Goal: Complete application form: Complete application form

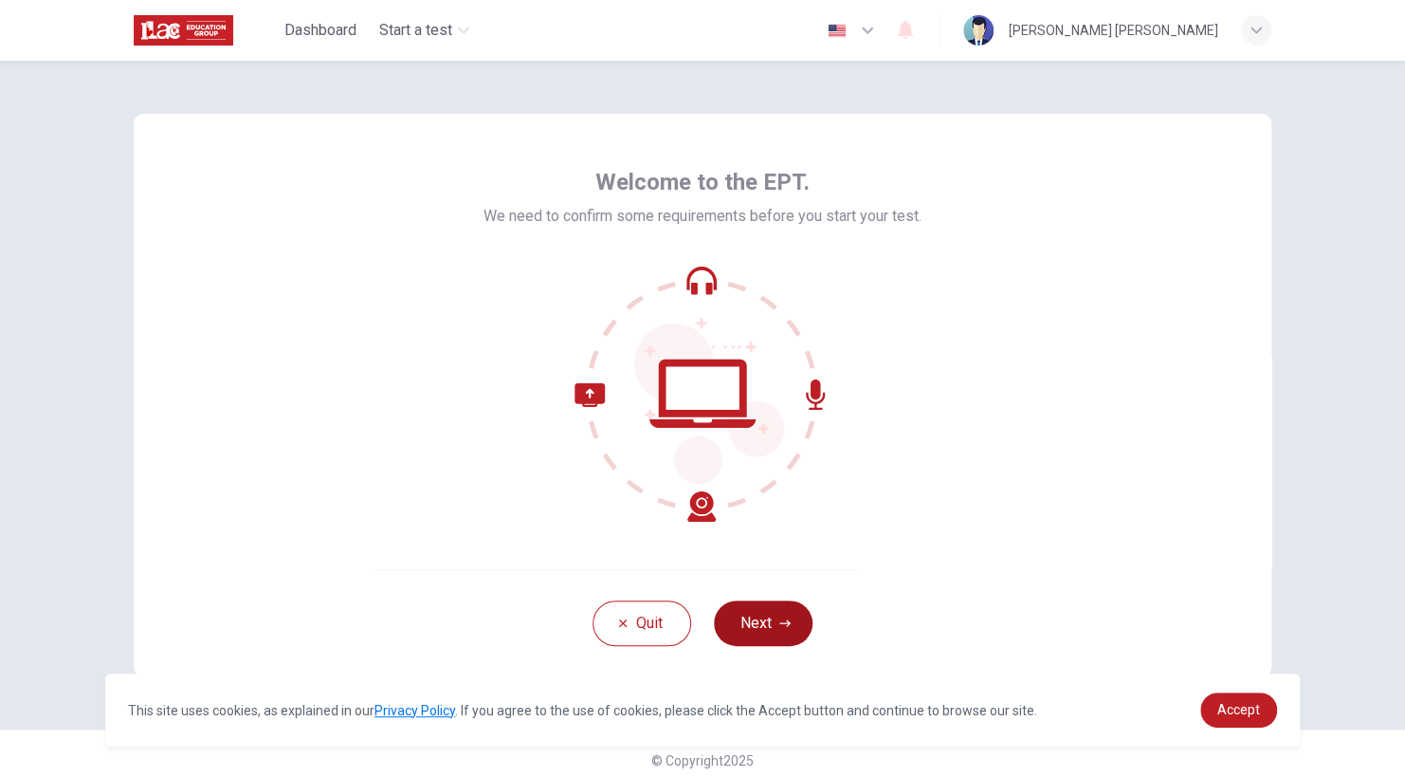
click at [744, 622] on button "Next" at bounding box center [763, 623] width 99 height 46
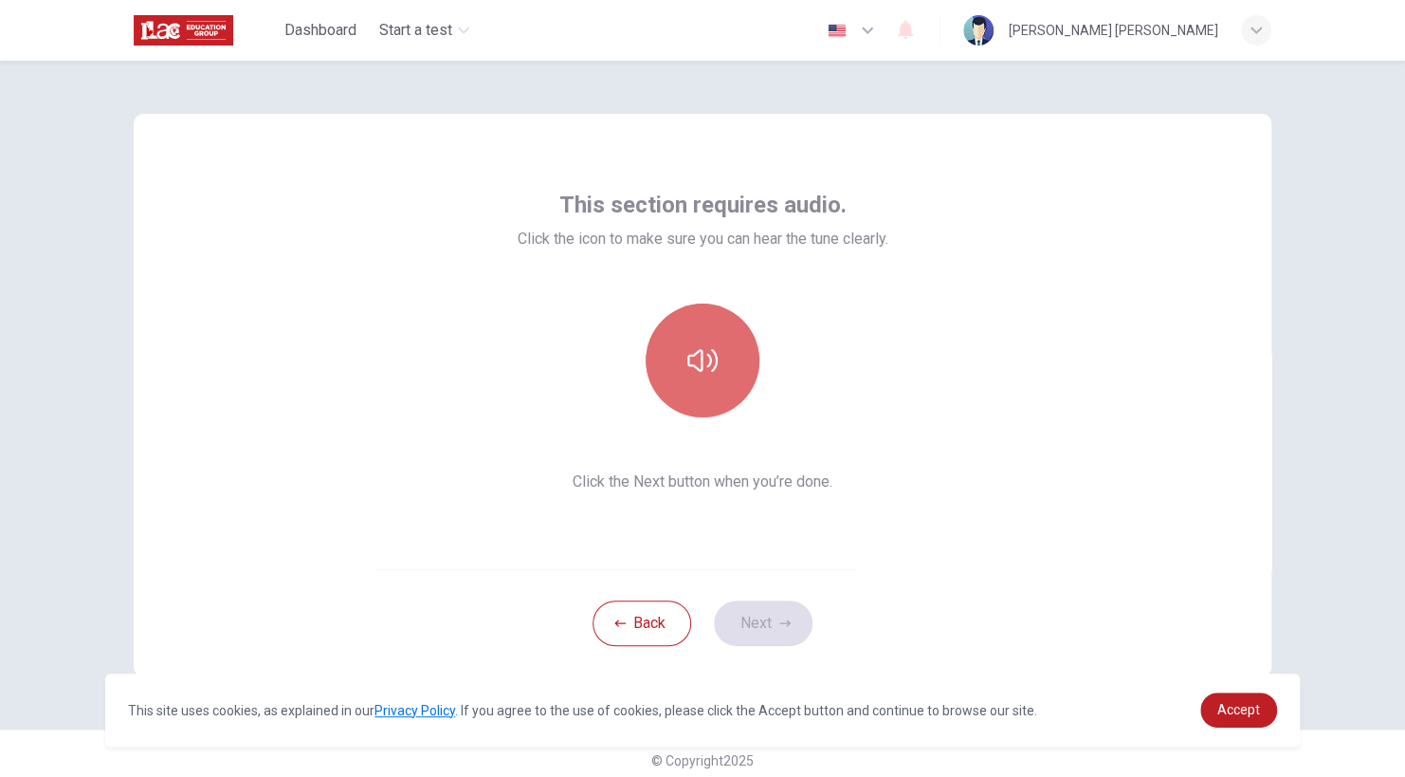
click at [688, 376] on button "button" at bounding box center [703, 360] width 114 height 114
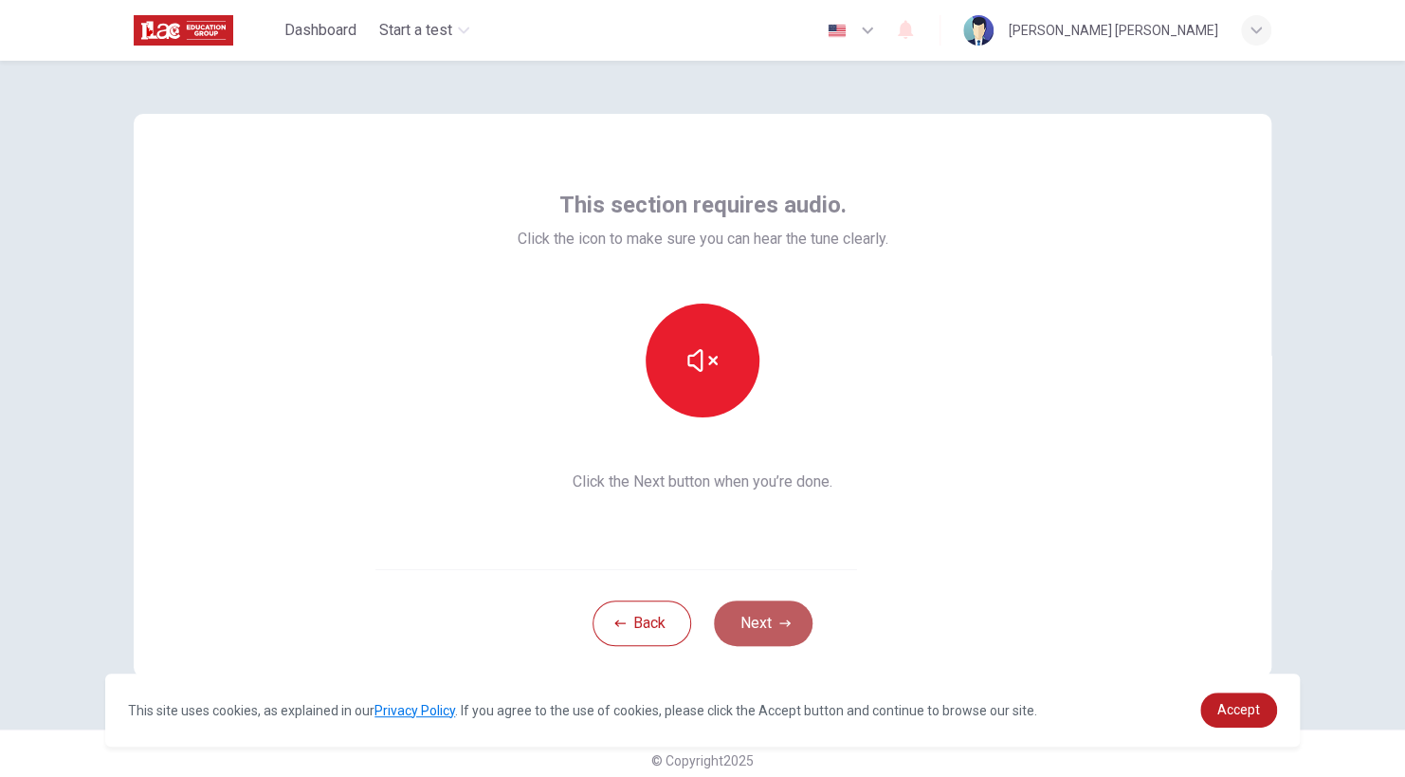
click at [780, 623] on icon "button" at bounding box center [785, 622] width 11 height 11
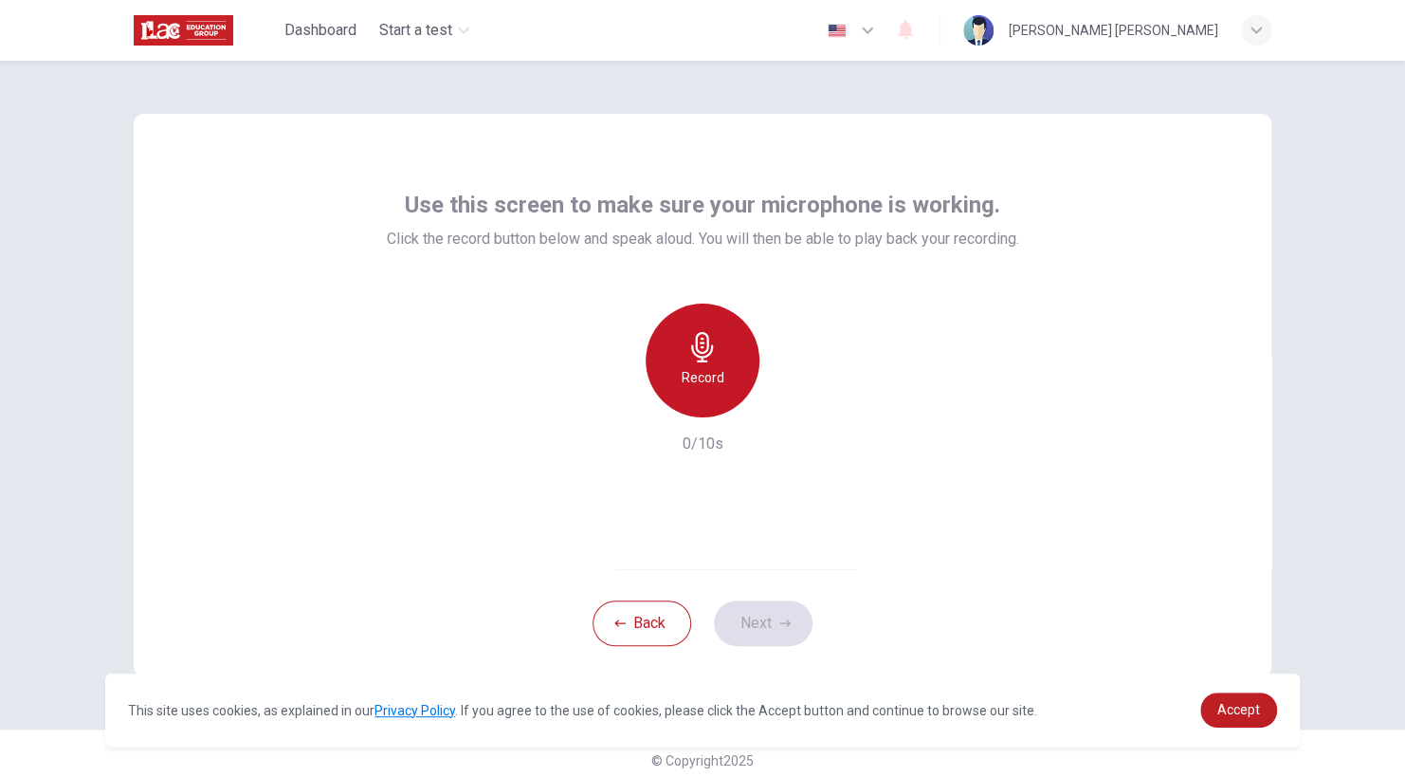
click at [695, 357] on icon "button" at bounding box center [702, 347] width 22 height 30
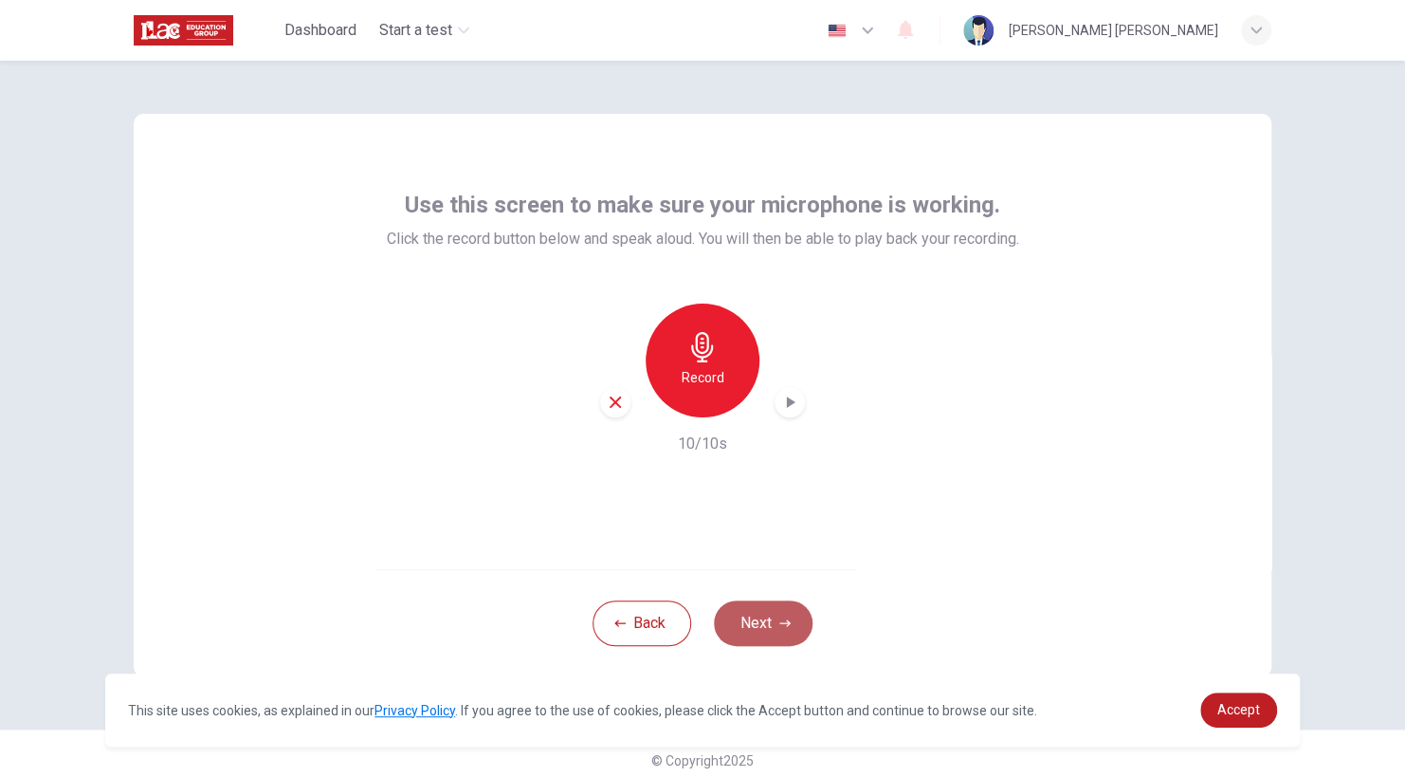
click at [744, 617] on button "Next" at bounding box center [763, 623] width 99 height 46
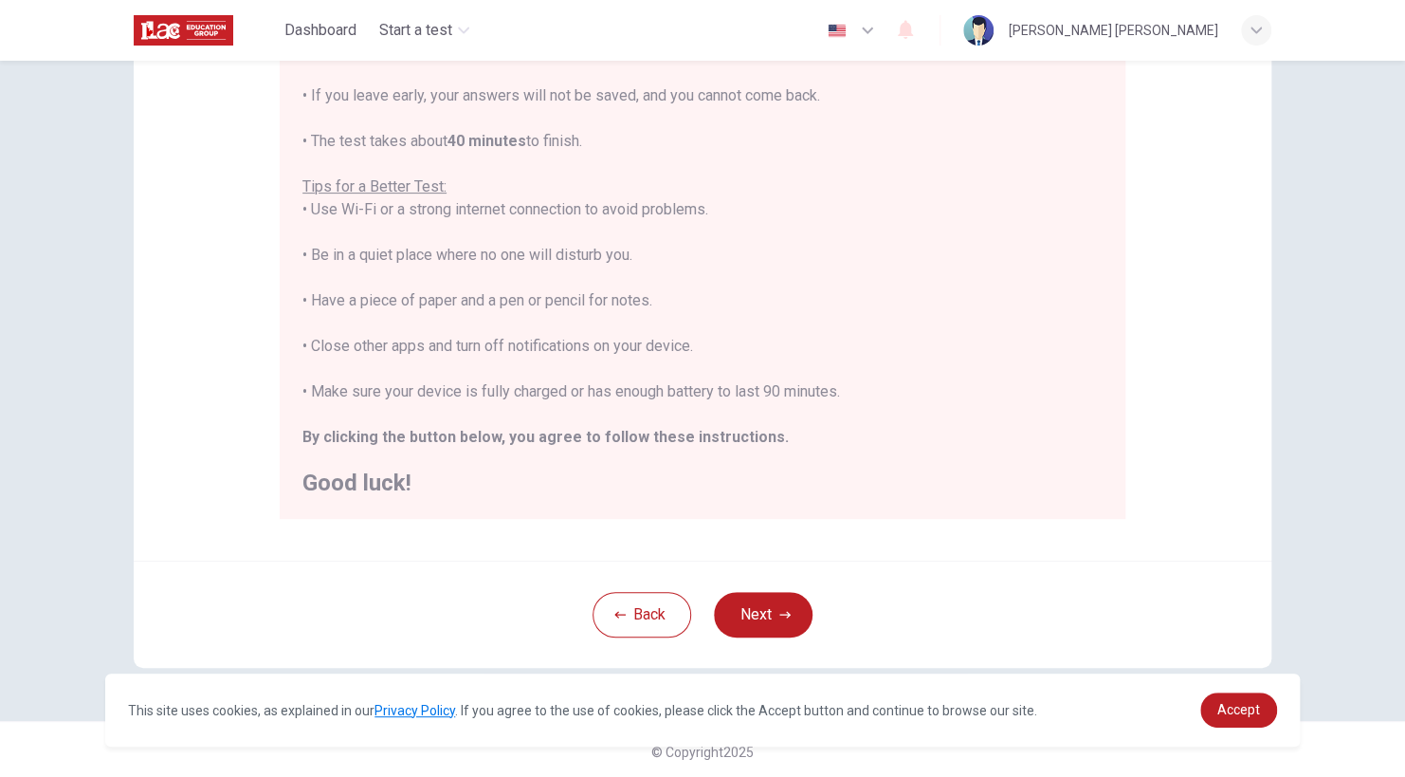
scroll to position [277, 0]
click at [752, 613] on button "Next" at bounding box center [763, 611] width 99 height 46
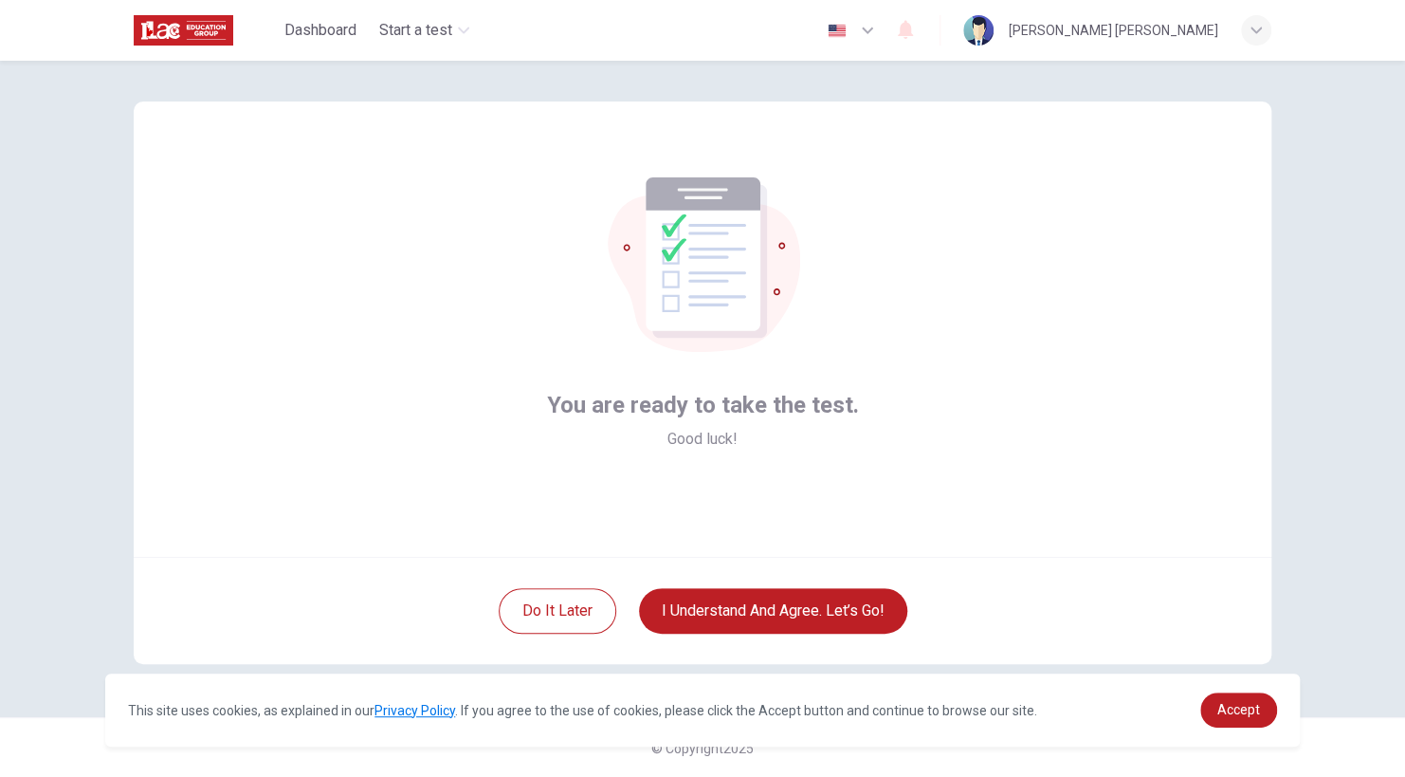
scroll to position [0, 0]
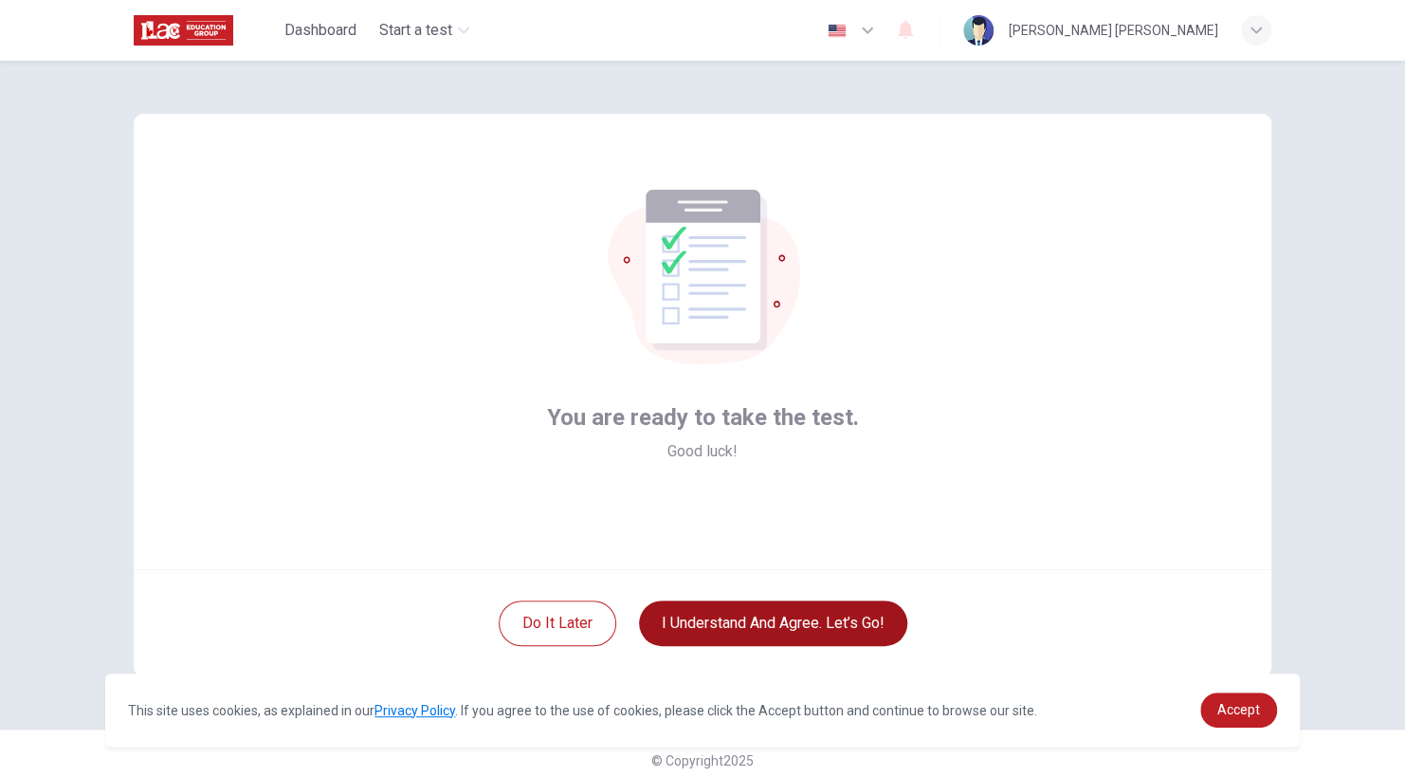
click at [733, 634] on button "I understand and agree. Let’s go!" at bounding box center [773, 623] width 268 height 46
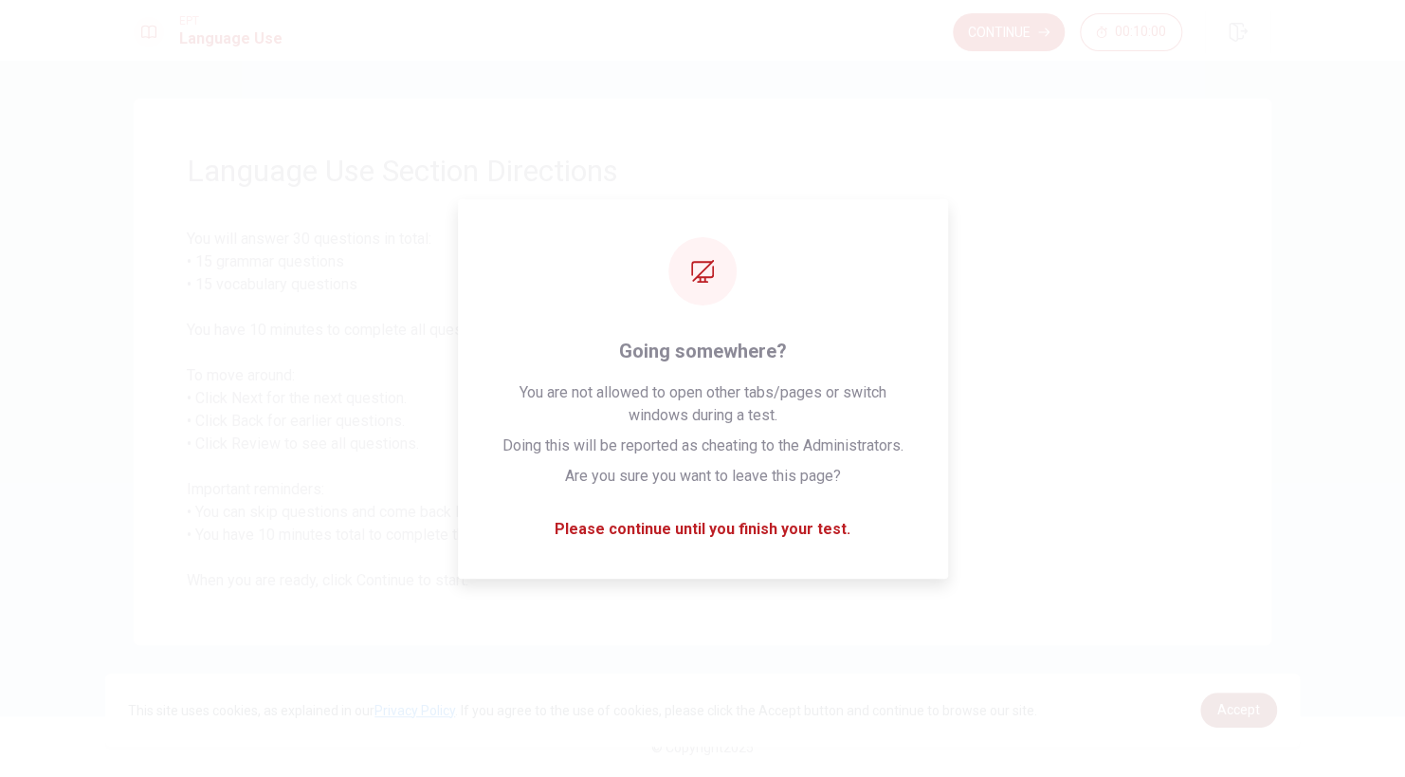
click at [1231, 703] on span "Accept" at bounding box center [1239, 709] width 43 height 15
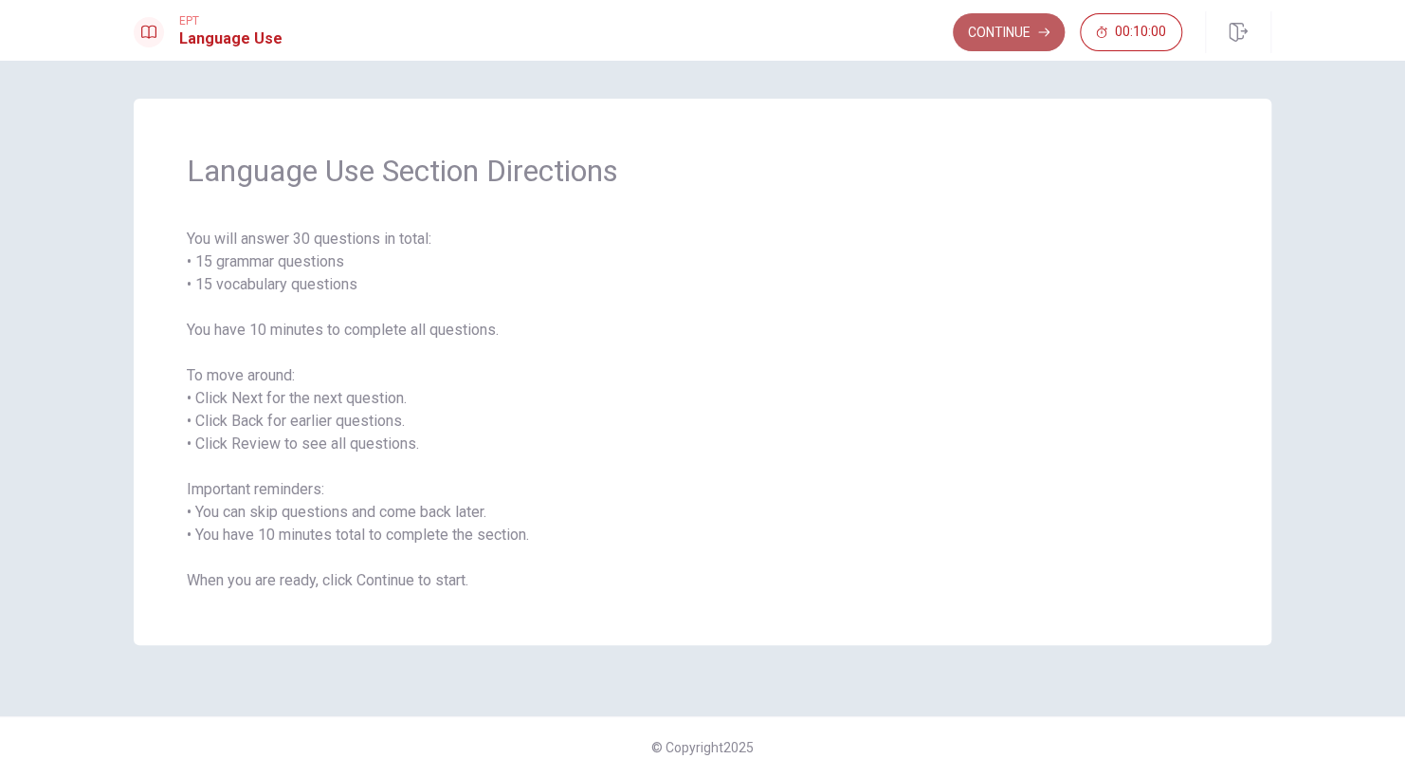
click at [1026, 40] on button "Continue" at bounding box center [1009, 32] width 112 height 38
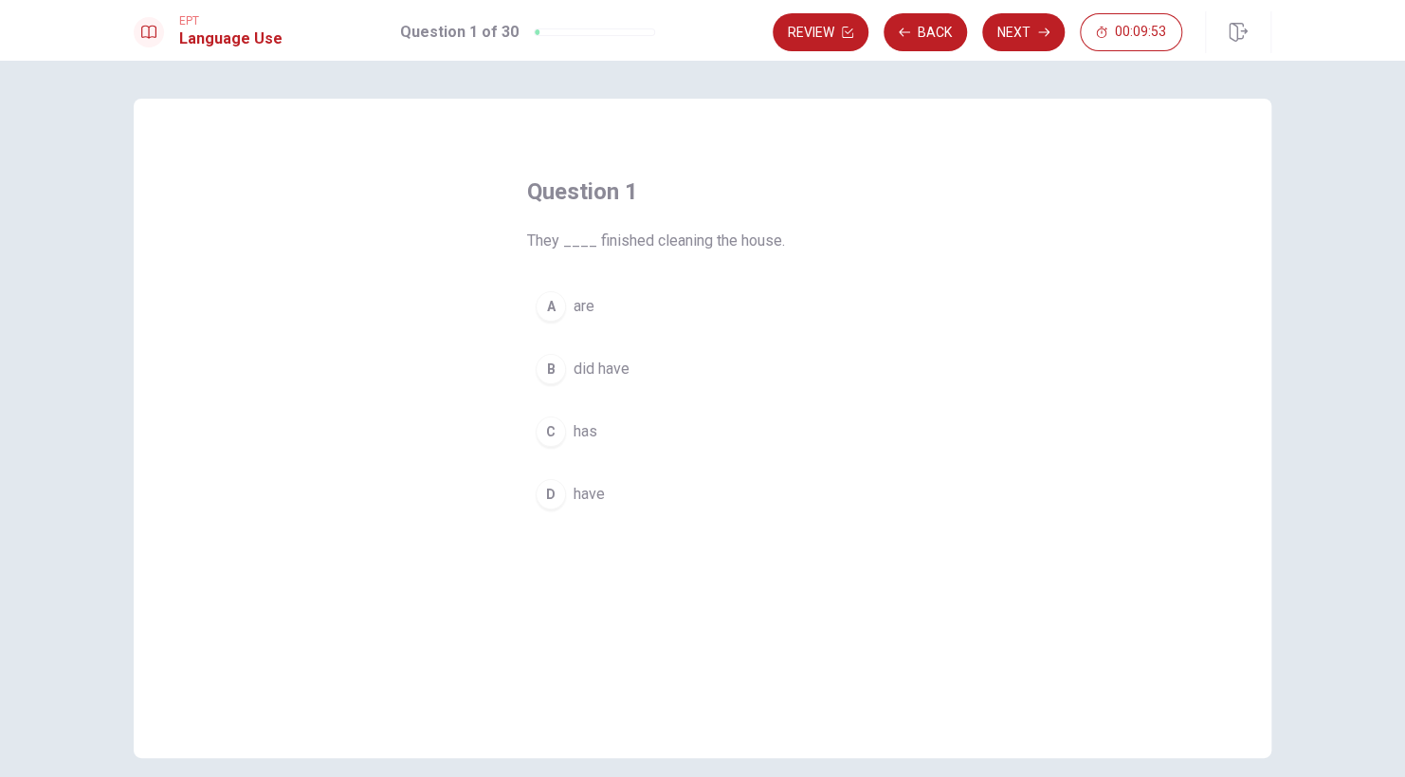
click at [551, 309] on div "A" at bounding box center [551, 306] width 30 height 30
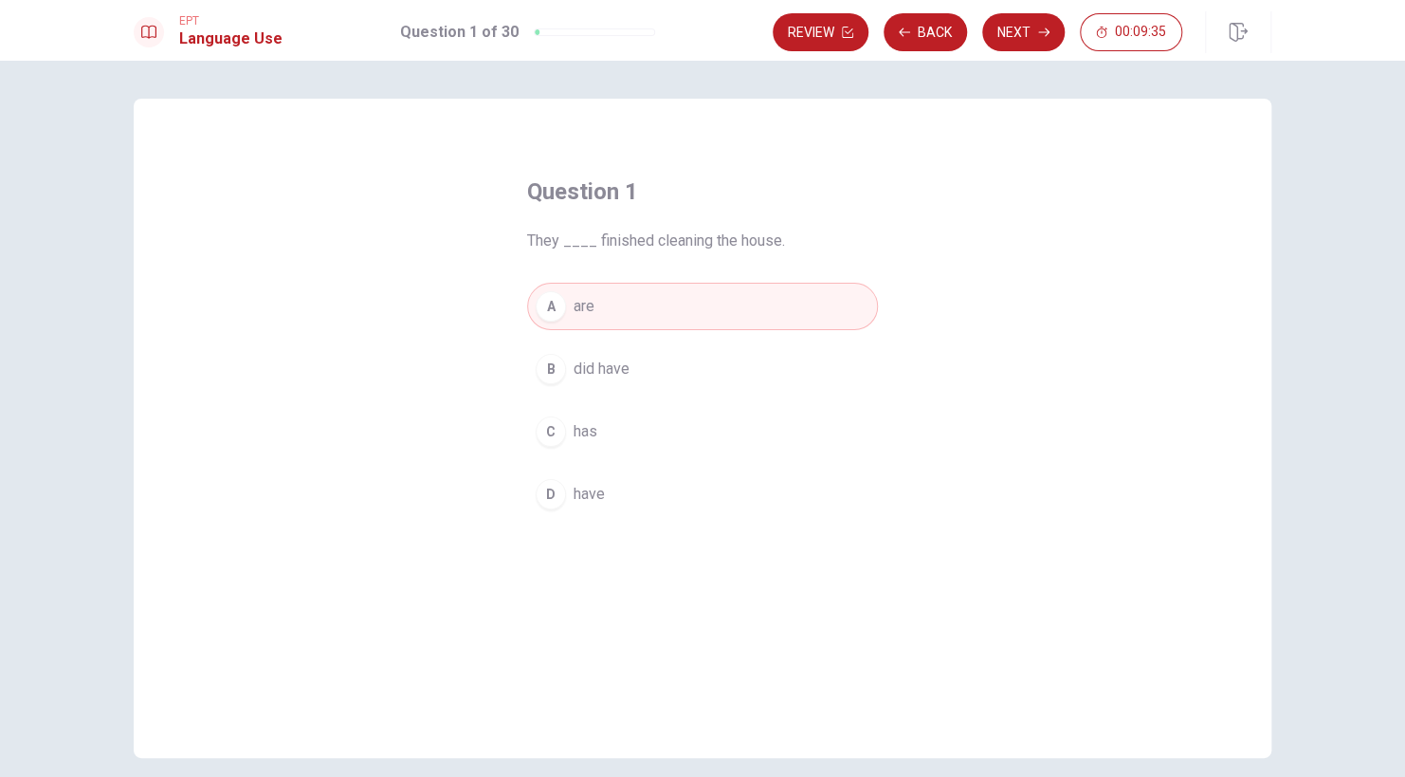
click at [587, 487] on span "have" at bounding box center [589, 494] width 31 height 23
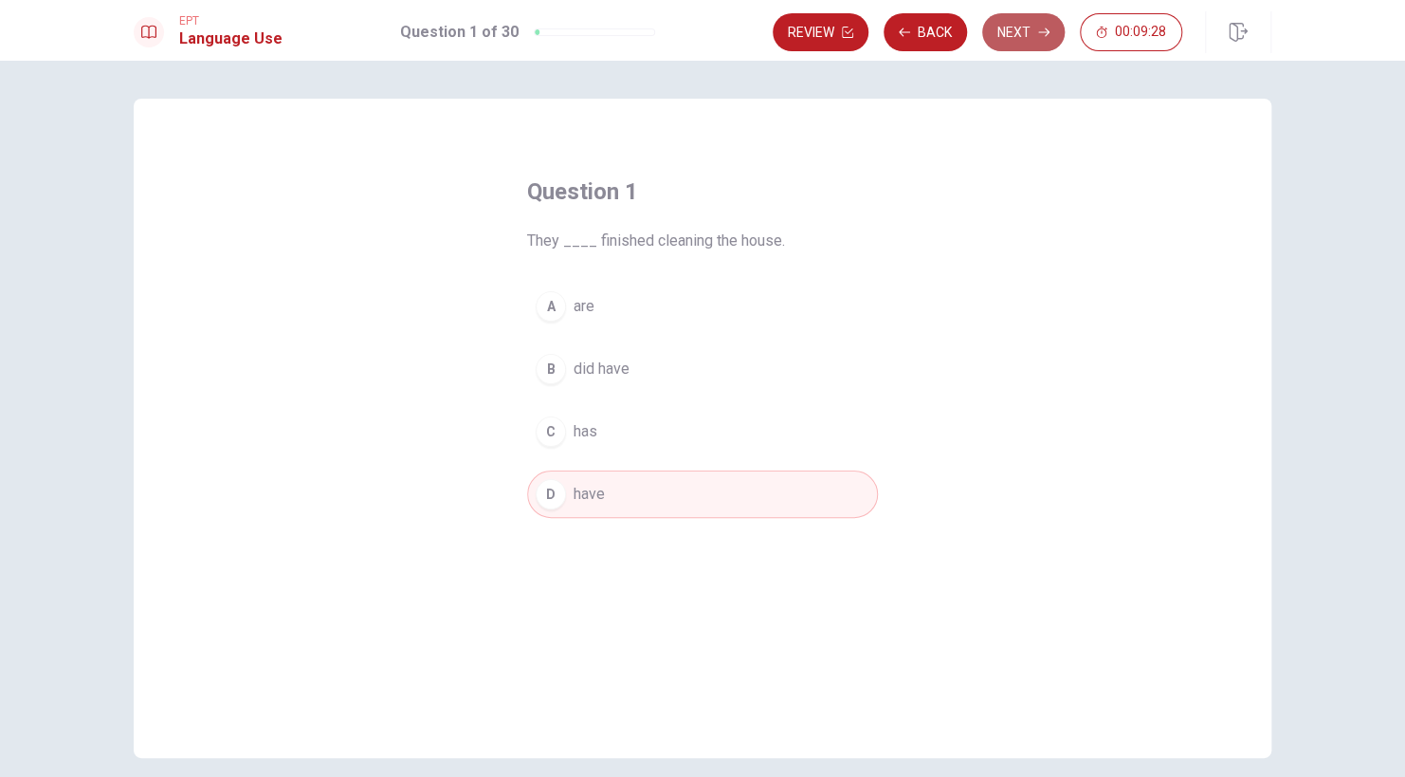
click at [1016, 30] on button "Next" at bounding box center [1024, 32] width 83 height 38
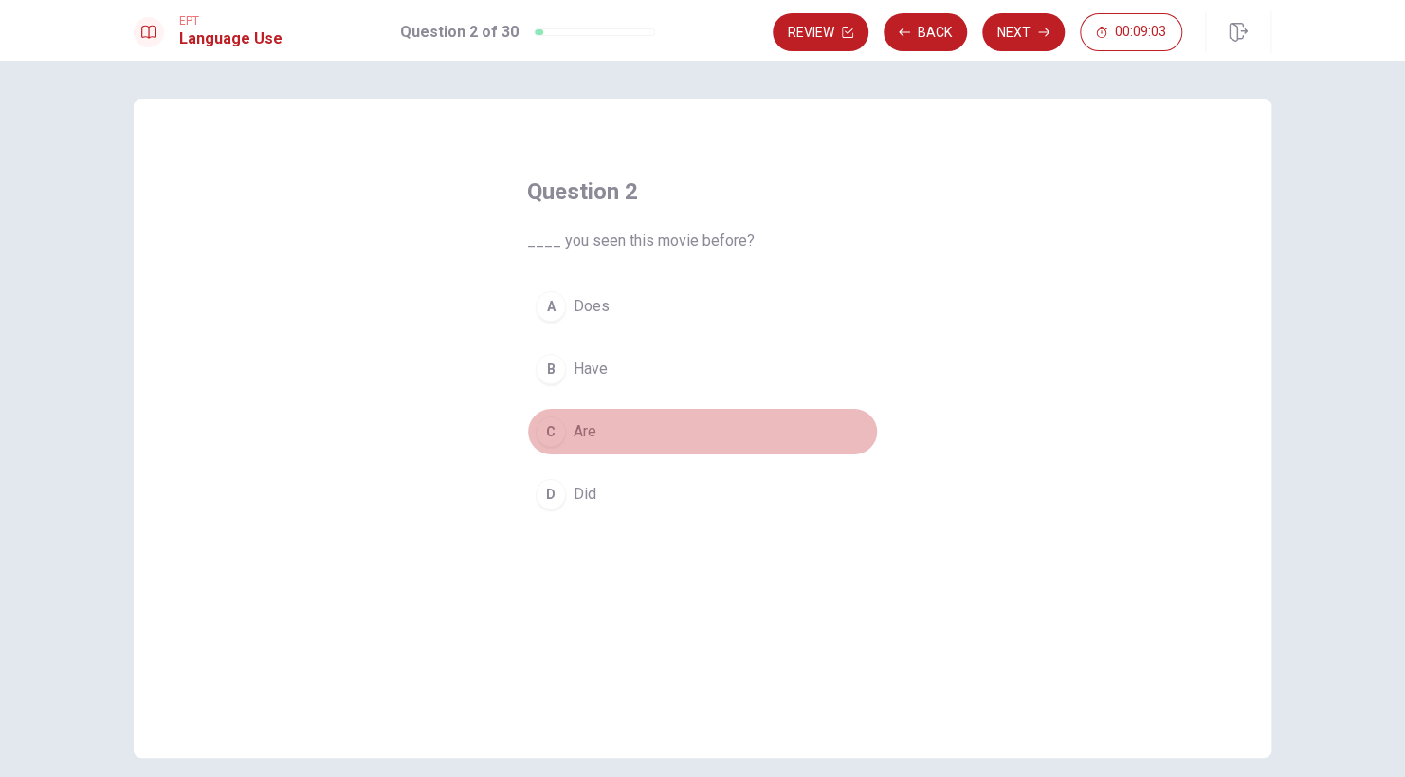
click at [553, 426] on div "C" at bounding box center [551, 431] width 30 height 30
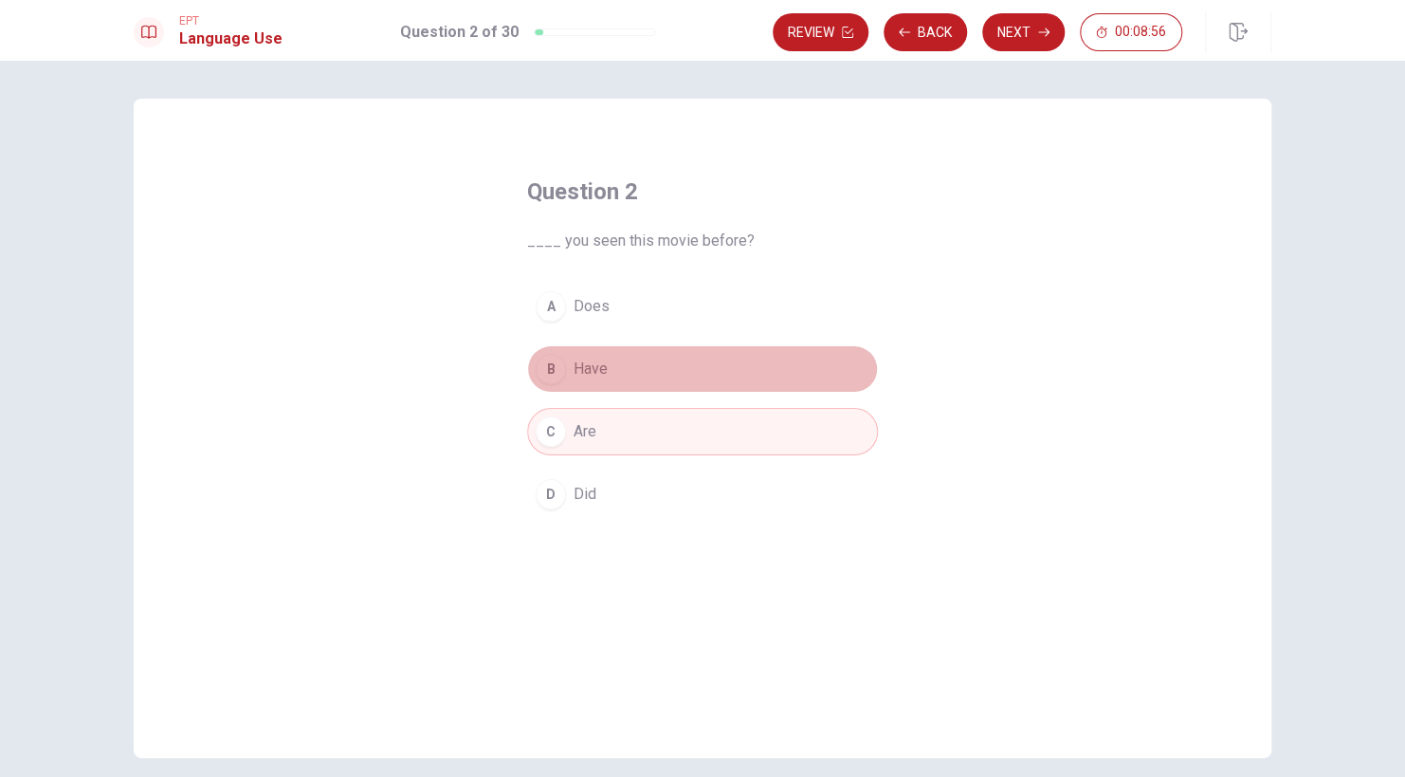
click at [574, 358] on span "Have" at bounding box center [591, 369] width 34 height 23
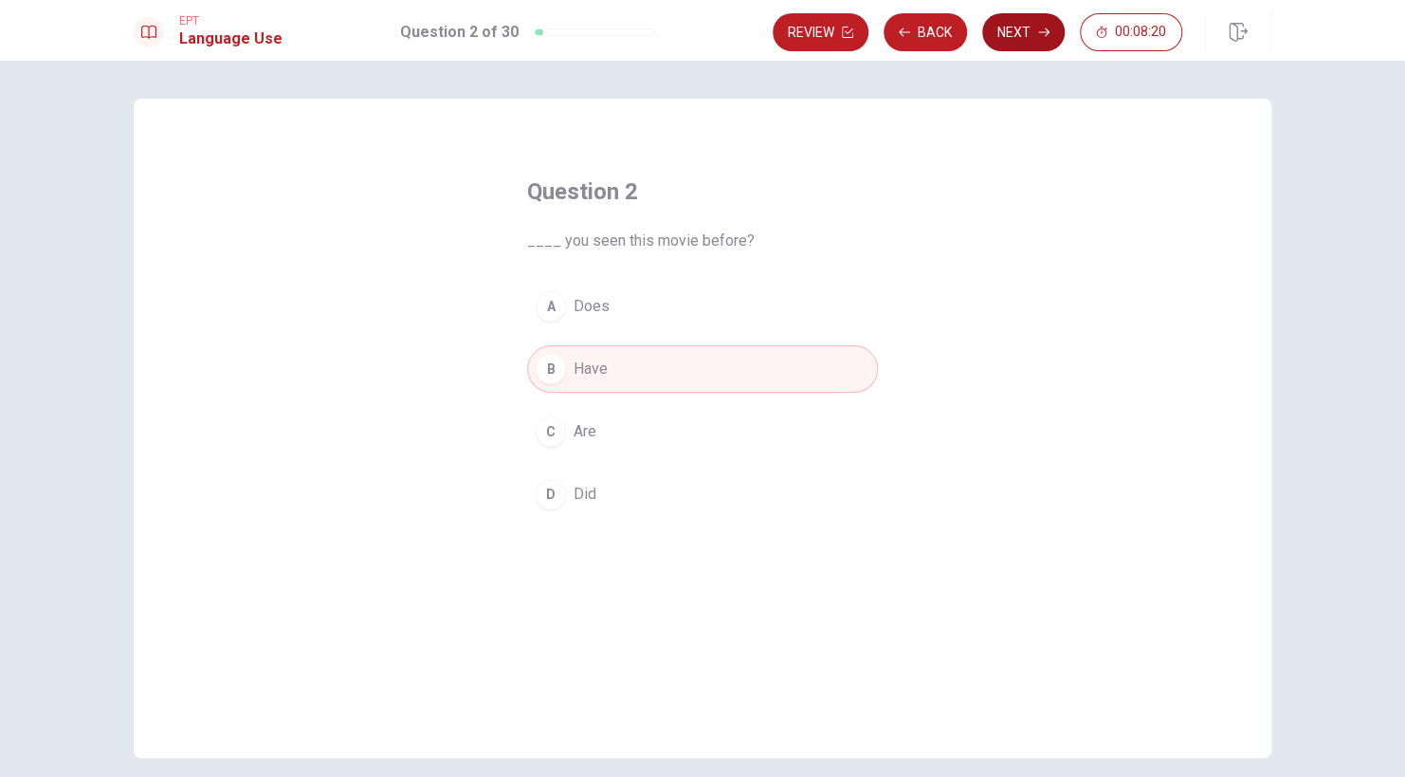
click at [1024, 29] on button "Next" at bounding box center [1024, 32] width 83 height 38
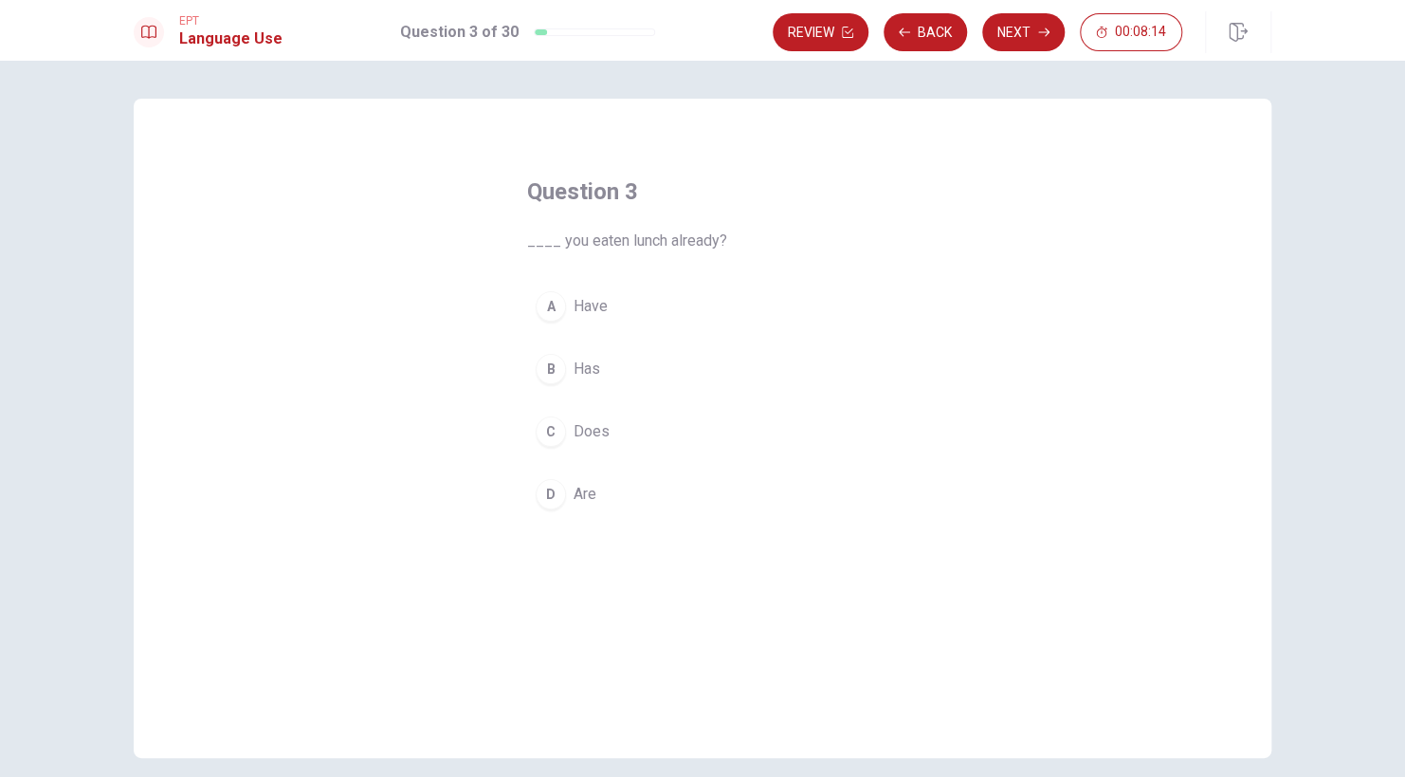
click at [543, 311] on div "A" at bounding box center [551, 306] width 30 height 30
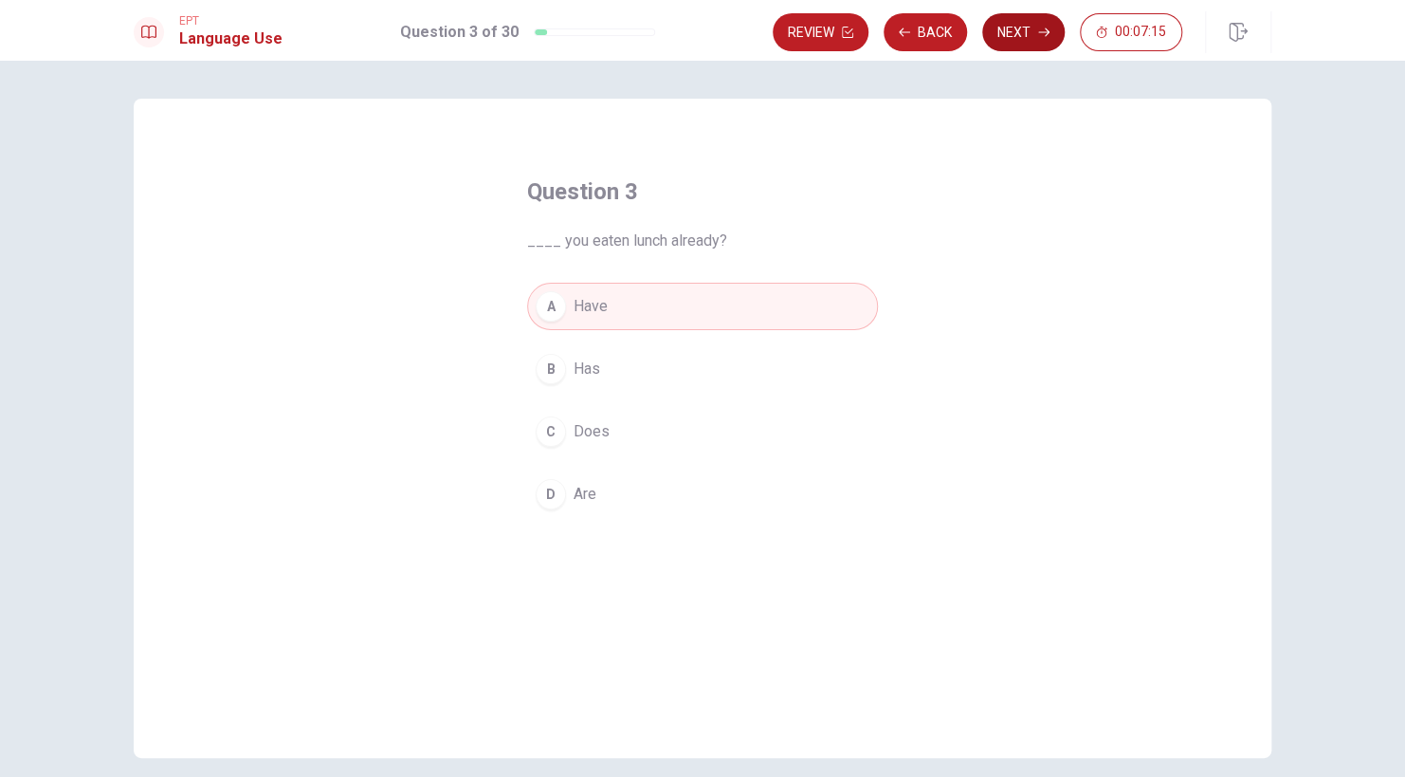
click at [1024, 34] on button "Next" at bounding box center [1024, 32] width 83 height 38
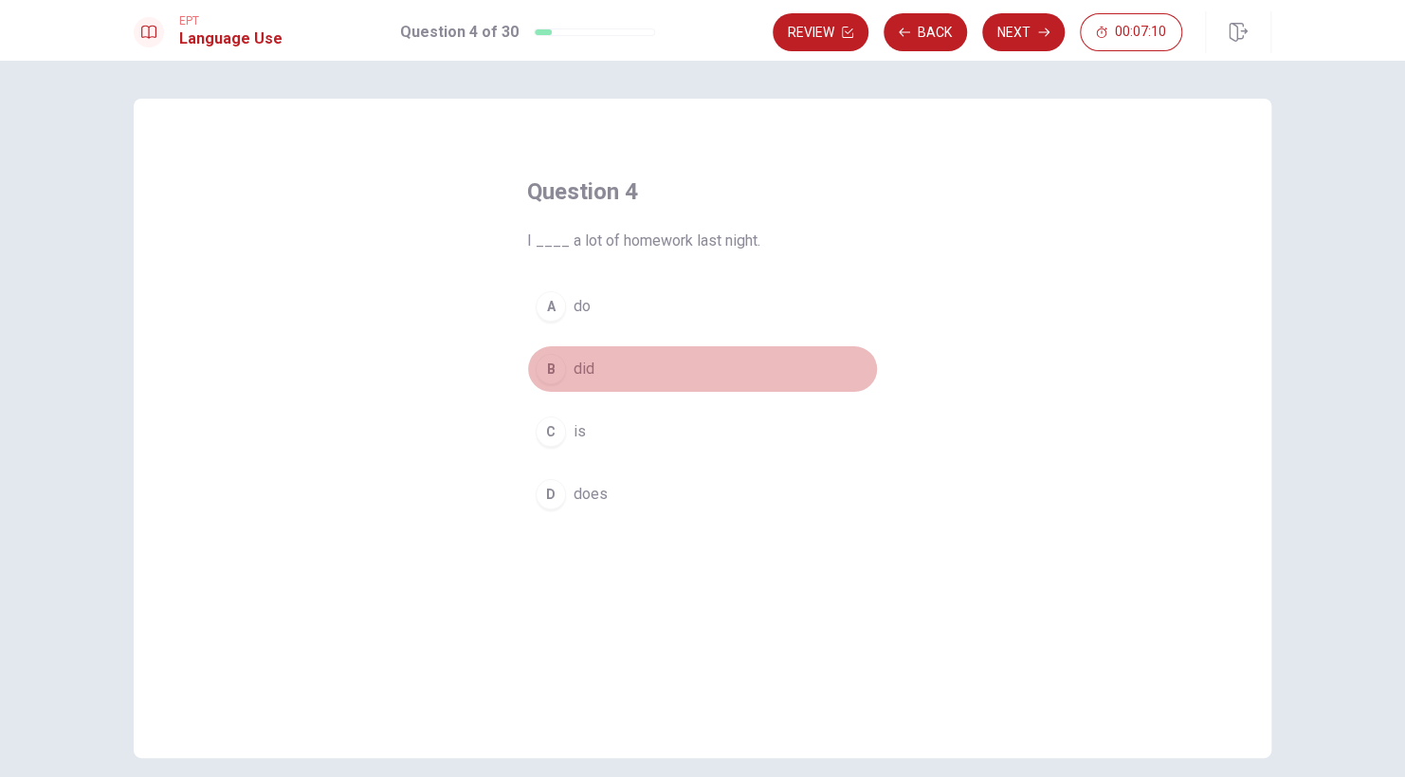
click at [546, 370] on div "B" at bounding box center [551, 369] width 30 height 30
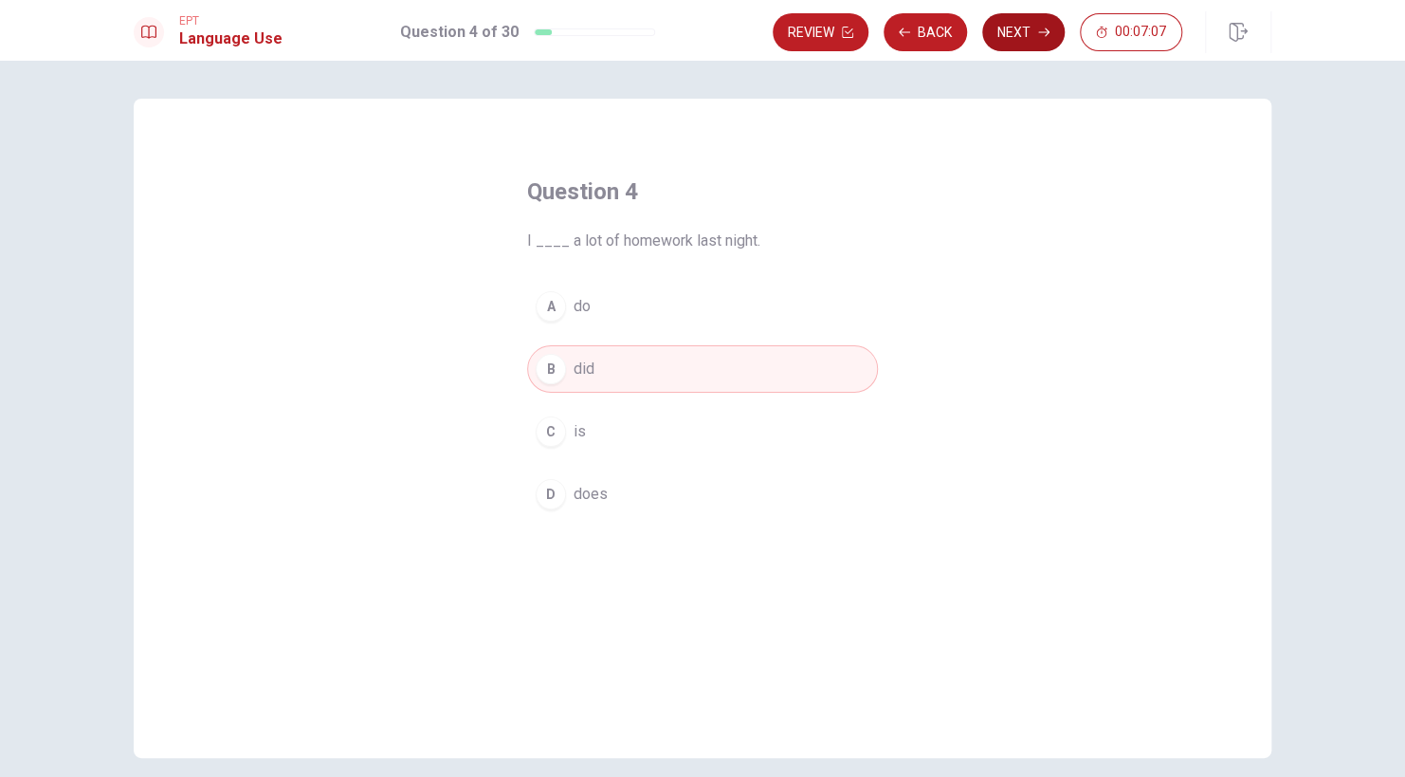
click at [1028, 34] on button "Next" at bounding box center [1024, 32] width 83 height 38
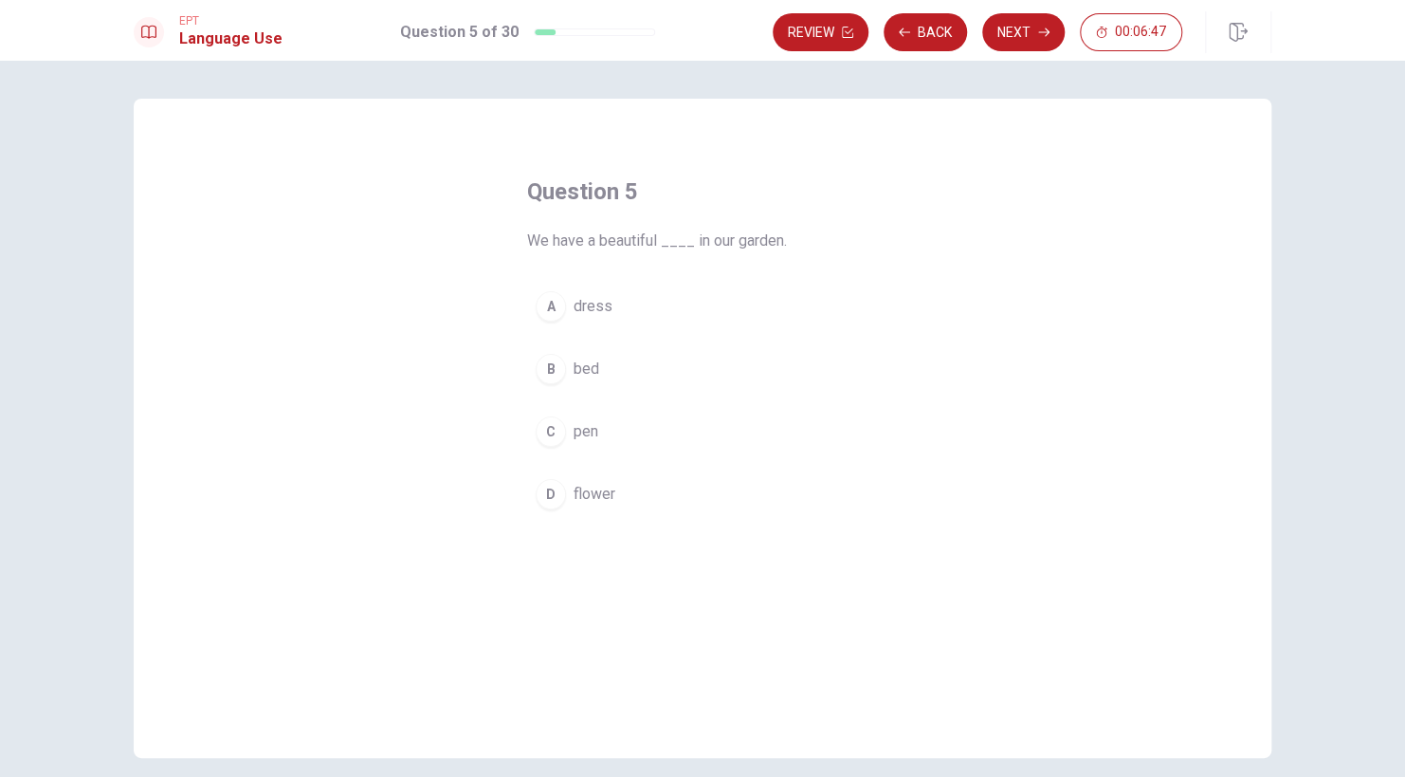
click at [548, 503] on div "D" at bounding box center [551, 494] width 30 height 30
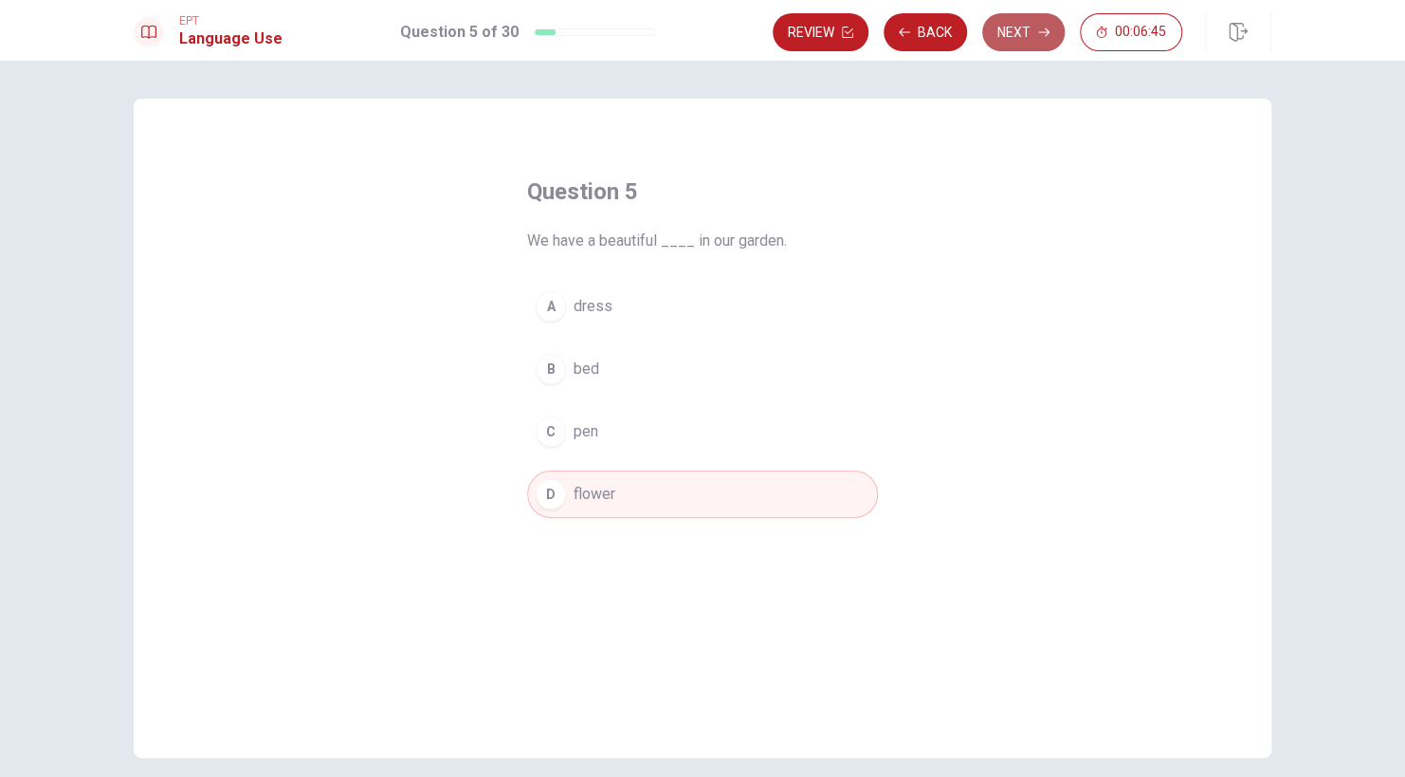
click at [1023, 17] on button "Next" at bounding box center [1024, 32] width 83 height 38
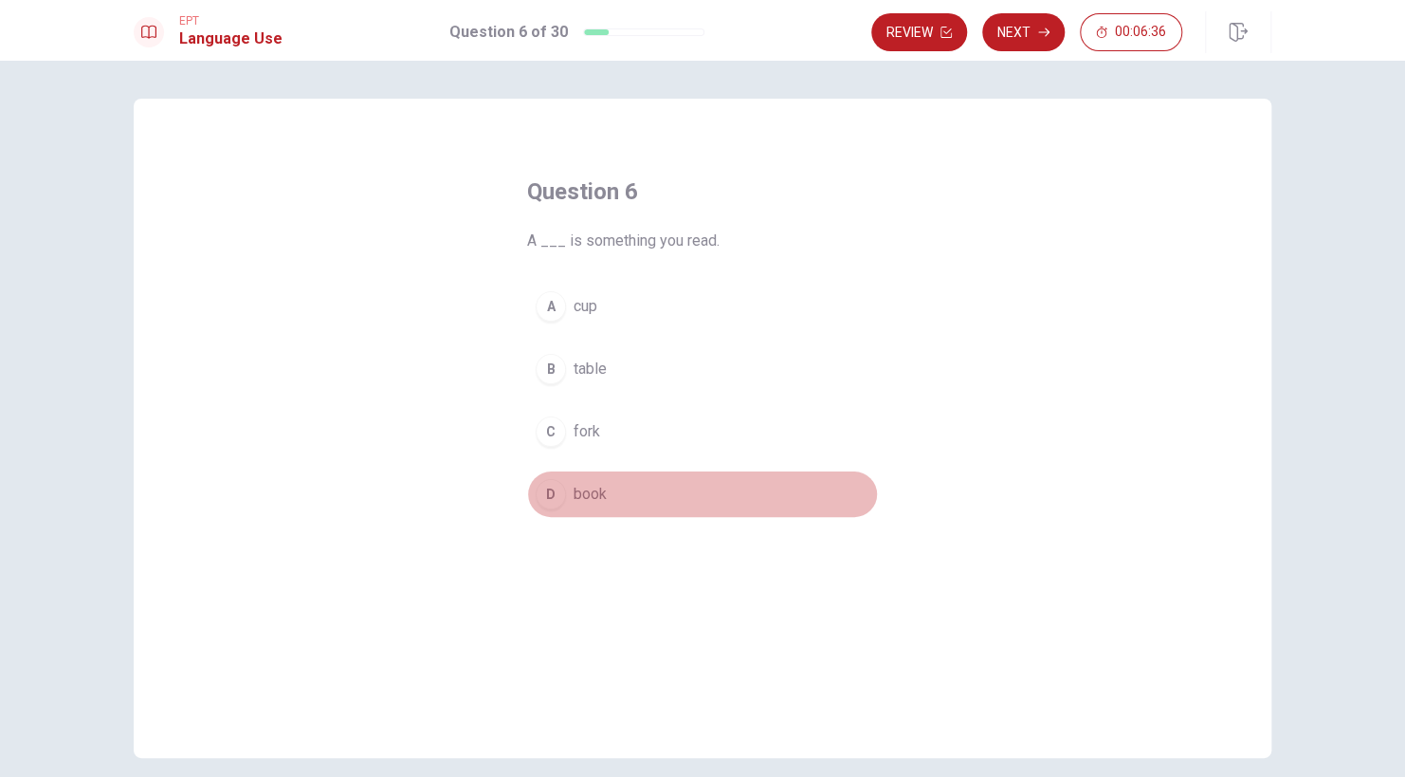
click at [540, 490] on div "D" at bounding box center [551, 494] width 30 height 30
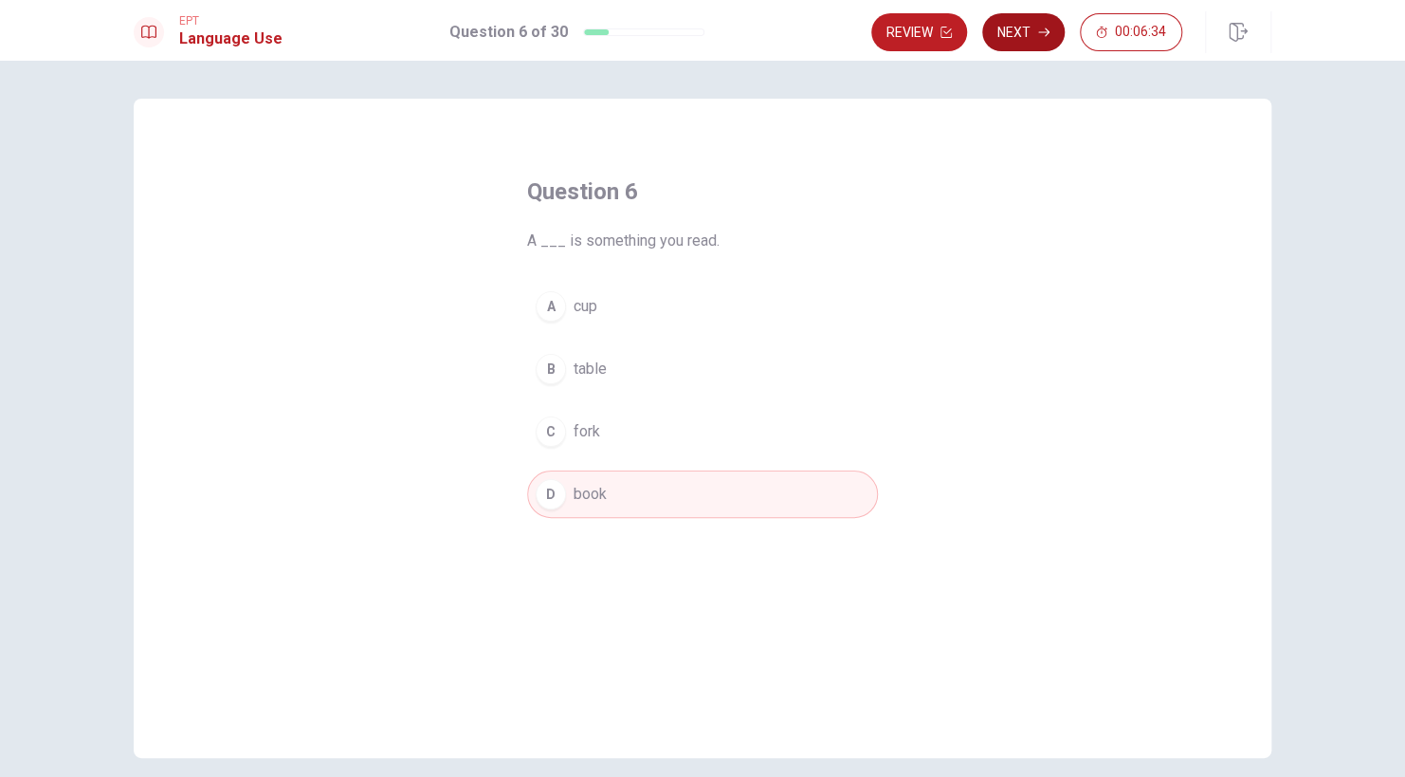
click at [1022, 27] on button "Next" at bounding box center [1024, 32] width 83 height 38
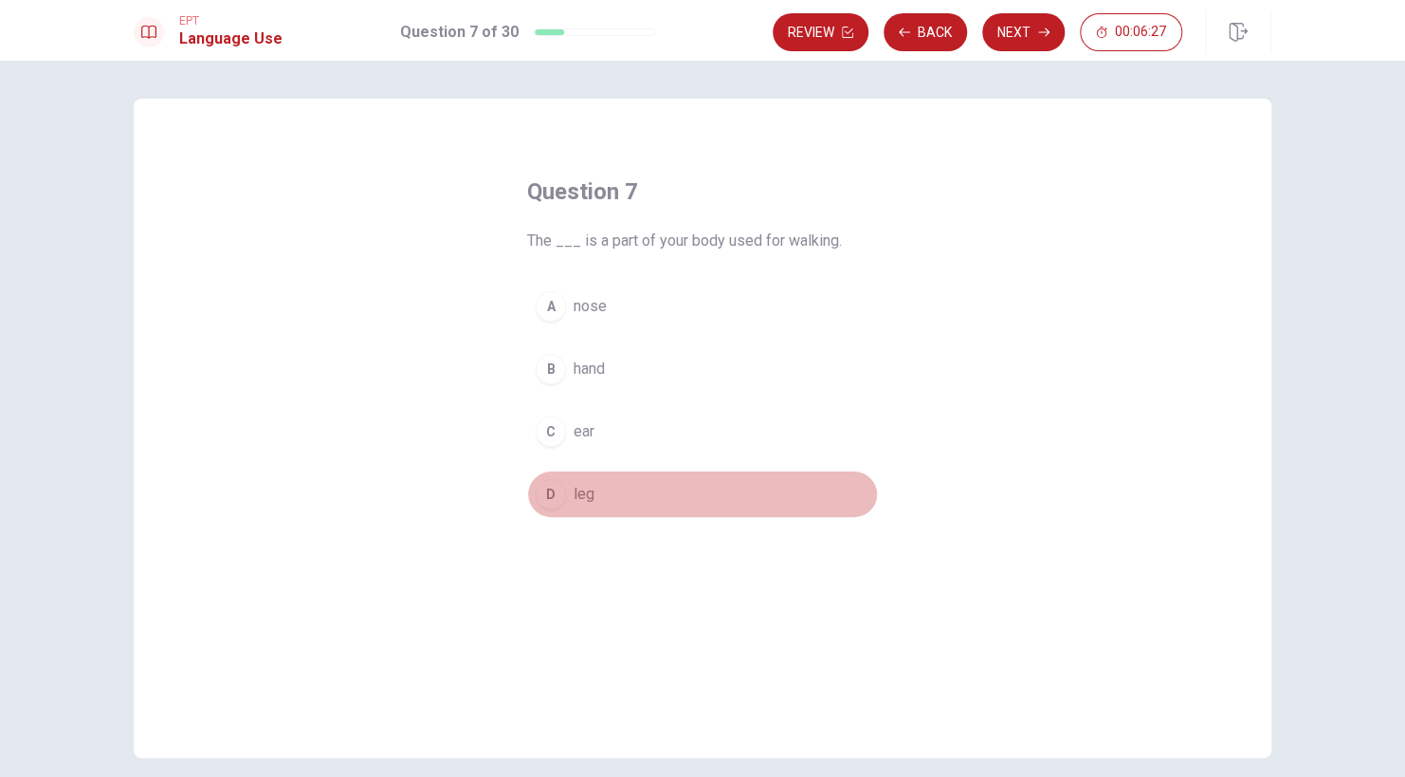
click at [548, 491] on div "D" at bounding box center [551, 494] width 30 height 30
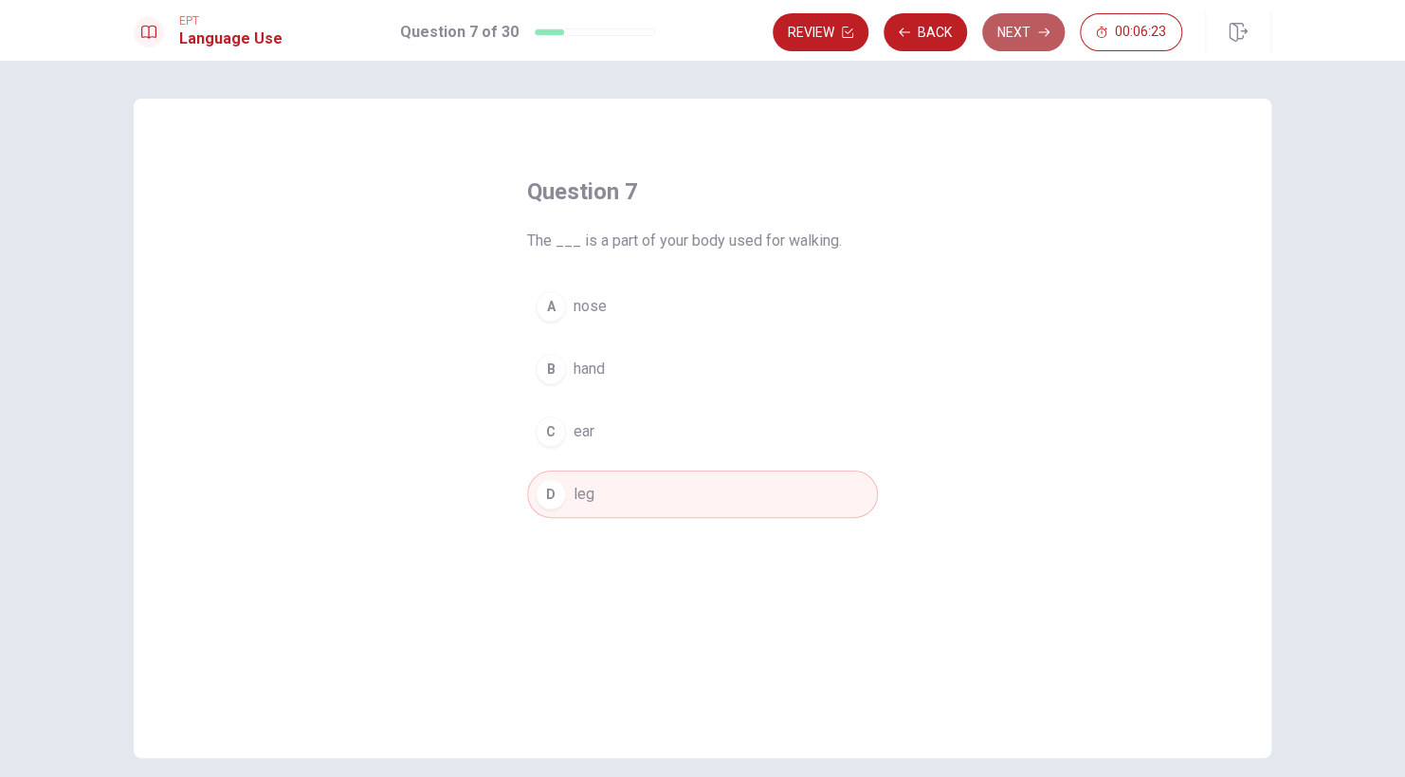
click at [1007, 27] on button "Next" at bounding box center [1024, 32] width 83 height 38
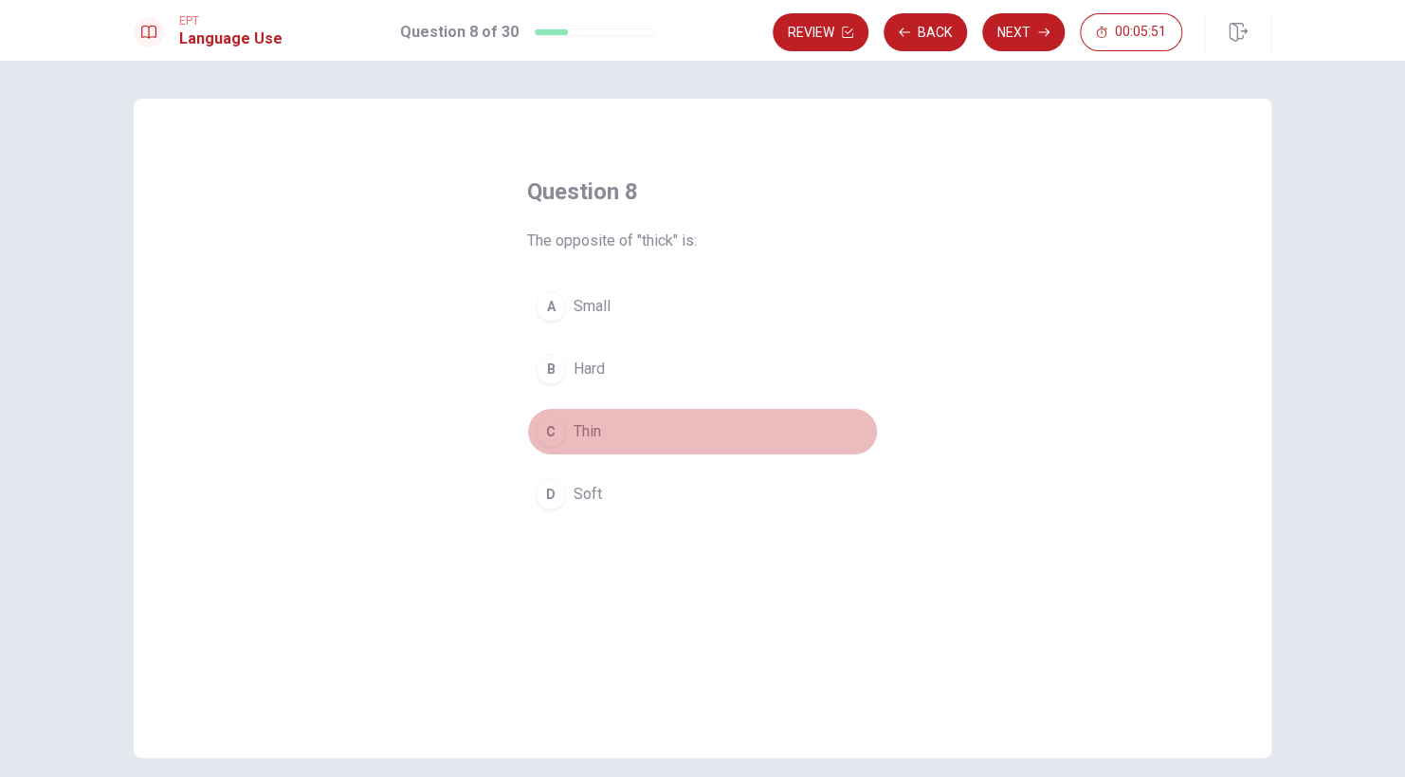
click at [543, 436] on div "C" at bounding box center [551, 431] width 30 height 30
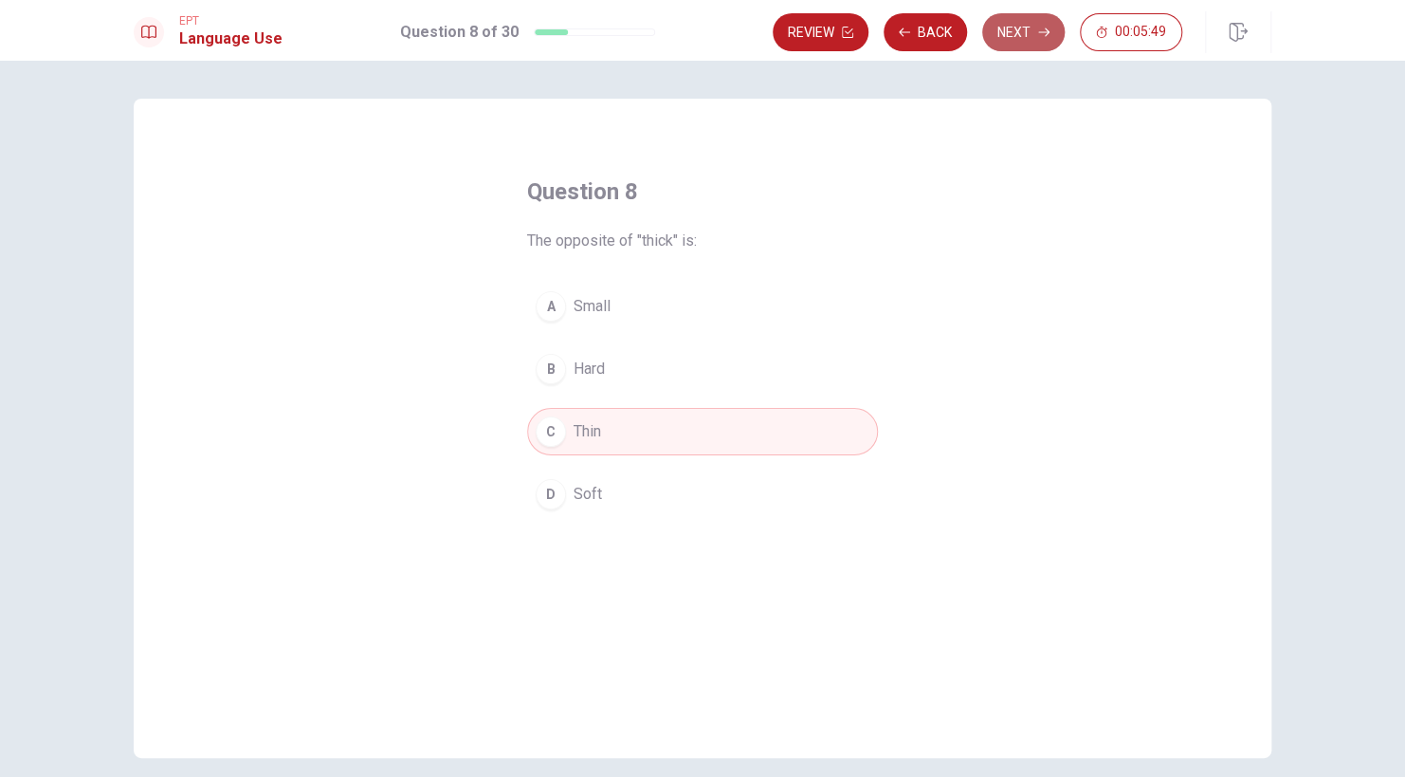
click at [1044, 33] on icon "button" at bounding box center [1043, 32] width 11 height 11
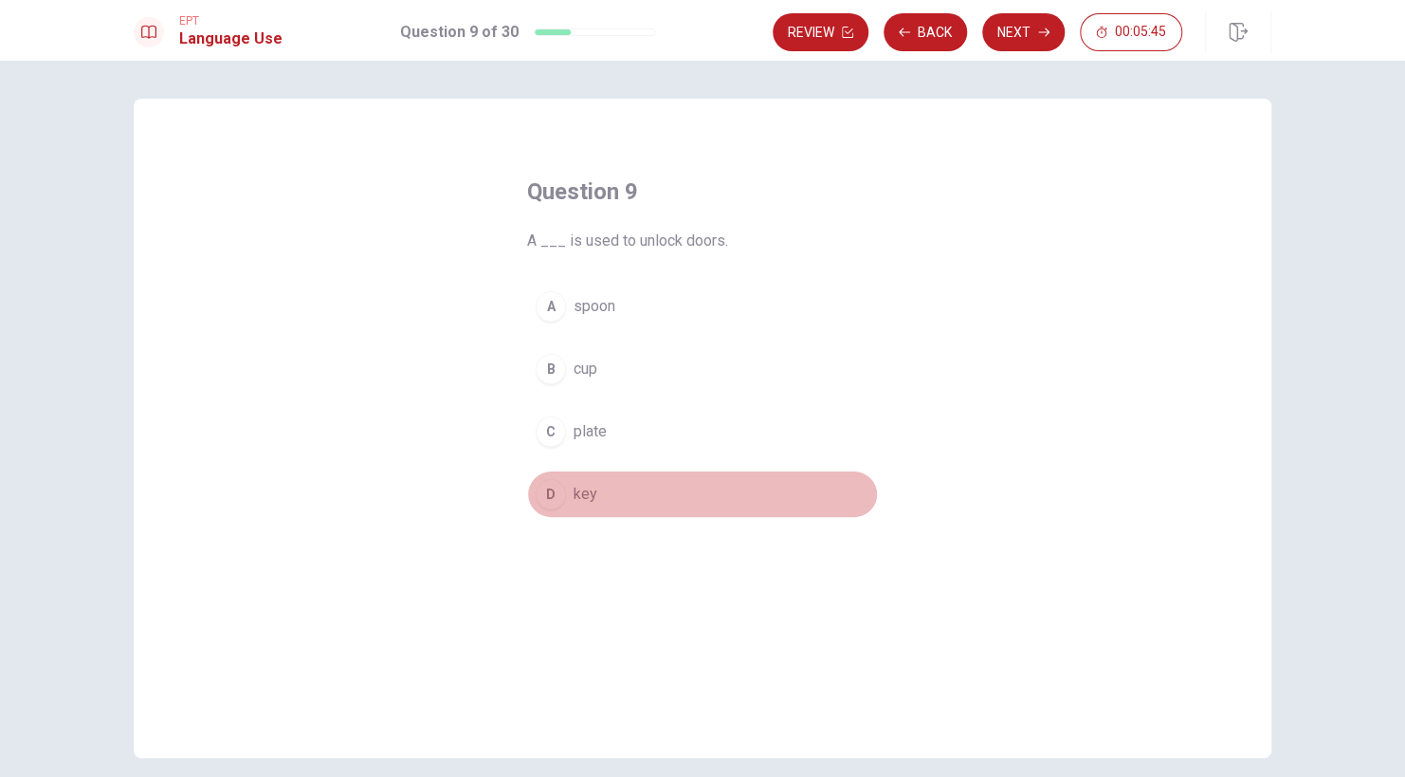
click at [545, 487] on div "D" at bounding box center [551, 494] width 30 height 30
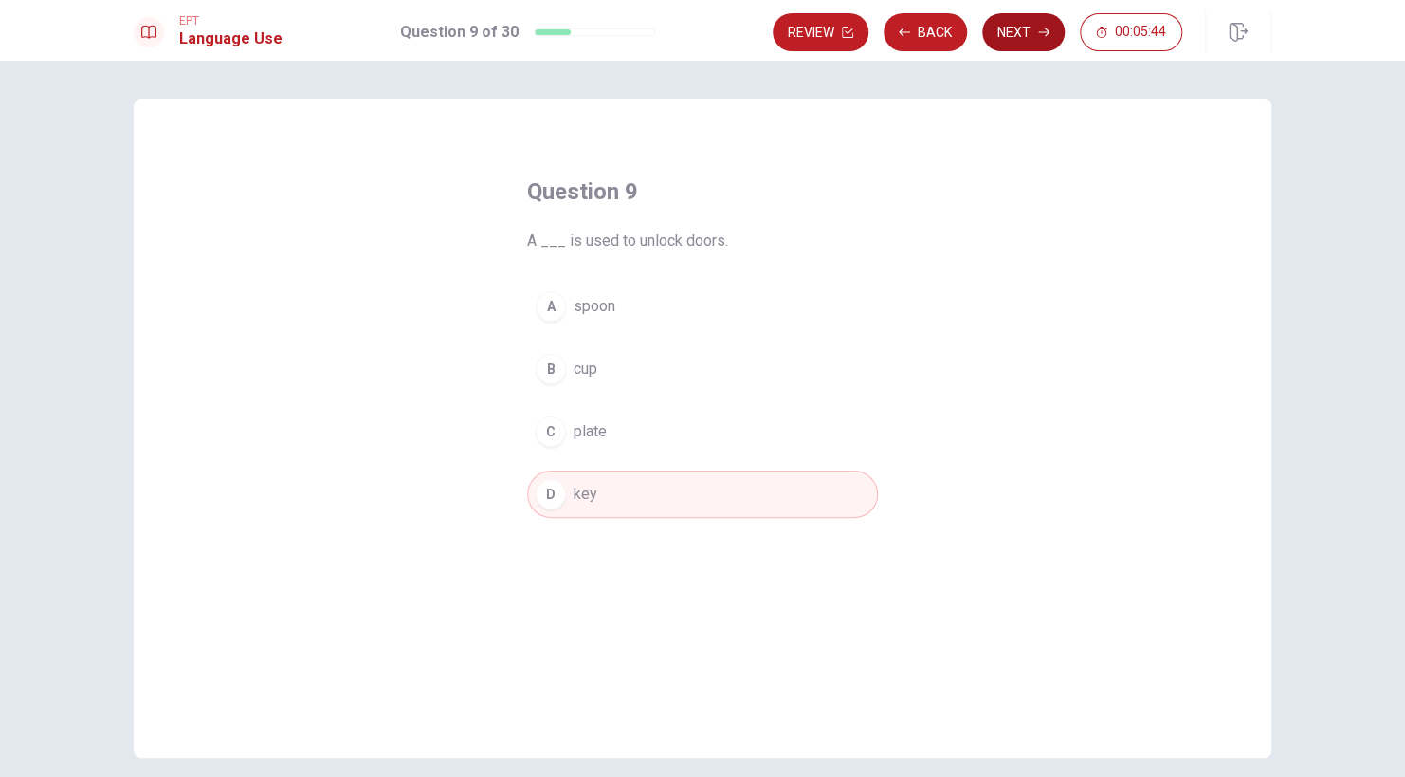
click at [1021, 33] on button "Next" at bounding box center [1024, 32] width 83 height 38
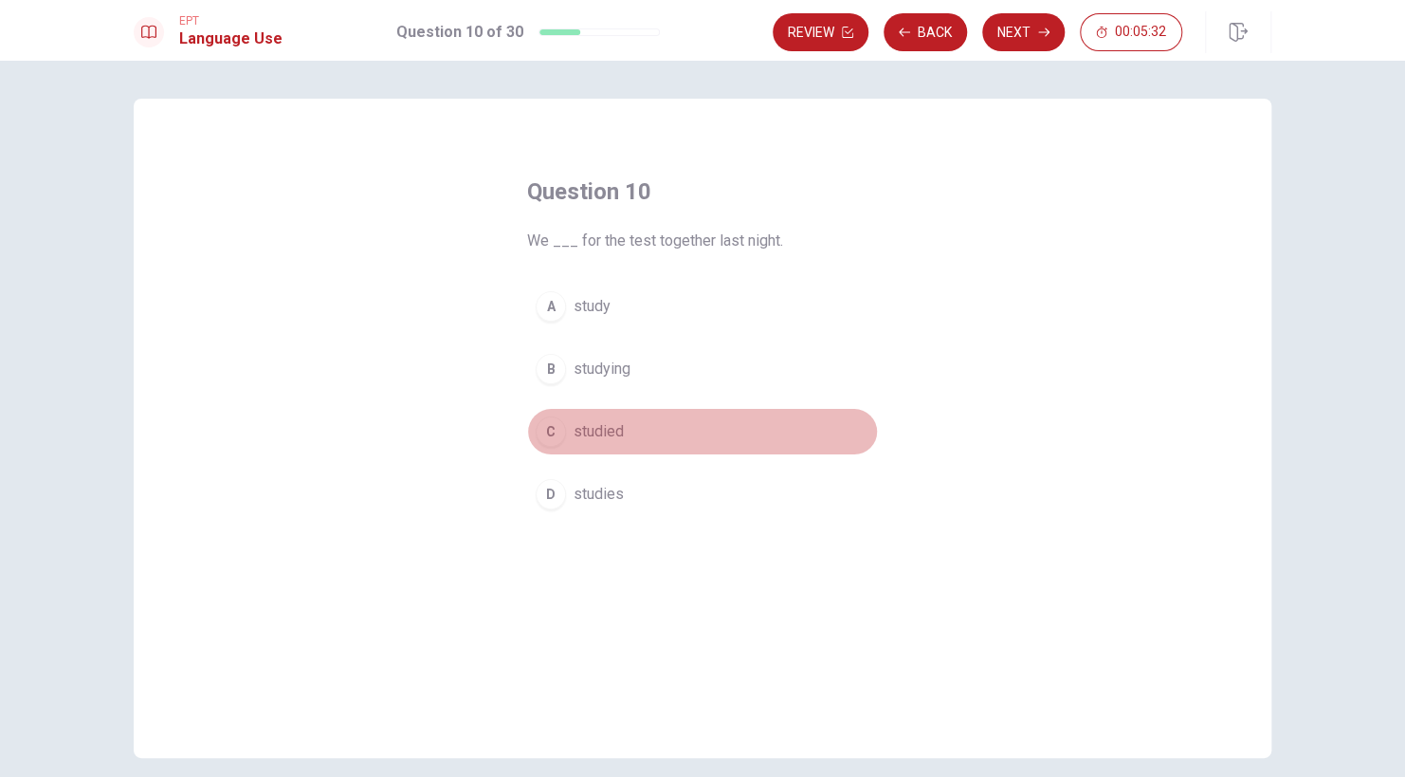
click at [542, 429] on div "C" at bounding box center [551, 431] width 30 height 30
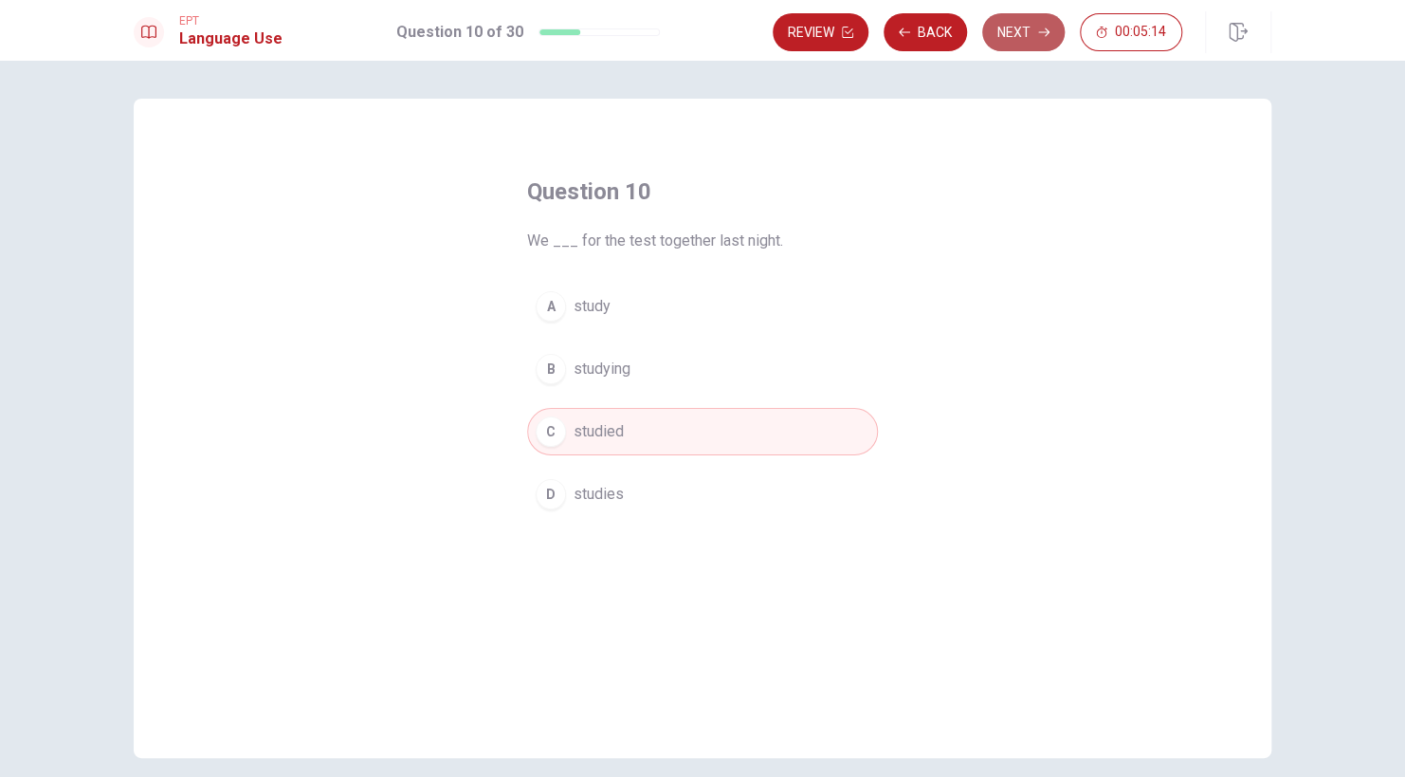
click at [1026, 42] on button "Next" at bounding box center [1024, 32] width 83 height 38
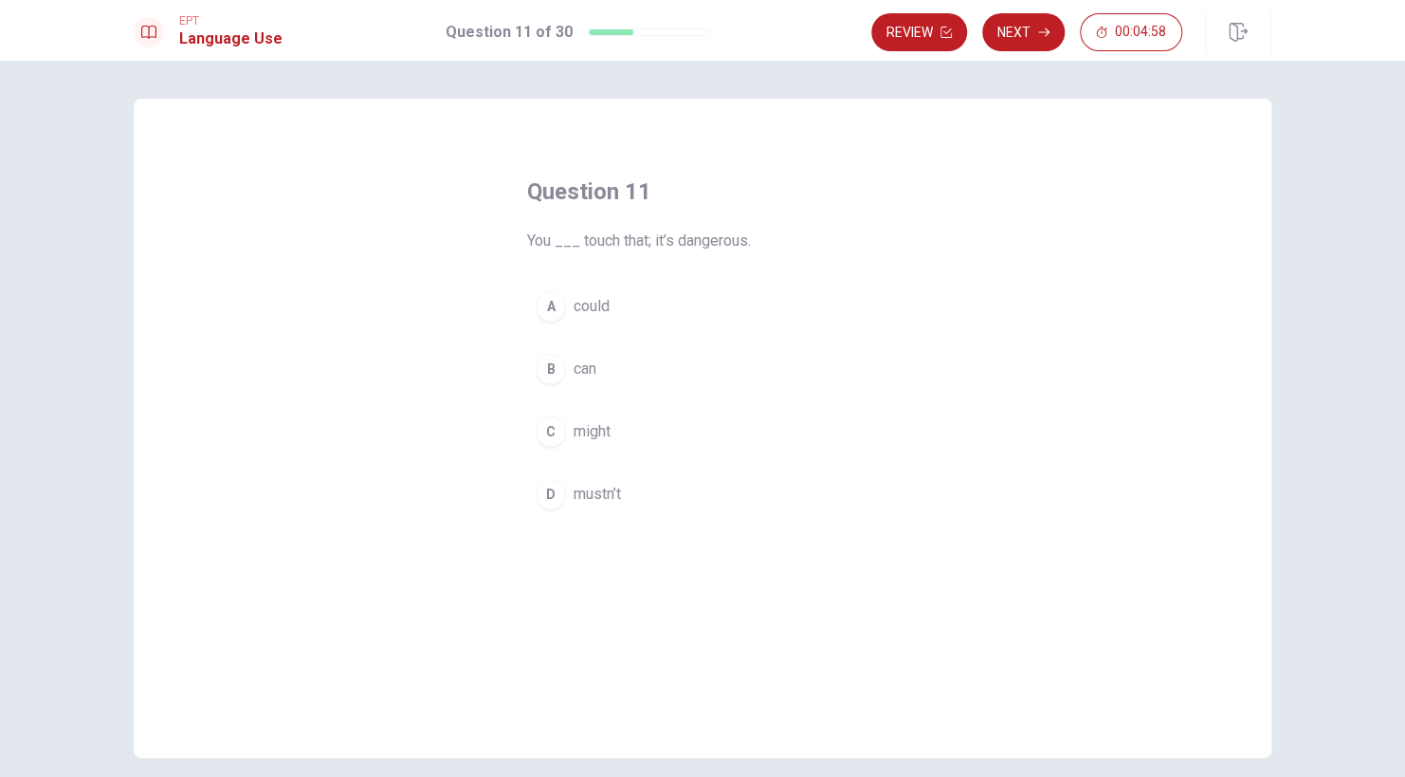
click at [551, 496] on div "D" at bounding box center [551, 494] width 30 height 30
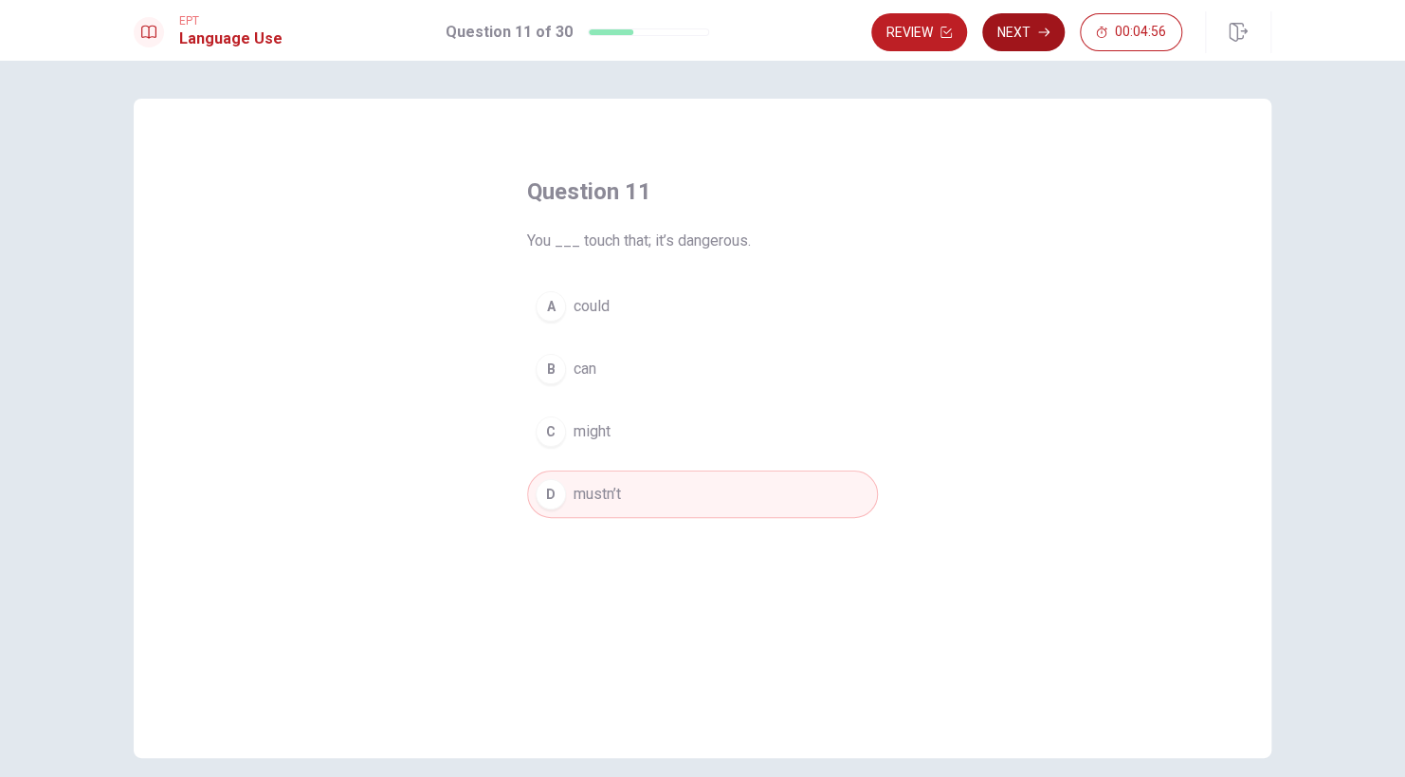
click at [1029, 34] on button "Next" at bounding box center [1024, 32] width 83 height 38
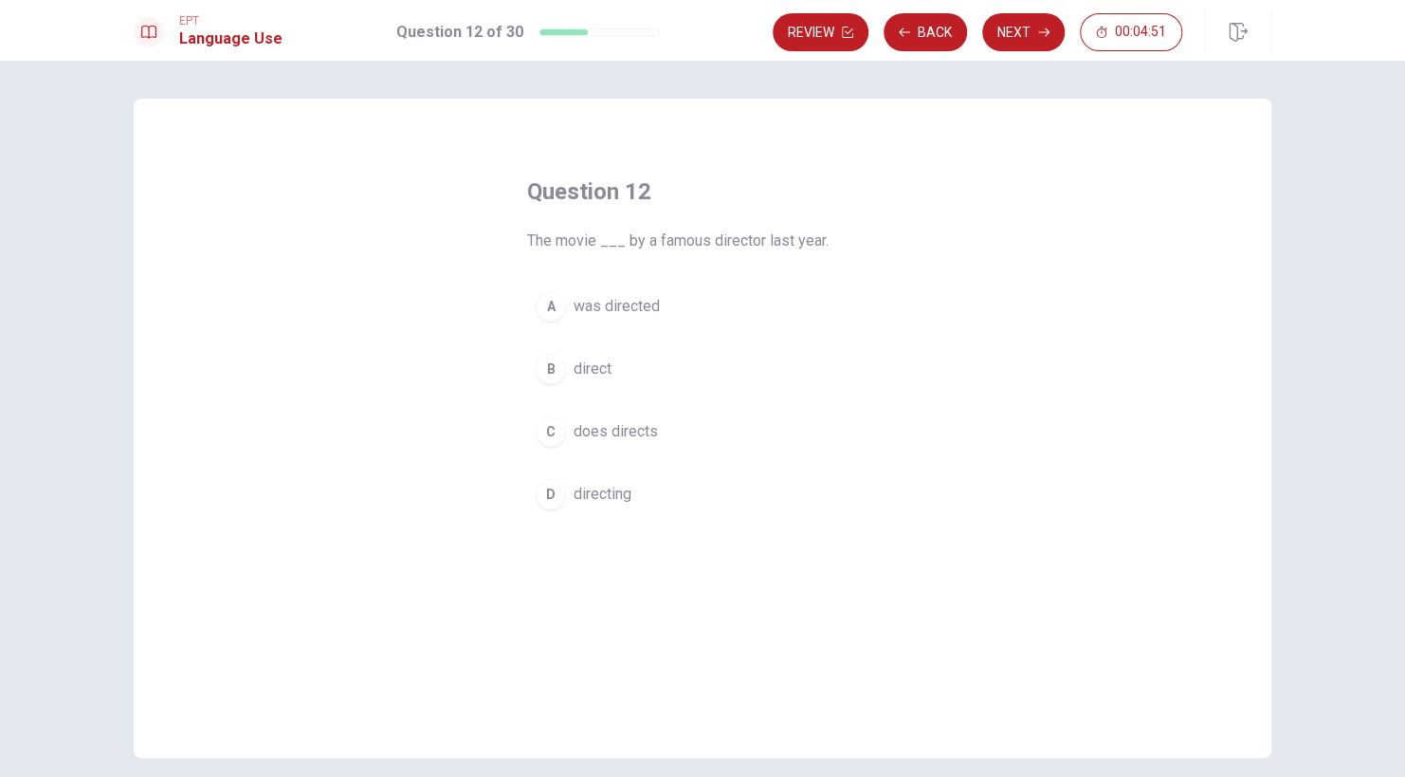
click at [543, 310] on div "A" at bounding box center [551, 306] width 30 height 30
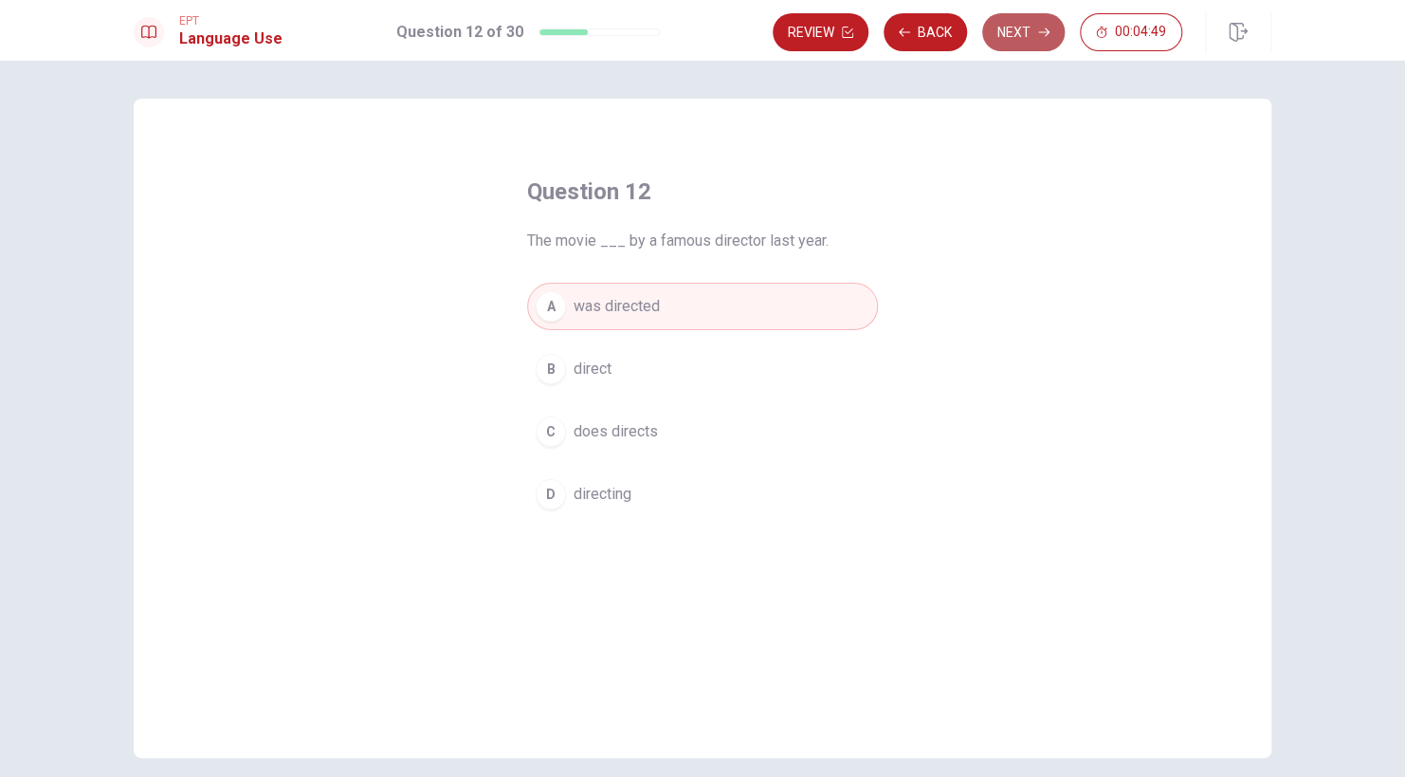
click at [1031, 33] on button "Next" at bounding box center [1024, 32] width 83 height 38
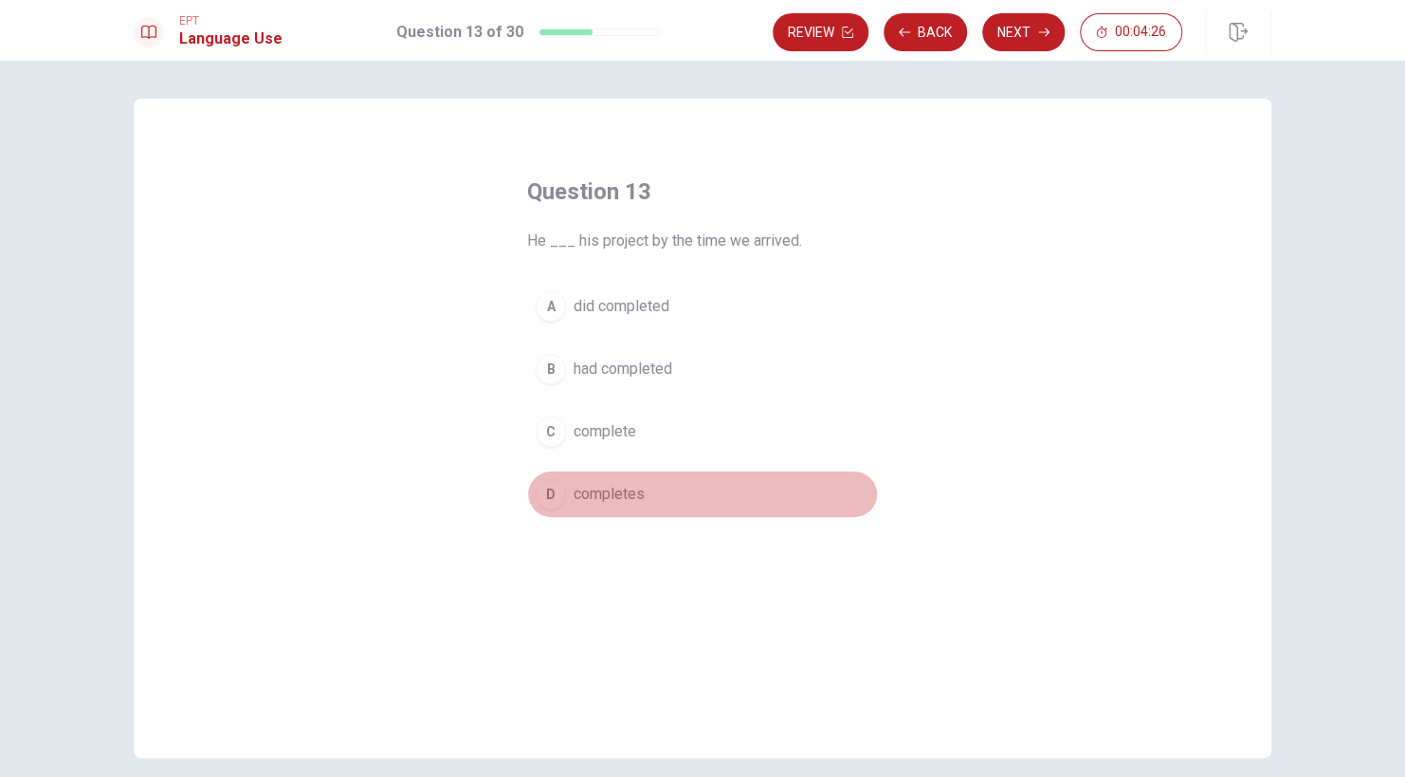
click at [541, 477] on button "D completes" at bounding box center [702, 493] width 351 height 47
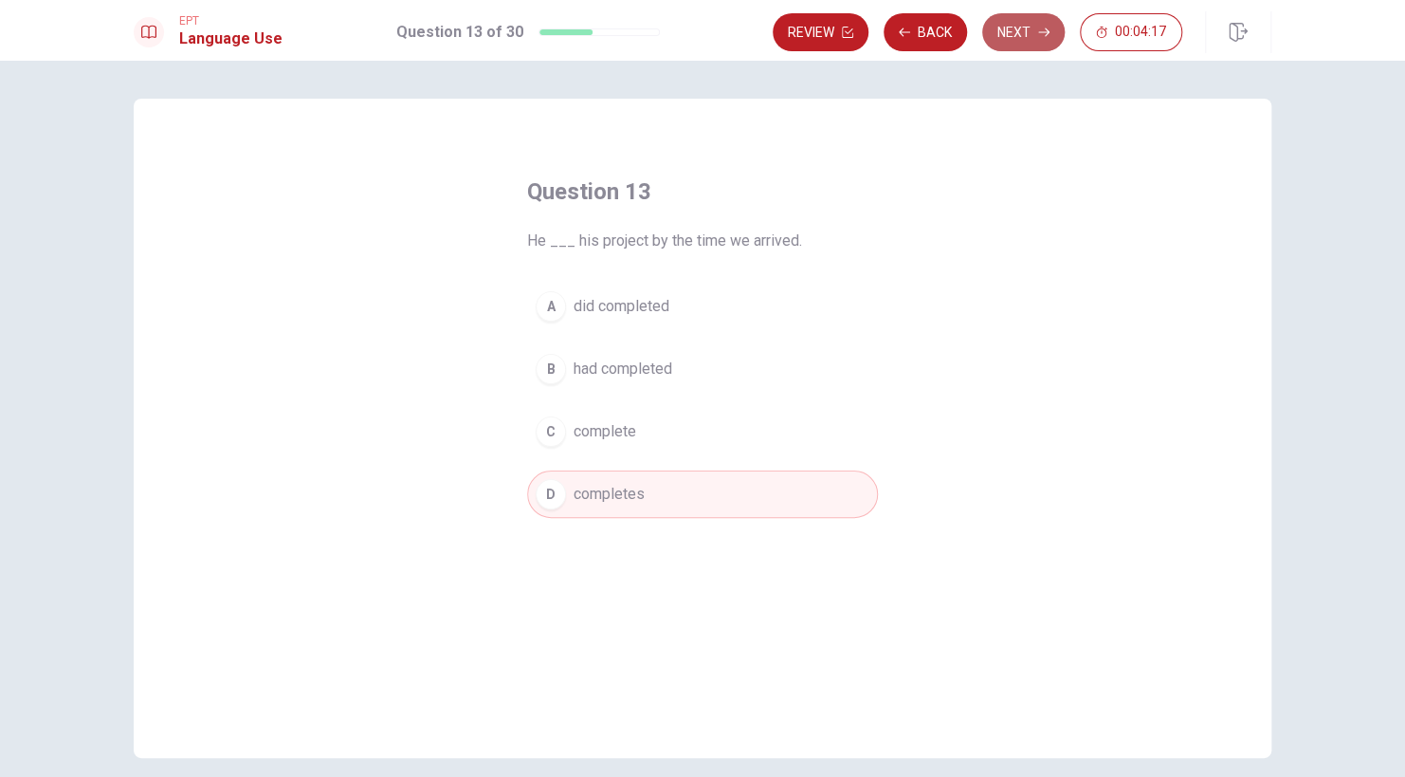
click at [1015, 39] on button "Next" at bounding box center [1024, 32] width 83 height 38
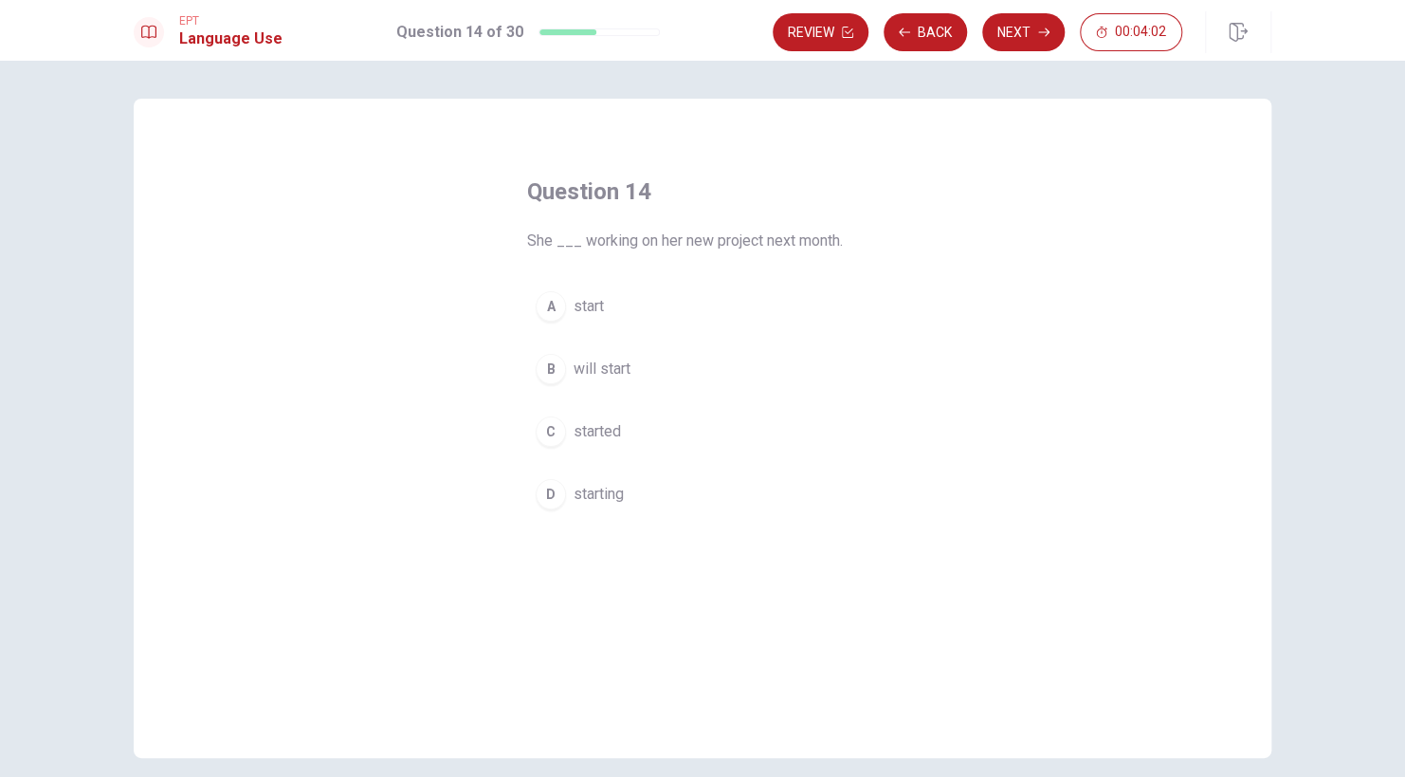
click at [545, 369] on div "B" at bounding box center [551, 369] width 30 height 30
click at [1001, 51] on div "Review Back Next 00:03:05" at bounding box center [1022, 32] width 499 height 42
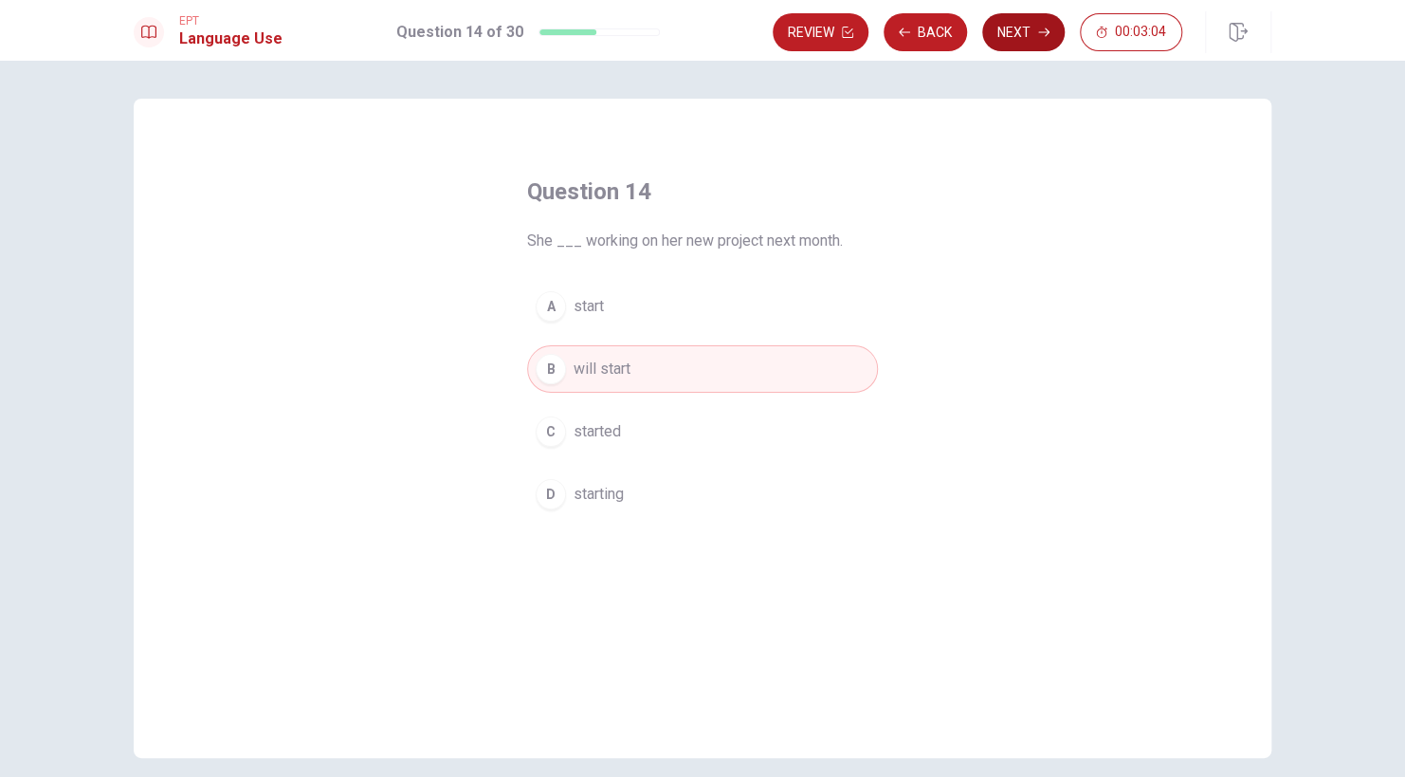
click at [1023, 35] on button "Next" at bounding box center [1024, 32] width 83 height 38
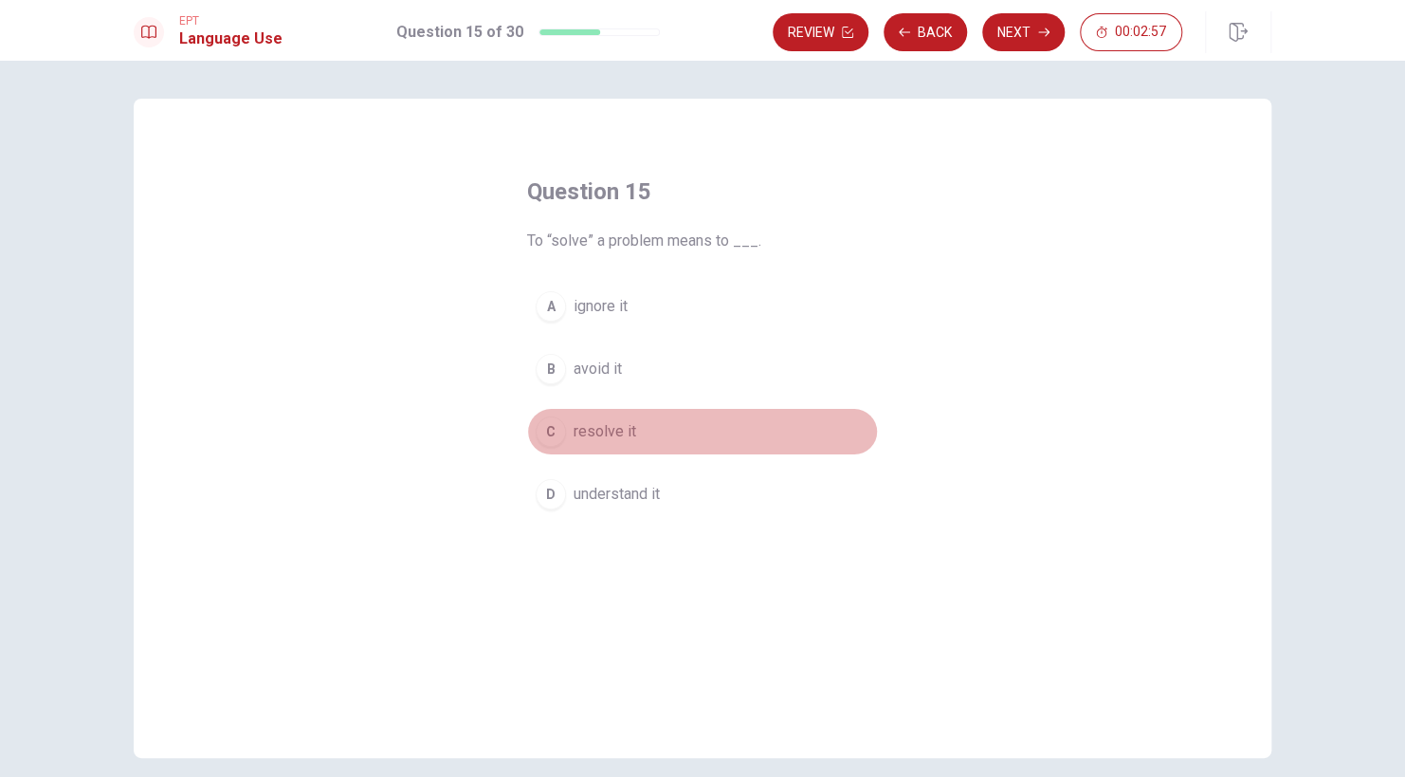
click at [540, 432] on div "C" at bounding box center [551, 431] width 30 height 30
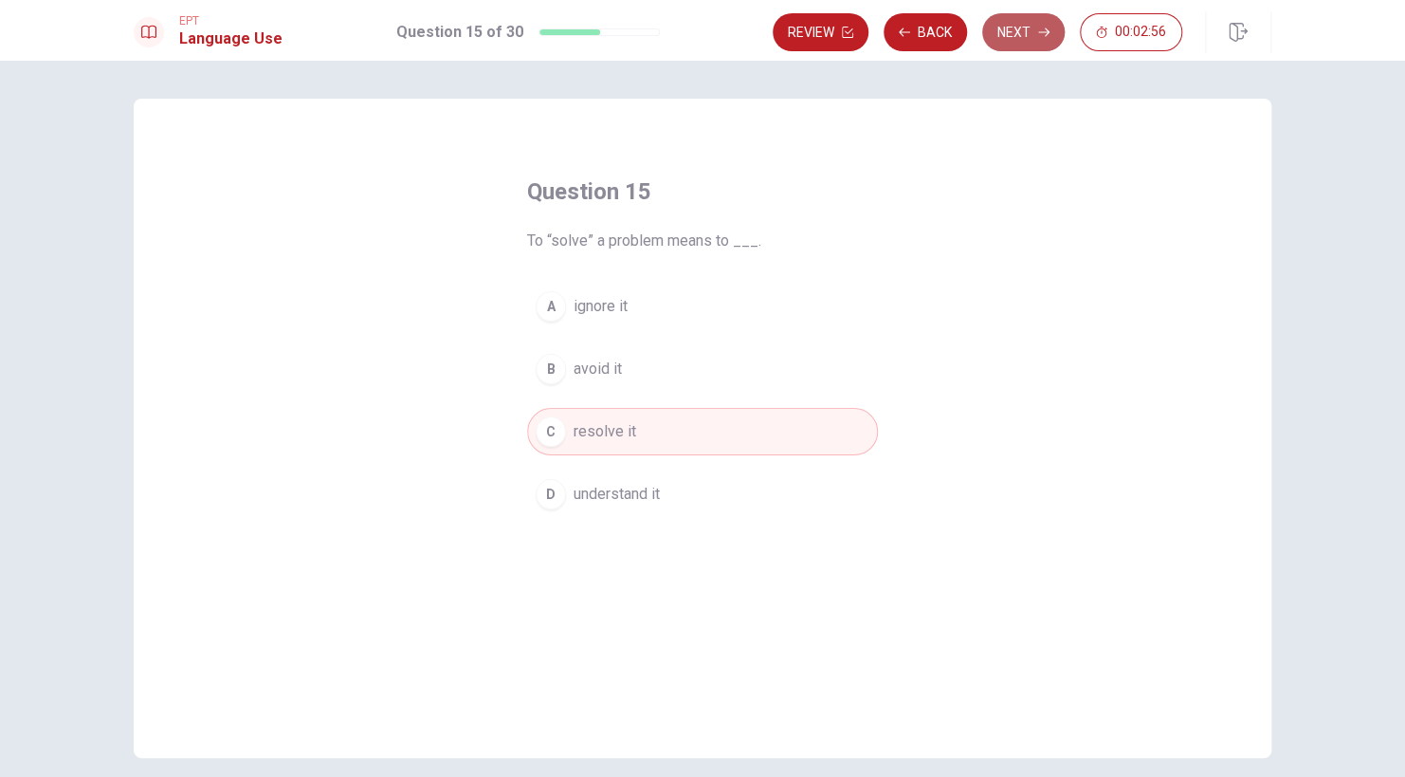
click at [1017, 38] on button "Next" at bounding box center [1024, 32] width 83 height 38
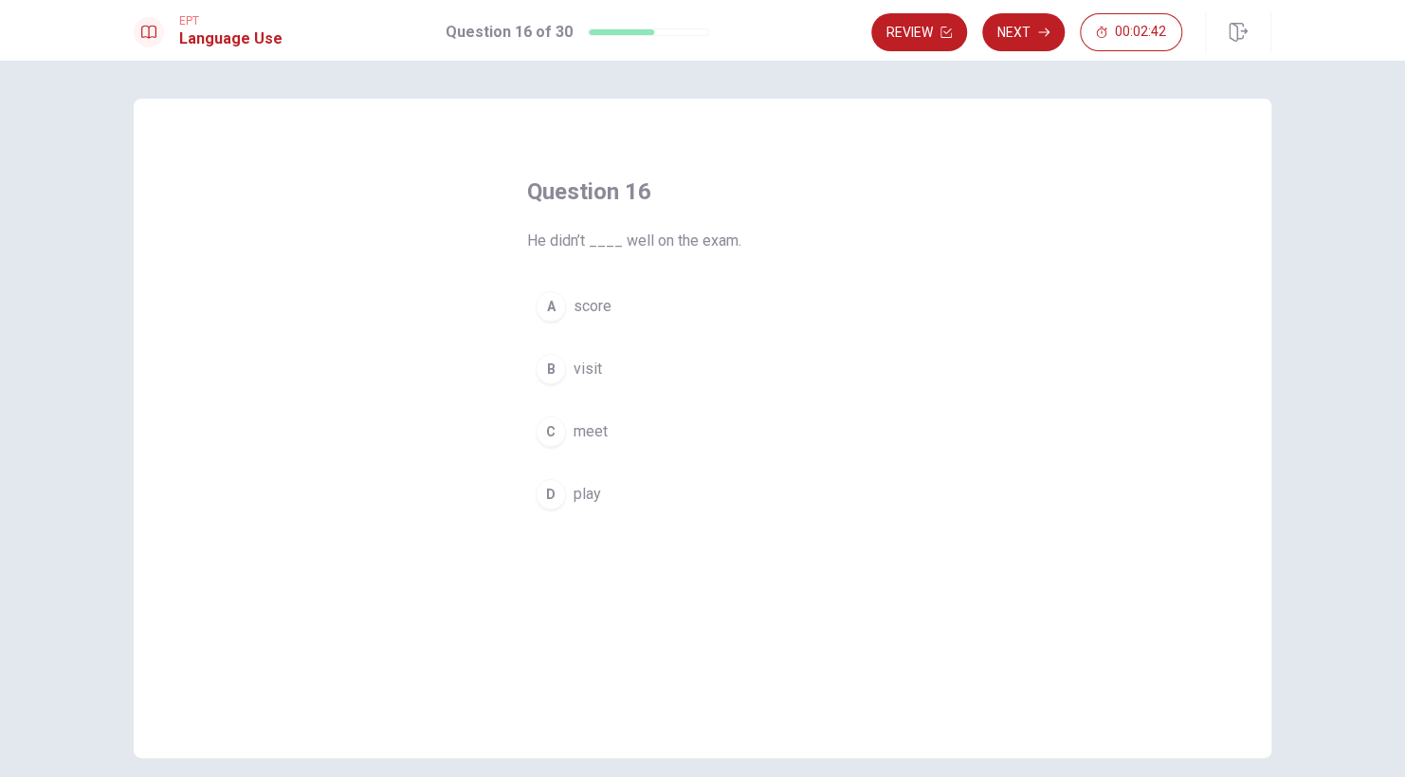
click at [552, 315] on div "A" at bounding box center [551, 306] width 30 height 30
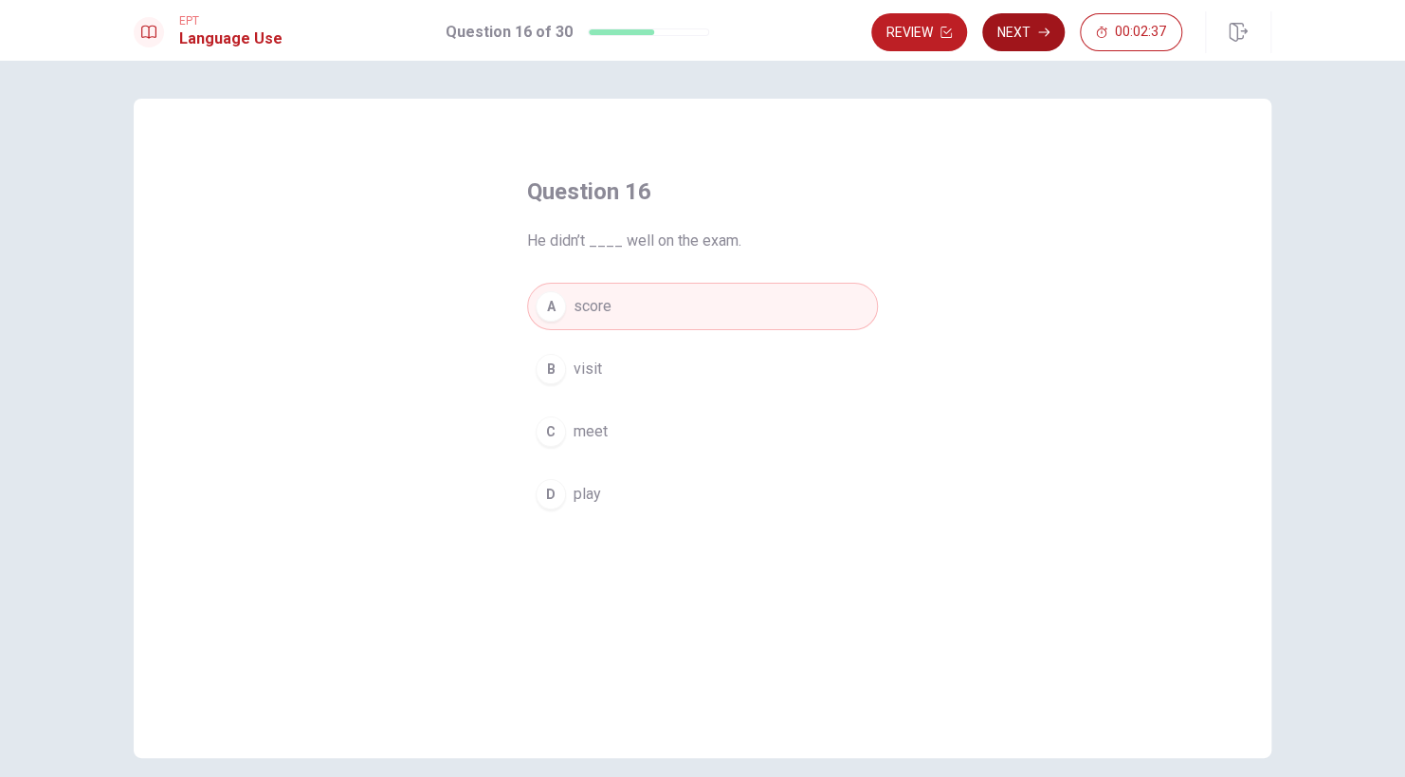
click at [1036, 28] on button "Next" at bounding box center [1024, 32] width 83 height 38
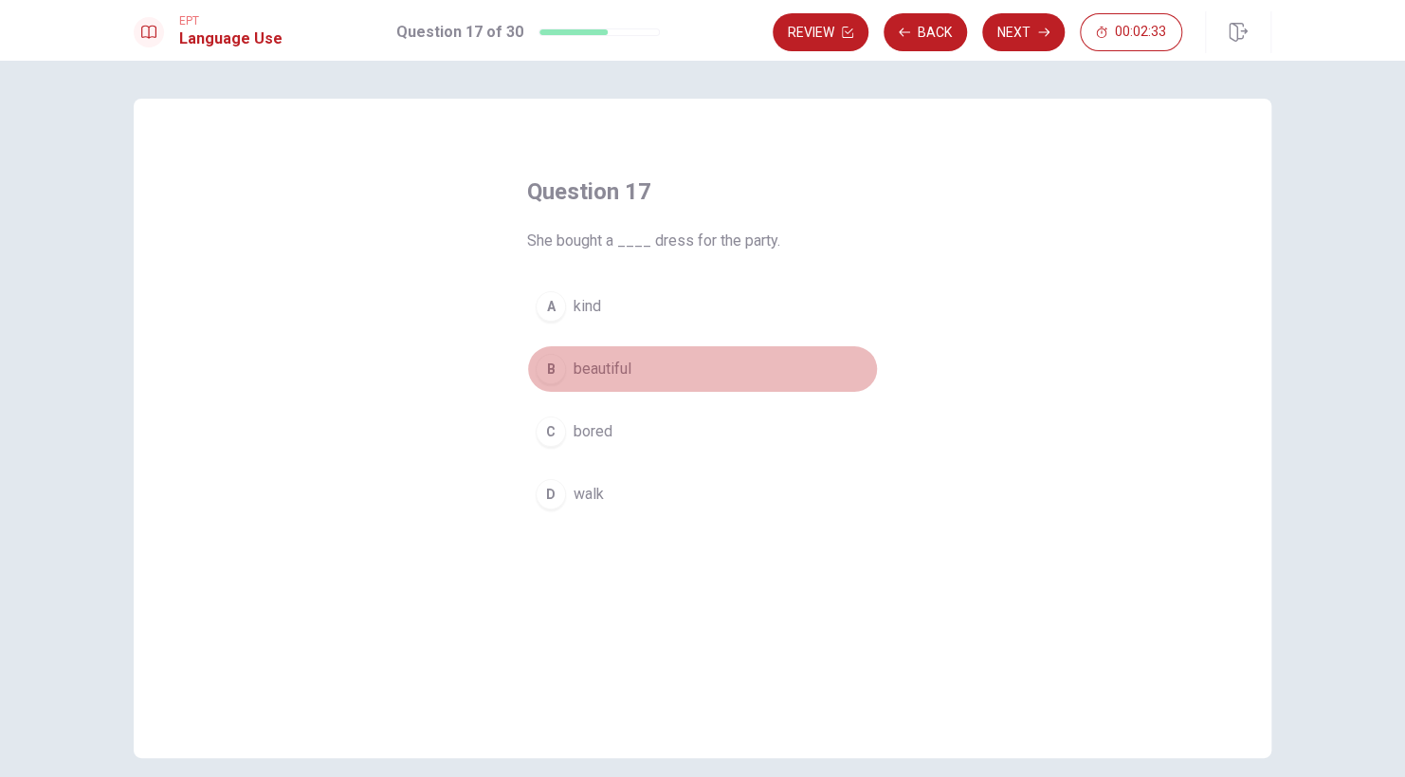
click at [546, 375] on div "B" at bounding box center [551, 369] width 30 height 30
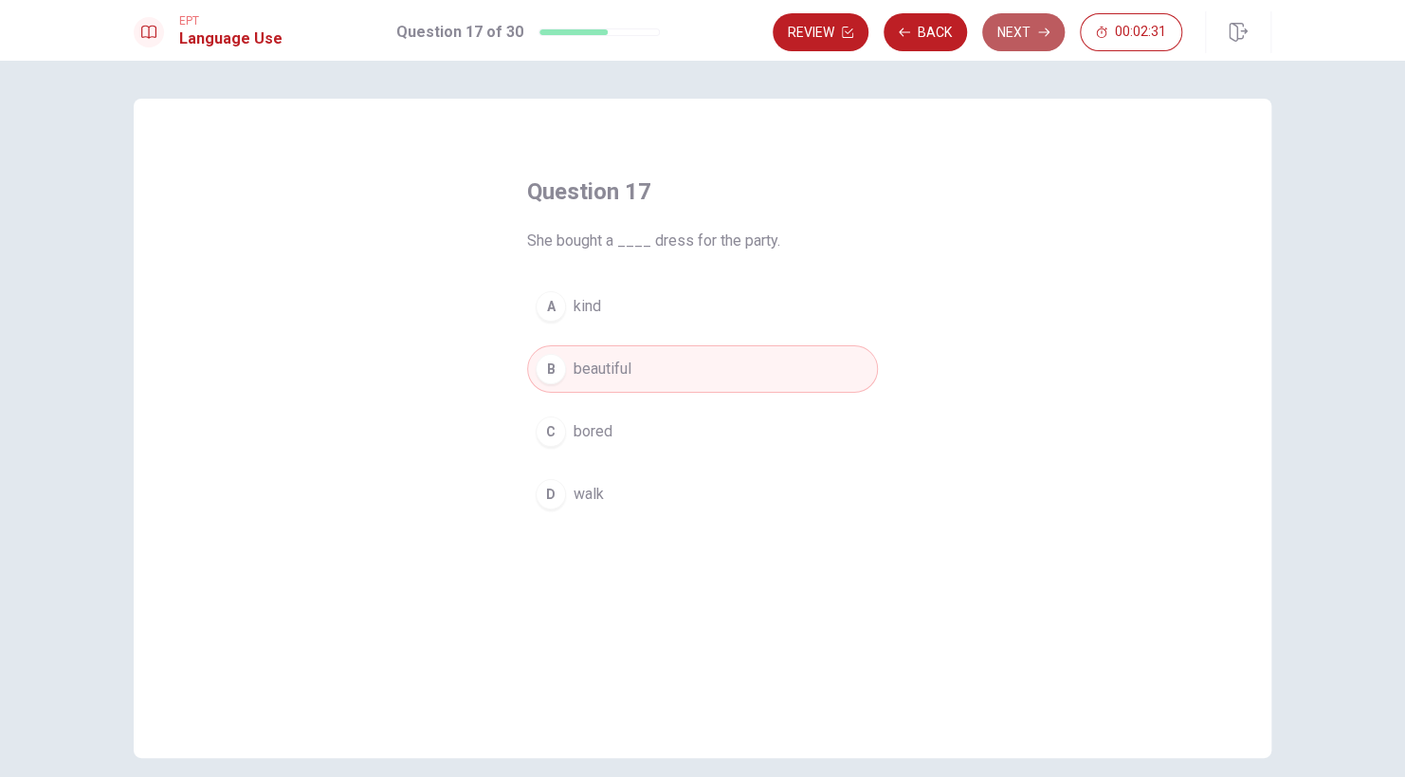
click at [1031, 40] on button "Next" at bounding box center [1024, 32] width 83 height 38
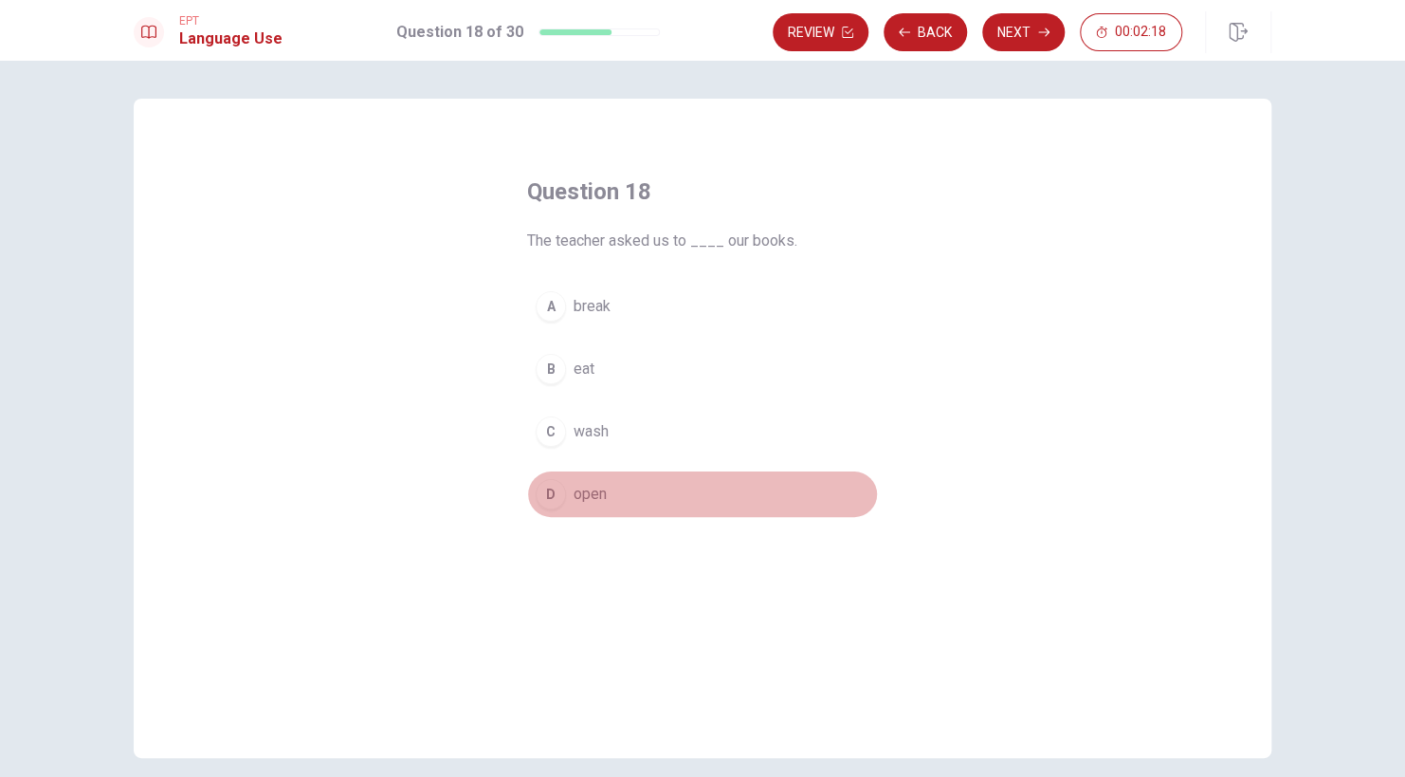
click at [546, 497] on div "D" at bounding box center [551, 494] width 30 height 30
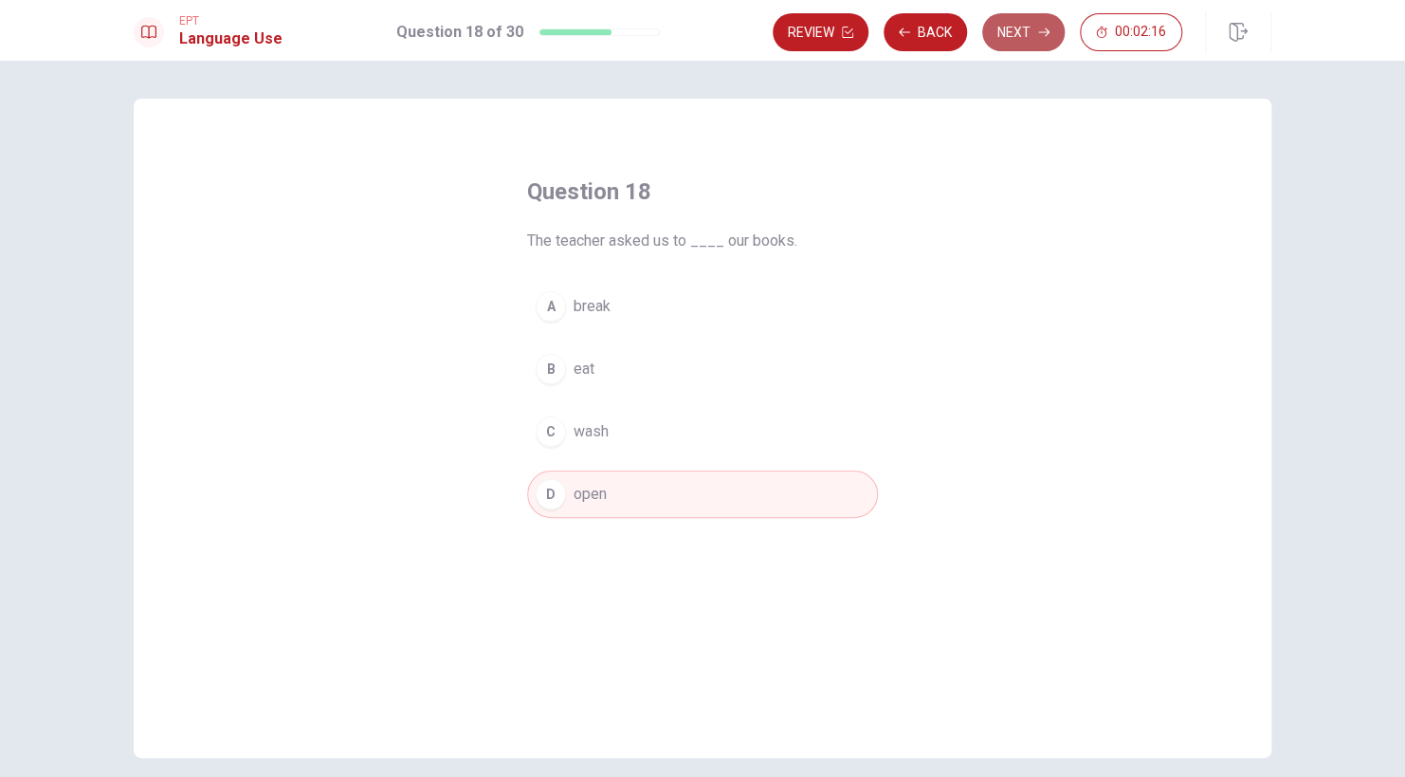
click at [1015, 30] on button "Next" at bounding box center [1024, 32] width 83 height 38
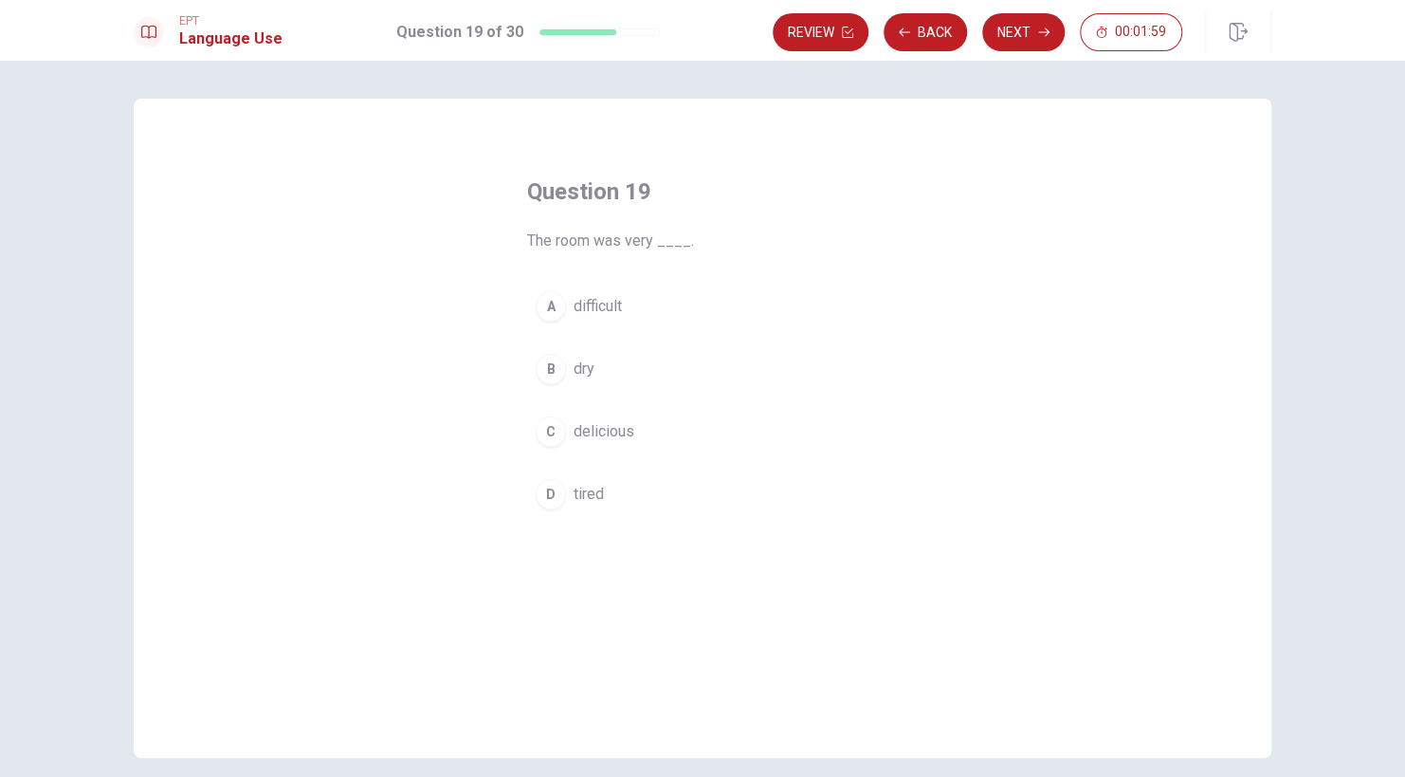
click at [572, 381] on button "B dry" at bounding box center [702, 368] width 351 height 47
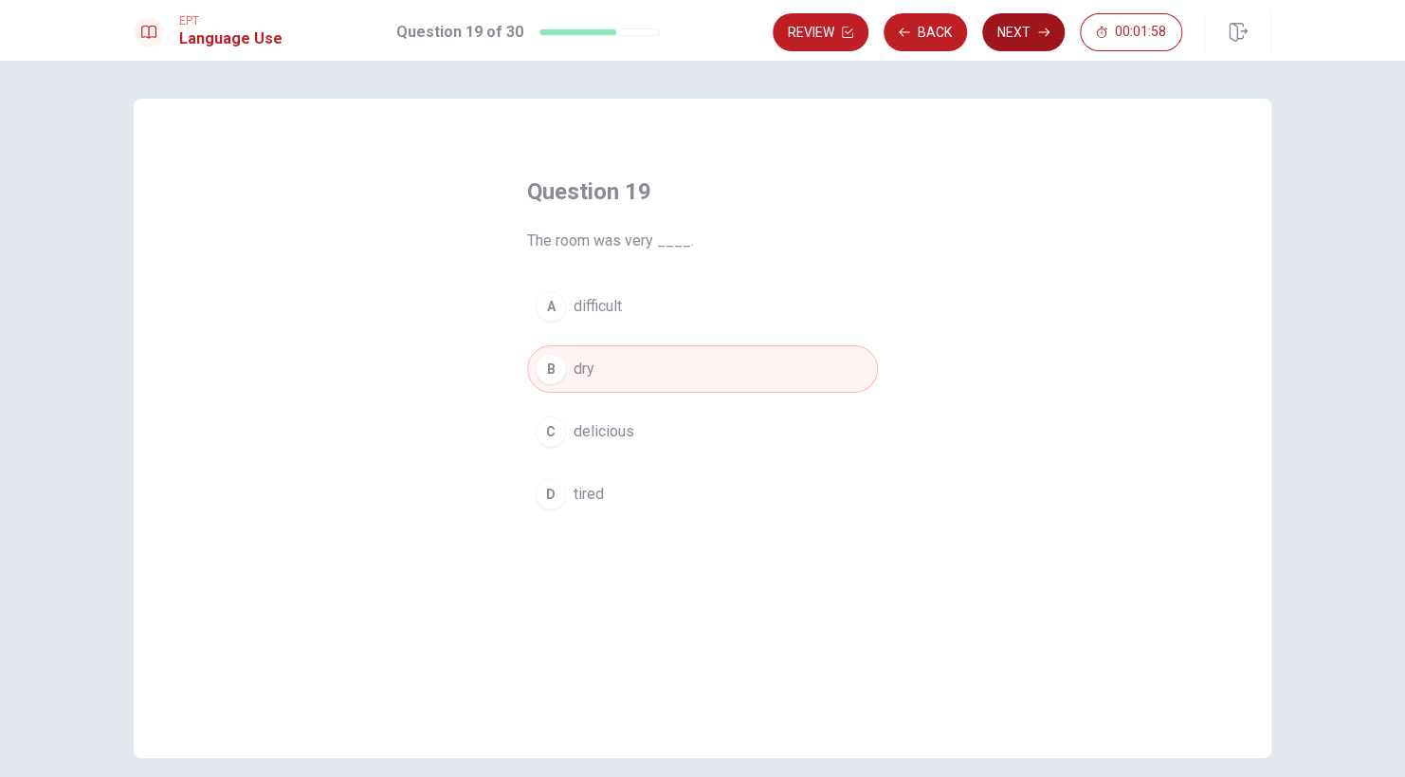
click at [1007, 37] on button "Next" at bounding box center [1024, 32] width 83 height 38
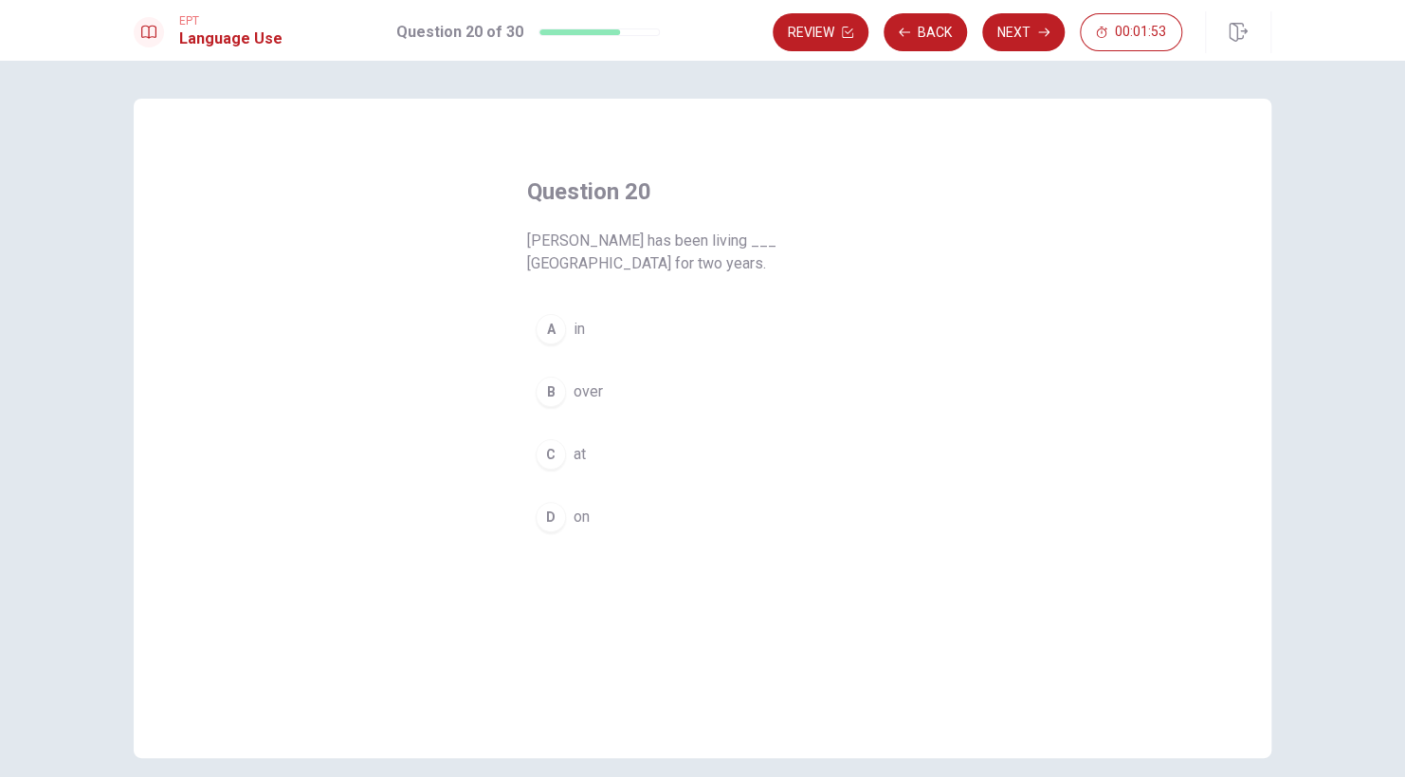
click at [546, 314] on div "A" at bounding box center [551, 329] width 30 height 30
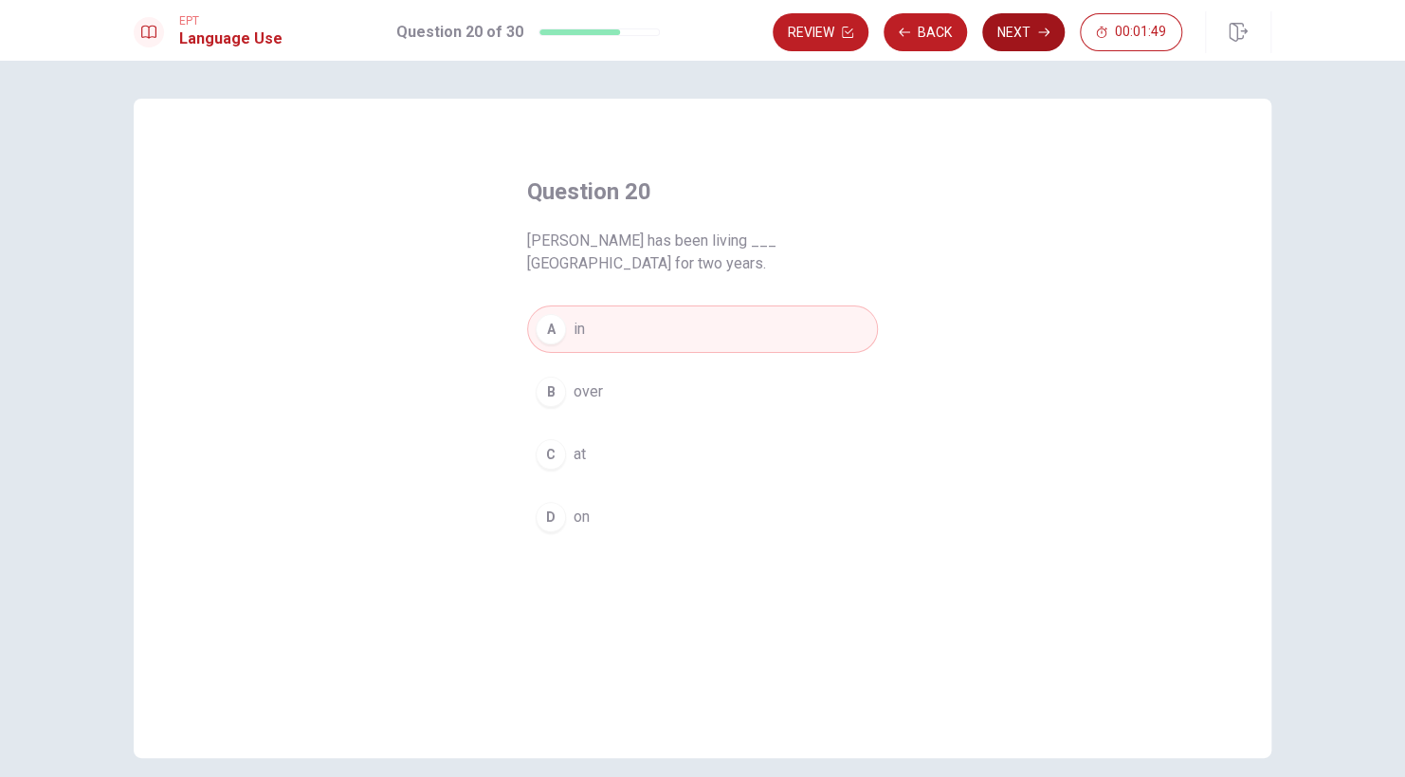
click at [1040, 33] on icon "button" at bounding box center [1043, 32] width 11 height 11
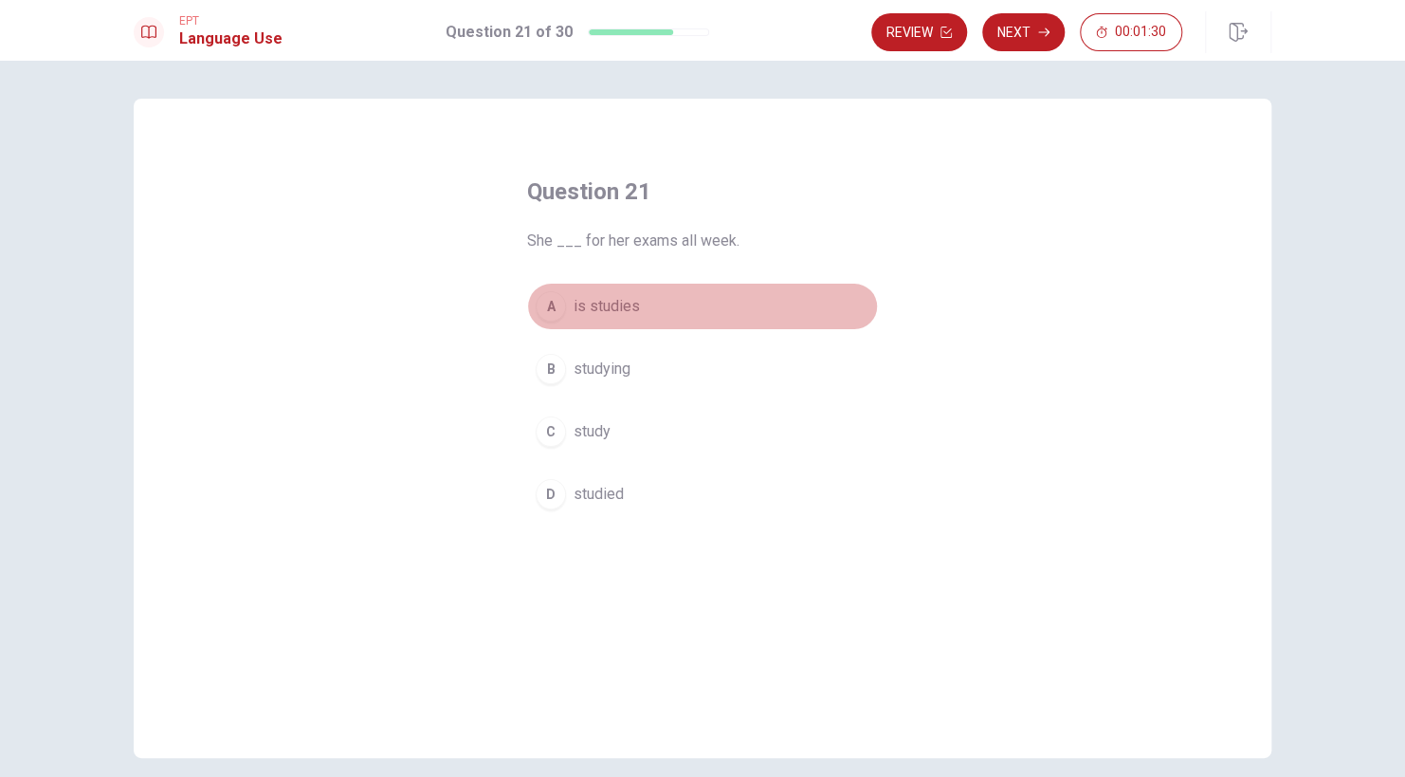
click at [576, 300] on span "is studies" at bounding box center [607, 306] width 66 height 23
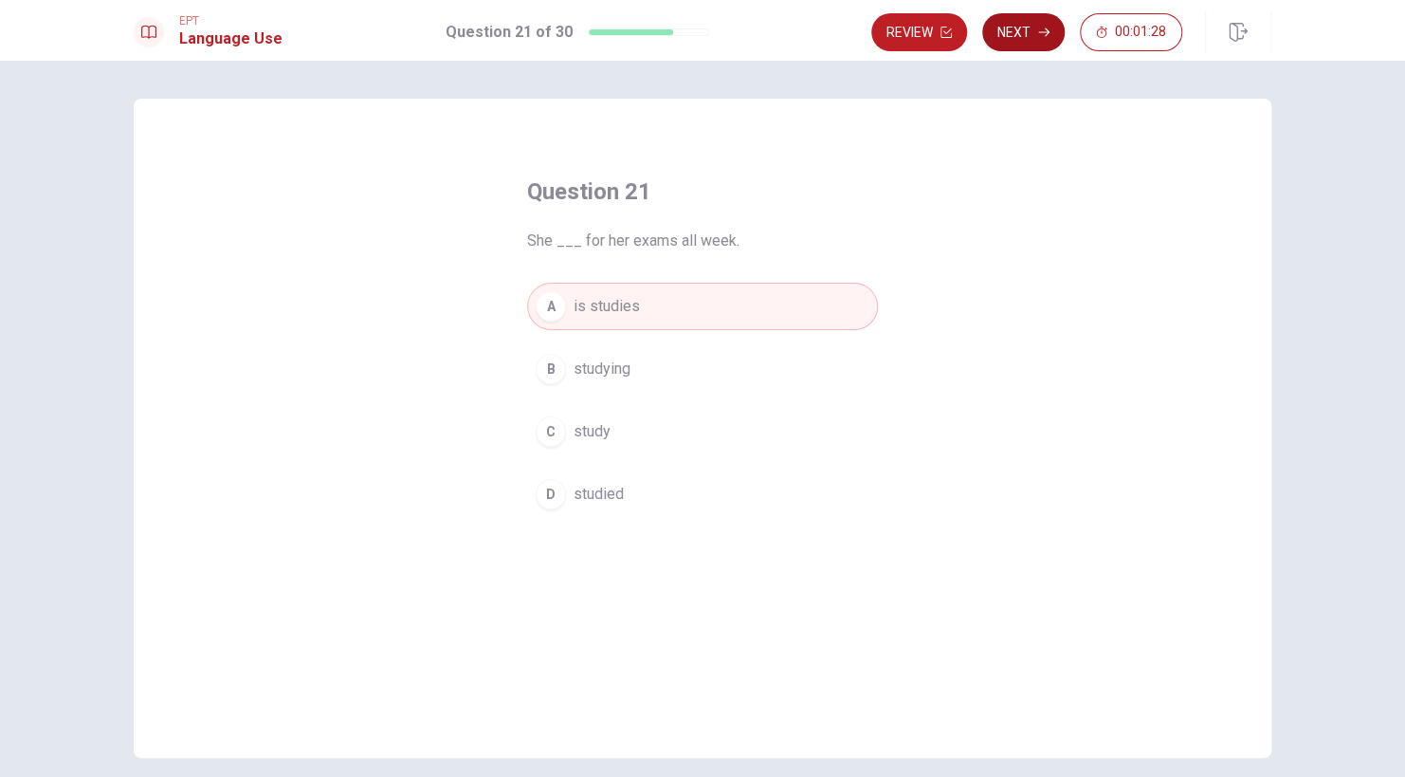
click at [1031, 30] on button "Next" at bounding box center [1024, 32] width 83 height 38
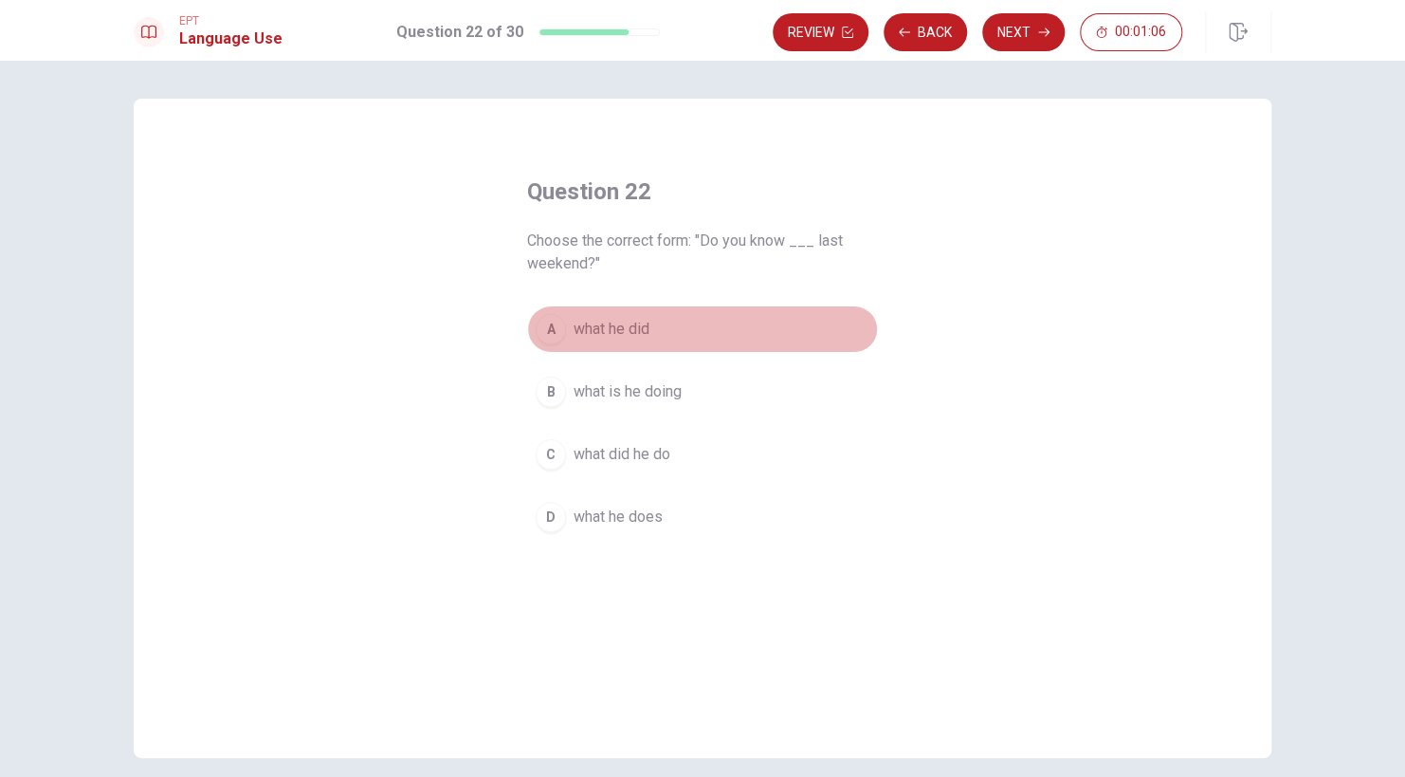
click at [547, 330] on div "A" at bounding box center [551, 329] width 30 height 30
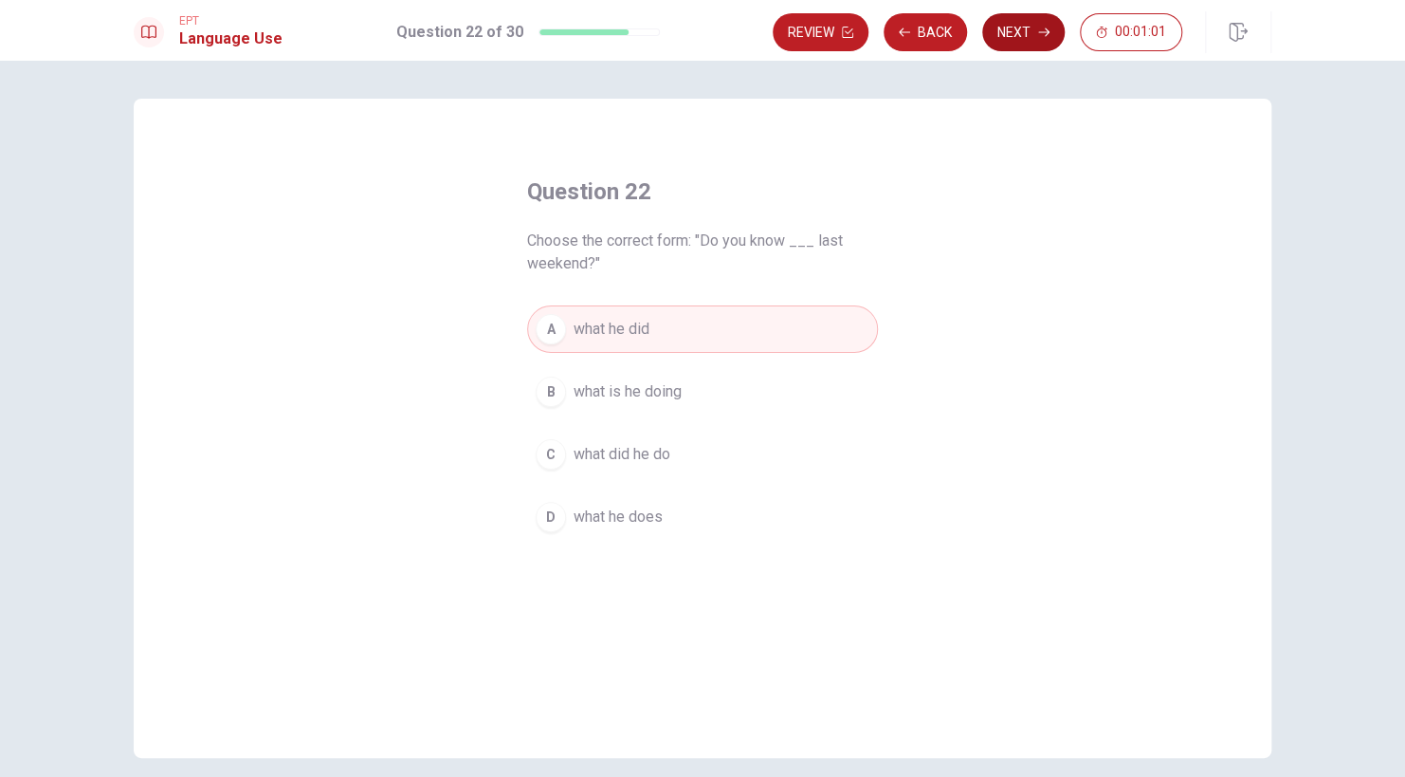
click at [1028, 41] on button "Next" at bounding box center [1024, 32] width 83 height 38
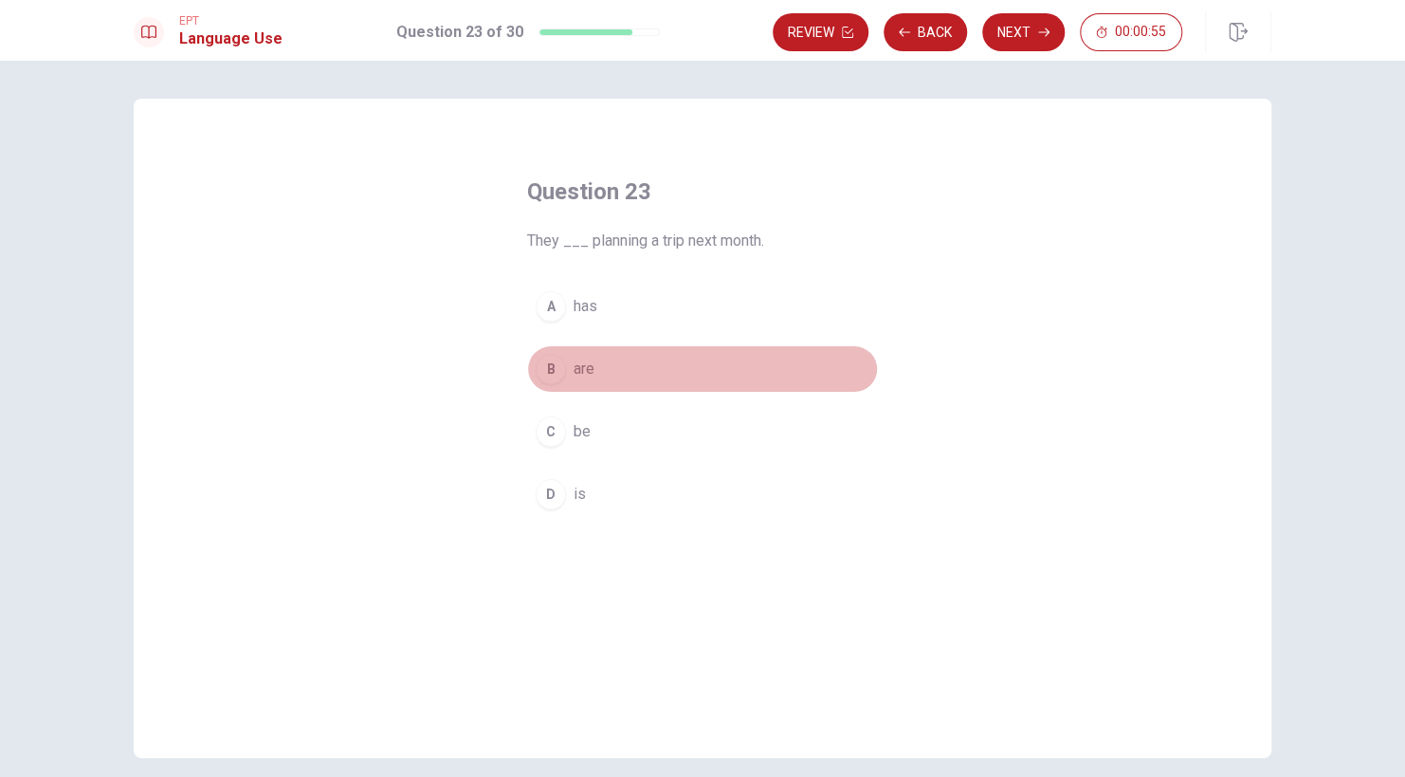
click at [547, 360] on div "B" at bounding box center [551, 369] width 30 height 30
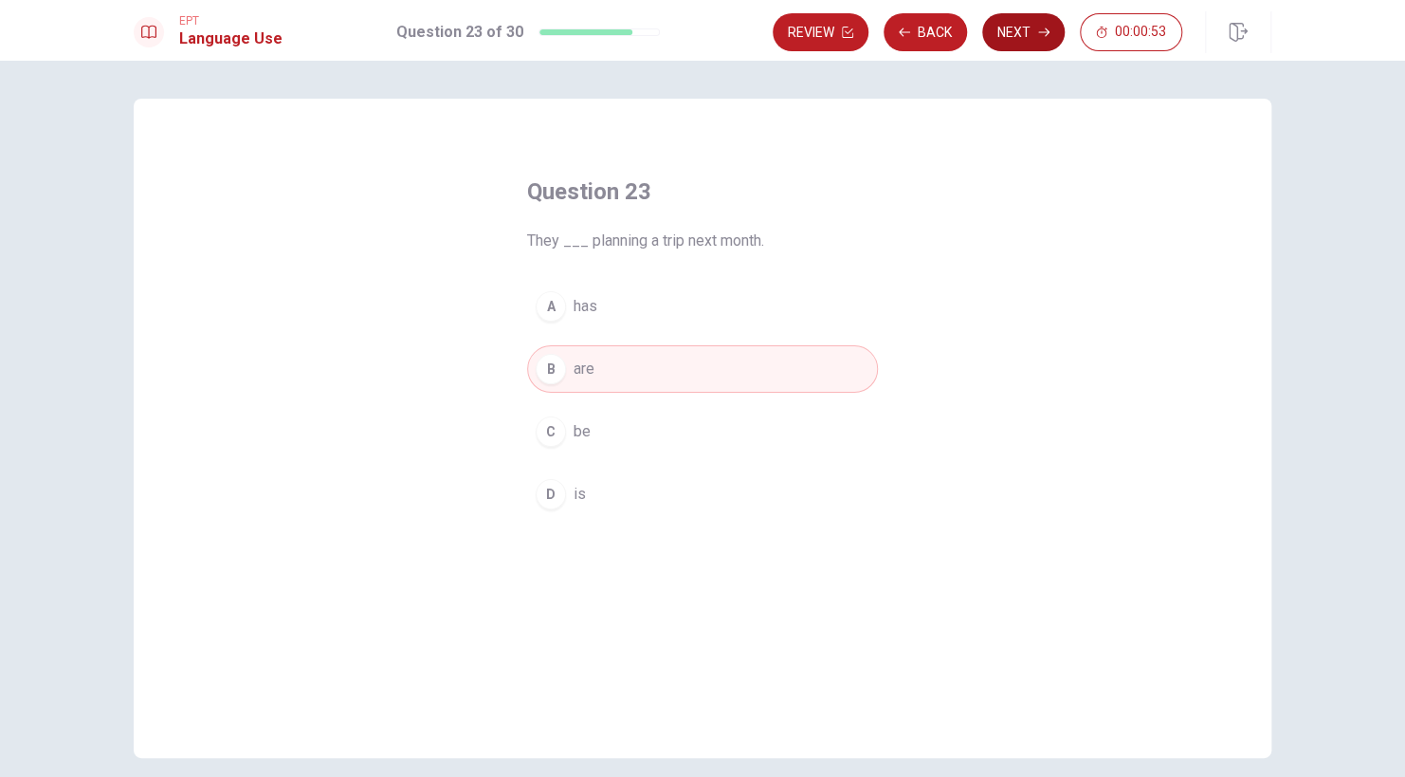
click at [1037, 45] on button "Next" at bounding box center [1024, 32] width 83 height 38
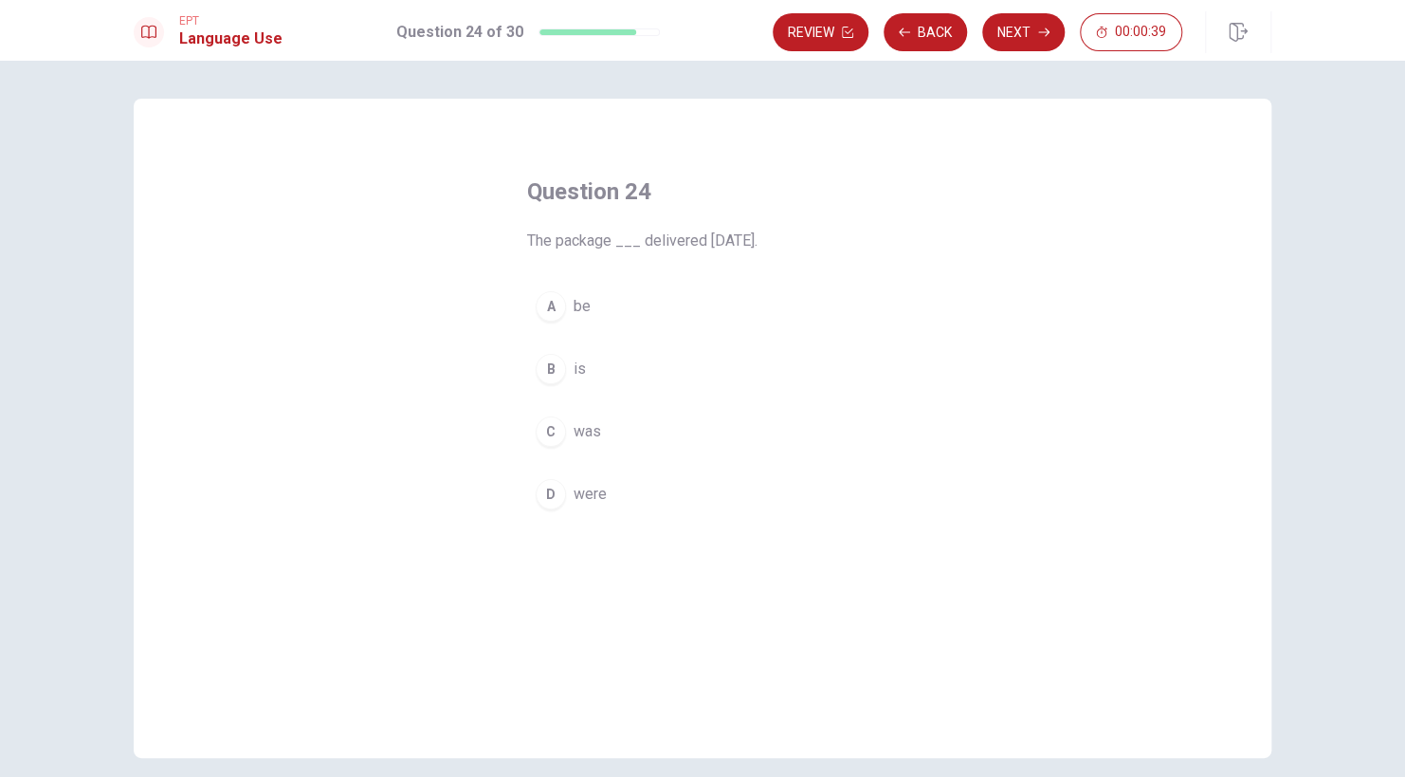
click at [544, 432] on div "C" at bounding box center [551, 431] width 30 height 30
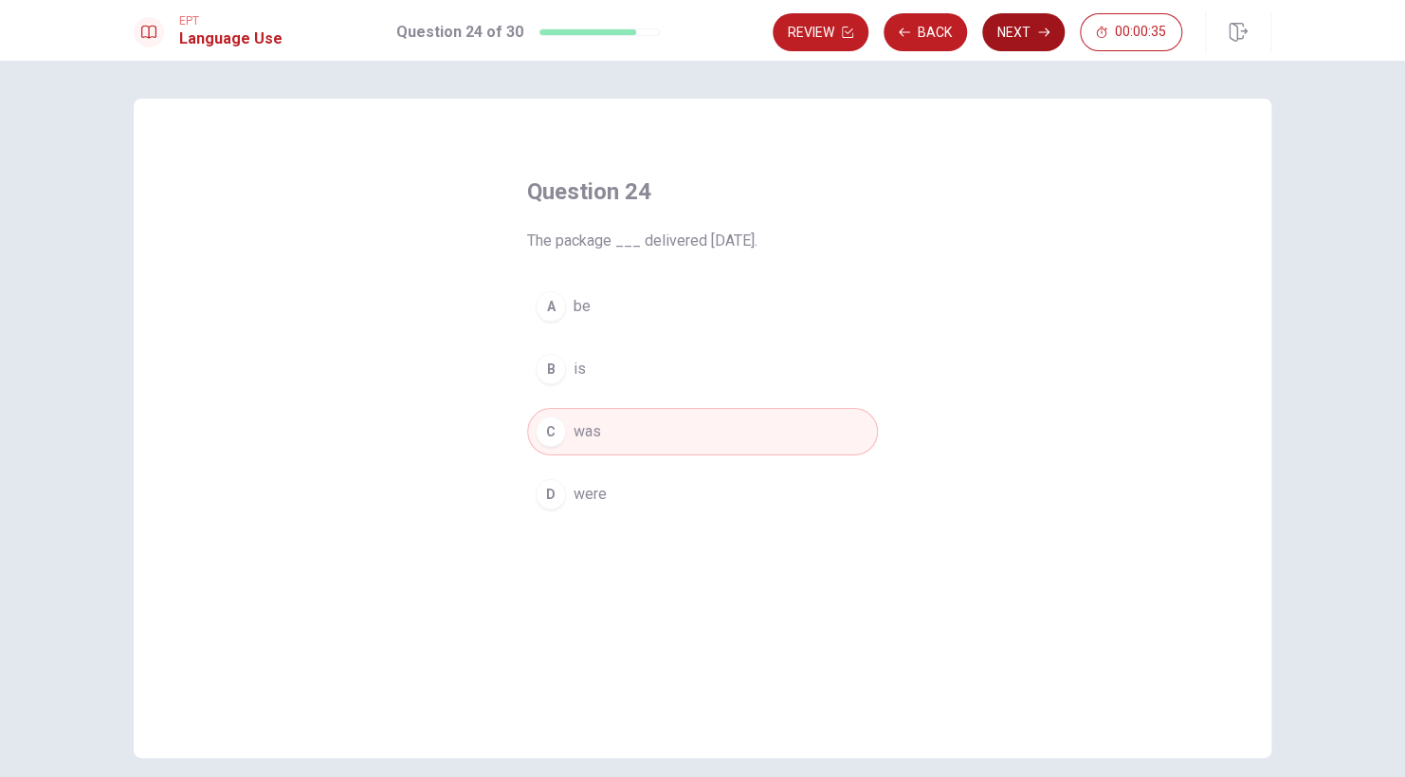
click at [1014, 35] on button "Next" at bounding box center [1024, 32] width 83 height 38
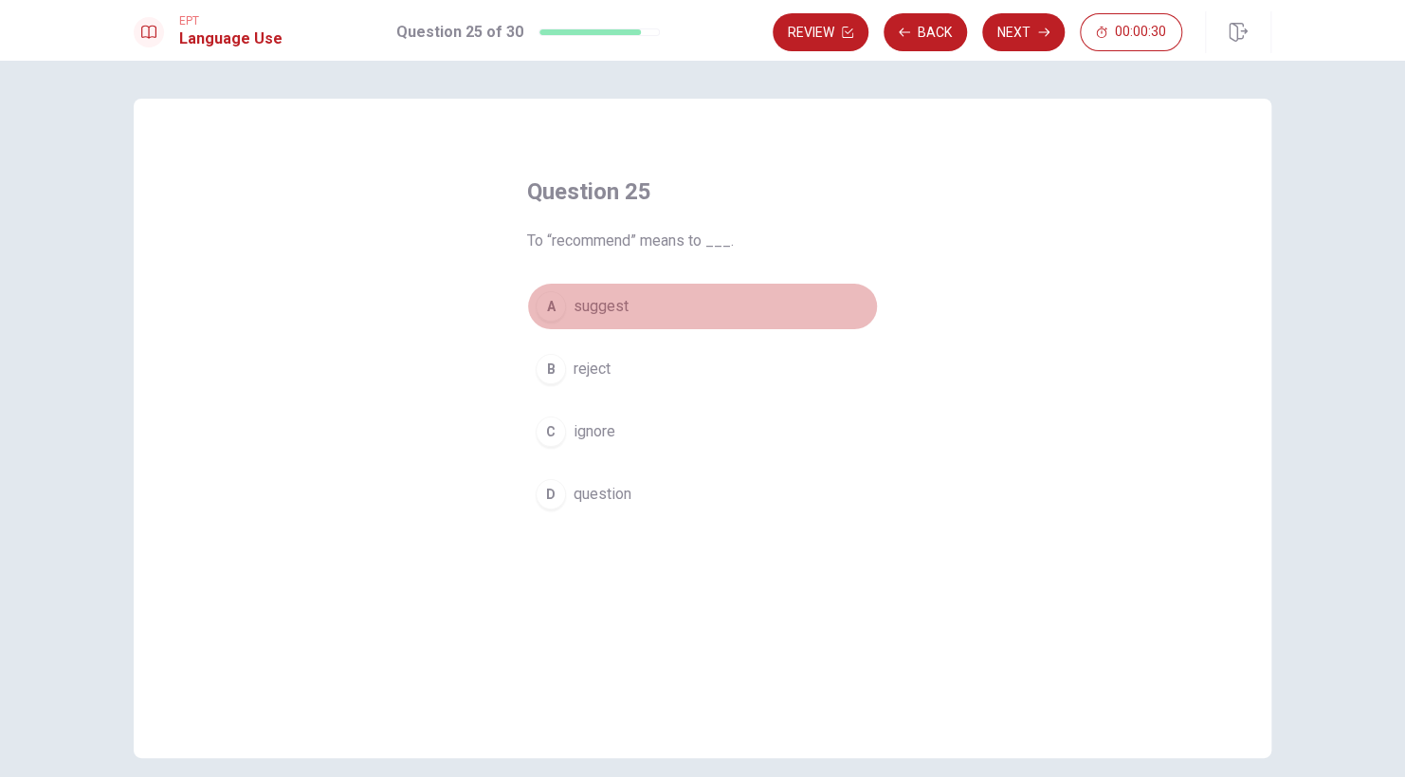
click at [545, 309] on div "A" at bounding box center [551, 306] width 30 height 30
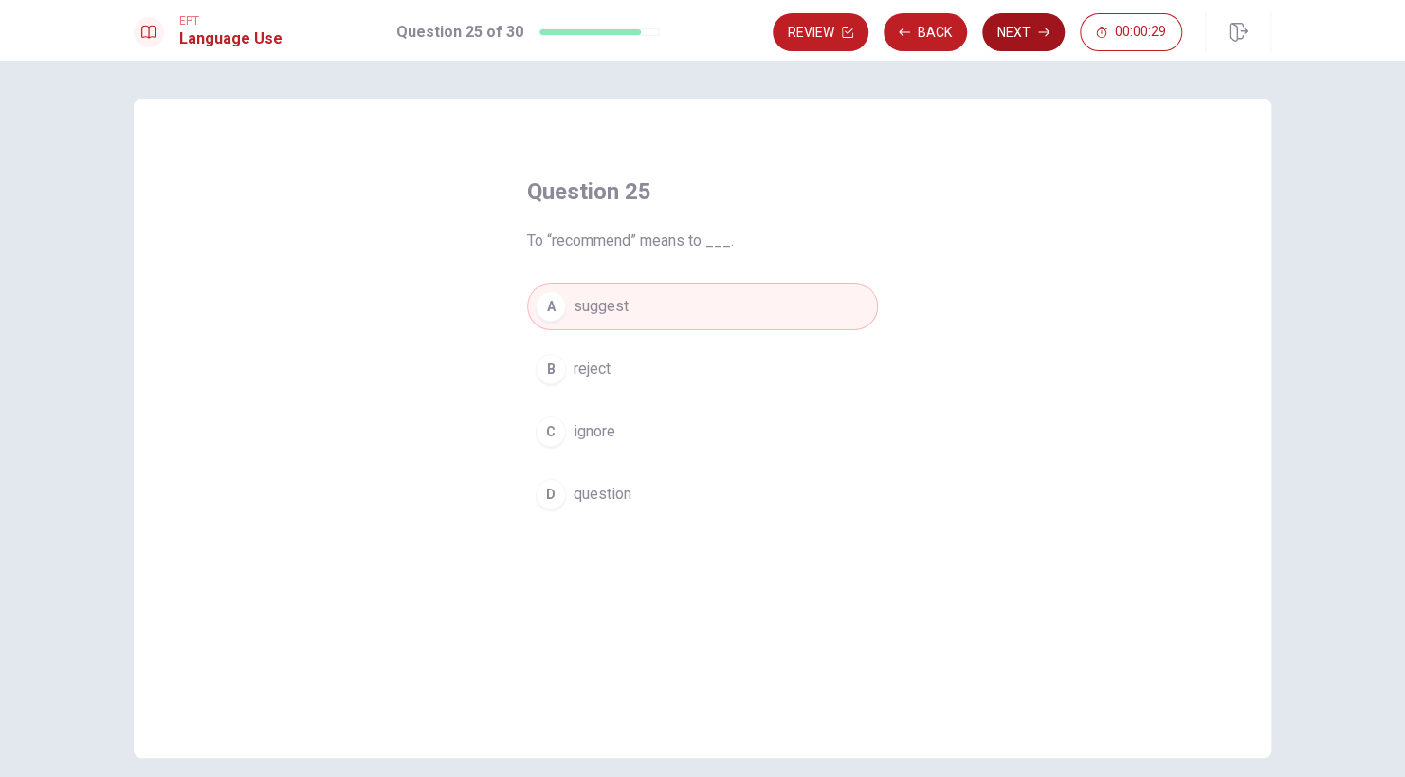
click at [1018, 38] on button "Next" at bounding box center [1024, 32] width 83 height 38
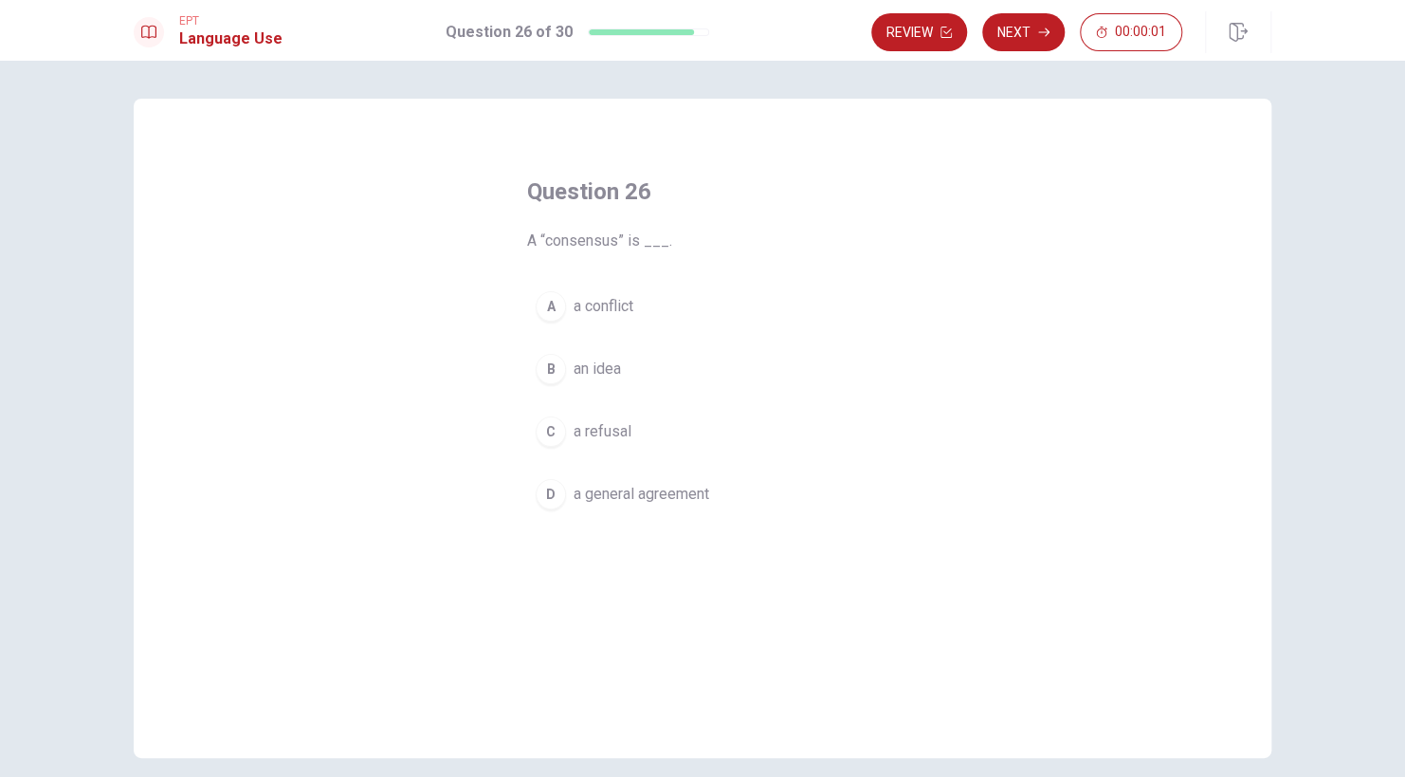
click at [547, 488] on div "D" at bounding box center [551, 494] width 30 height 30
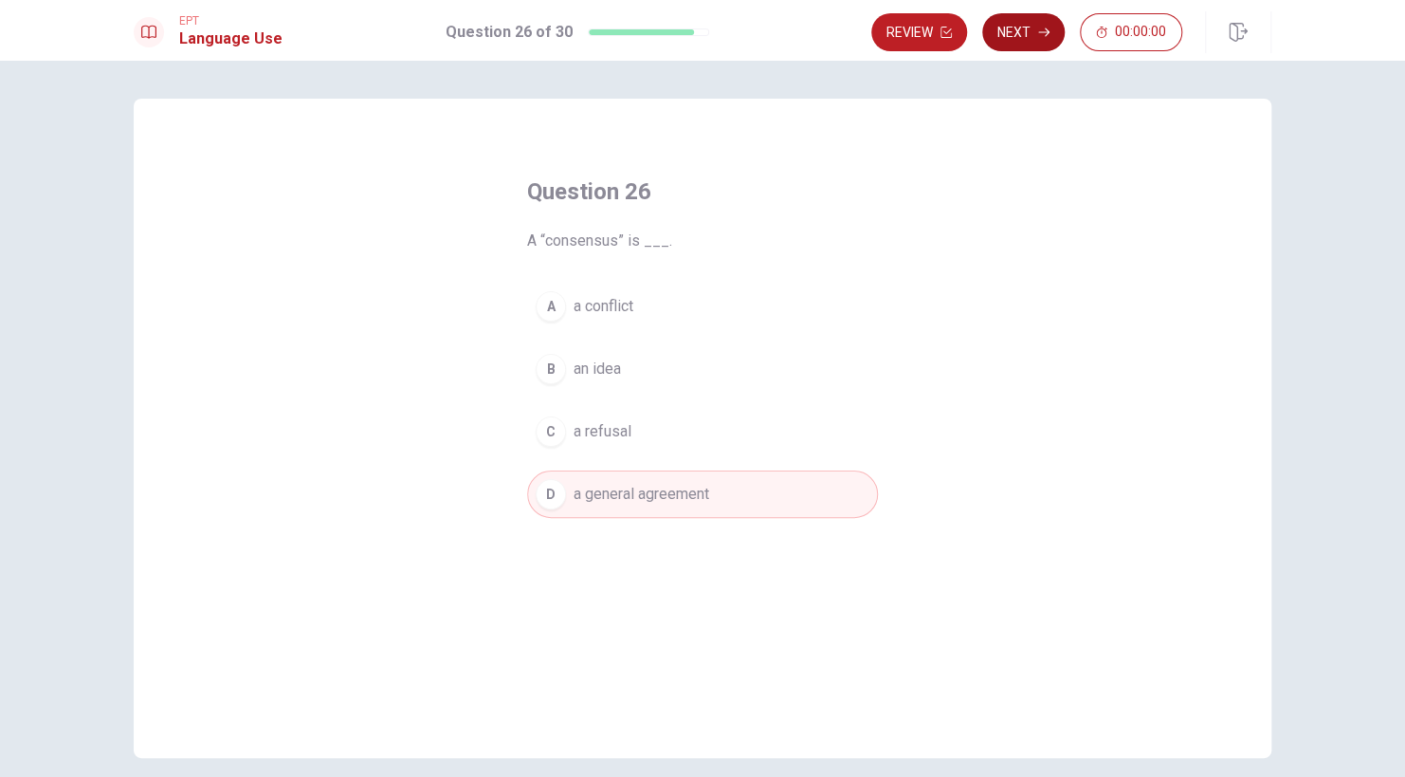
click at [1020, 38] on button "Next" at bounding box center [1024, 32] width 83 height 38
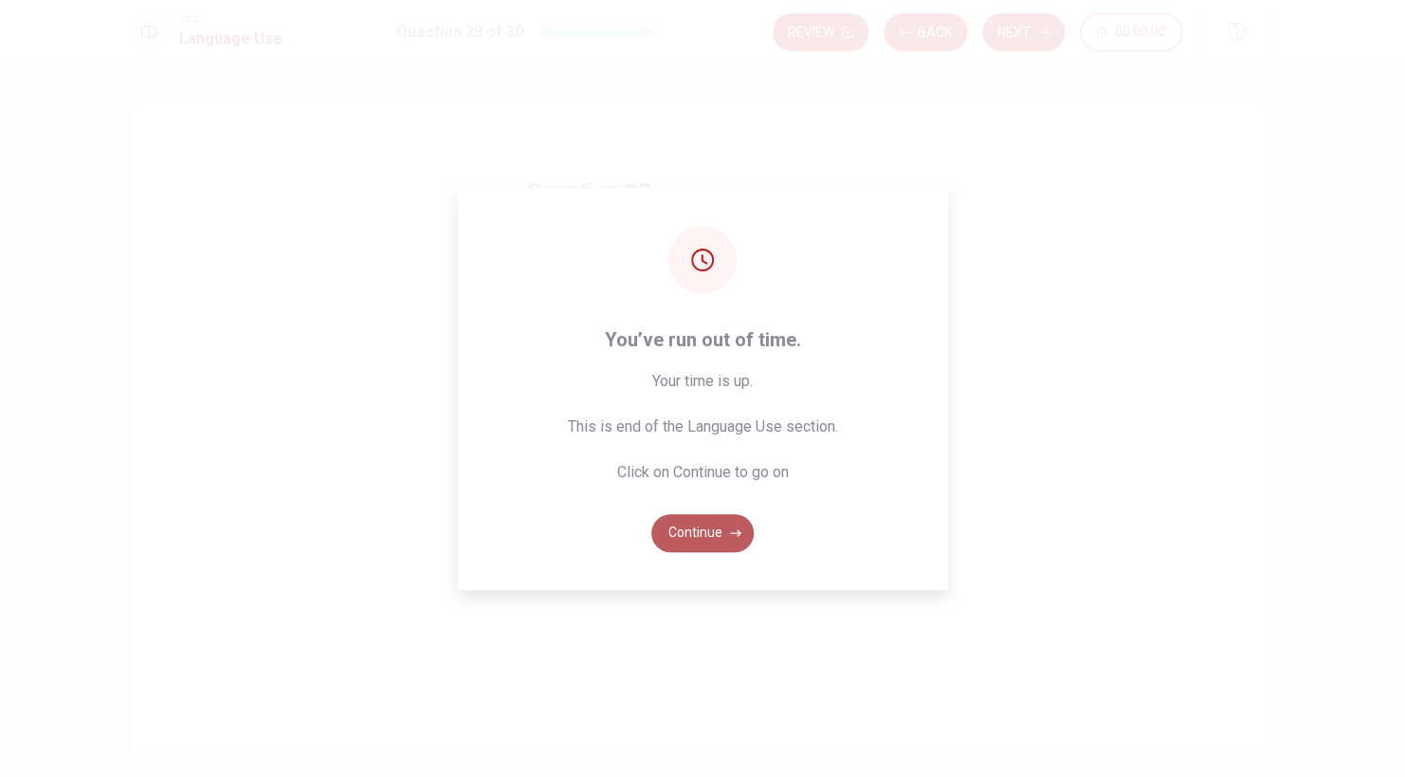
click at [710, 520] on button "Continue" at bounding box center [703, 533] width 102 height 38
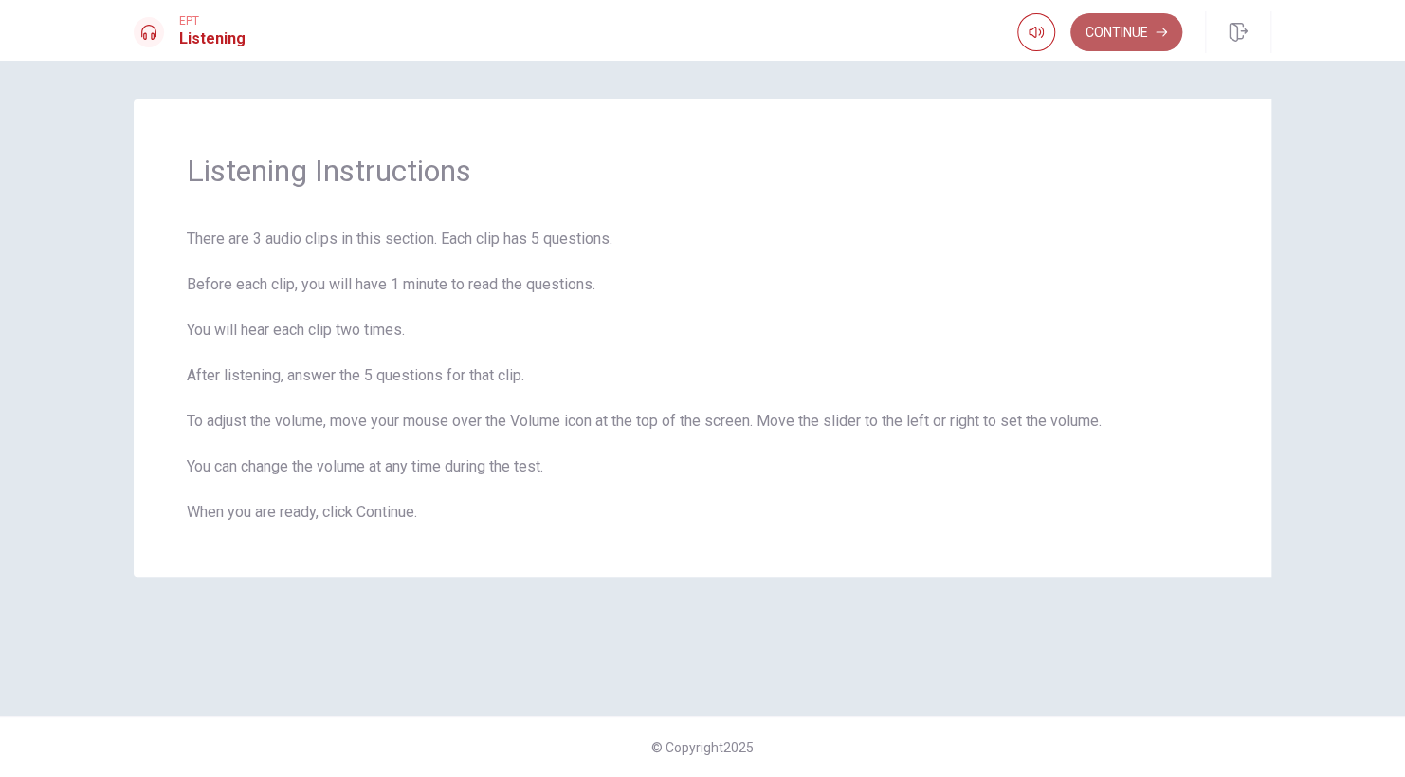
click at [1128, 25] on button "Continue" at bounding box center [1127, 32] width 112 height 38
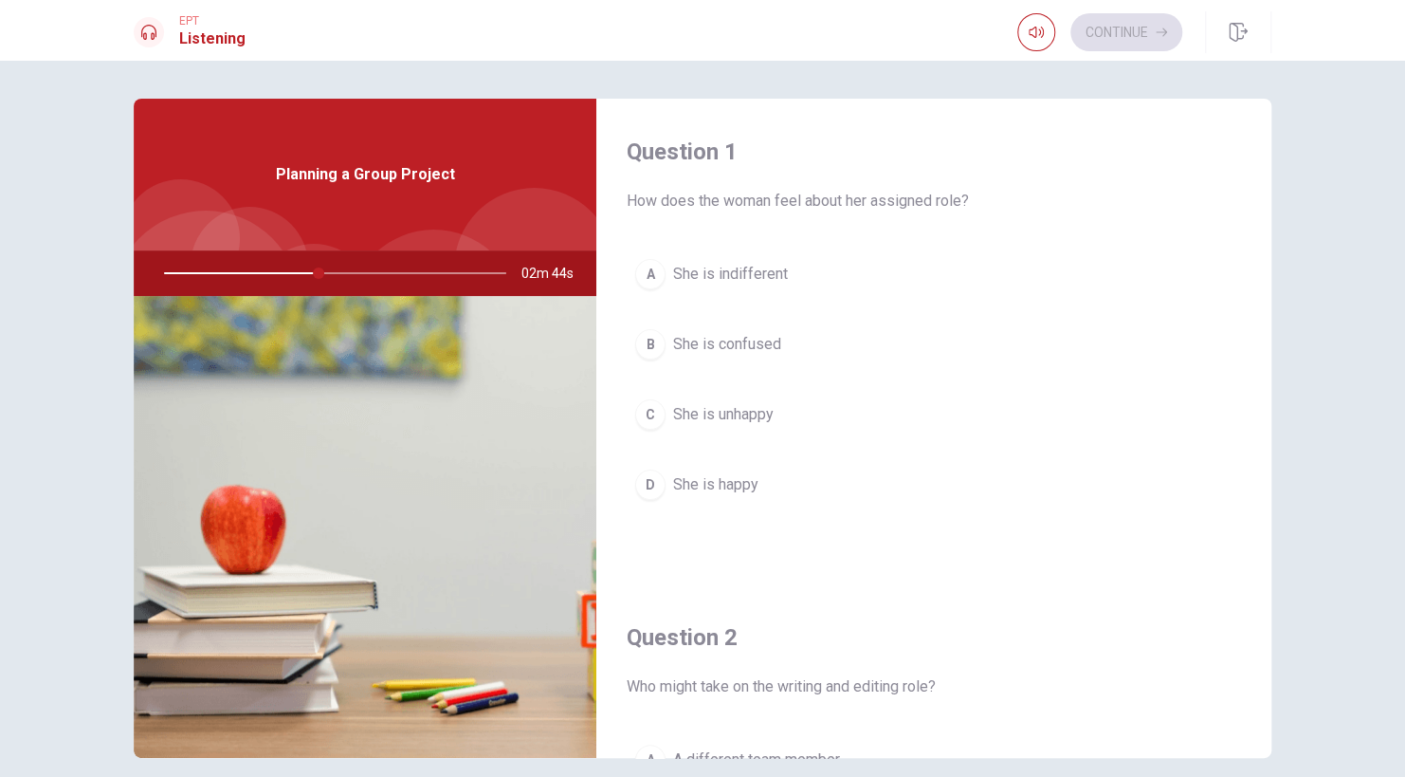
click at [653, 476] on div "D" at bounding box center [650, 484] width 30 height 30
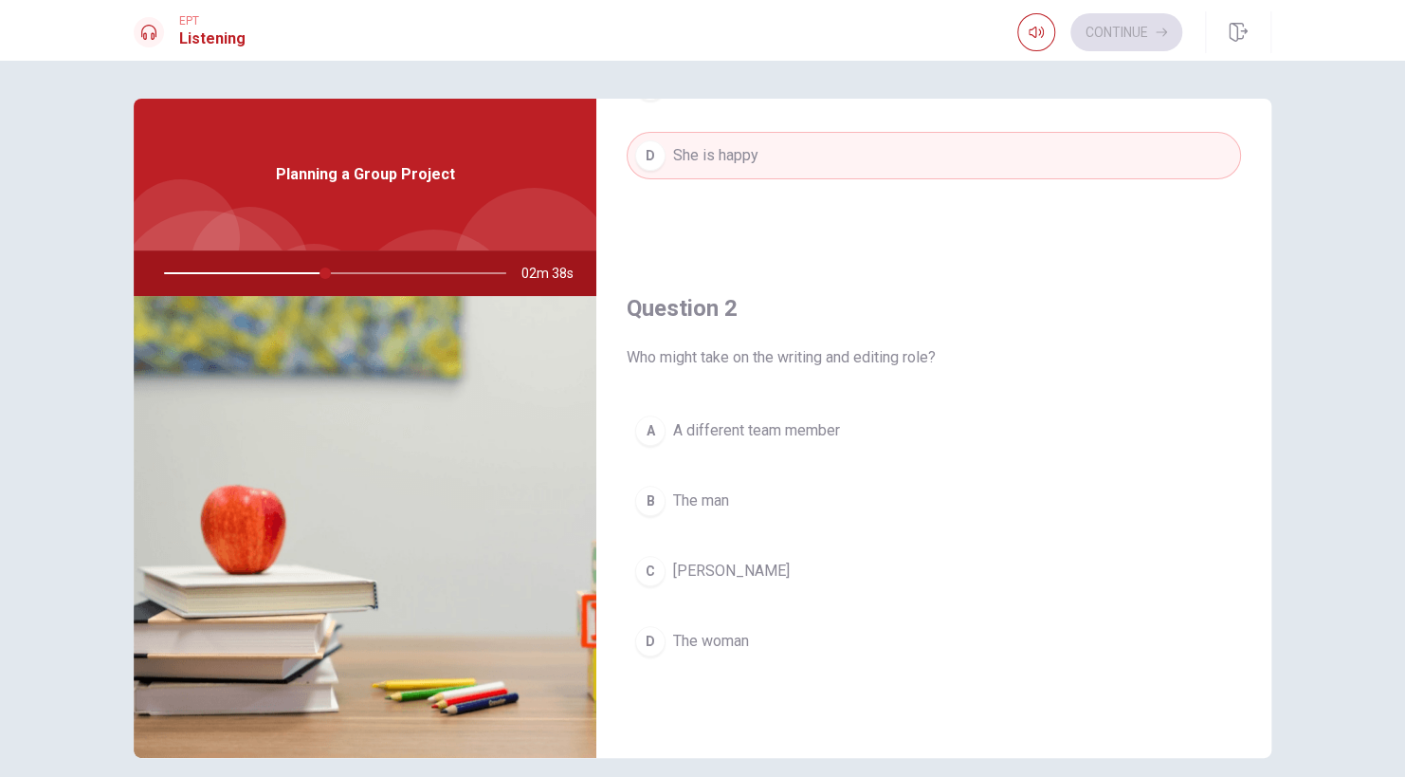
scroll to position [336, 0]
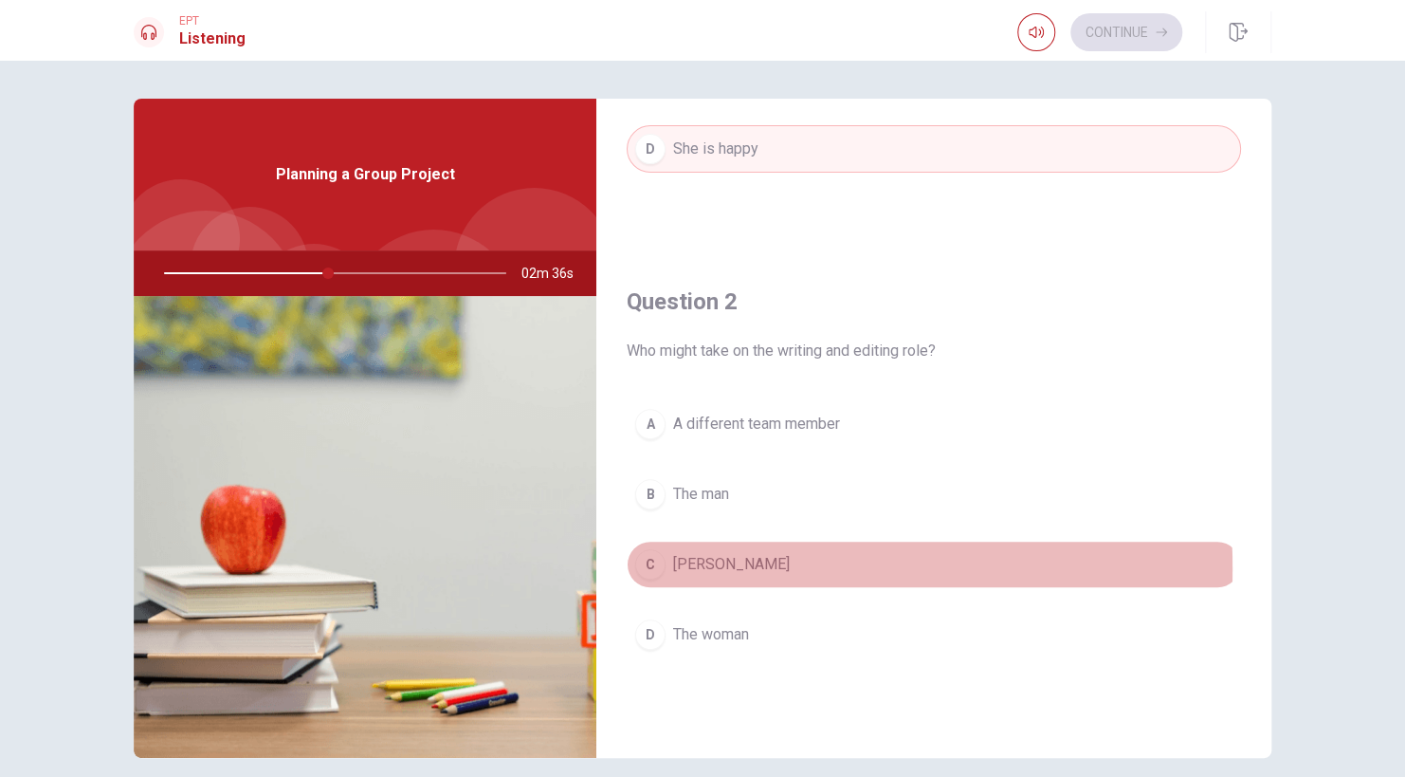
click at [652, 565] on div "C" at bounding box center [650, 564] width 30 height 30
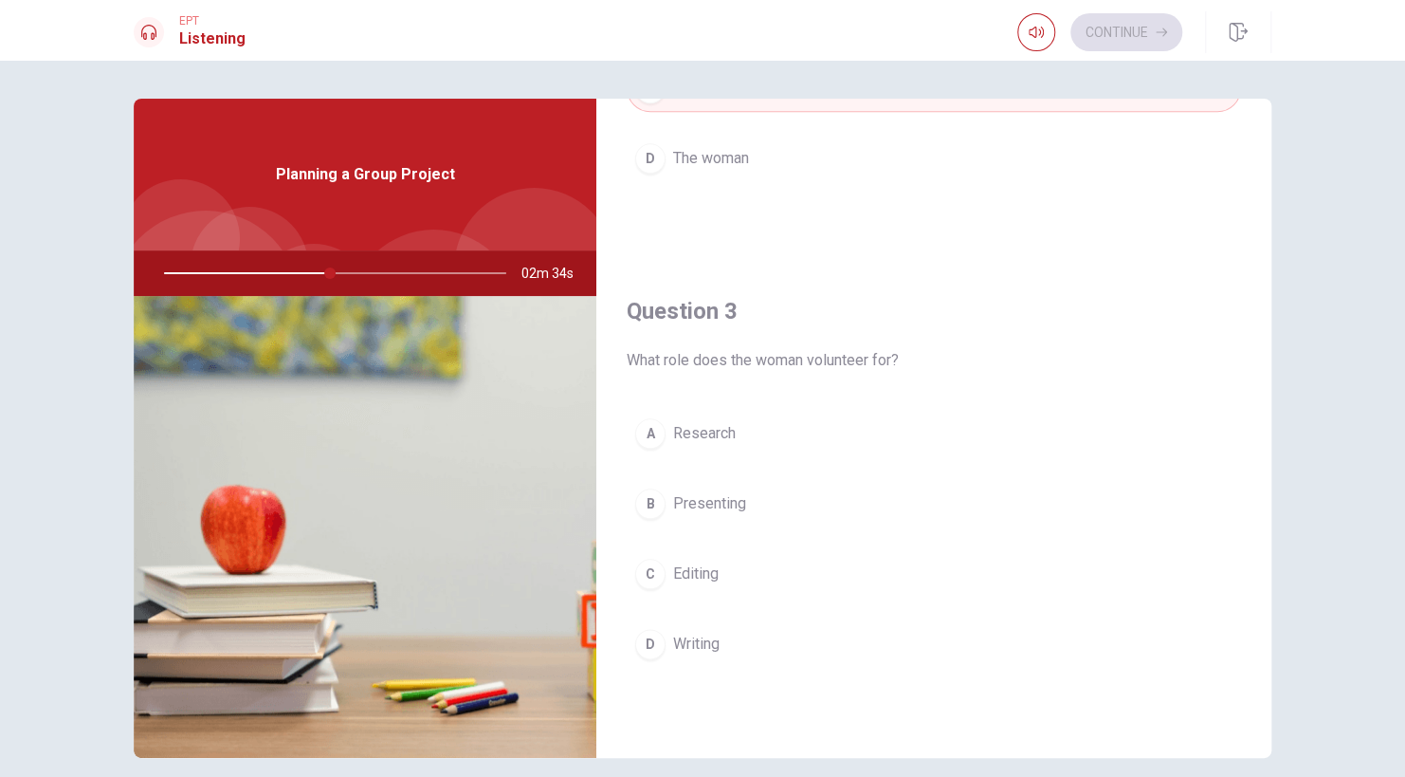
scroll to position [815, 0]
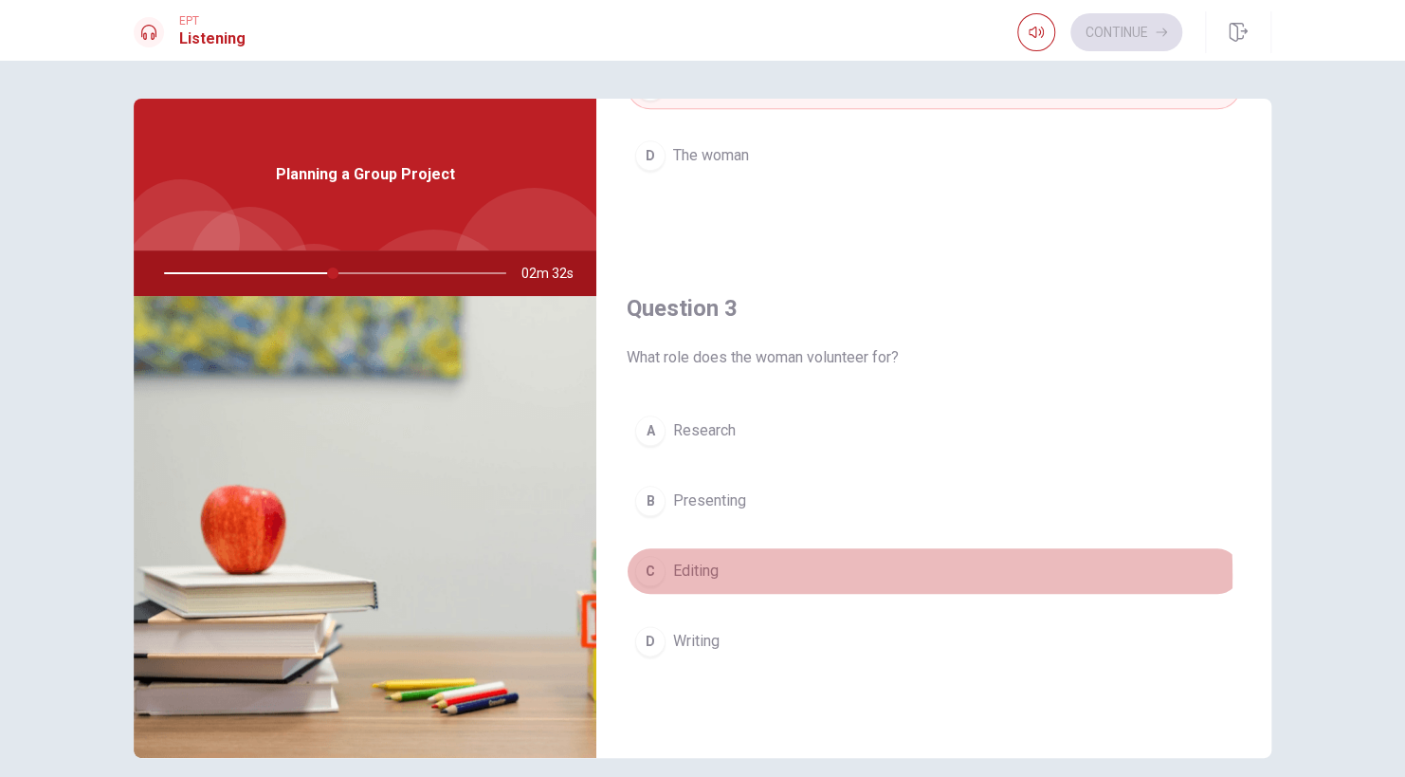
click at [646, 572] on div "C" at bounding box center [650, 571] width 30 height 30
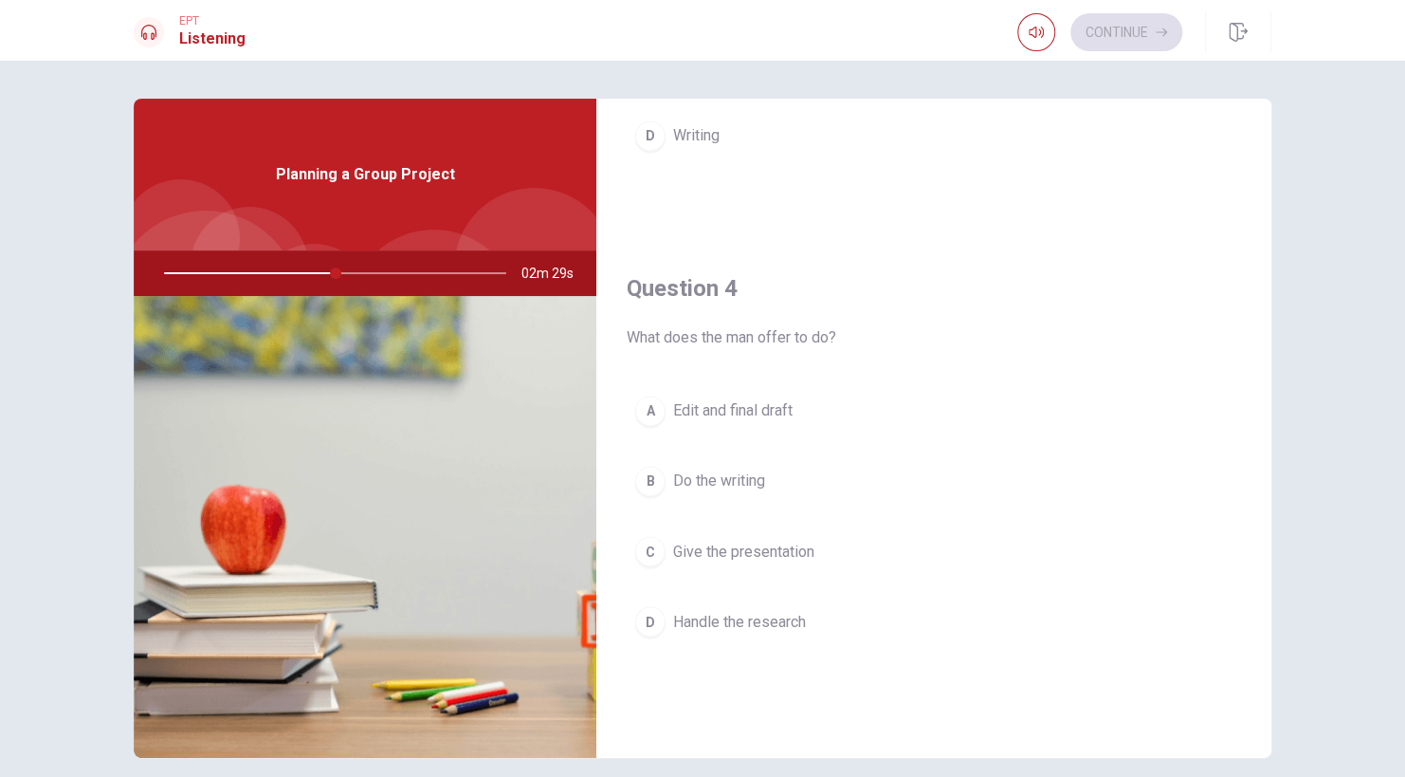
scroll to position [1322, 0]
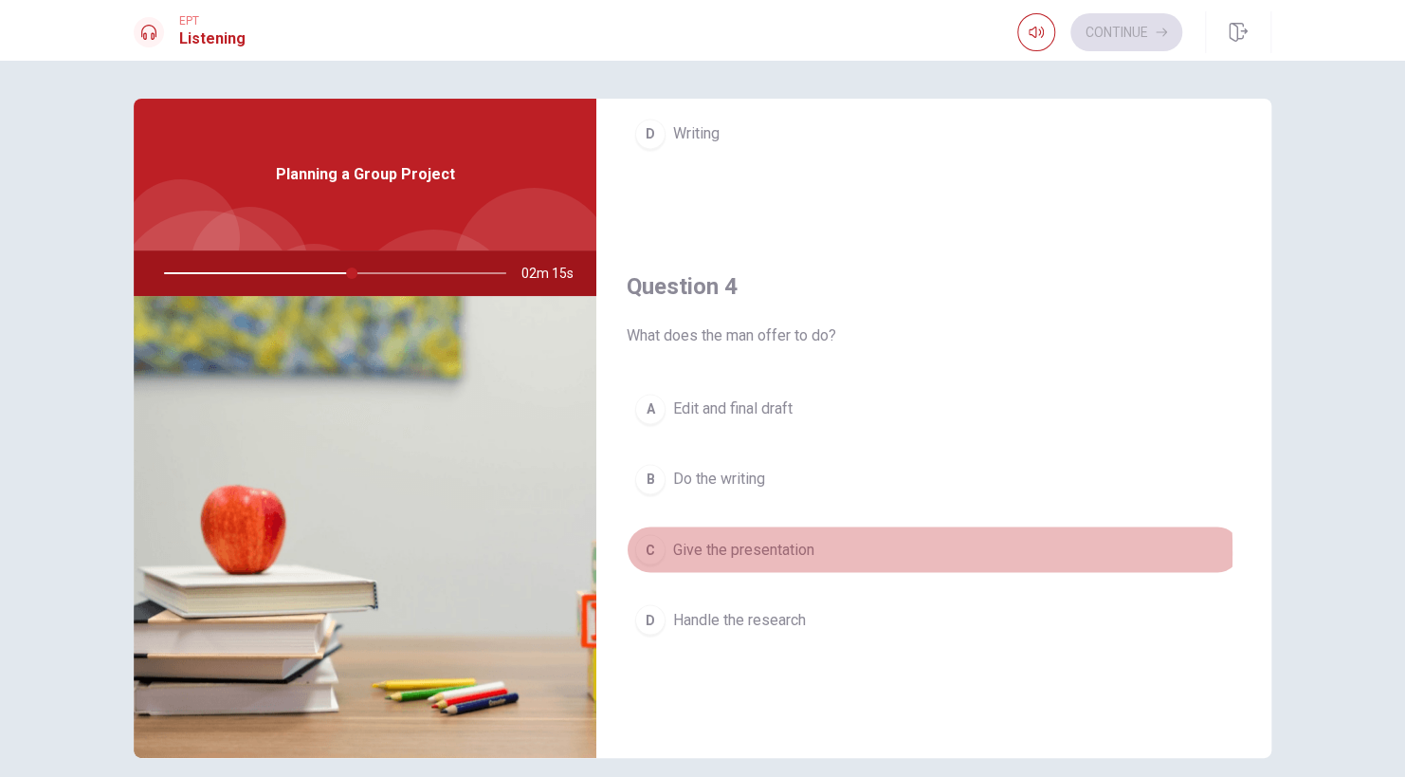
click at [649, 546] on div "C" at bounding box center [650, 549] width 30 height 30
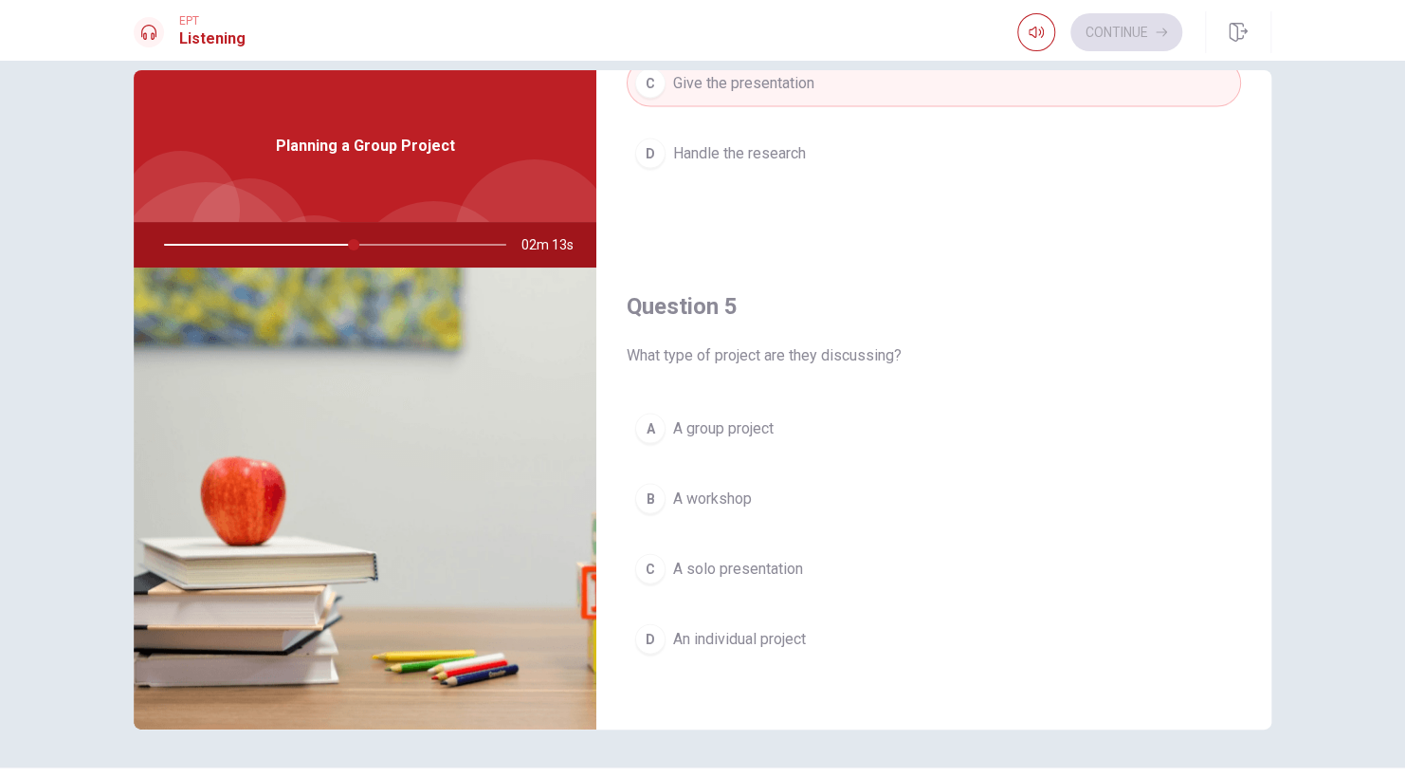
scroll to position [30, 0]
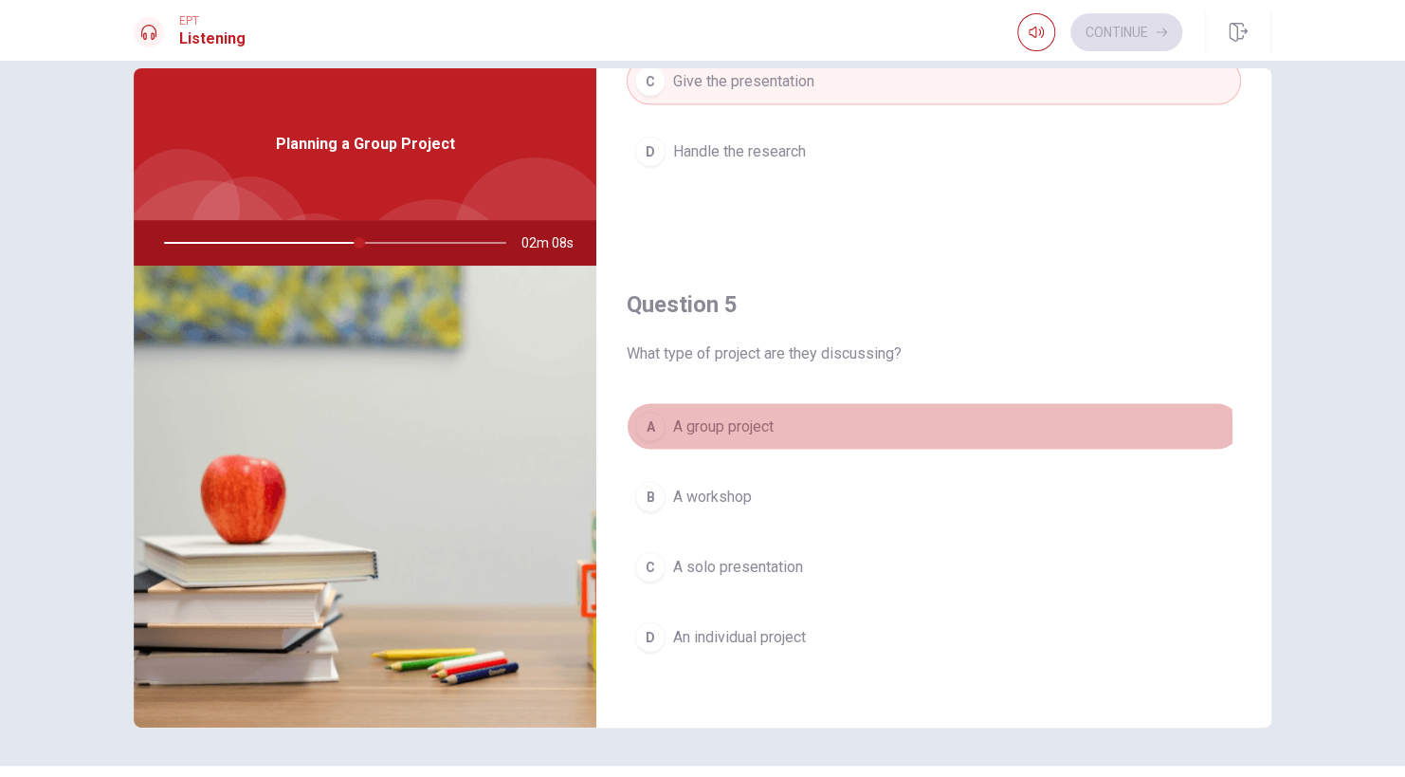
click at [661, 425] on button "A A group project" at bounding box center [934, 425] width 615 height 47
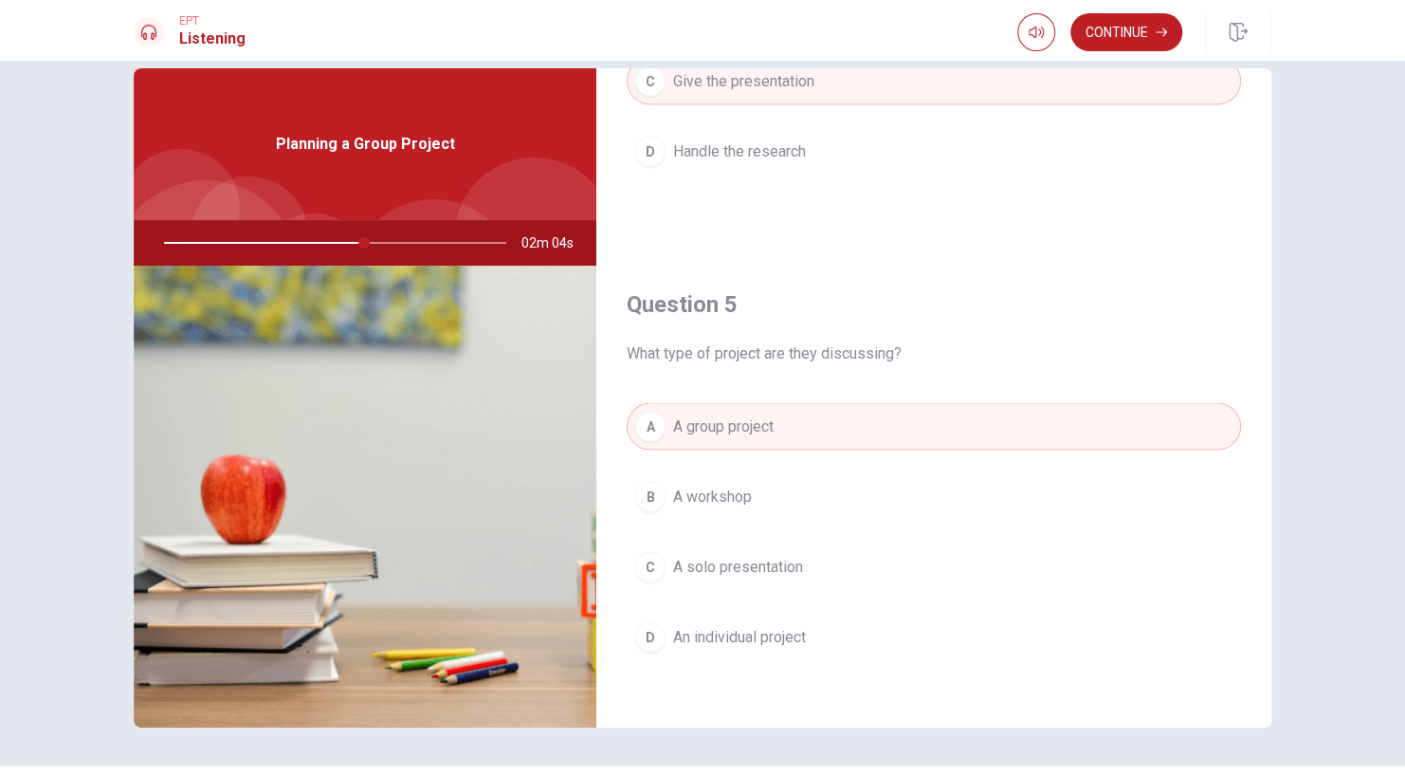
drag, startPoint x: 362, startPoint y: 244, endPoint x: 381, endPoint y: 243, distance: 19.0
click at [381, 243] on div at bounding box center [331, 243] width 380 height 46
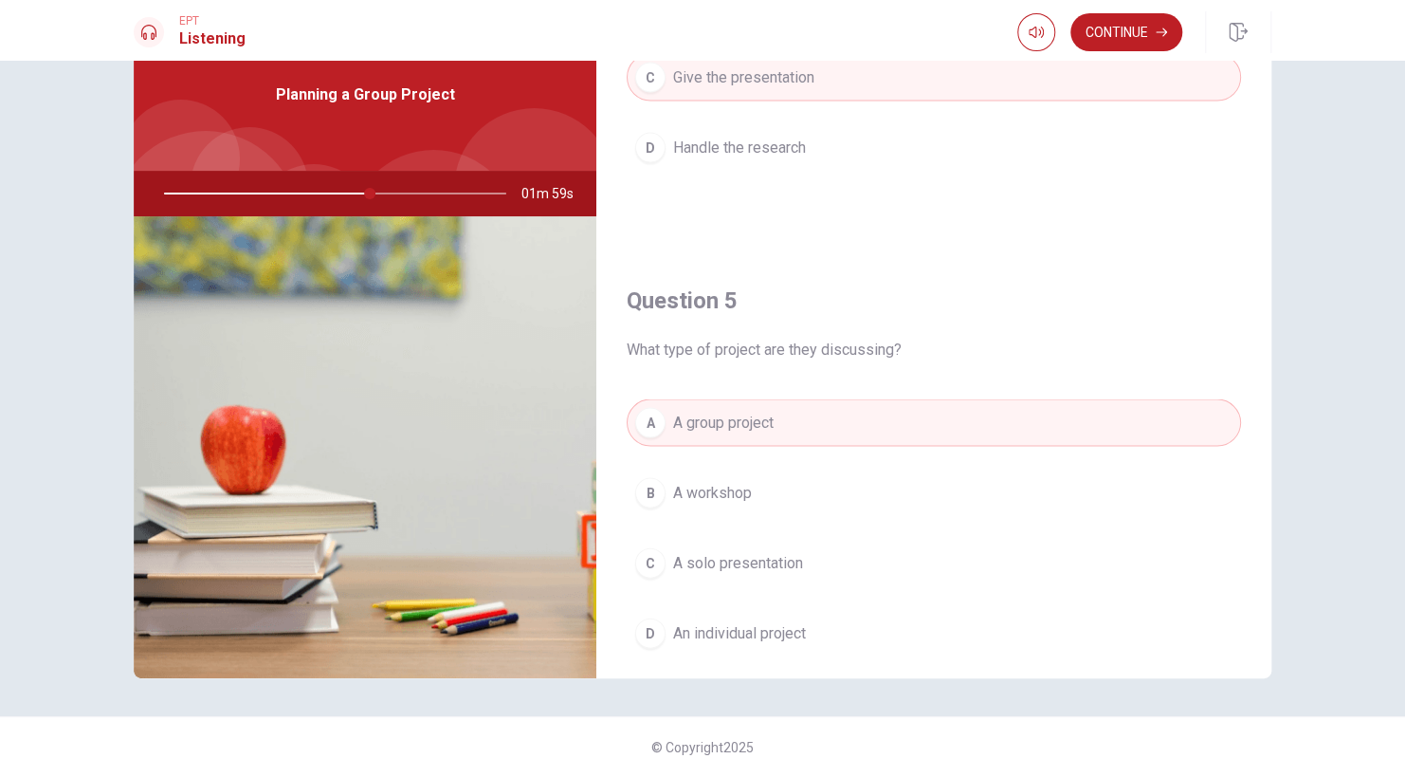
scroll to position [1760, 0]
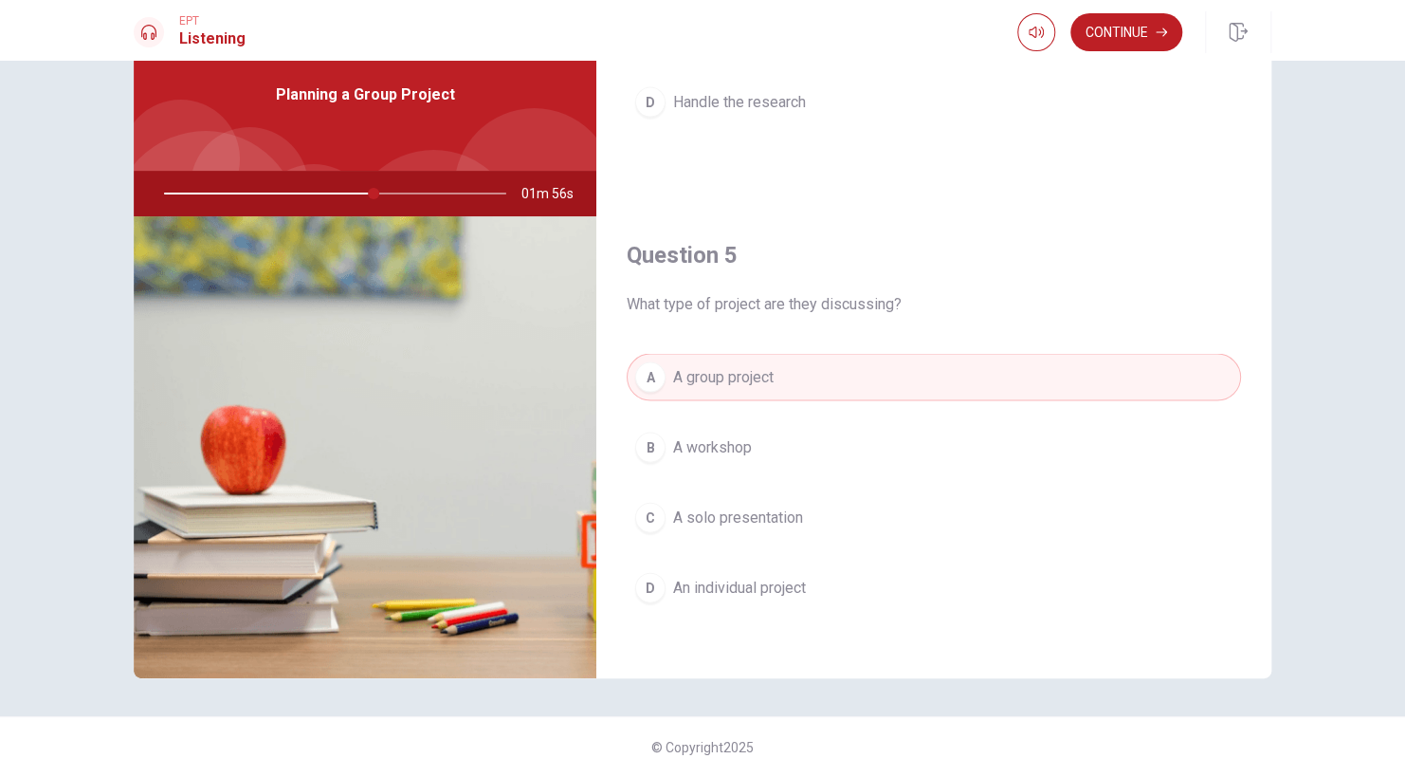
click at [235, 195] on div at bounding box center [331, 194] width 380 height 46
drag, startPoint x: 373, startPoint y: 193, endPoint x: 313, endPoint y: 197, distance: 59.9
click at [313, 197] on div at bounding box center [331, 194] width 380 height 46
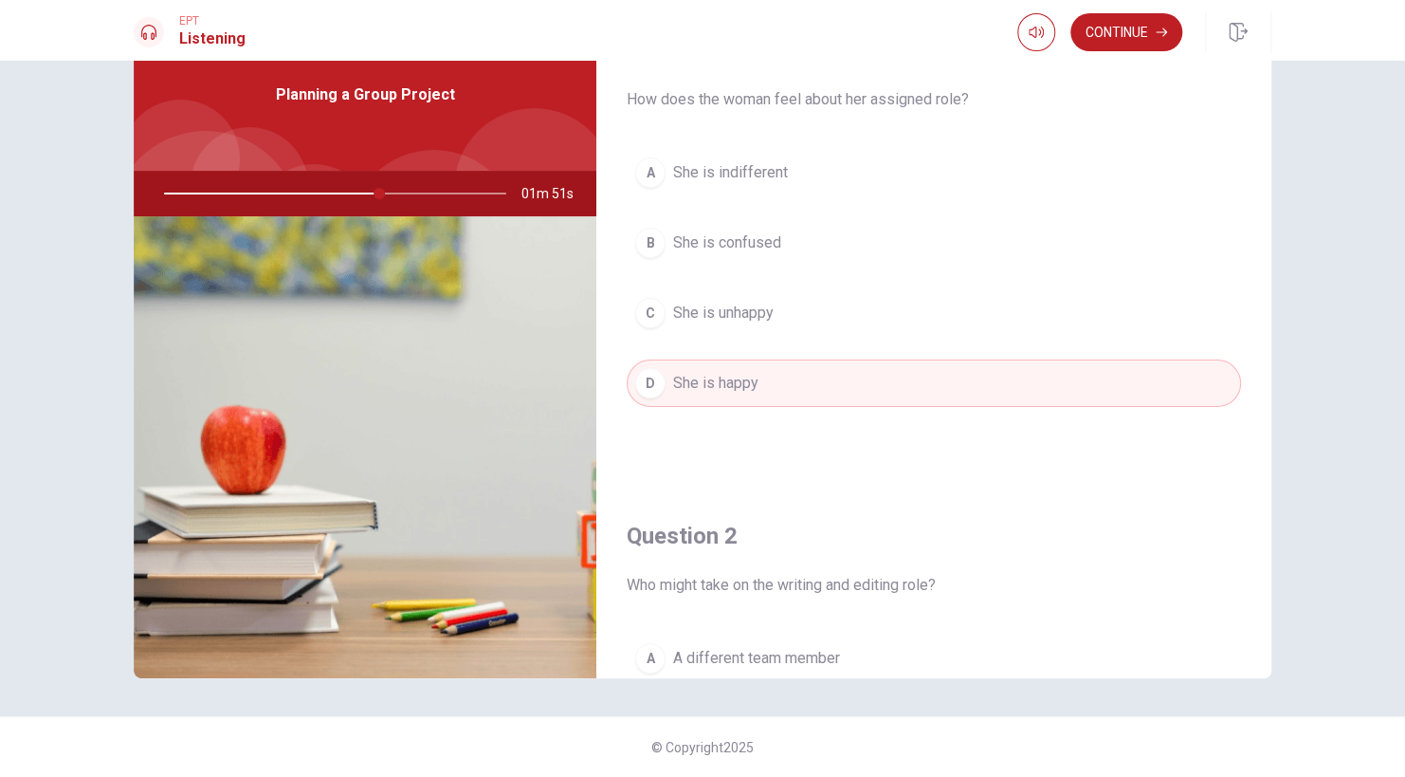
scroll to position [0, 0]
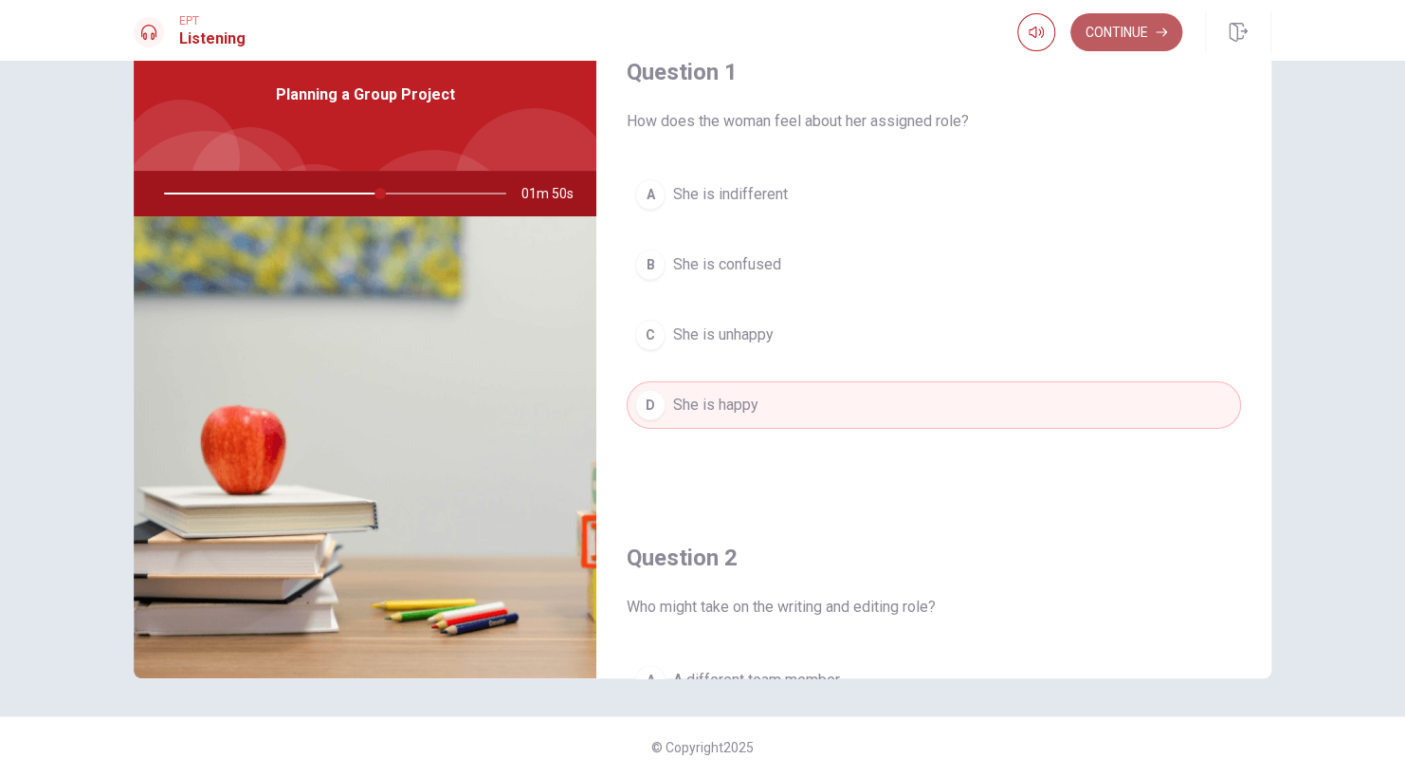
click at [1155, 23] on button "Continue" at bounding box center [1127, 32] width 112 height 38
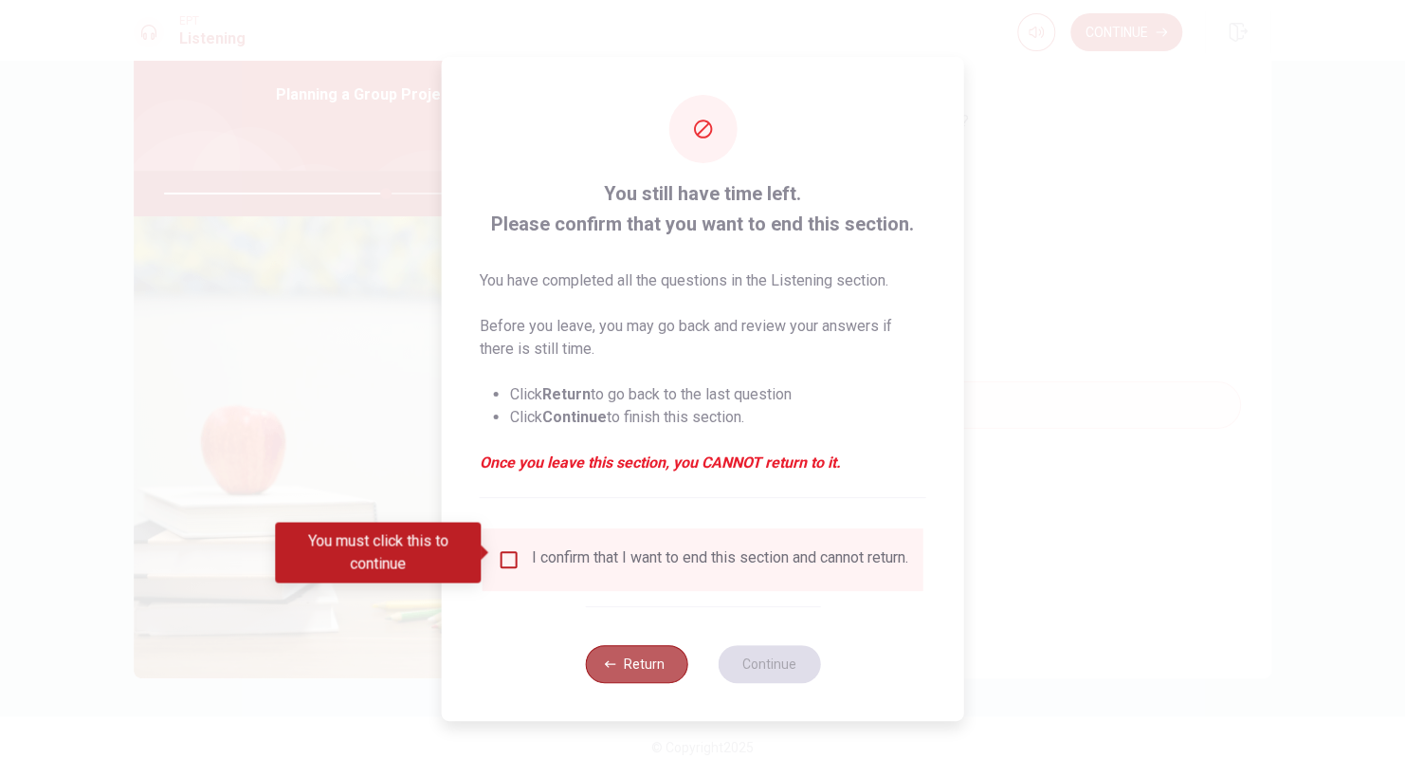
click at [635, 671] on button "Return" at bounding box center [636, 664] width 102 height 38
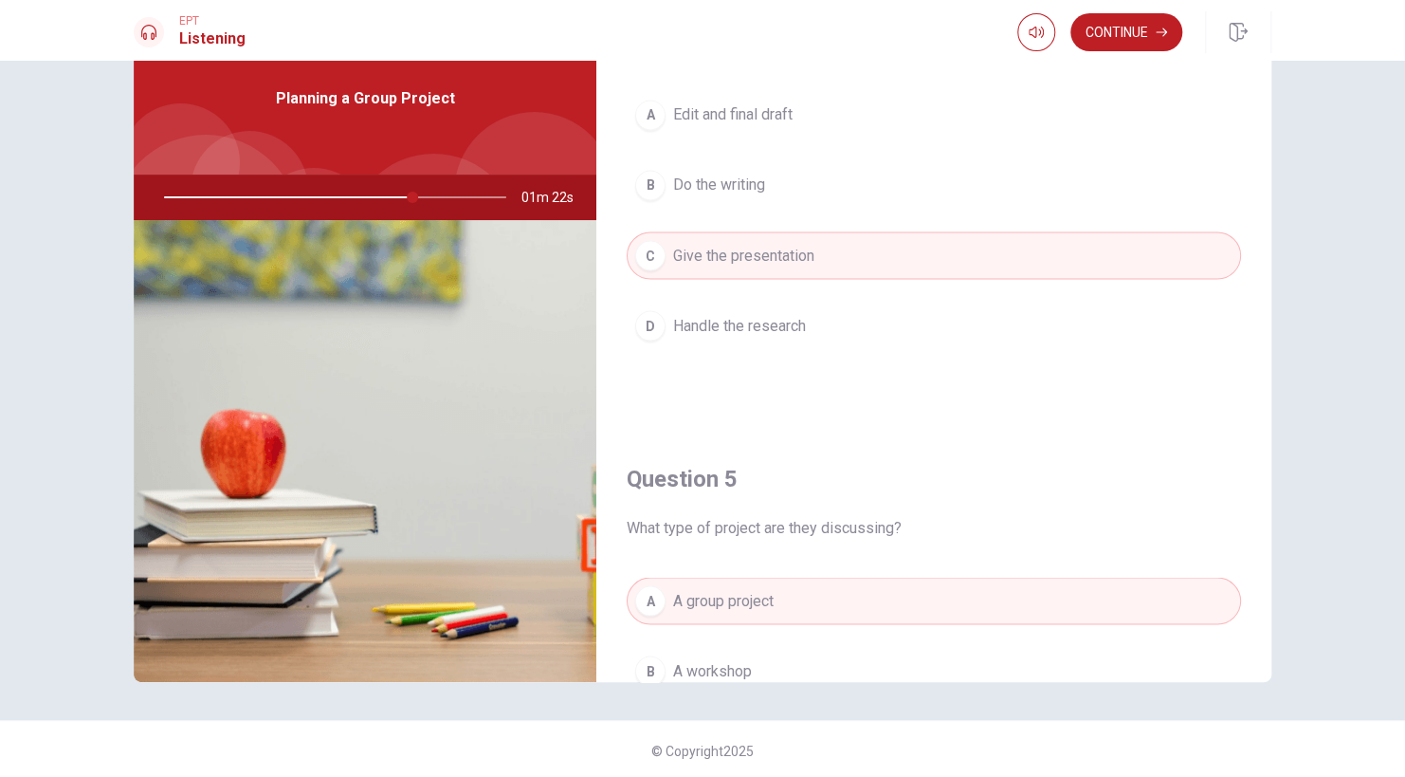
scroll to position [1553, 0]
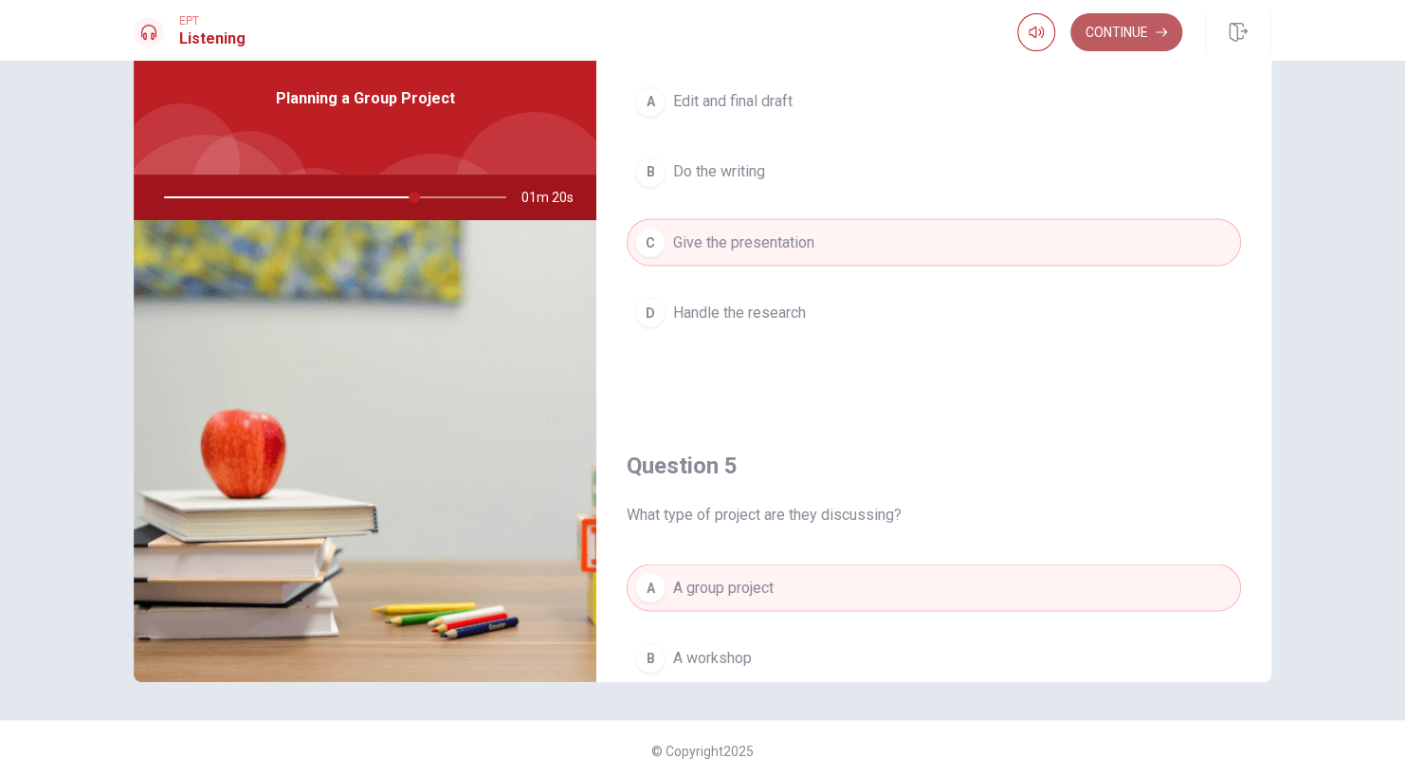
click at [1143, 15] on button "Continue" at bounding box center [1127, 32] width 112 height 38
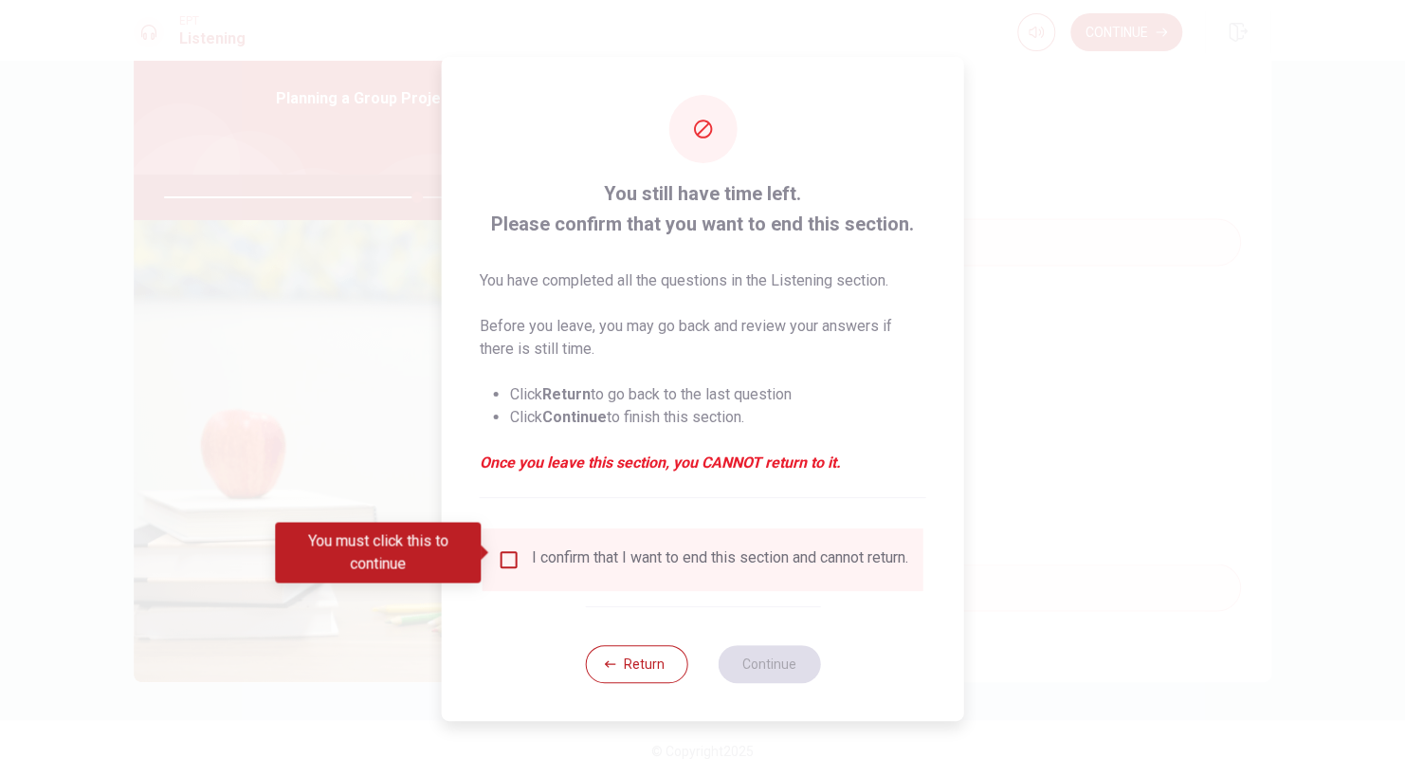
click at [502, 565] on div "I confirm that I want to end this section and cannot return." at bounding box center [703, 559] width 411 height 23
click at [505, 560] on input "You must click this to continue" at bounding box center [509, 559] width 23 height 23
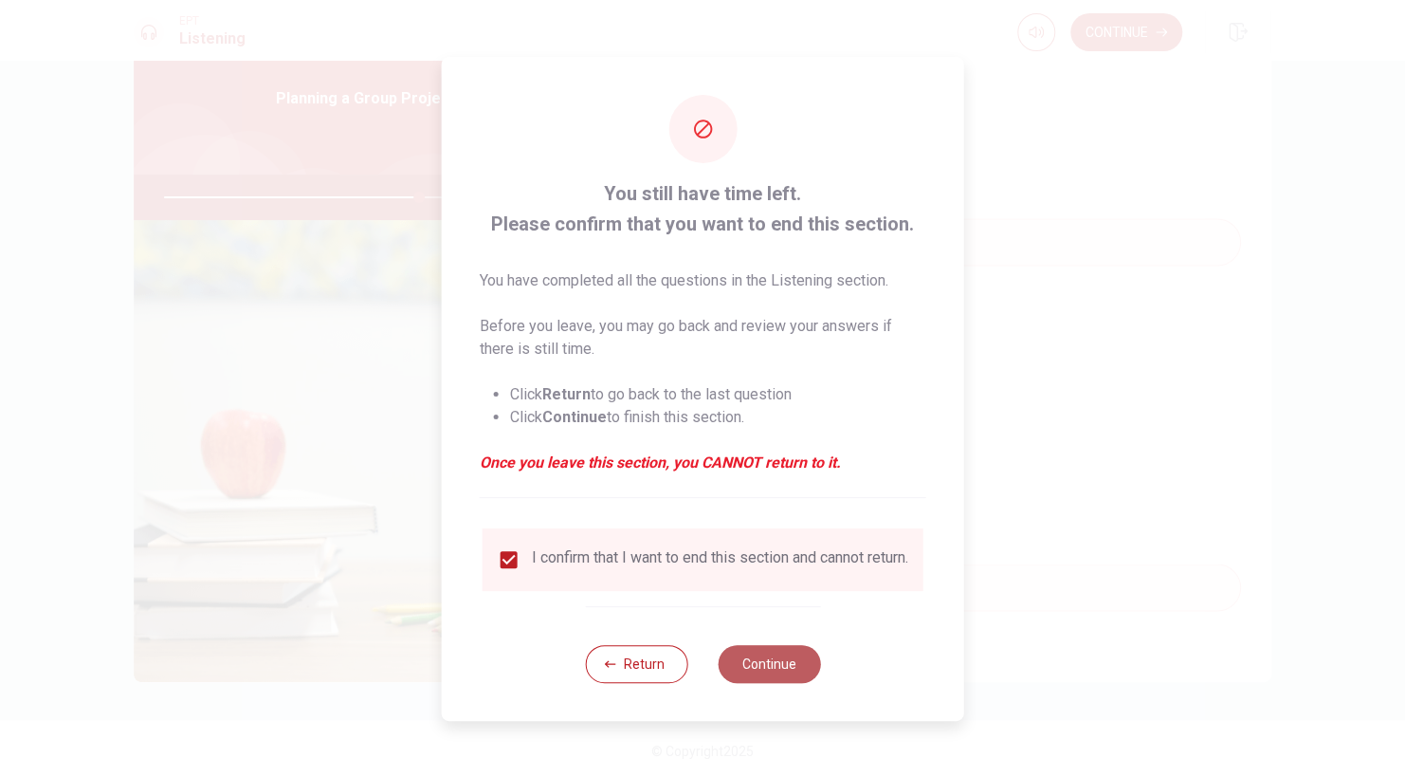
click at [798, 663] on button "Continue" at bounding box center [769, 664] width 102 height 38
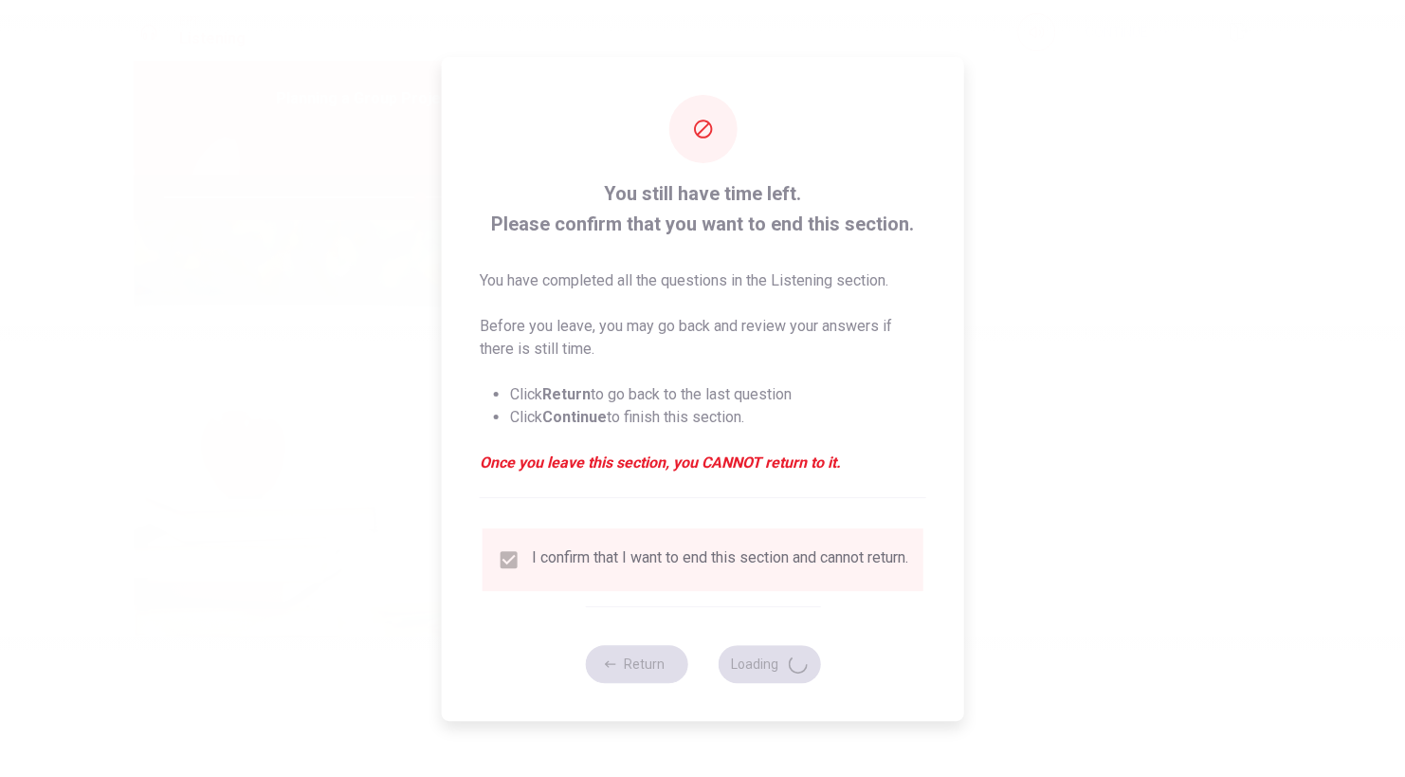
type input "75"
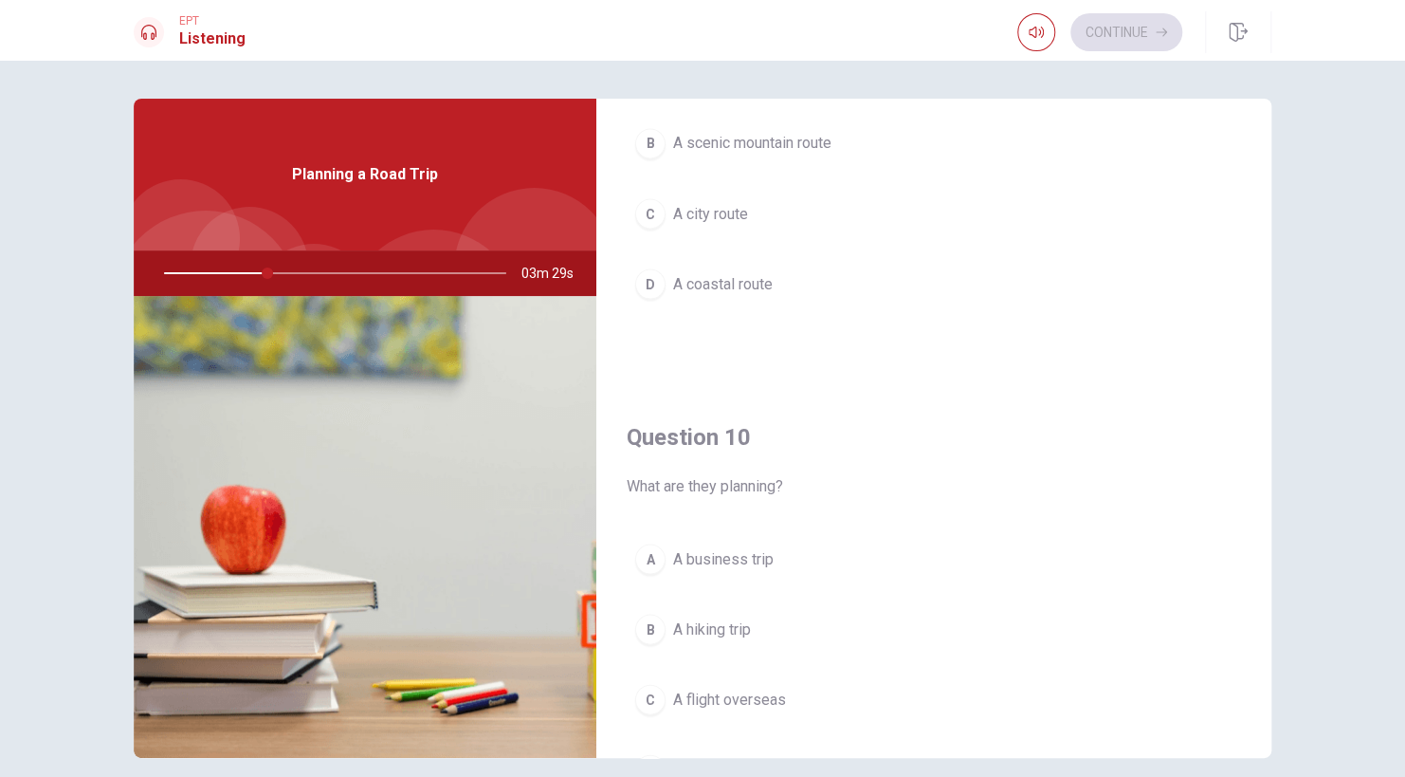
scroll to position [1760, 0]
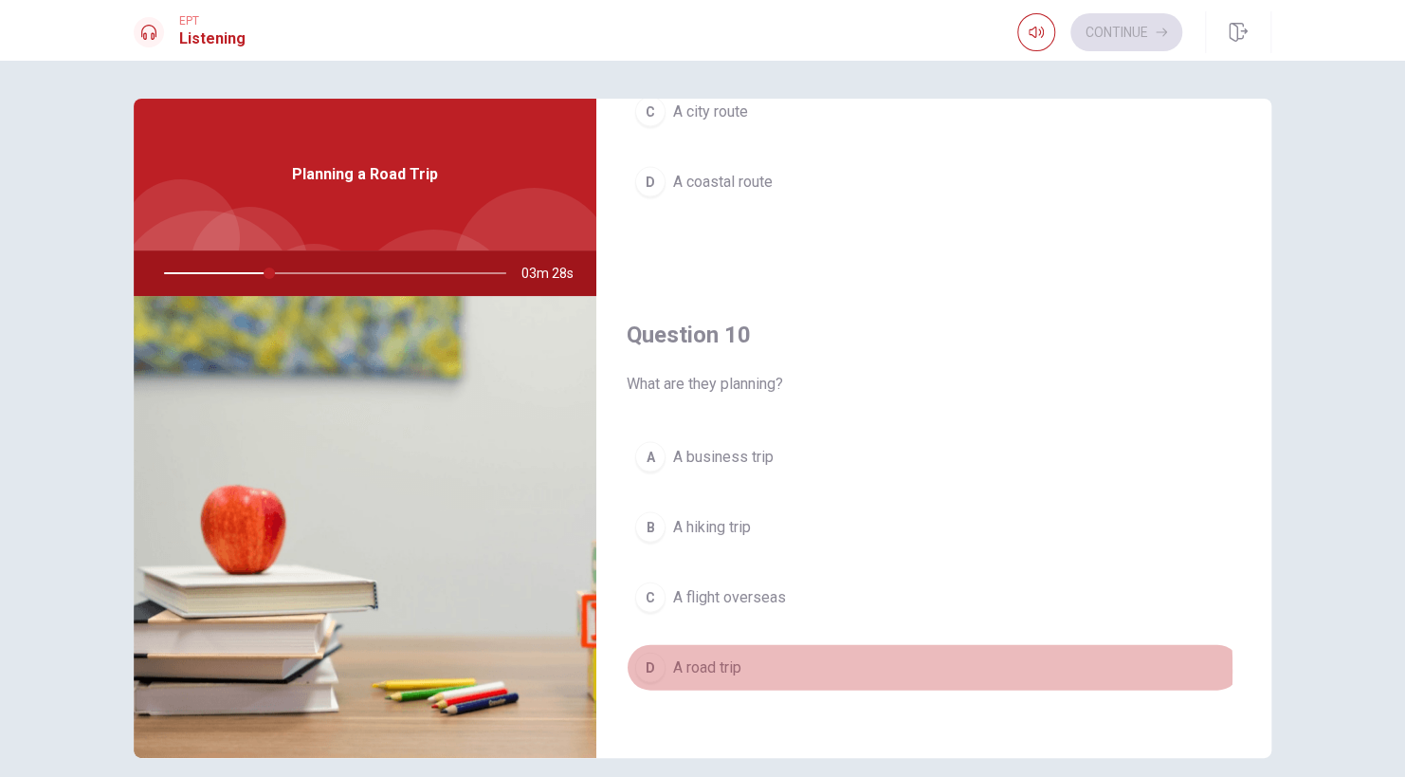
click at [646, 661] on div "D" at bounding box center [650, 667] width 30 height 30
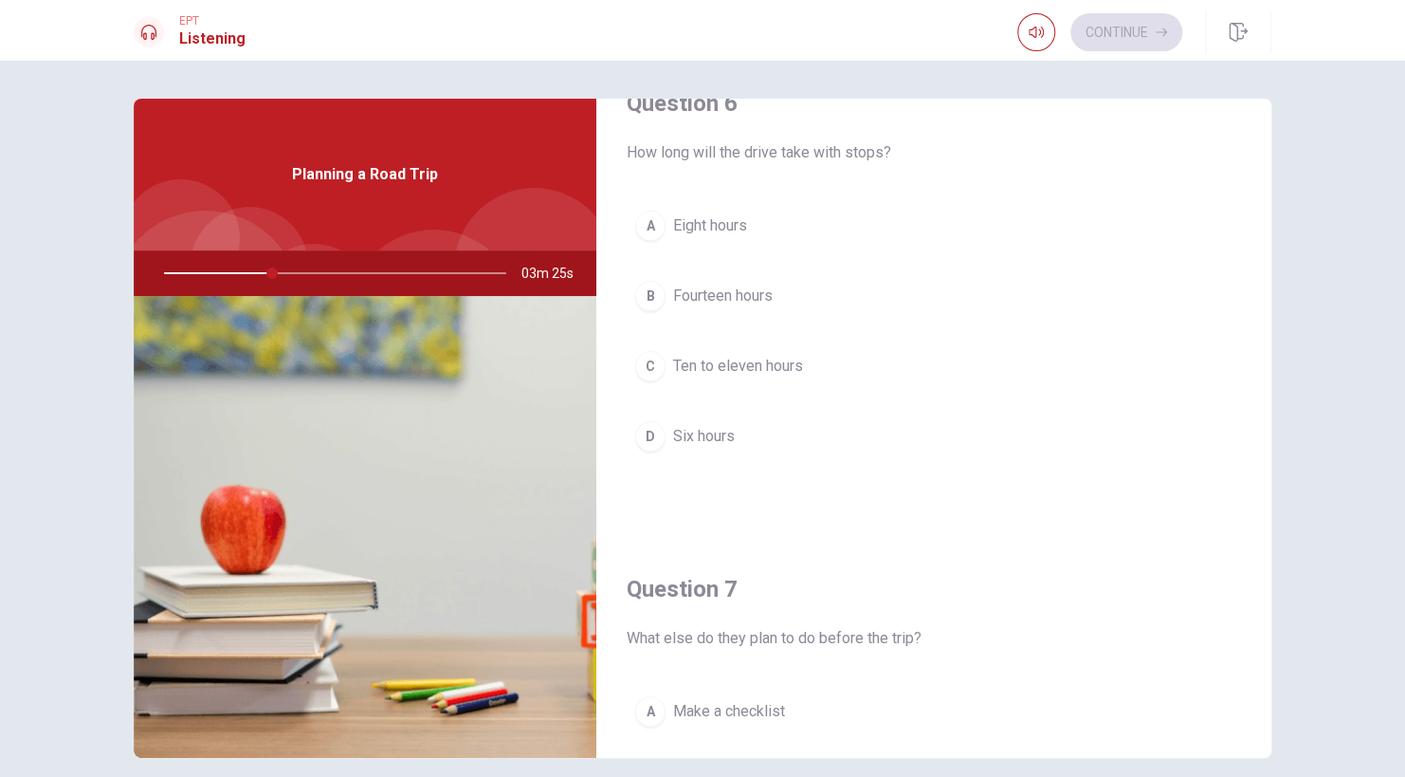
scroll to position [49, 0]
click at [647, 371] on div "C" at bounding box center [650, 365] width 30 height 30
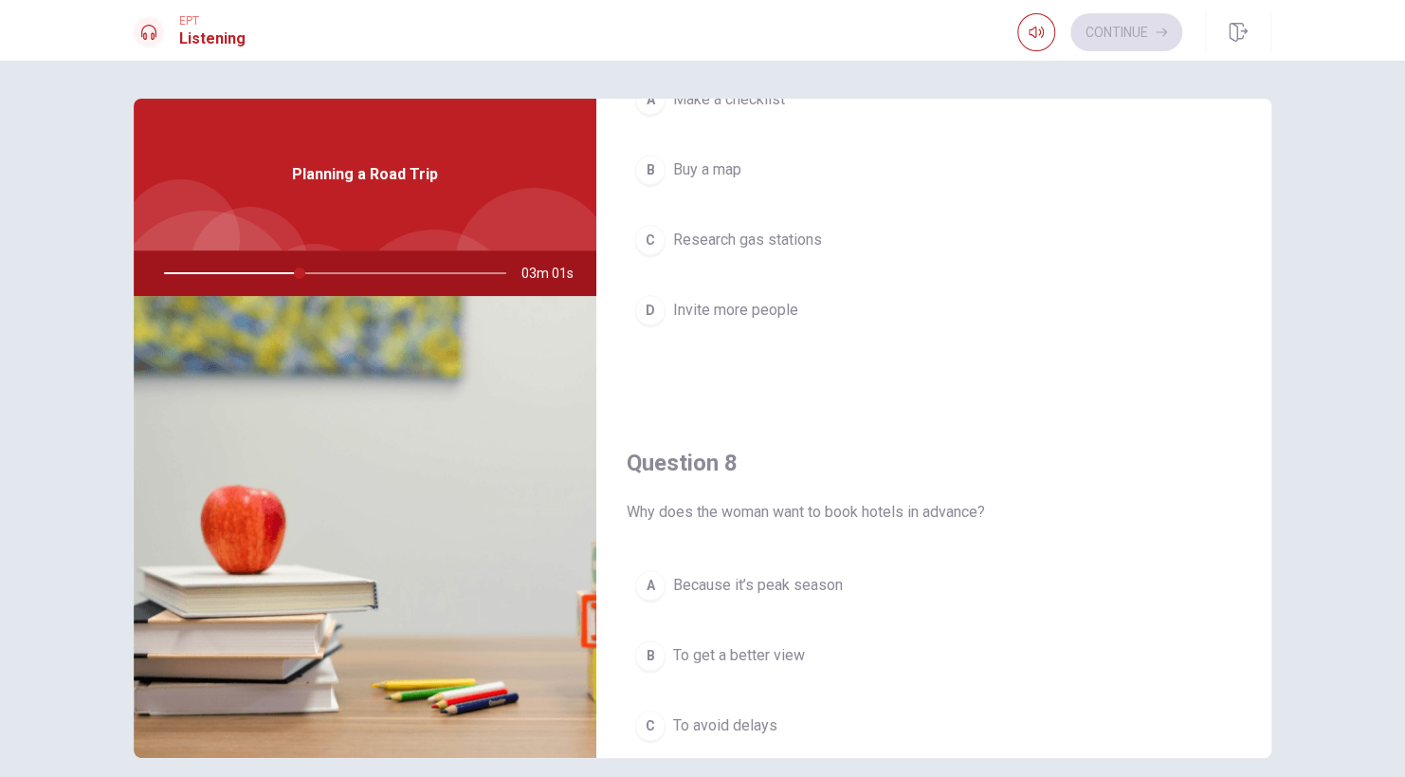
scroll to position [781, 0]
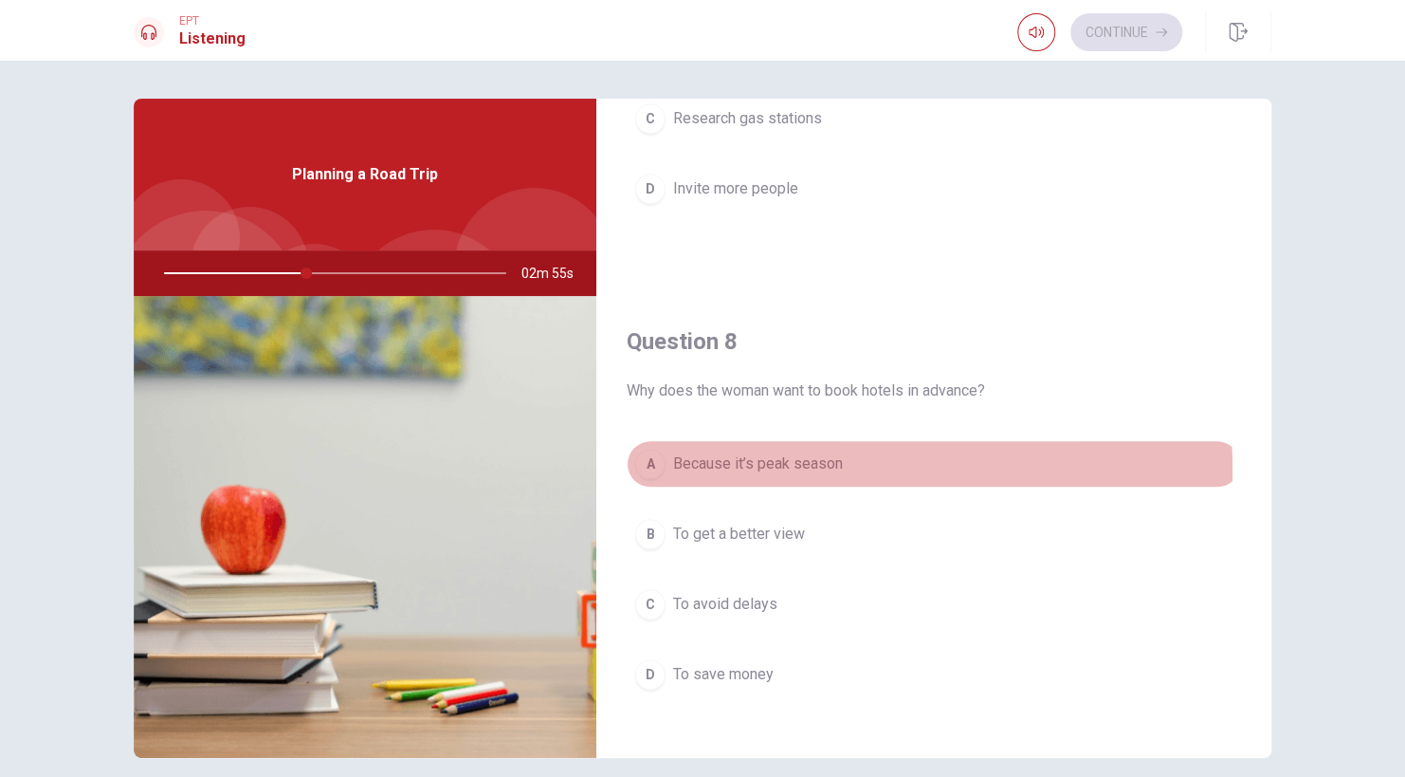
click at [654, 468] on div "A" at bounding box center [650, 464] width 30 height 30
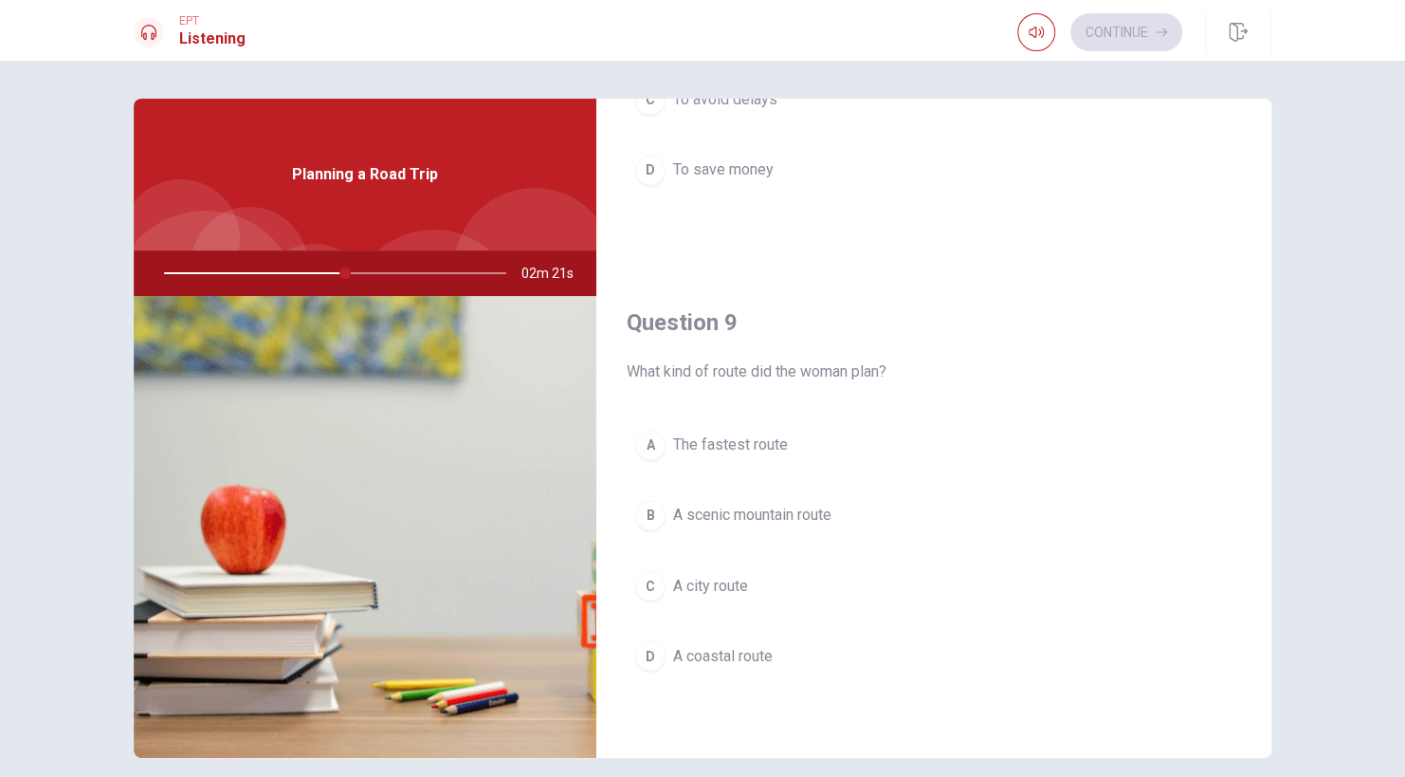
scroll to position [1288, 0]
click at [647, 508] on div "B" at bounding box center [650, 513] width 30 height 30
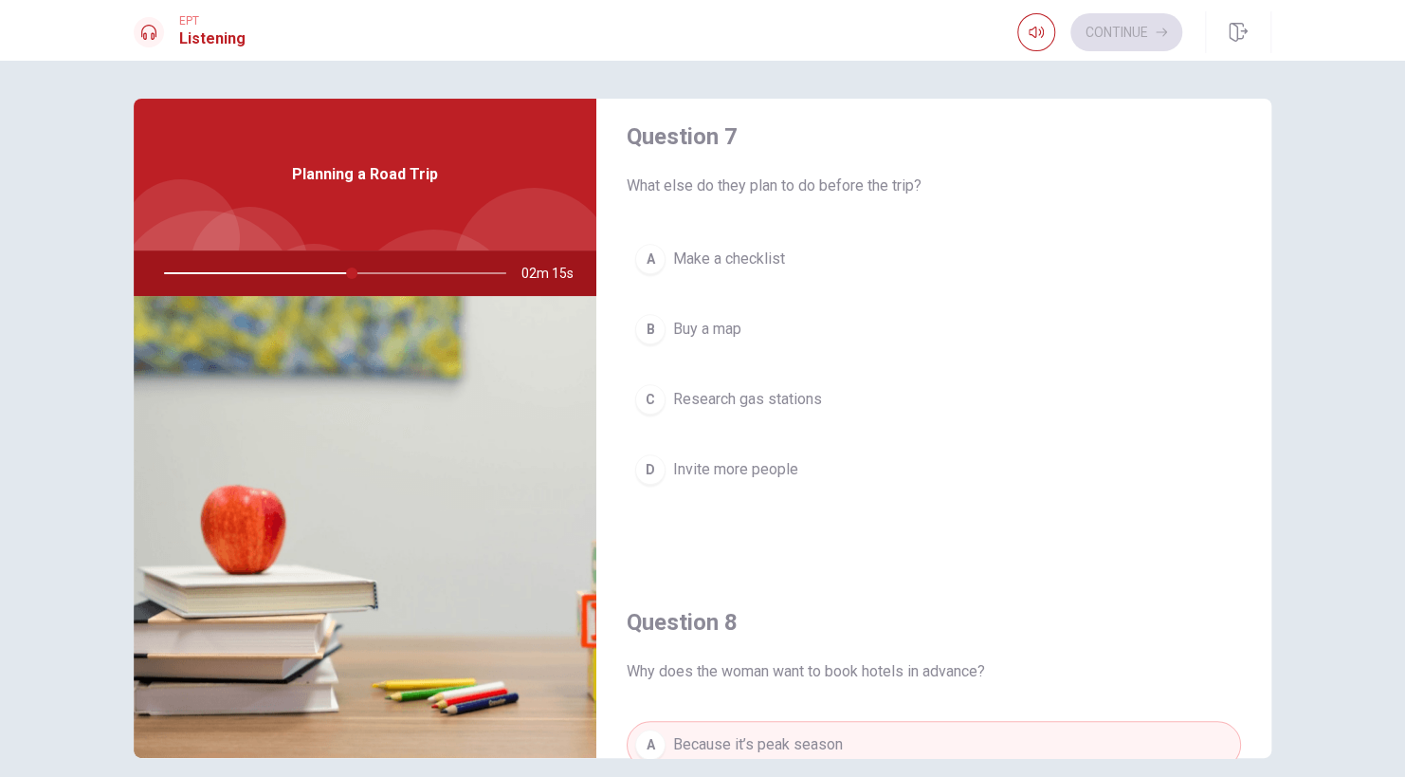
scroll to position [489, 0]
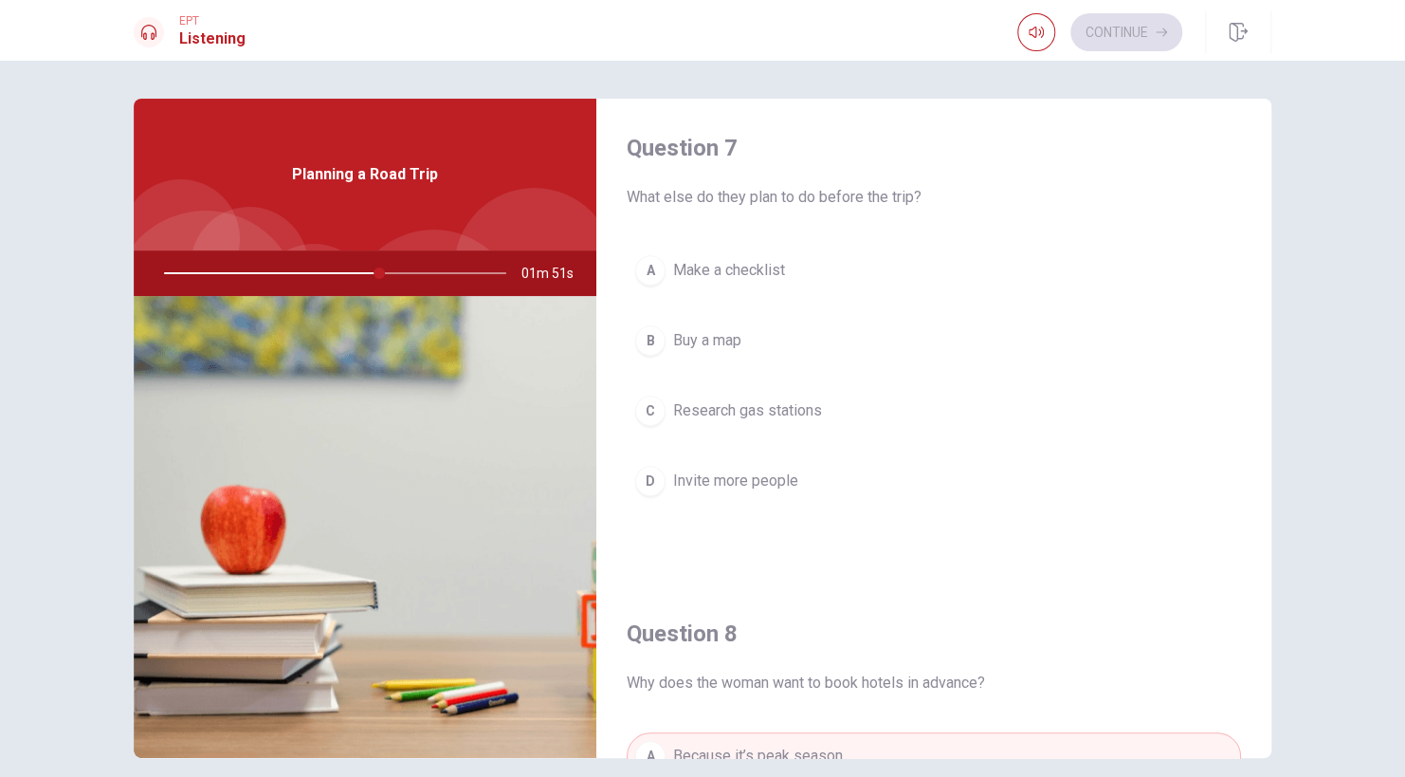
click at [647, 265] on div "A" at bounding box center [650, 270] width 30 height 30
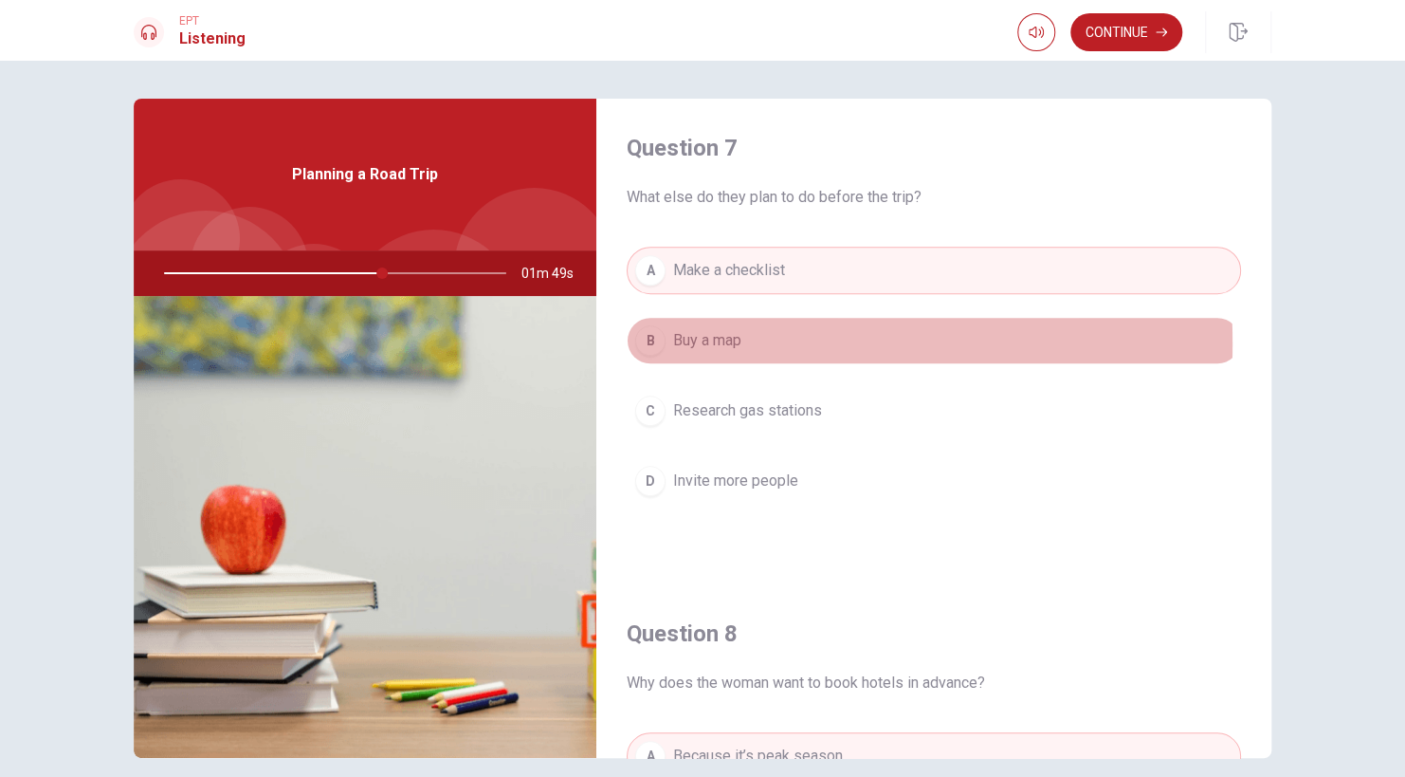
click at [646, 341] on div "B" at bounding box center [650, 340] width 30 height 30
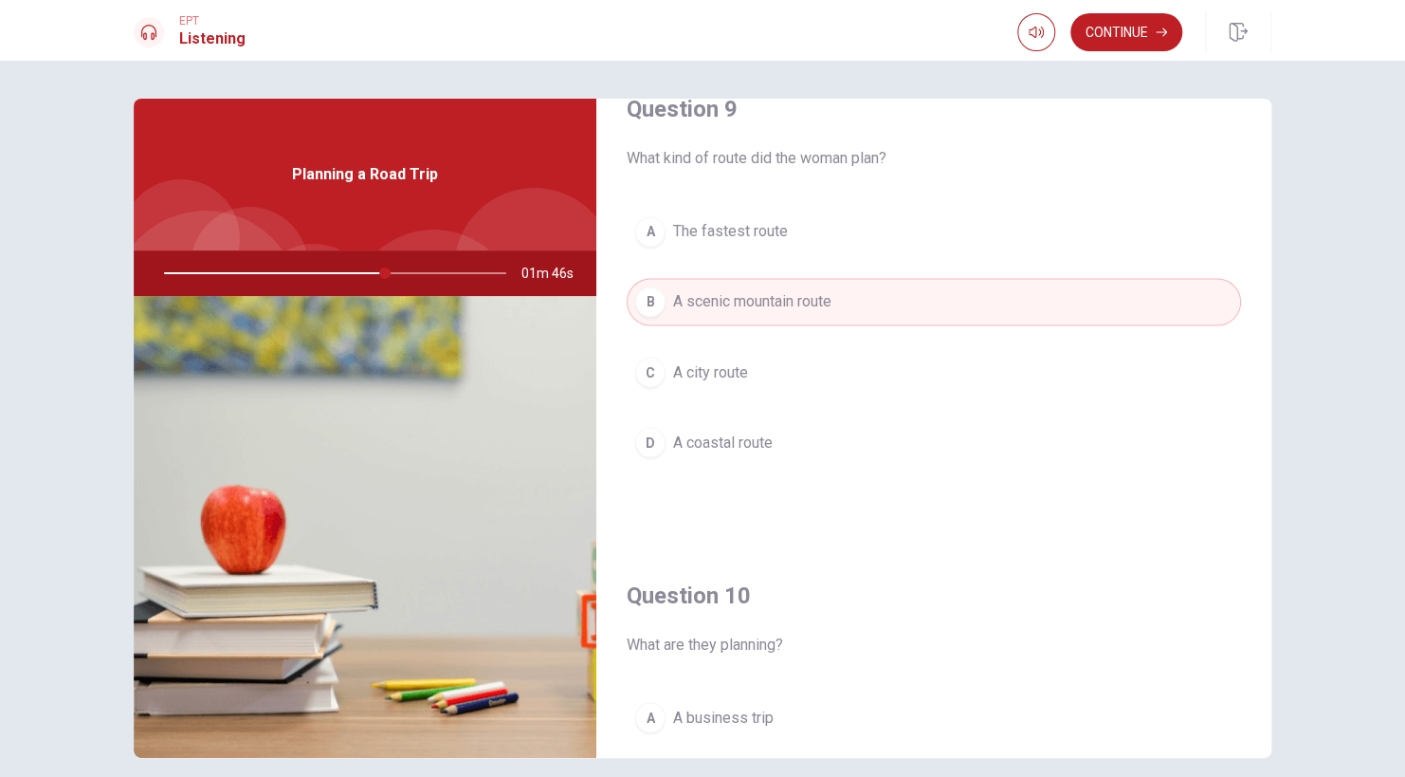
scroll to position [1760, 0]
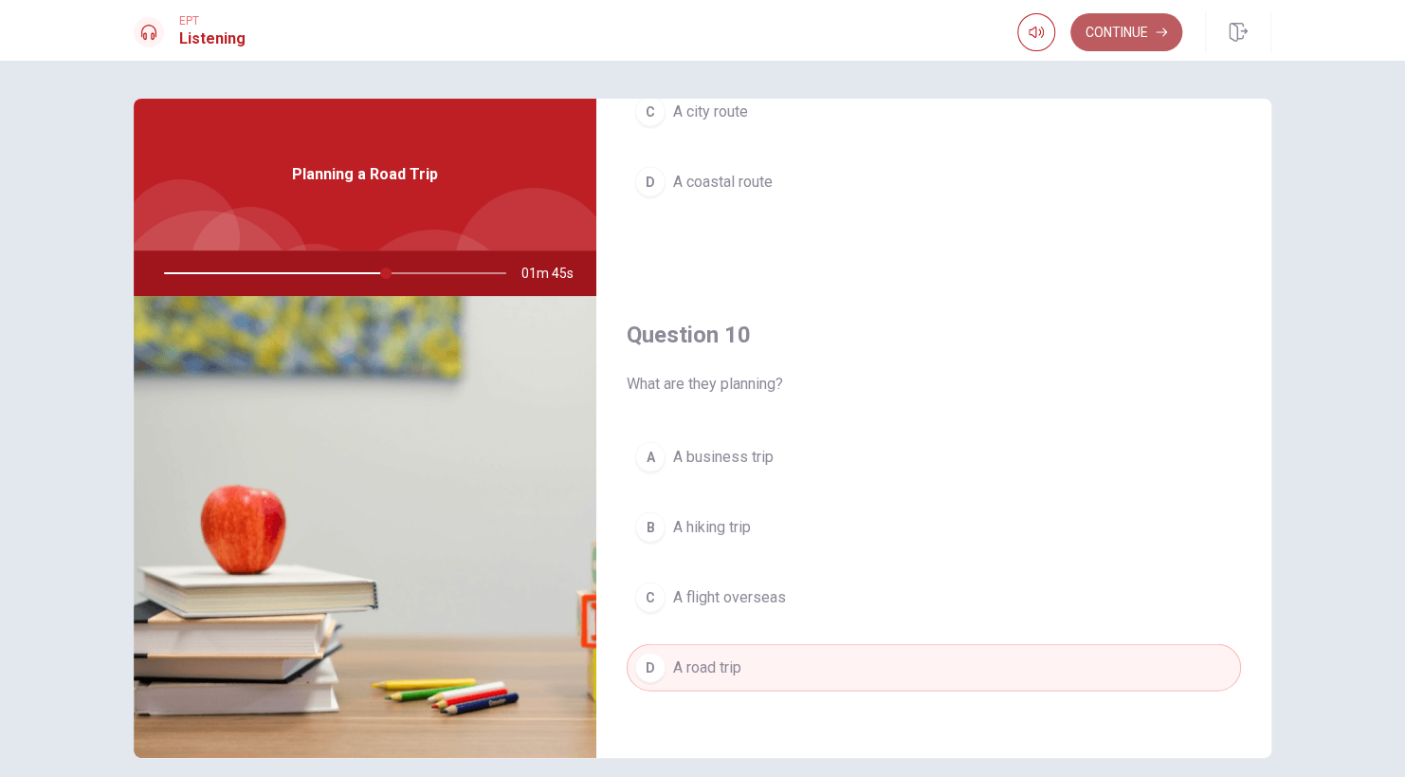
click at [1122, 30] on button "Continue" at bounding box center [1127, 32] width 112 height 38
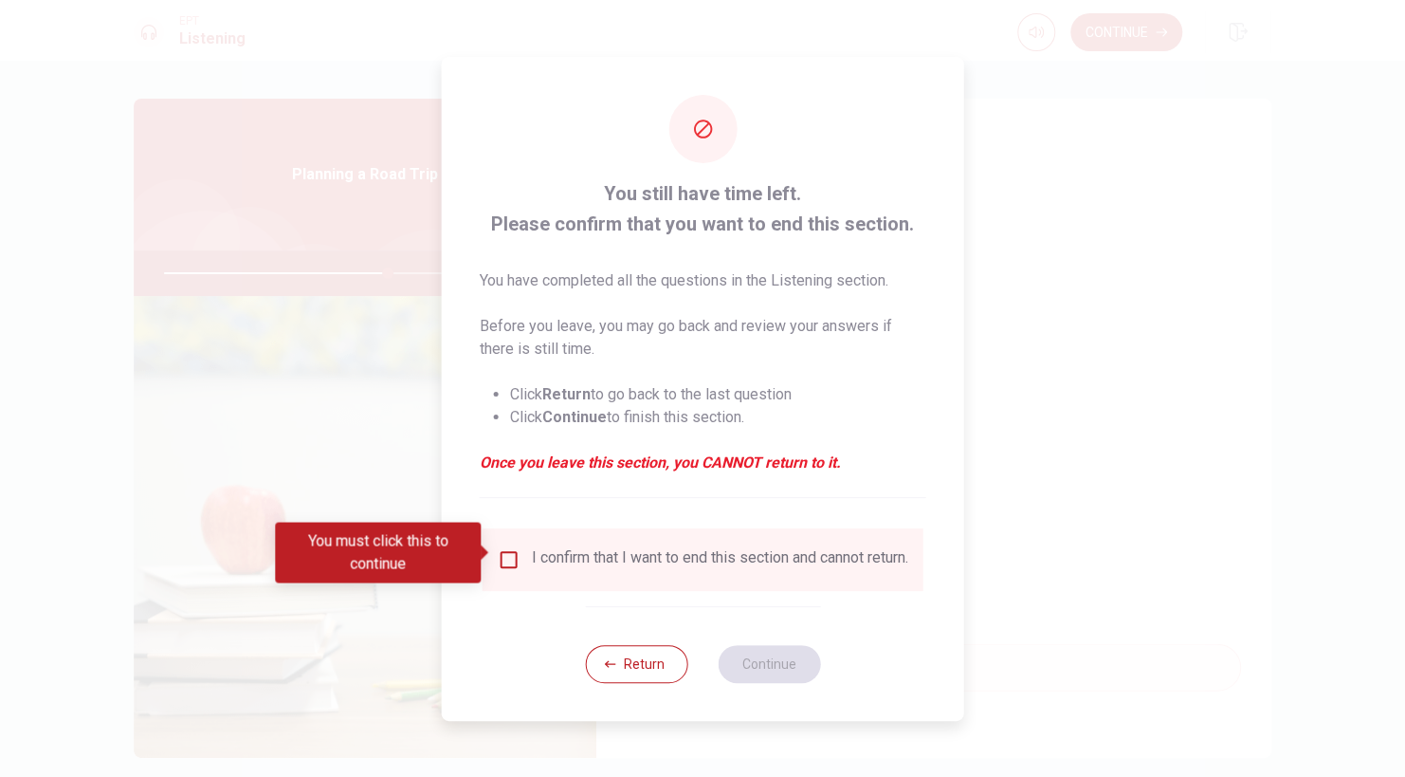
click at [506, 554] on input "You must click this to continue" at bounding box center [509, 559] width 23 height 23
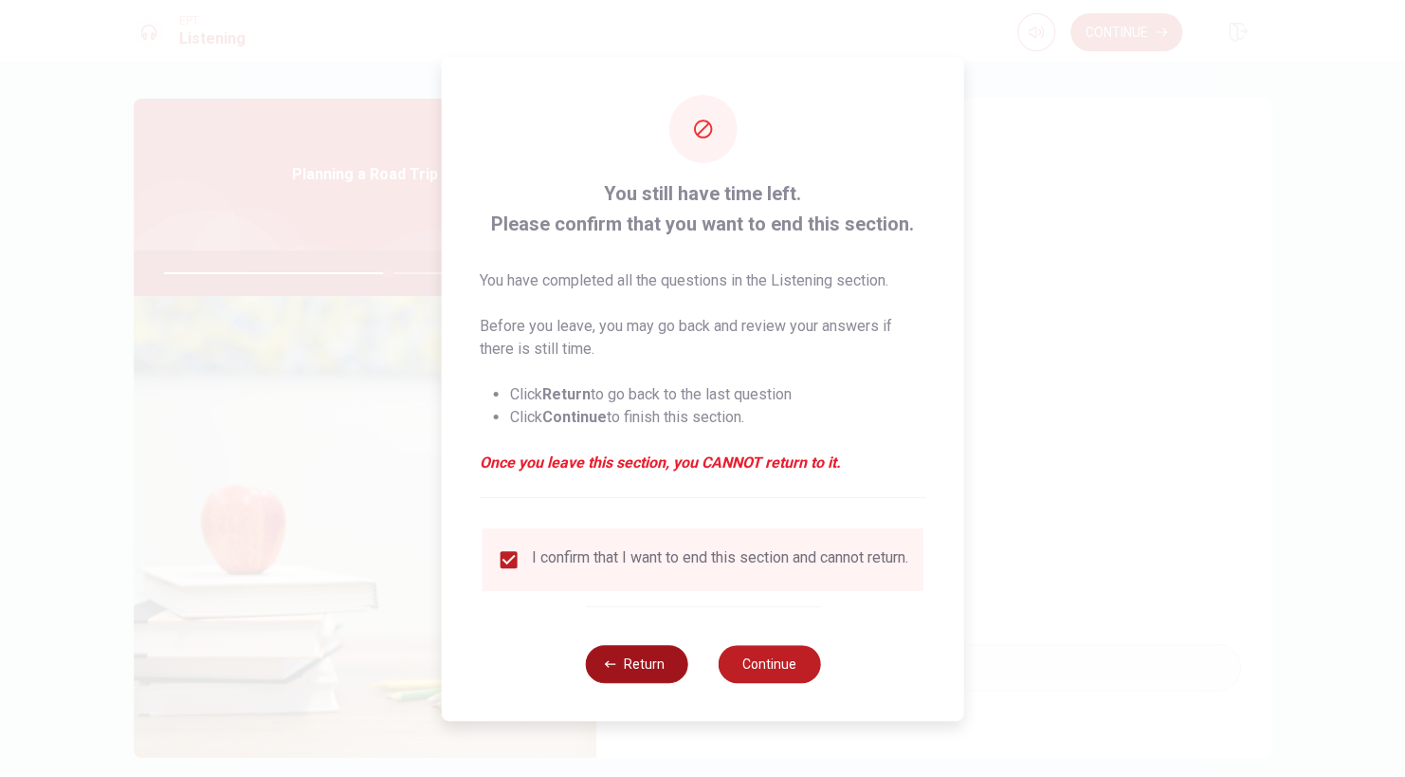
click at [631, 683] on button "Return" at bounding box center [636, 664] width 102 height 38
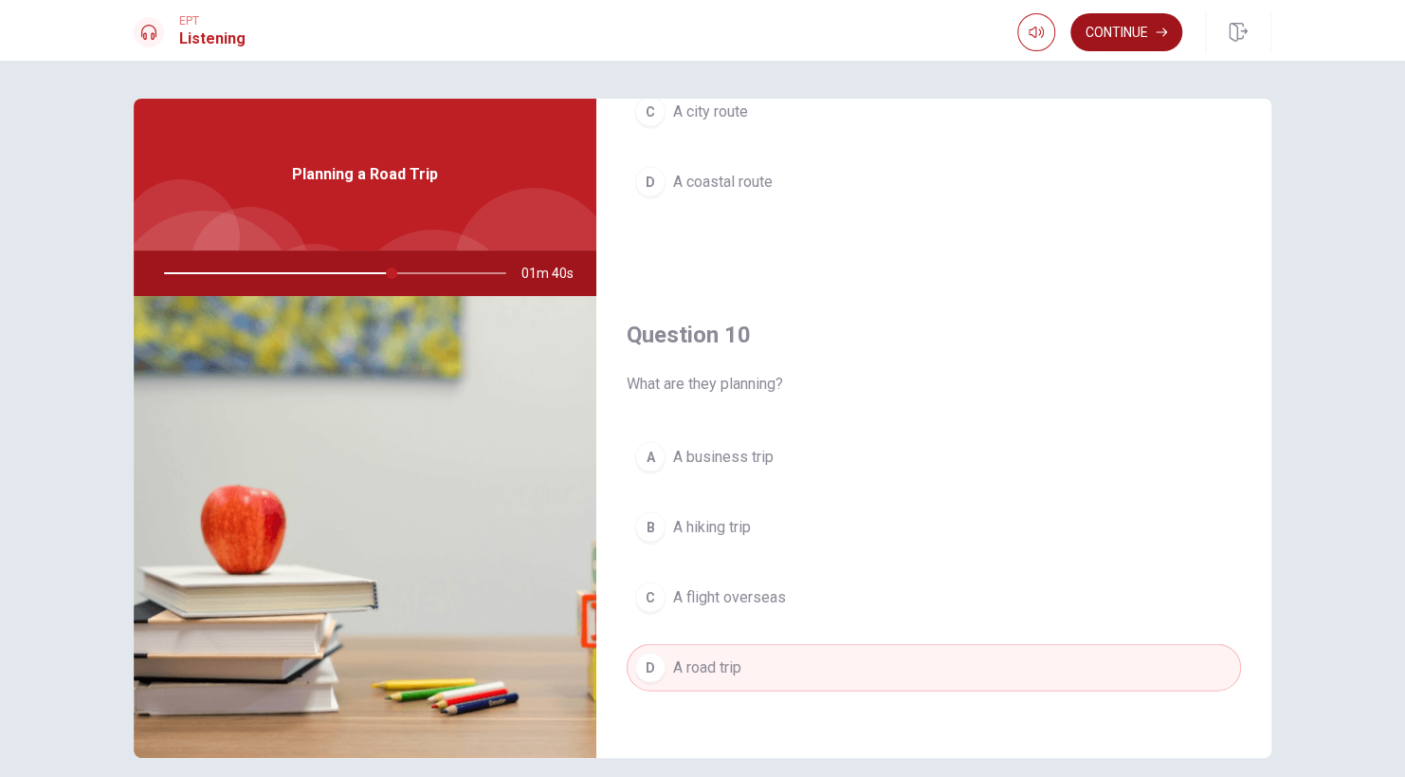
click at [1123, 35] on button "Continue" at bounding box center [1127, 32] width 112 height 38
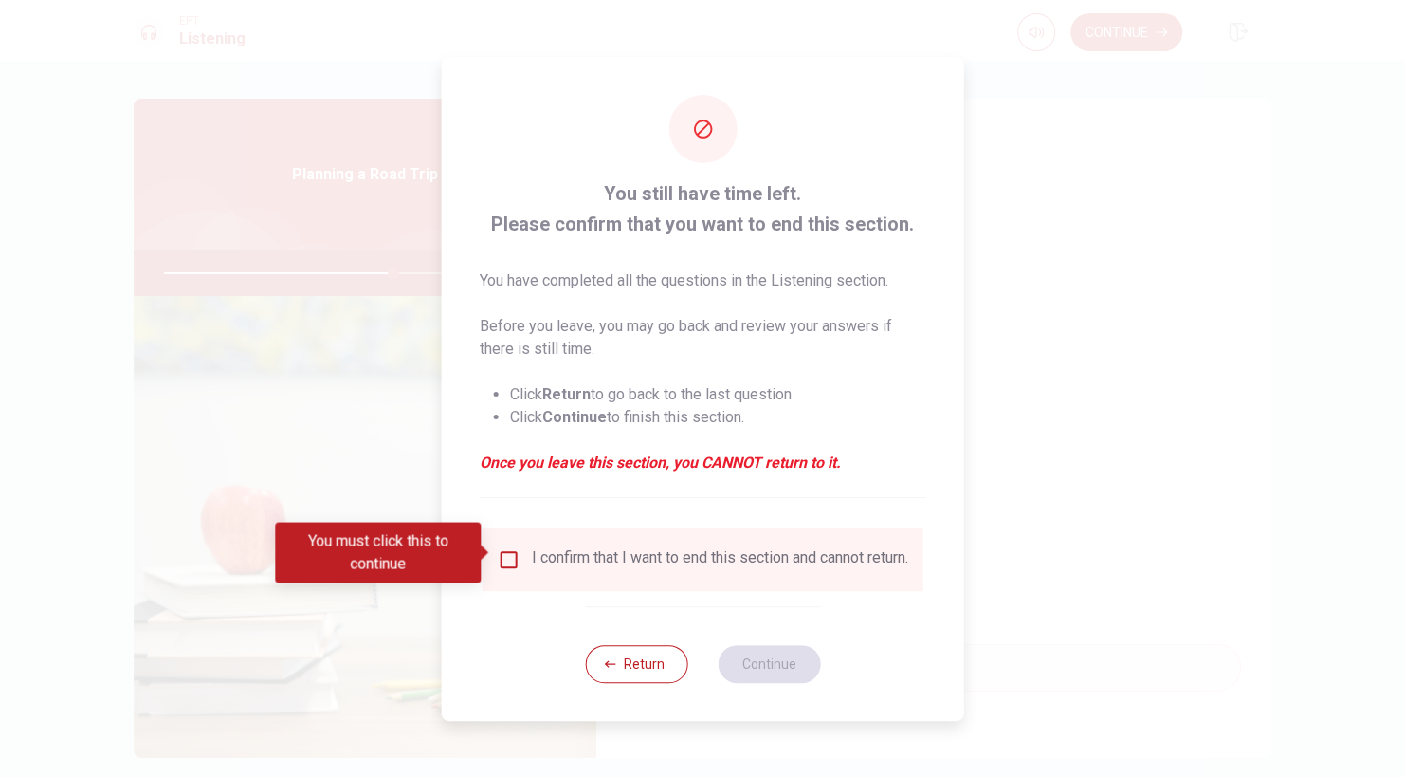
click at [509, 548] on input "You must click this to continue" at bounding box center [509, 559] width 23 height 23
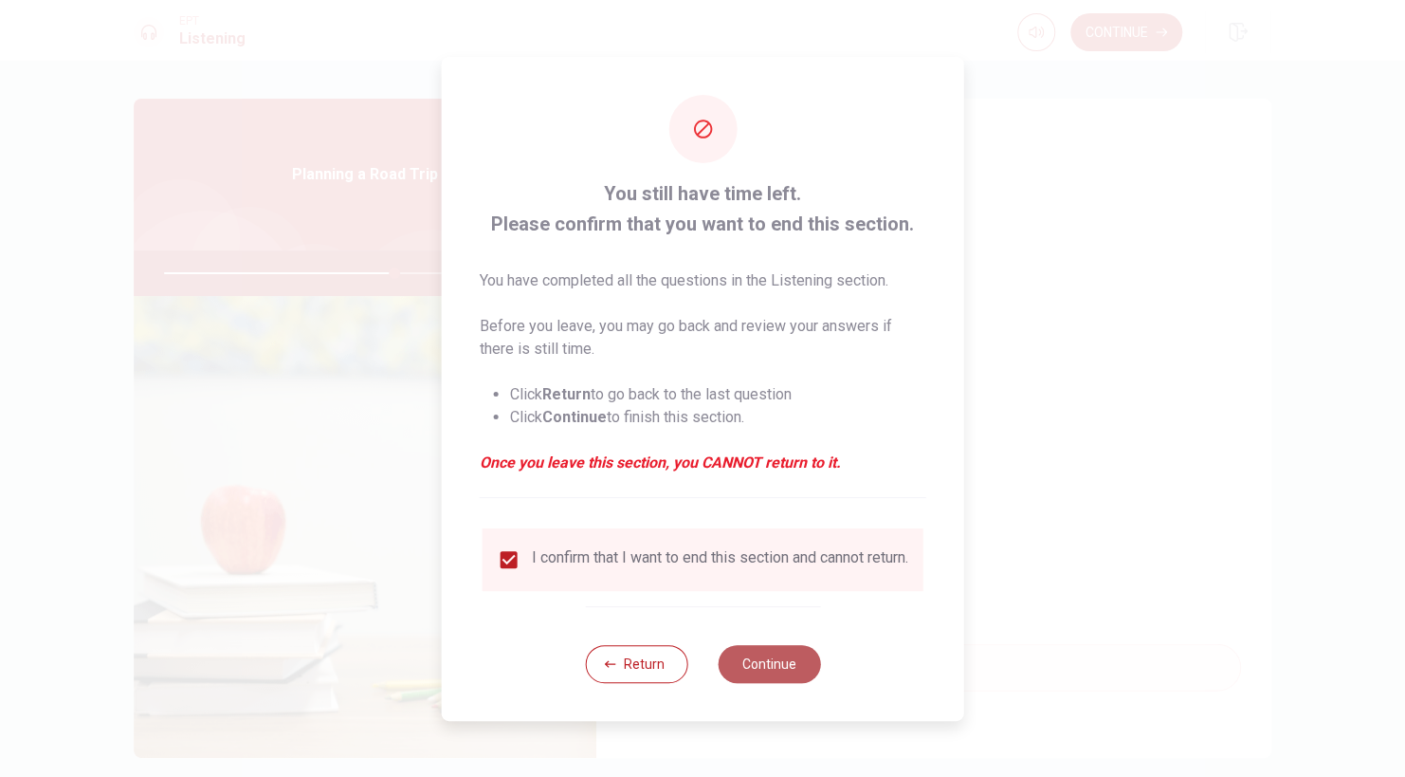
click at [748, 666] on button "Continue" at bounding box center [769, 664] width 102 height 38
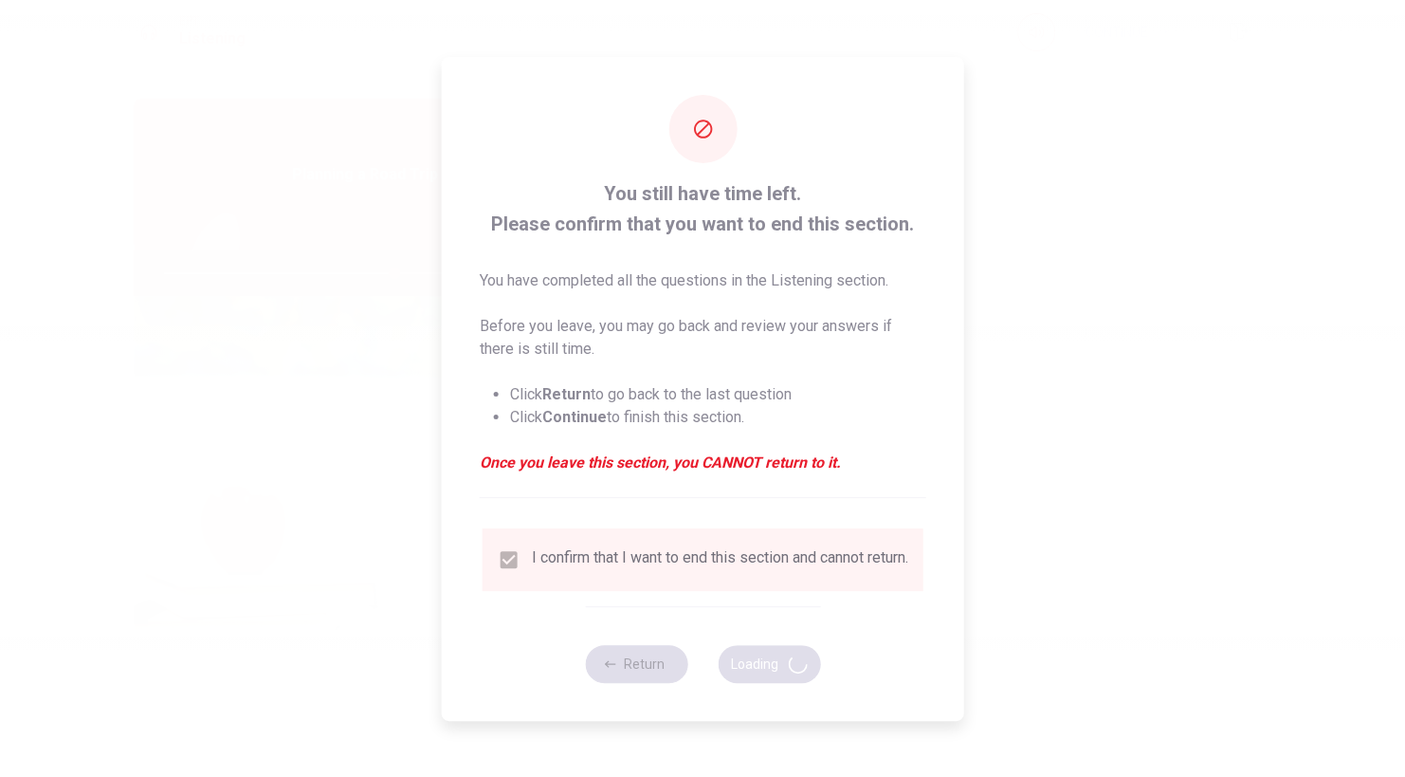
type input "68"
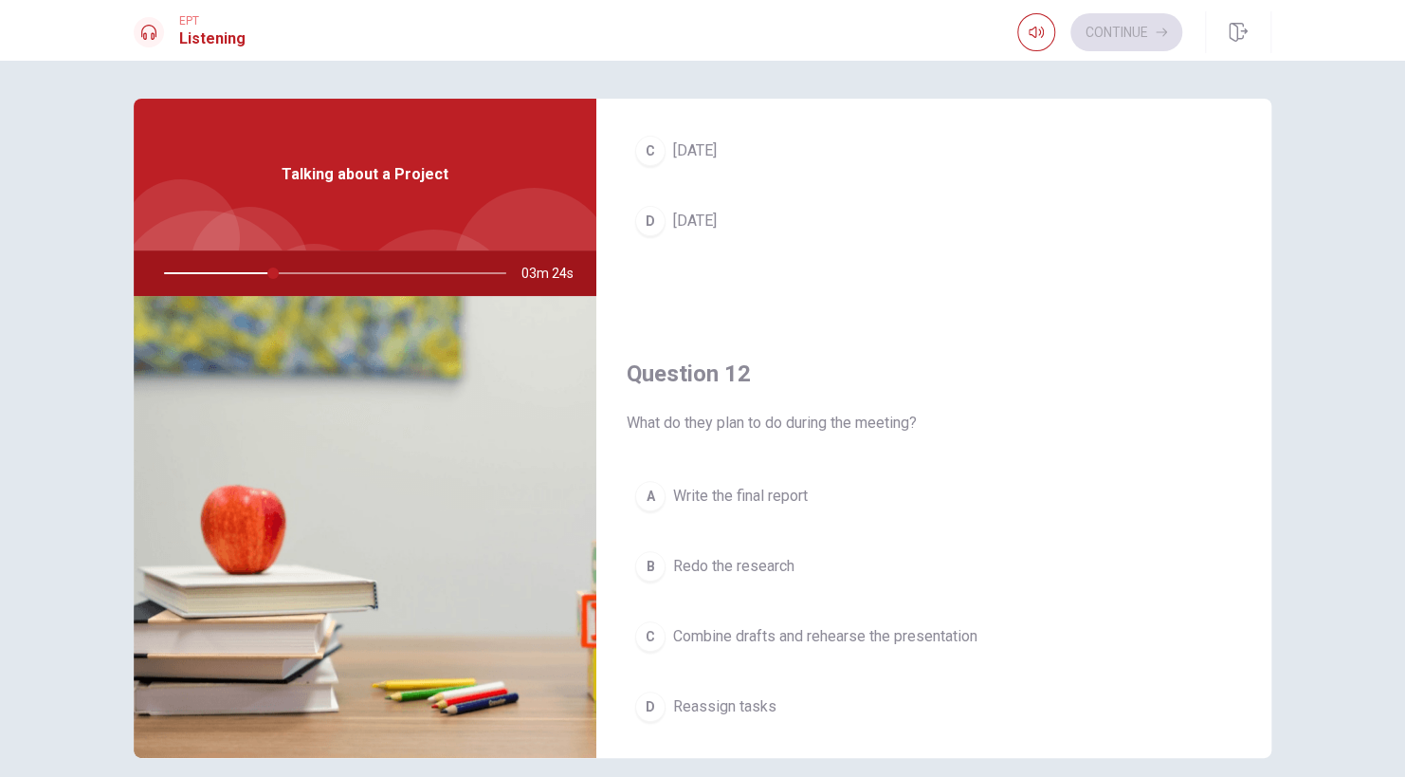
scroll to position [371, 0]
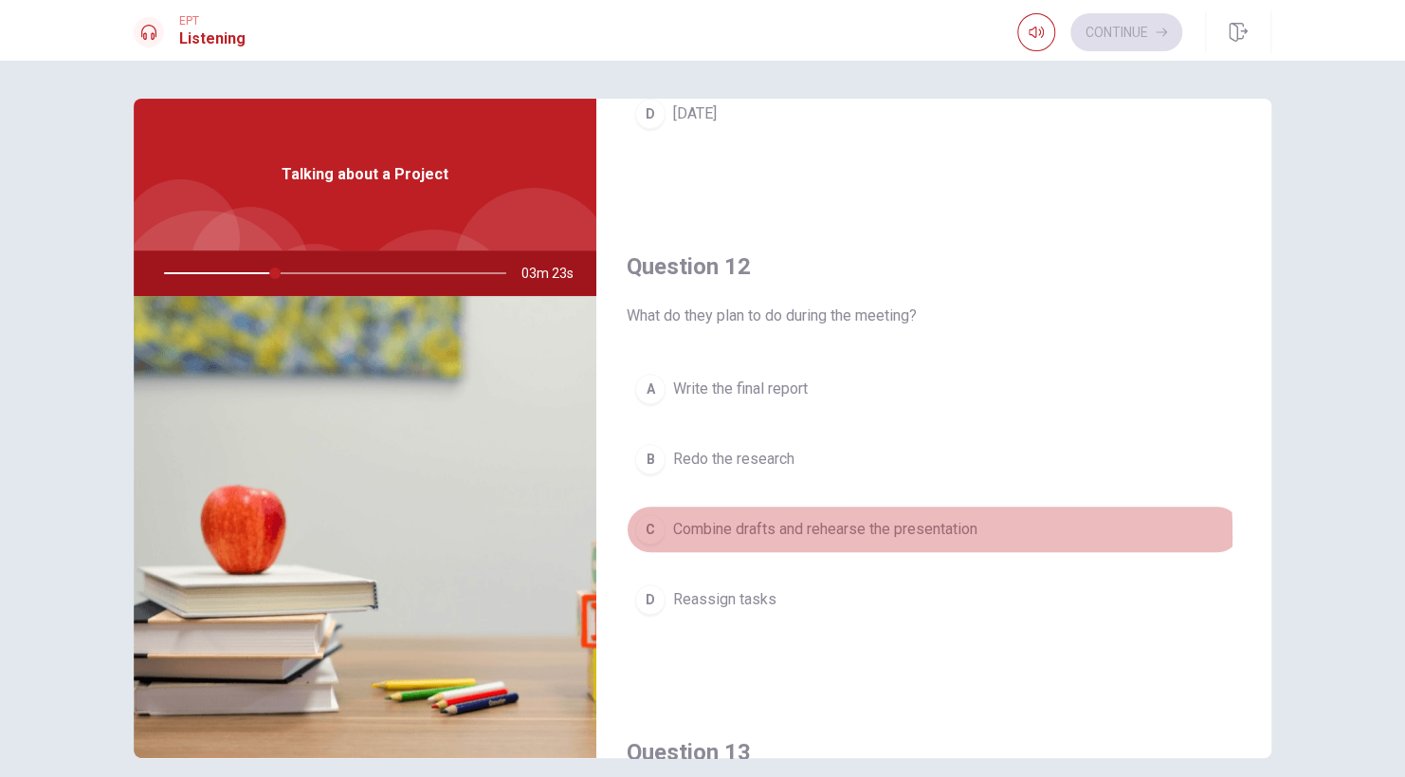
click at [649, 533] on div "C" at bounding box center [650, 529] width 30 height 30
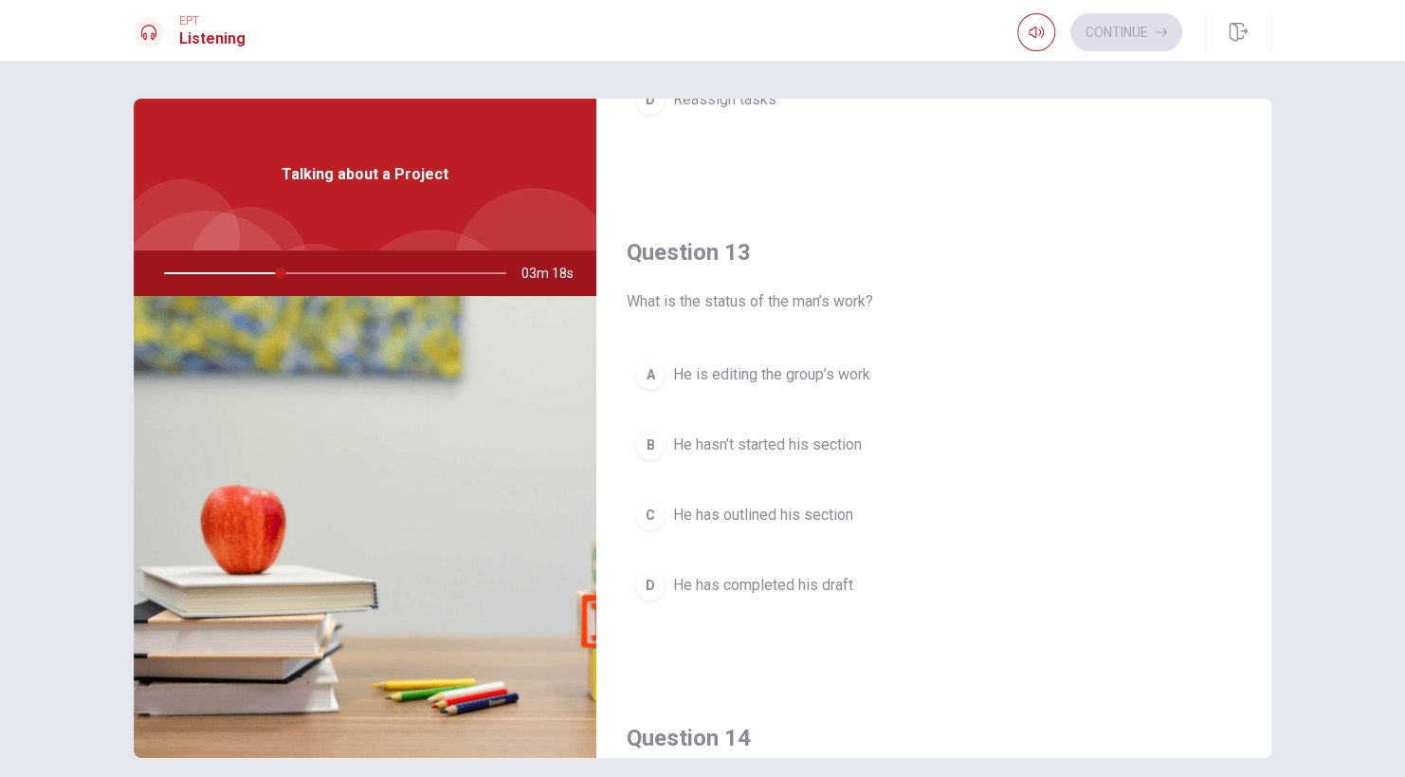
scroll to position [888, 0]
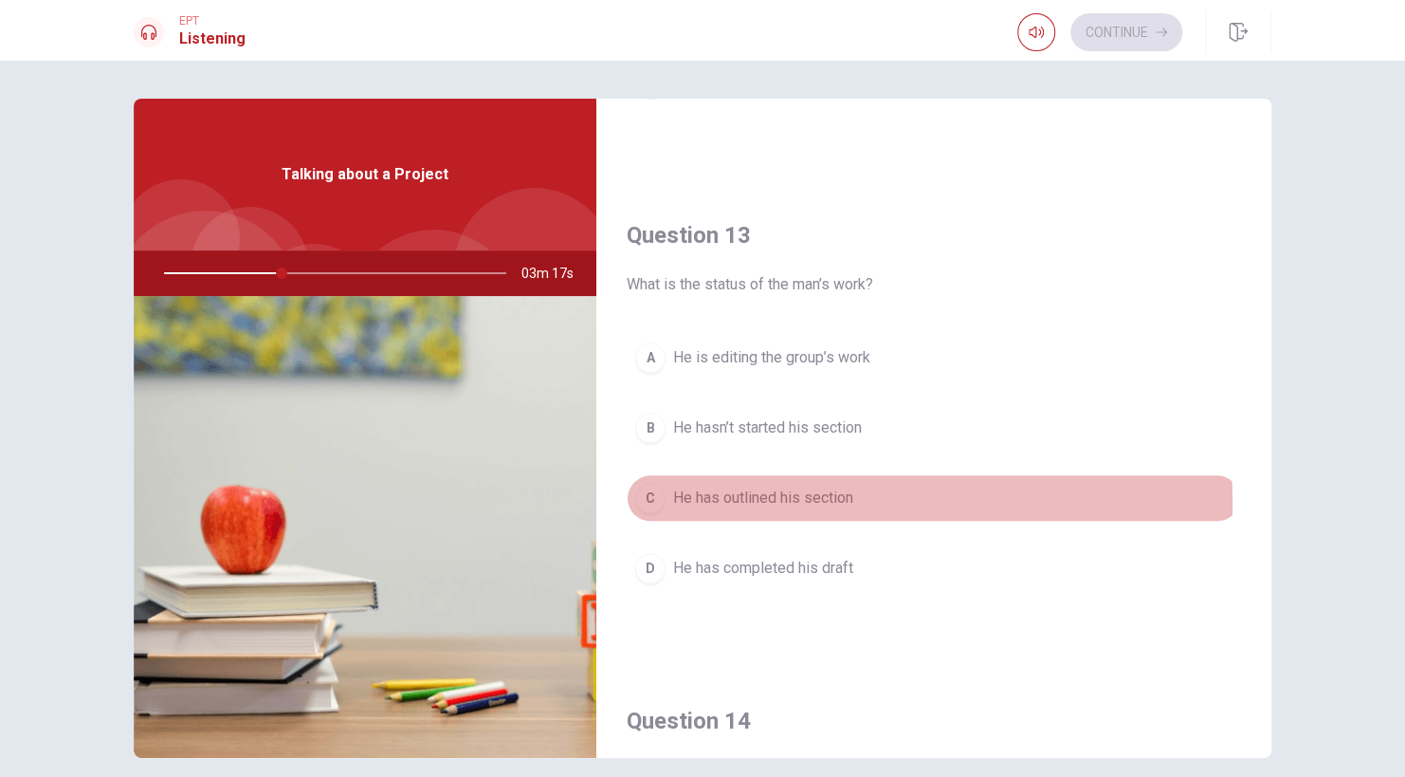
click at [648, 499] on div "C" at bounding box center [650, 498] width 30 height 30
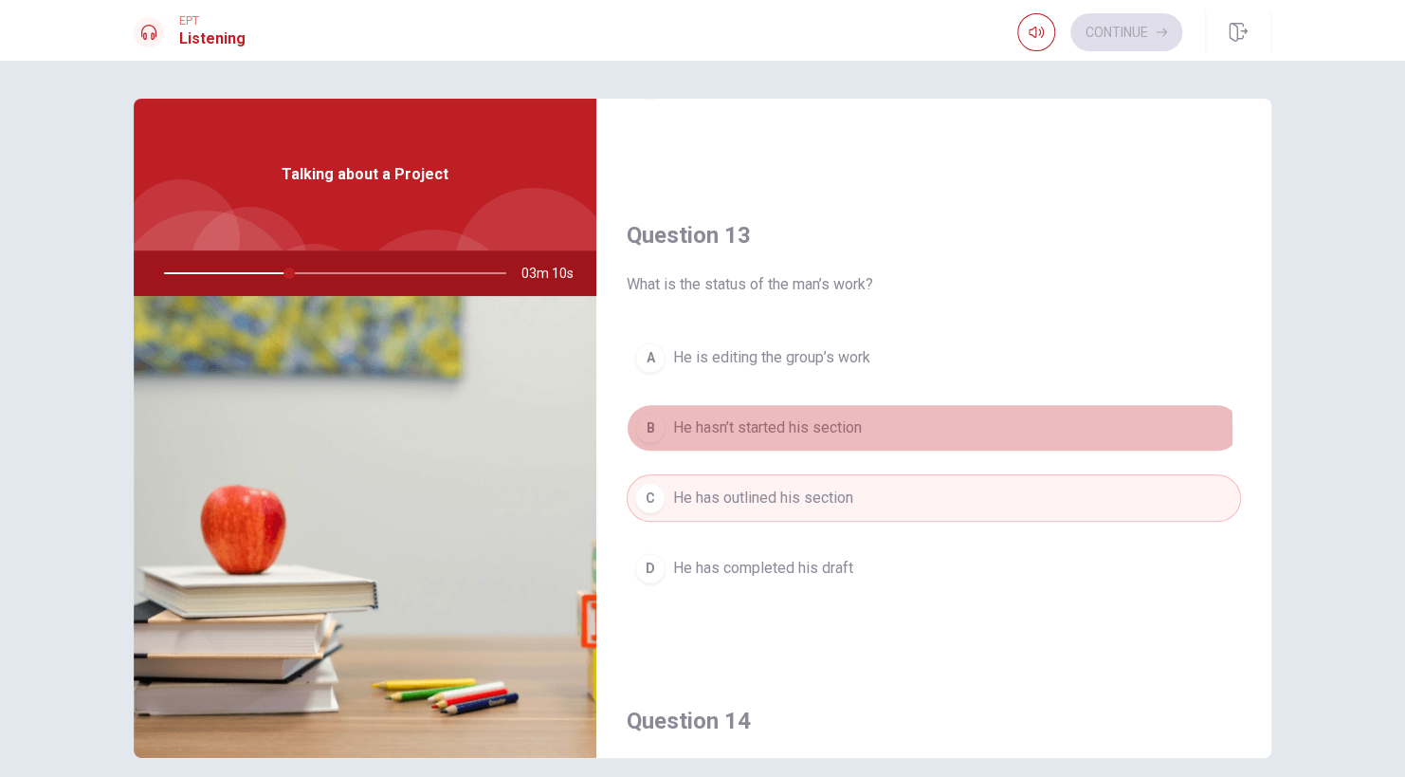
click at [654, 427] on div "B" at bounding box center [650, 428] width 30 height 30
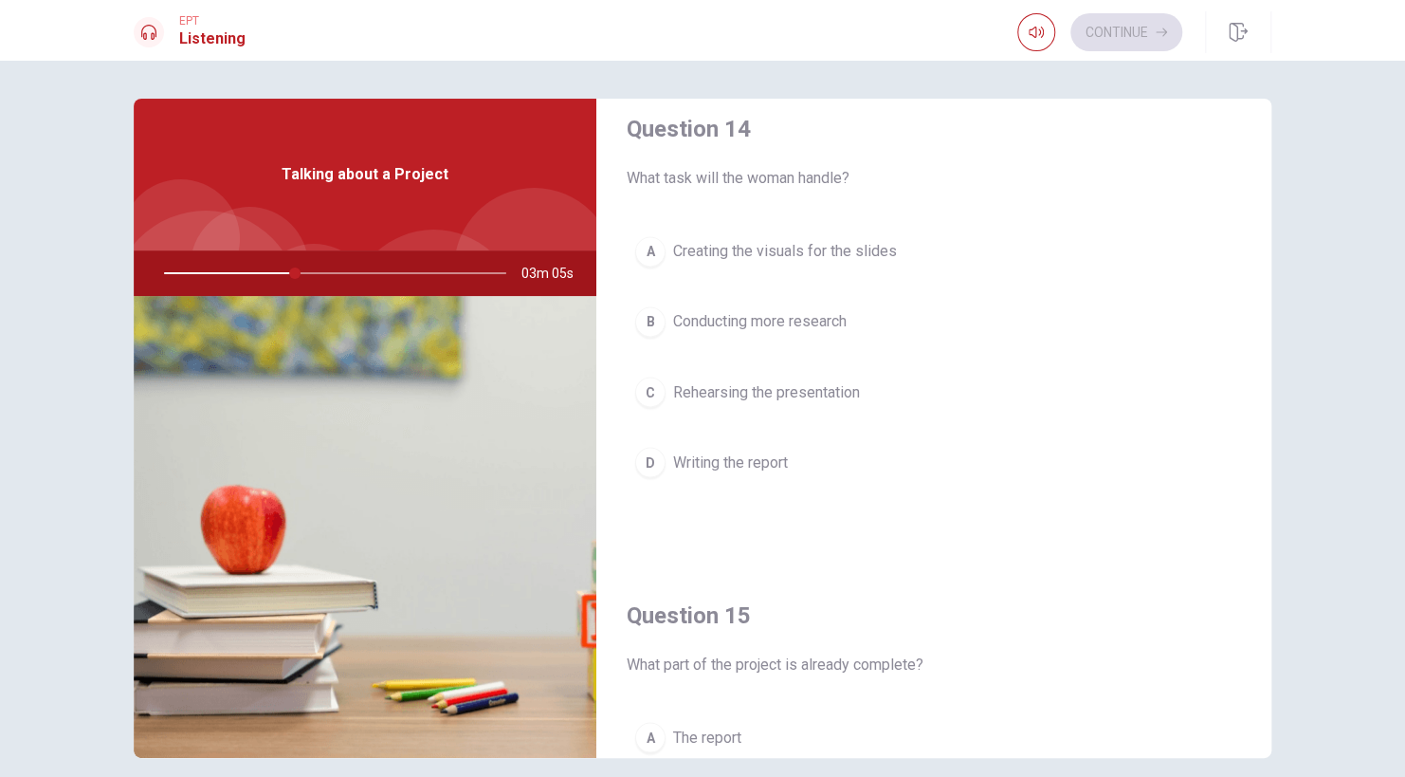
scroll to position [1483, 0]
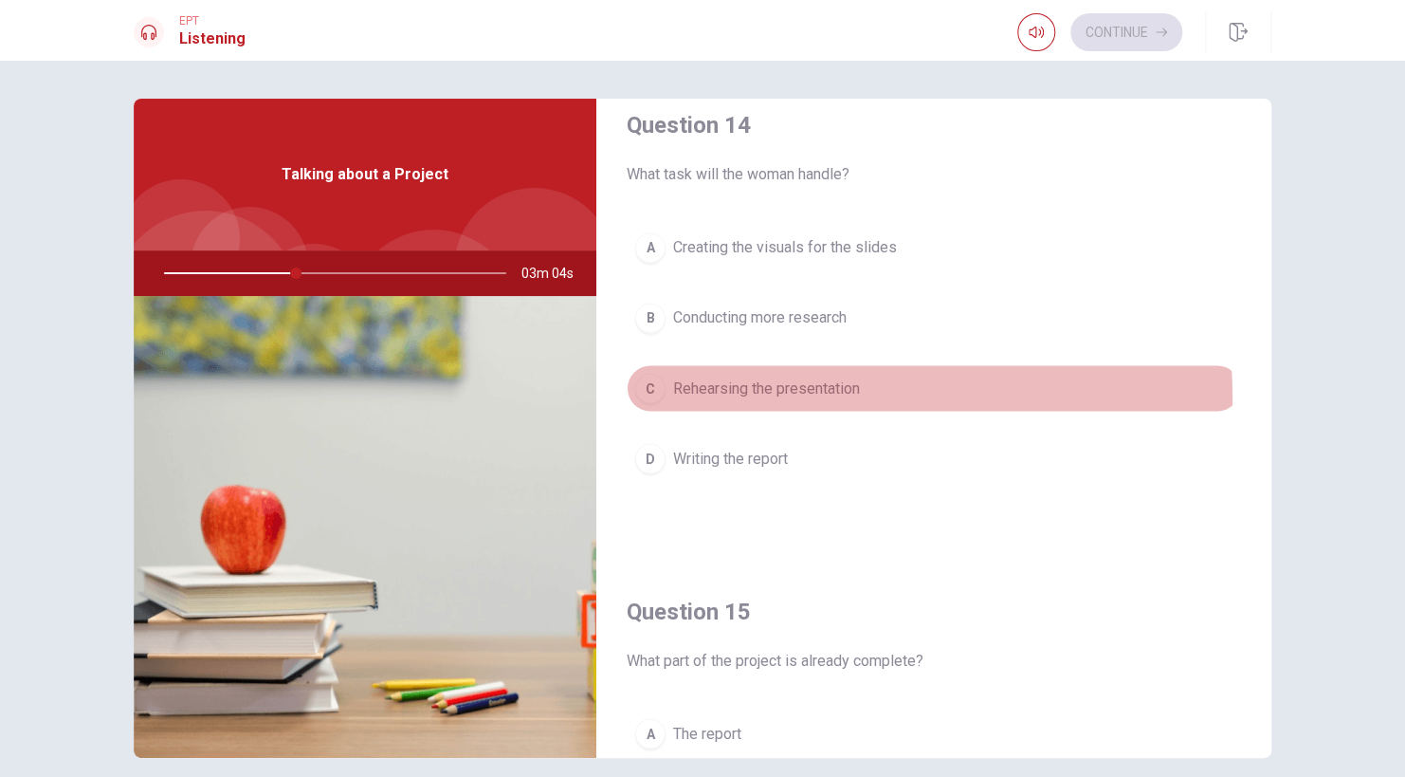
click at [654, 395] on button "C Rehearsing the presentation" at bounding box center [934, 387] width 615 height 47
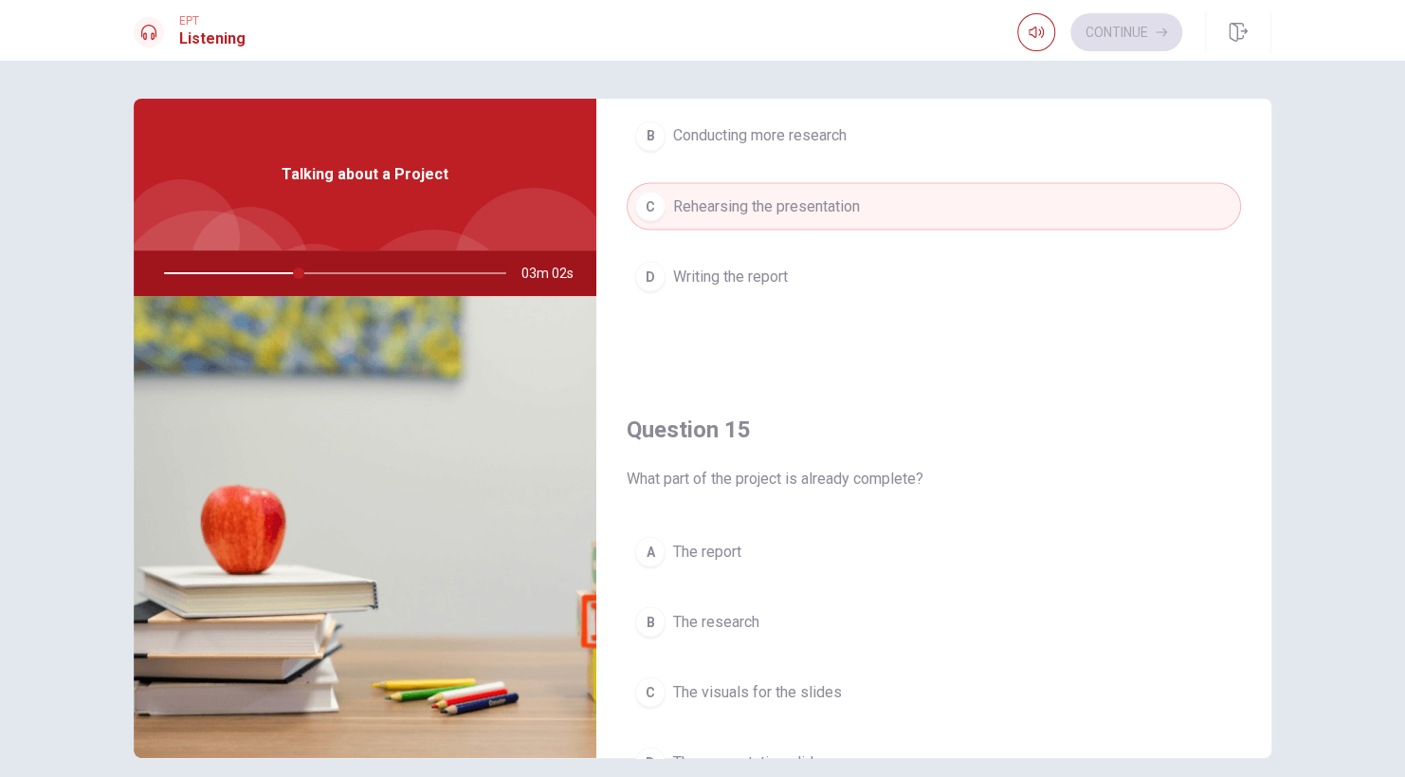
scroll to position [1760, 0]
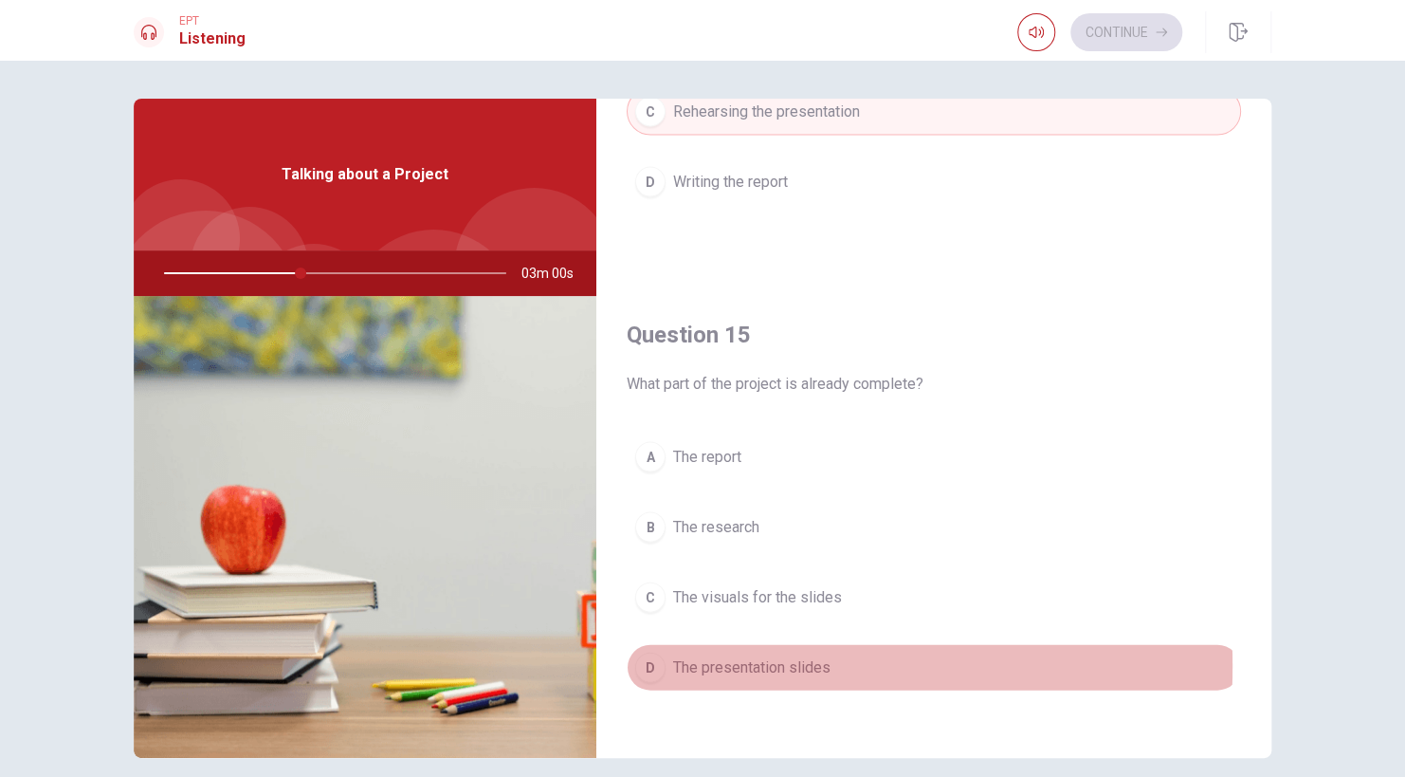
click at [653, 656] on div "D" at bounding box center [650, 667] width 30 height 30
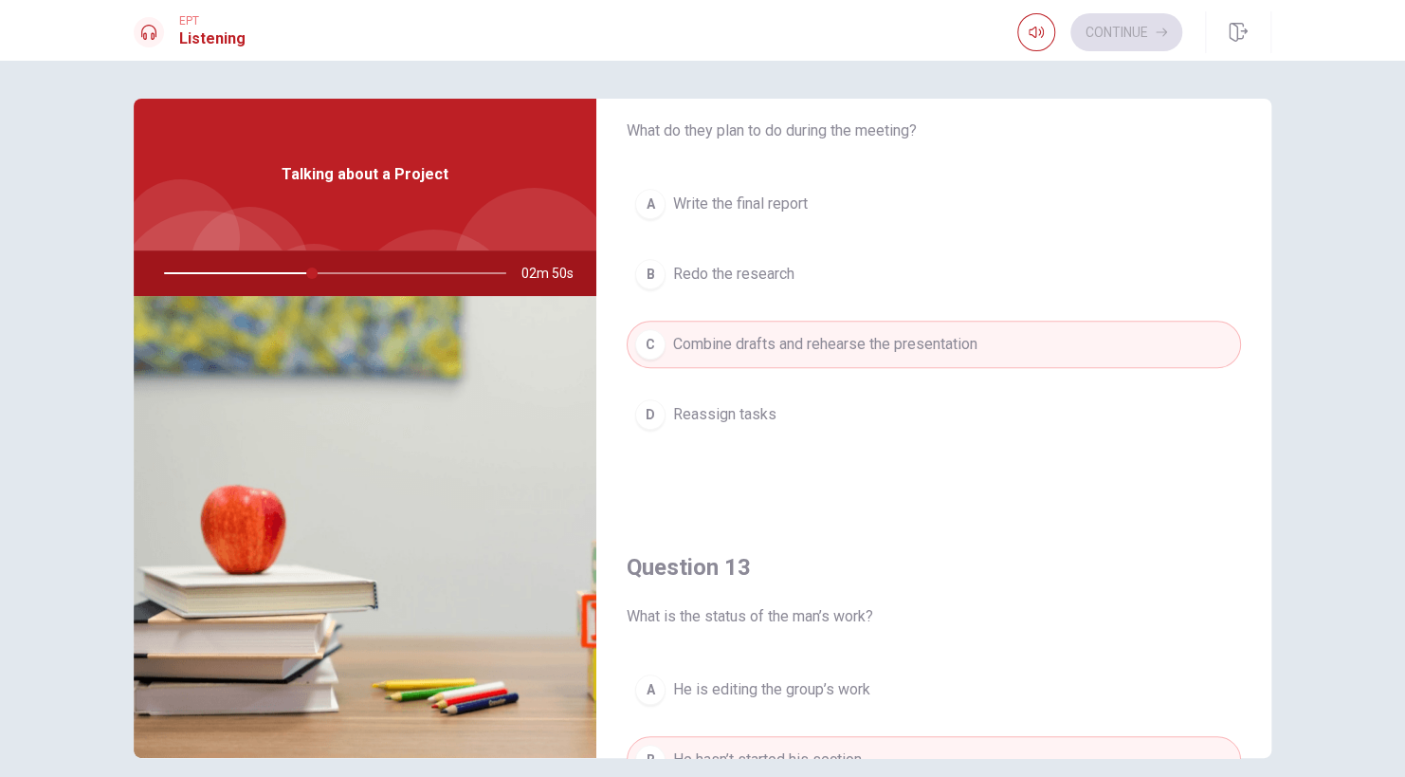
scroll to position [553, 0]
type input "44"
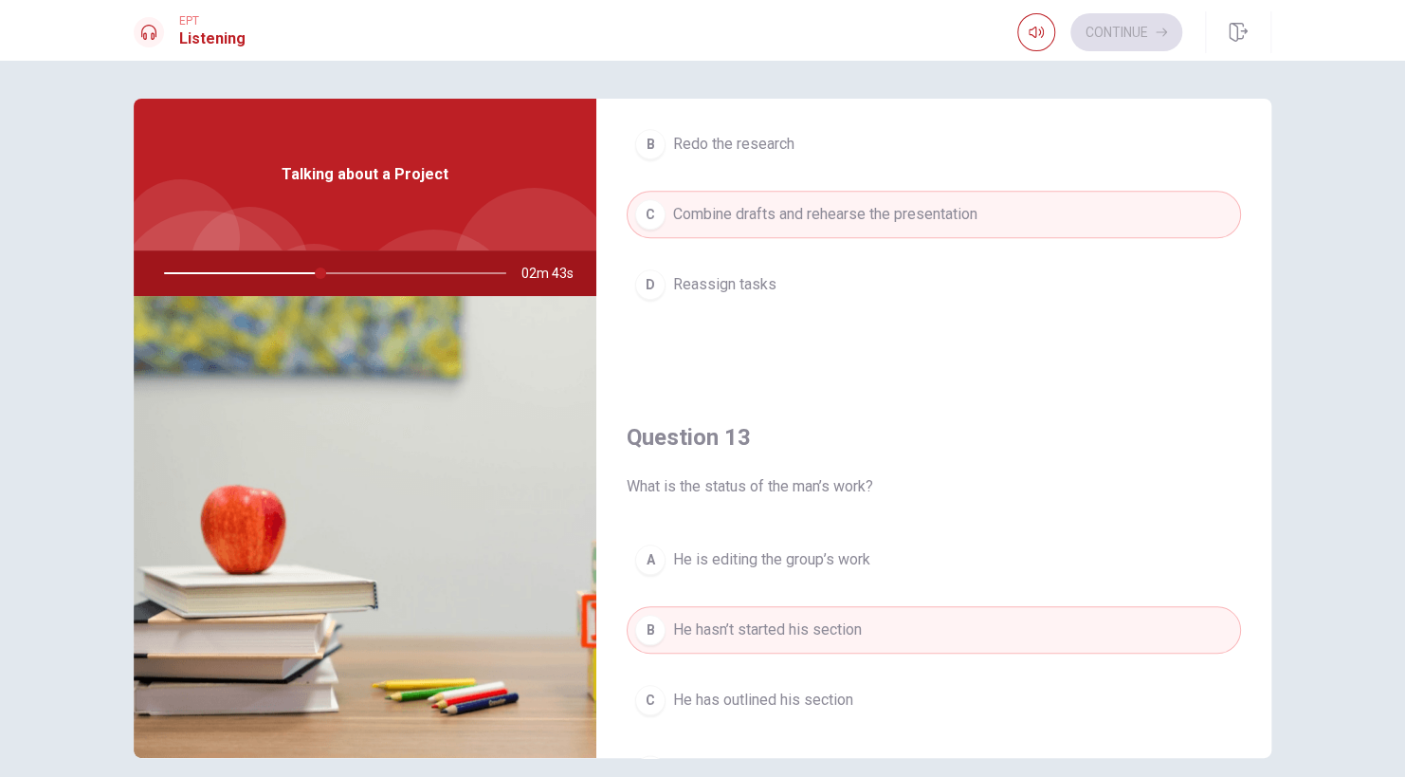
scroll to position [0, 0]
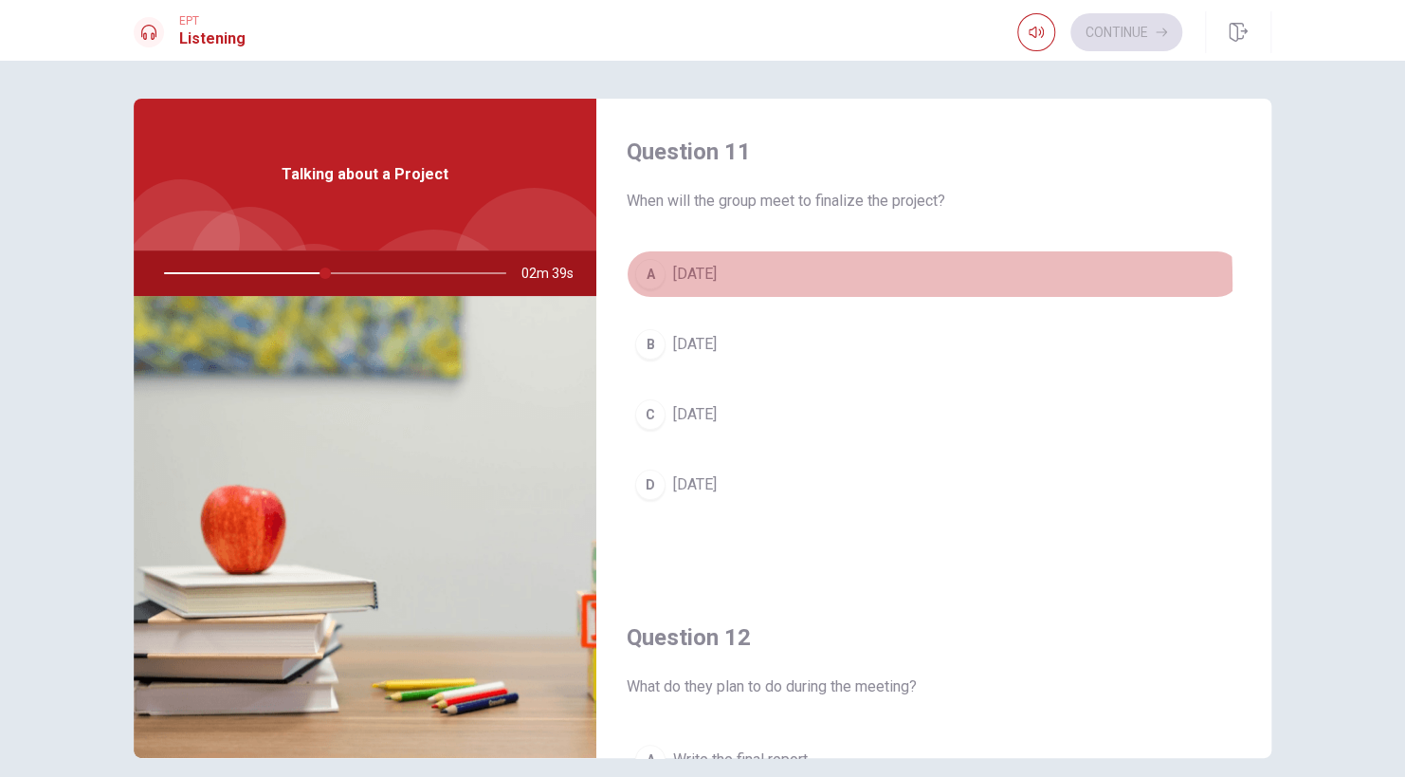
click at [652, 284] on div "A" at bounding box center [650, 274] width 30 height 30
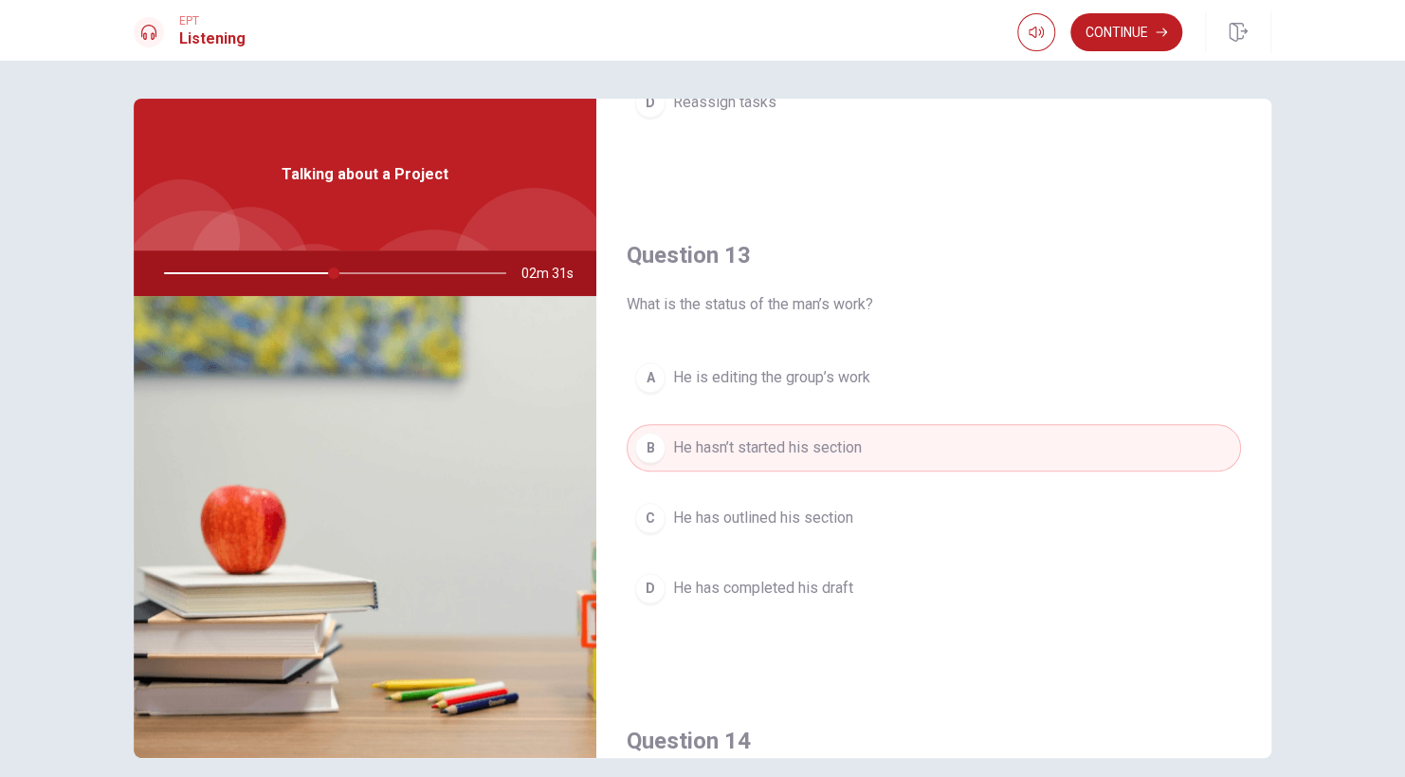
scroll to position [918, 0]
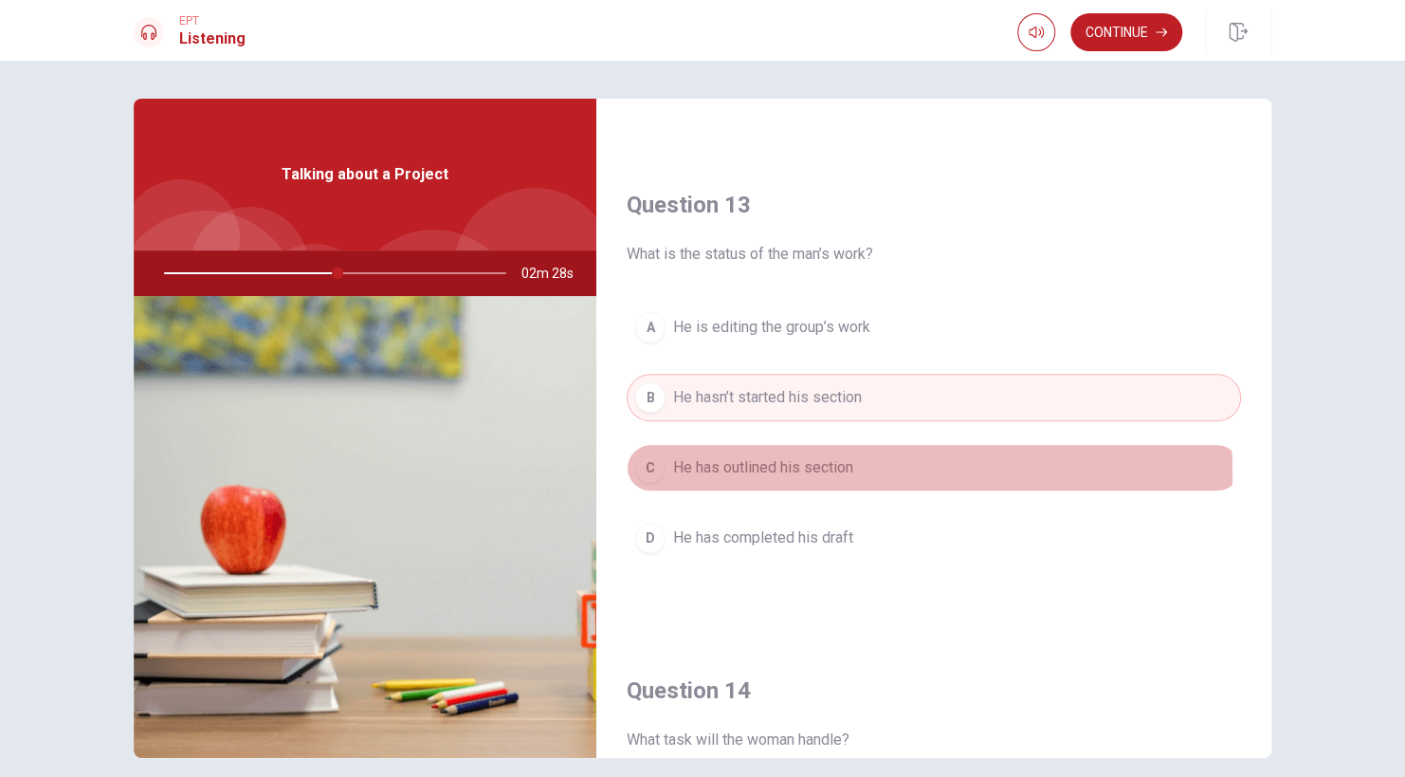
click at [655, 473] on div "C" at bounding box center [650, 467] width 30 height 30
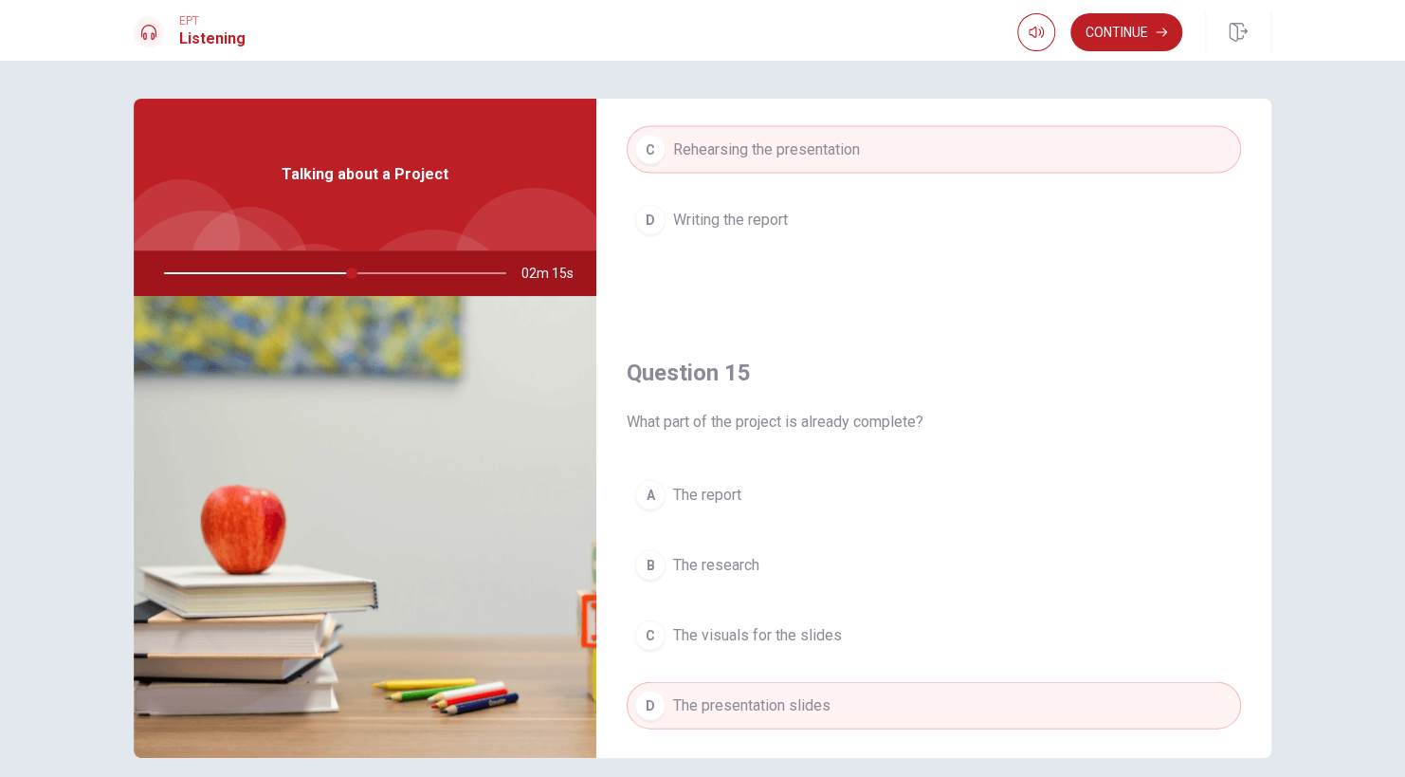
scroll to position [1760, 0]
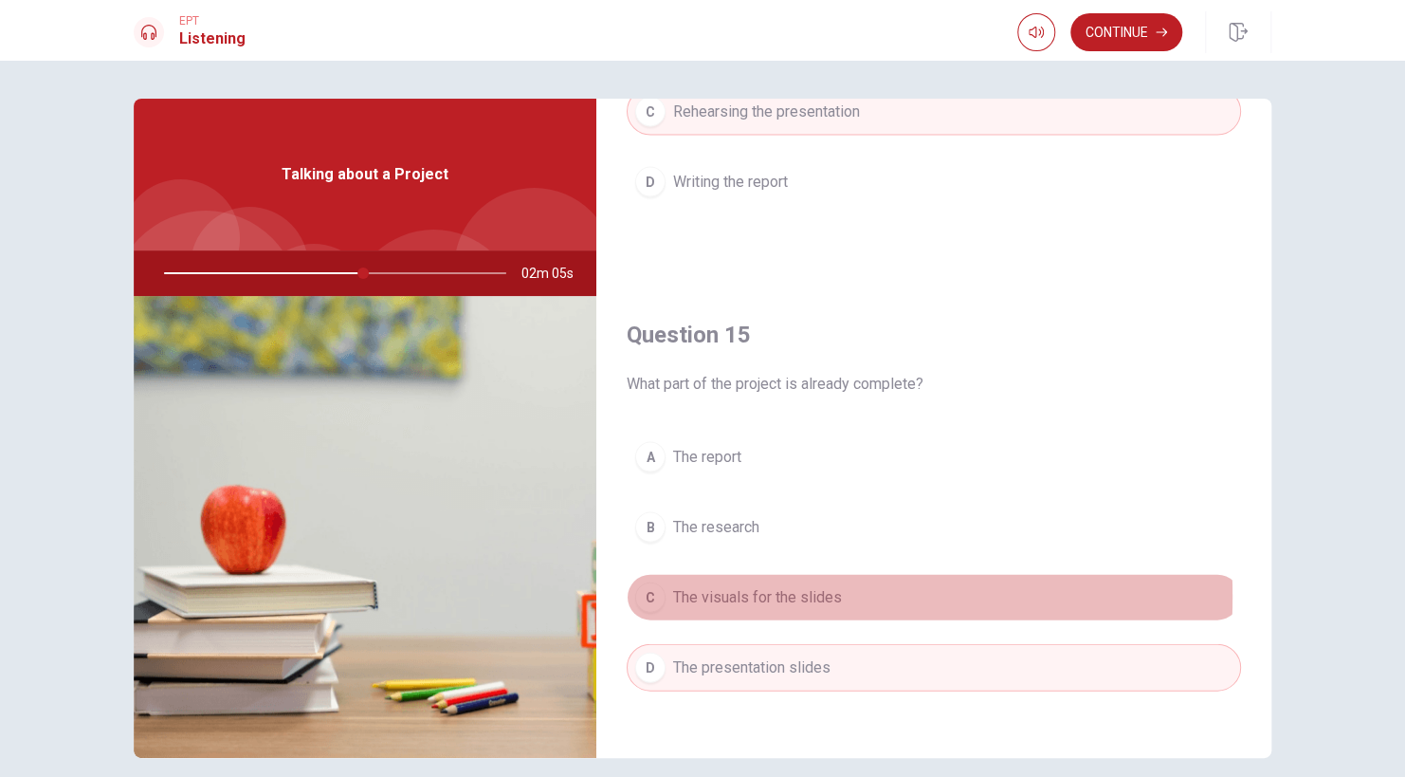
click at [658, 588] on div "C" at bounding box center [650, 596] width 30 height 30
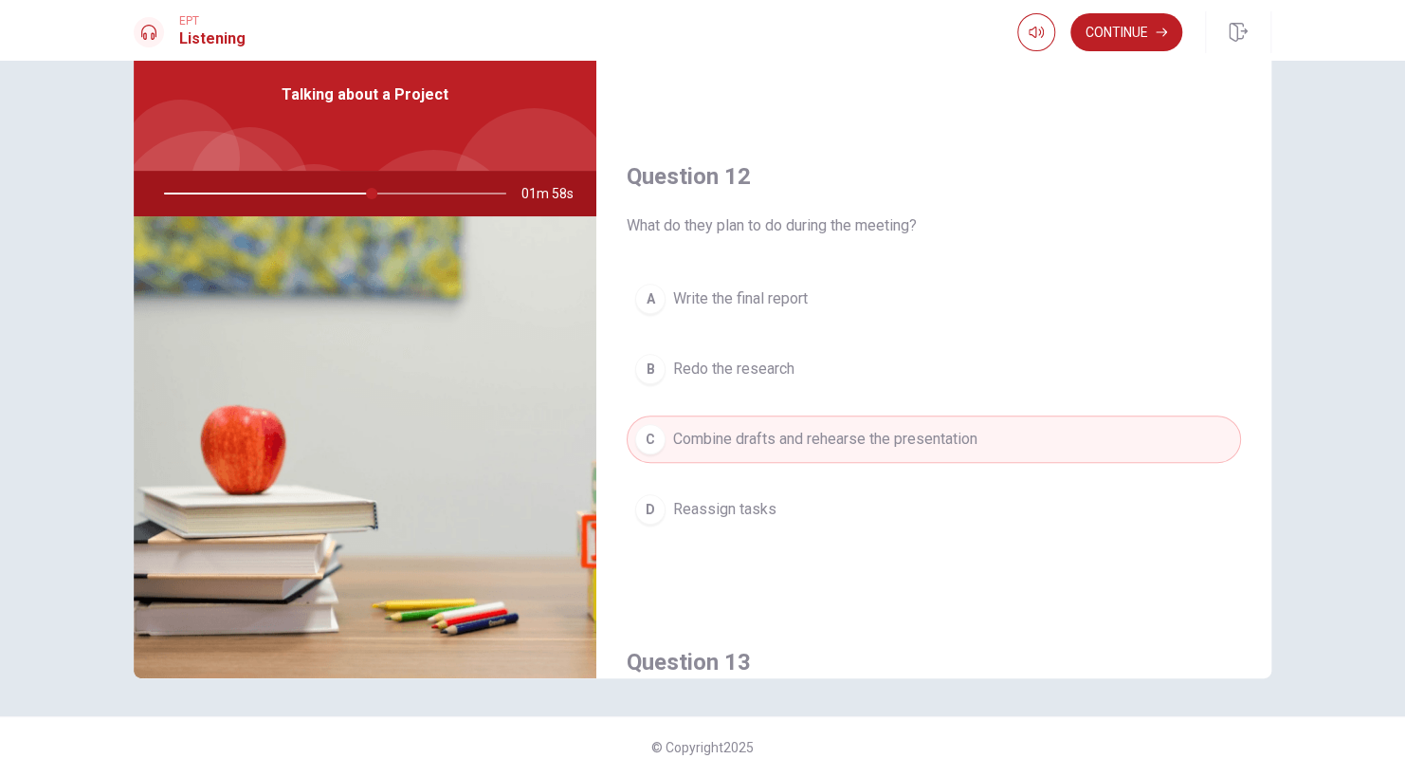
scroll to position [0, 0]
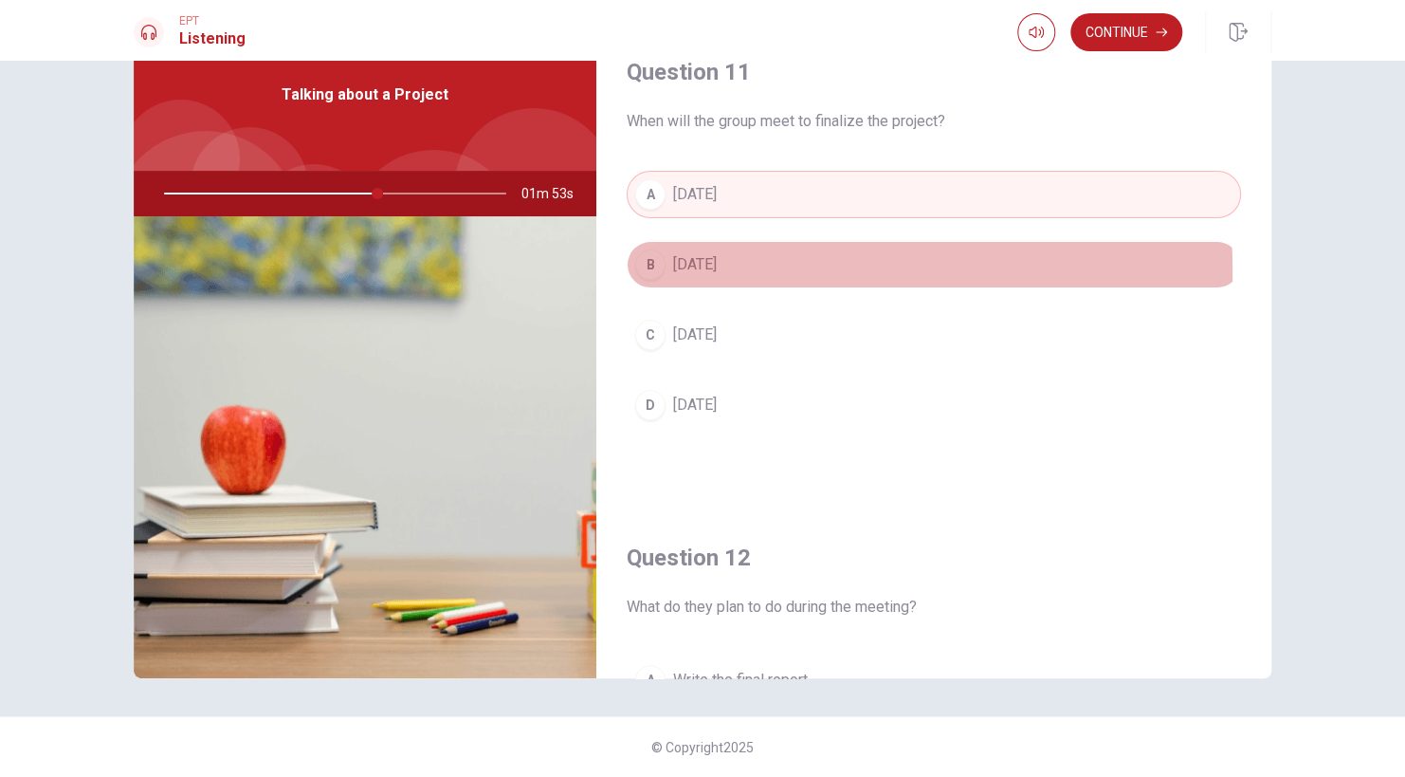
click at [703, 269] on span "[DATE]" at bounding box center [695, 264] width 44 height 23
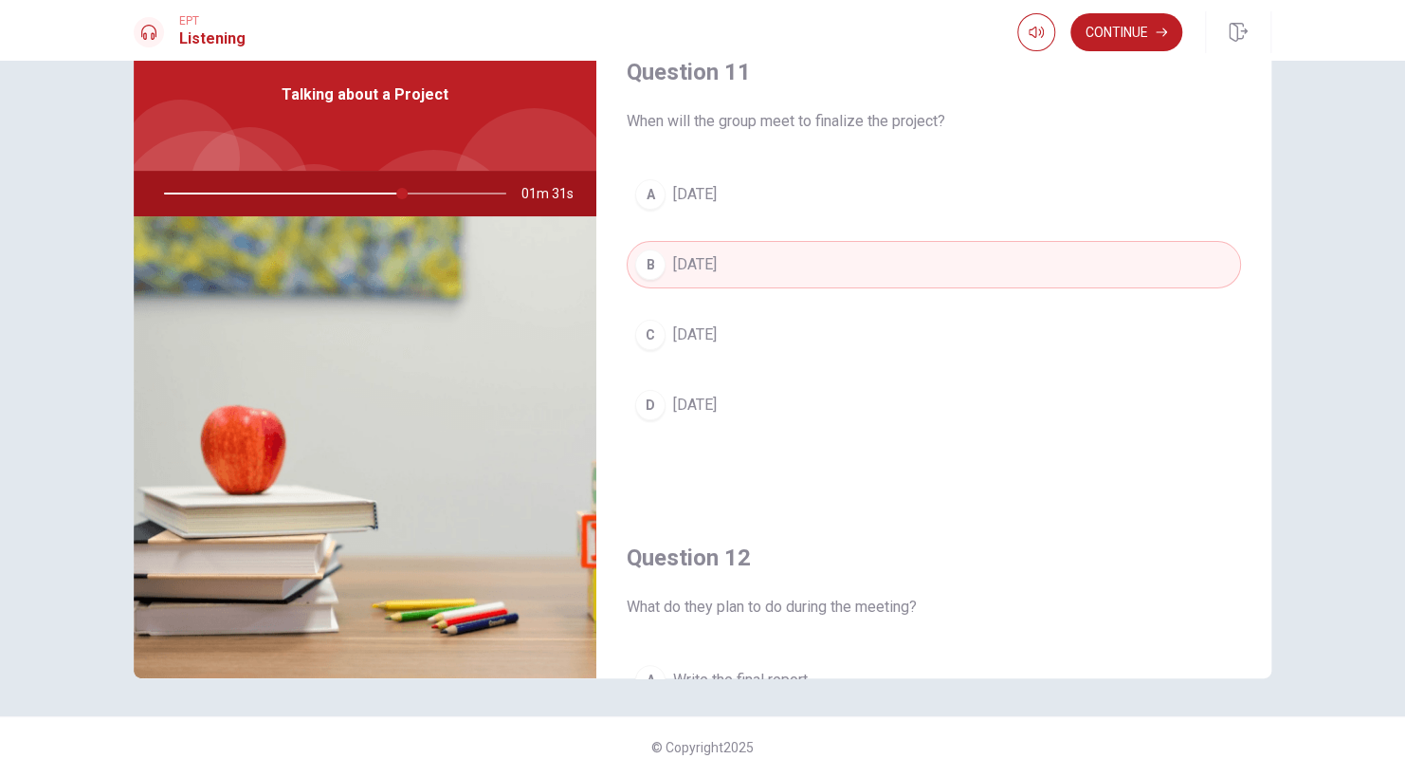
click at [665, 409] on button "D [DATE]" at bounding box center [934, 404] width 615 height 47
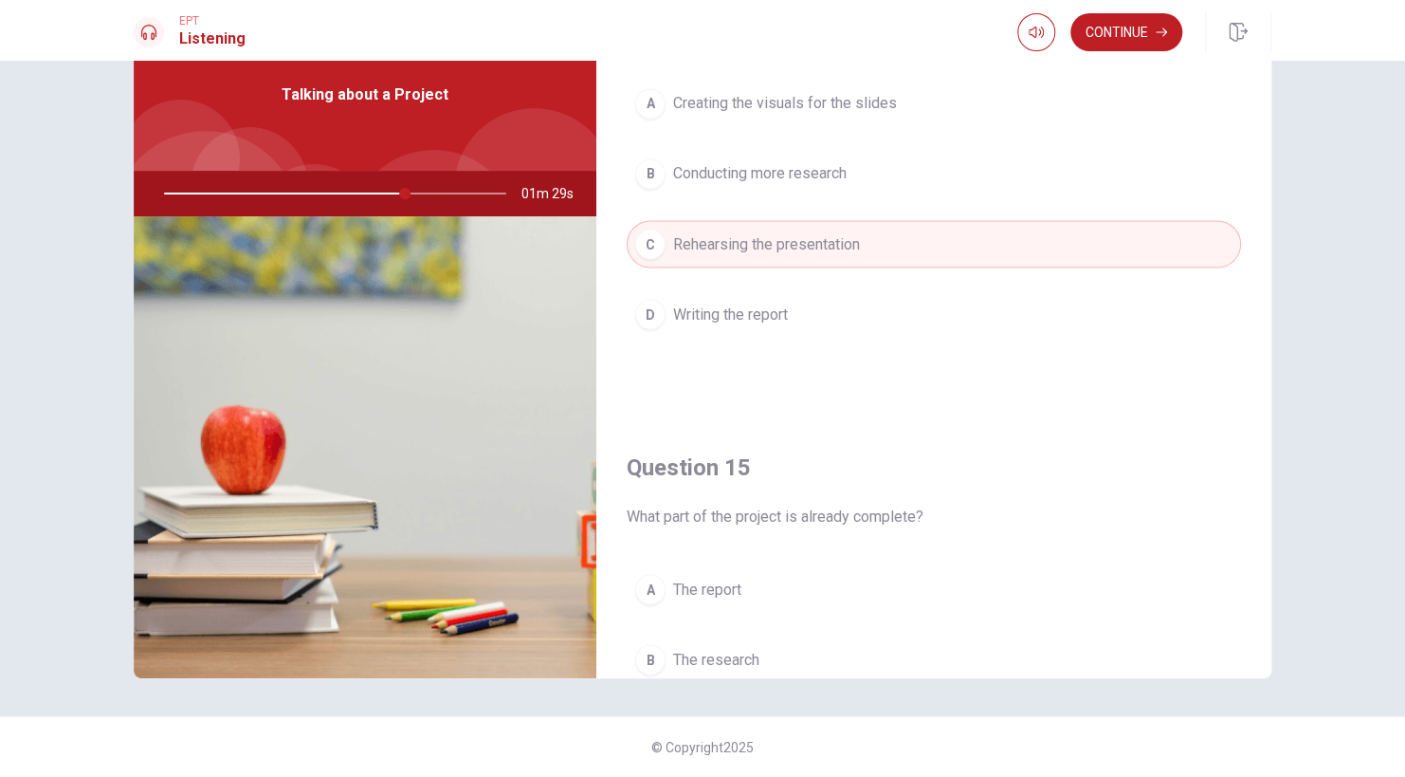
scroll to position [1760, 0]
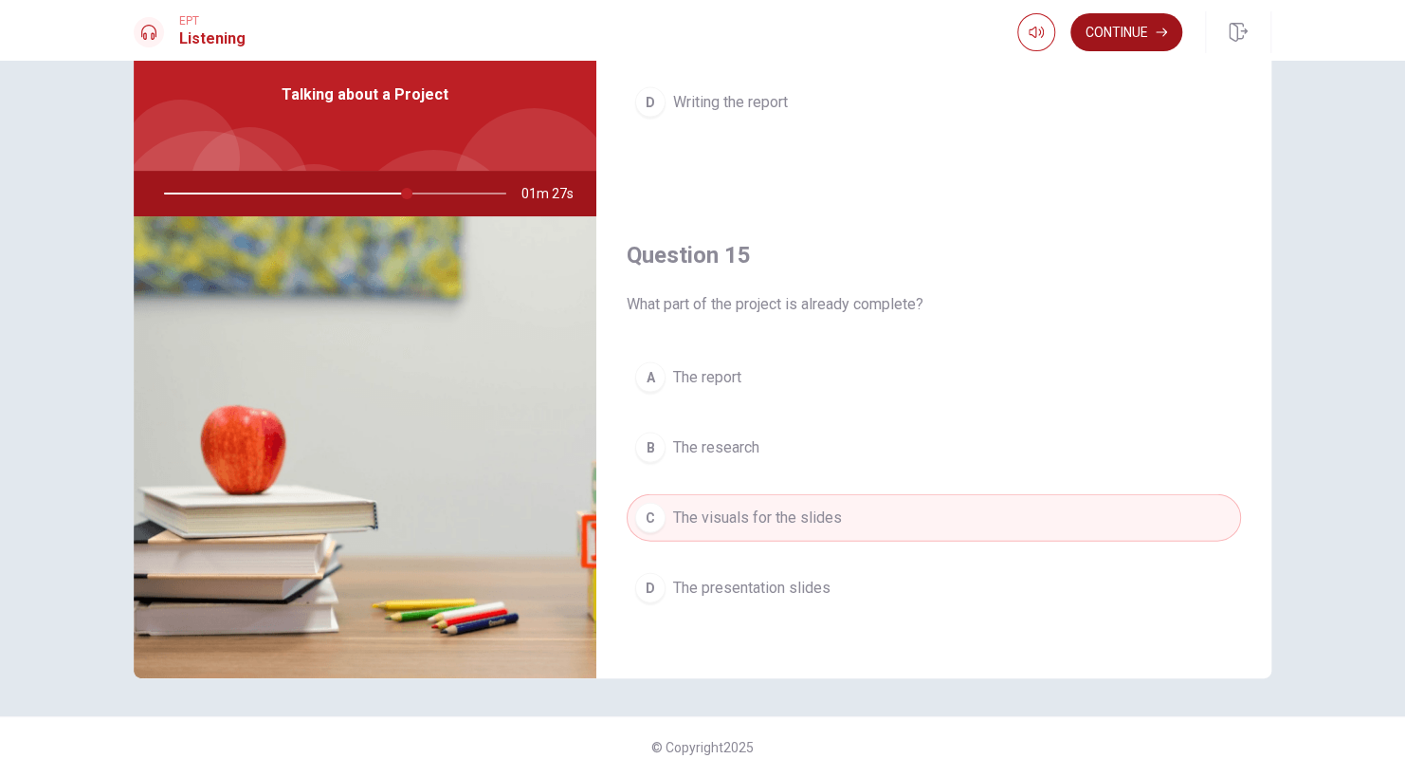
click at [1125, 27] on button "Continue" at bounding box center [1127, 32] width 112 height 38
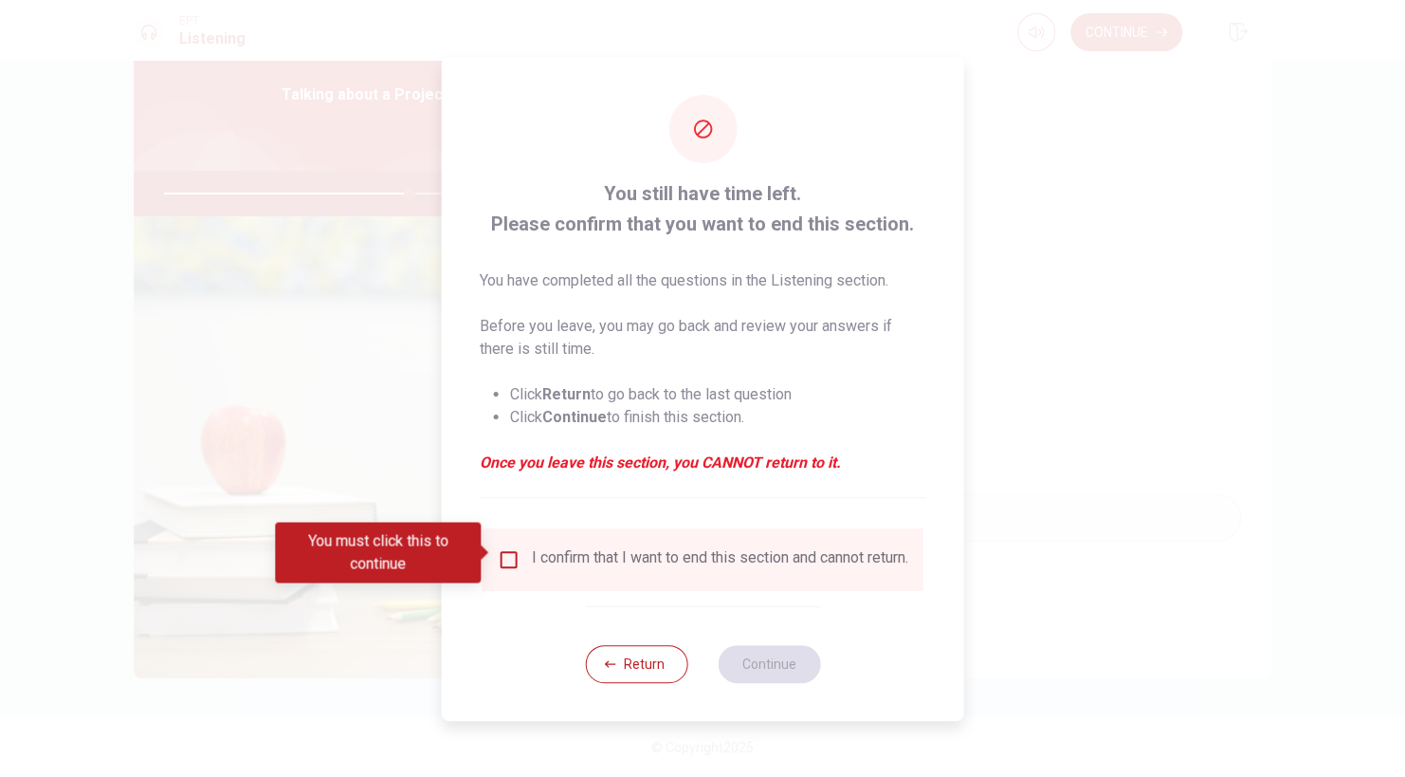
click at [517, 558] on div "I confirm that I want to end this section and cannot return." at bounding box center [703, 559] width 411 height 23
click at [502, 552] on input "You must click this to continue" at bounding box center [509, 559] width 23 height 23
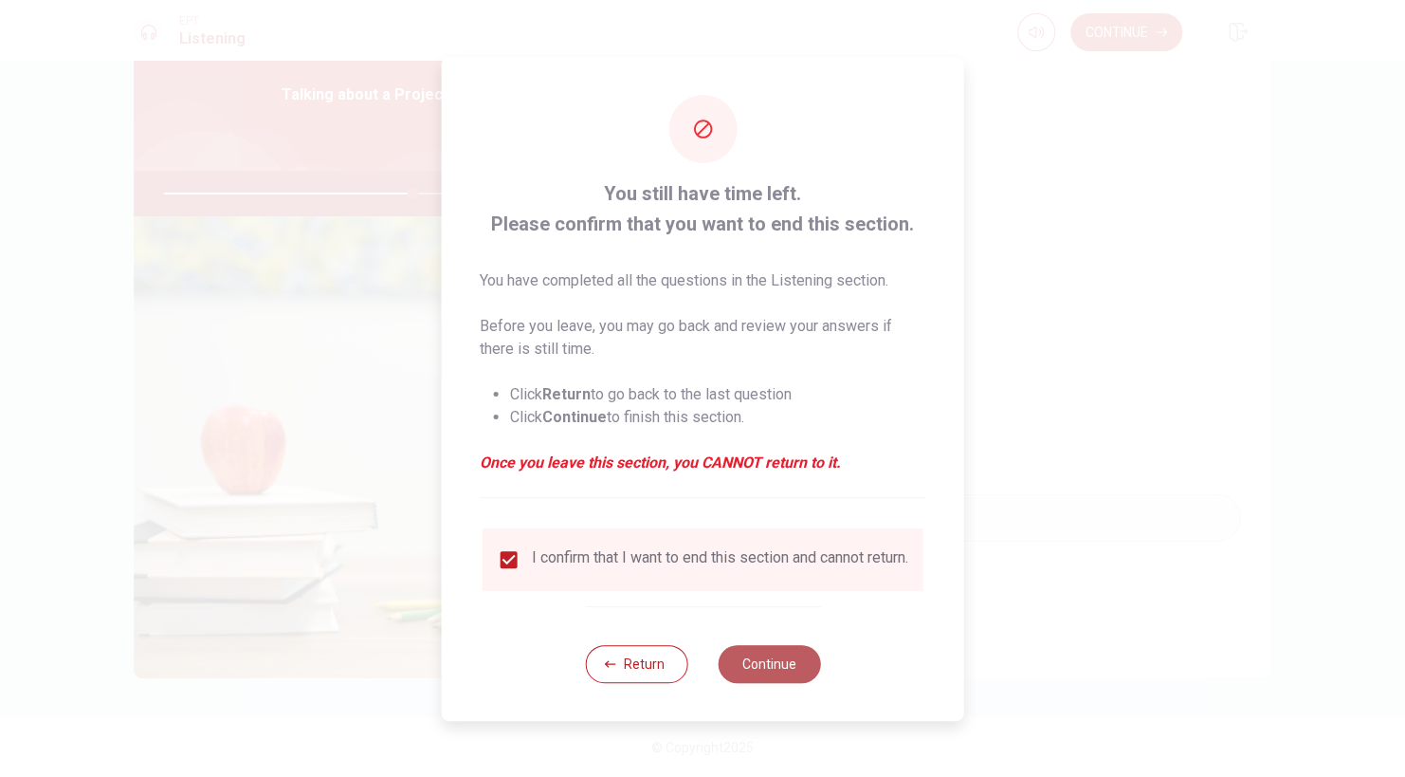
click at [798, 675] on button "Continue" at bounding box center [769, 664] width 102 height 38
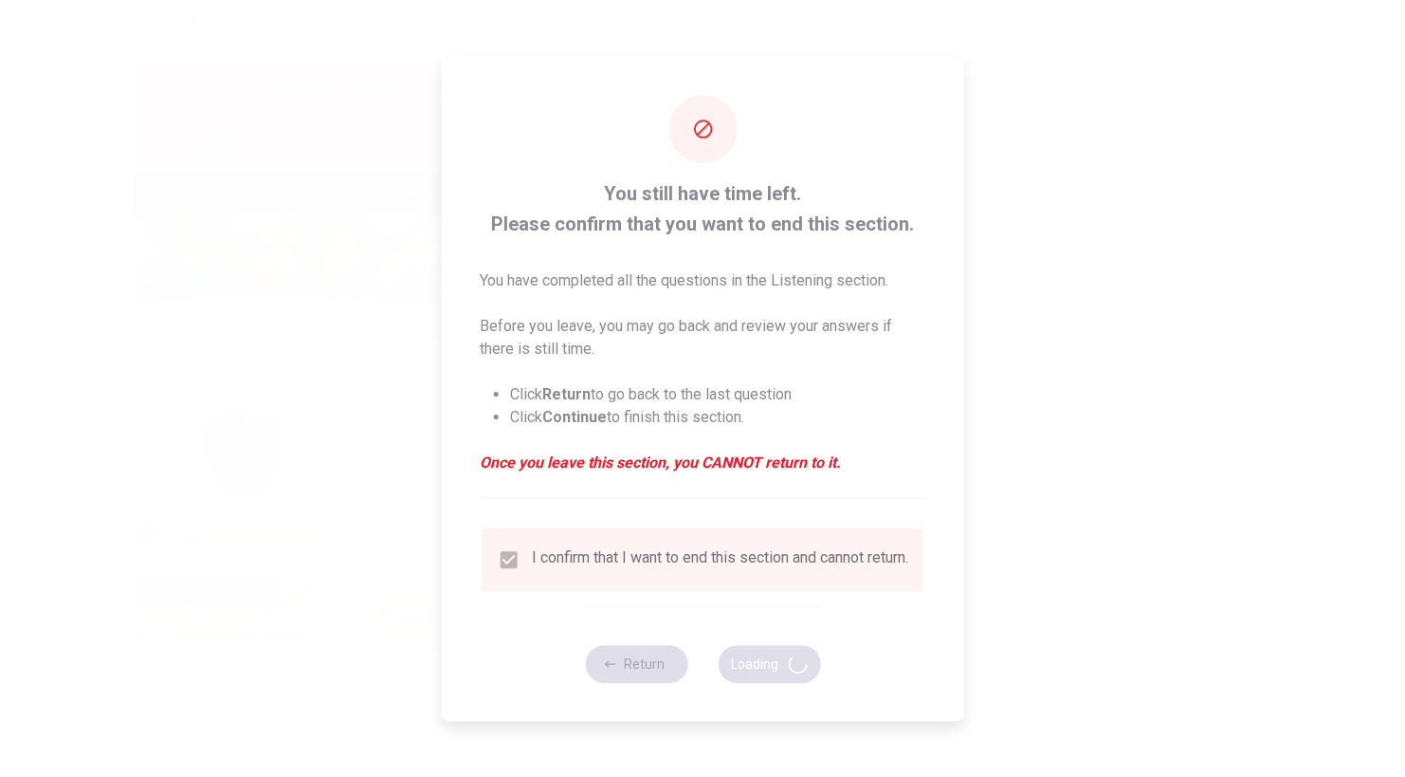
type input "74"
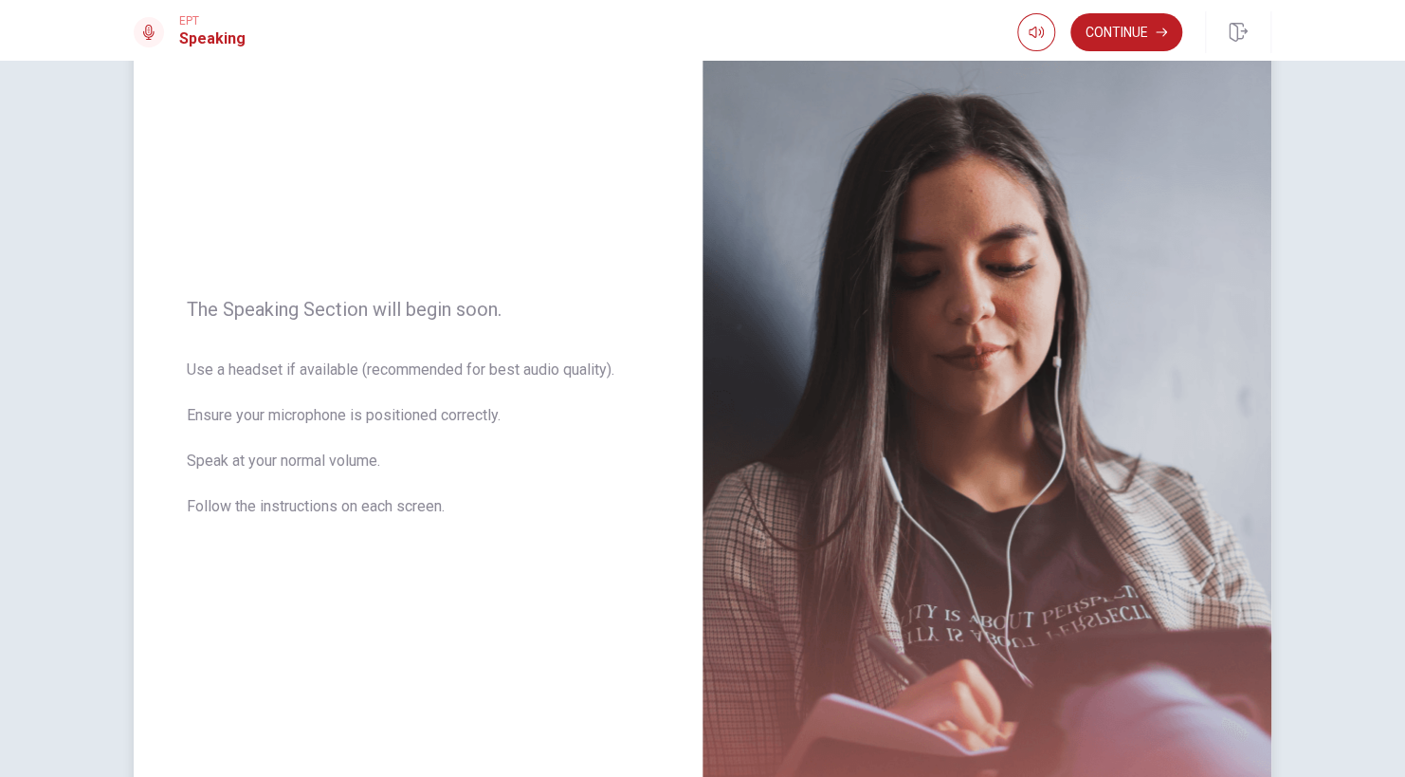
scroll to position [247, 0]
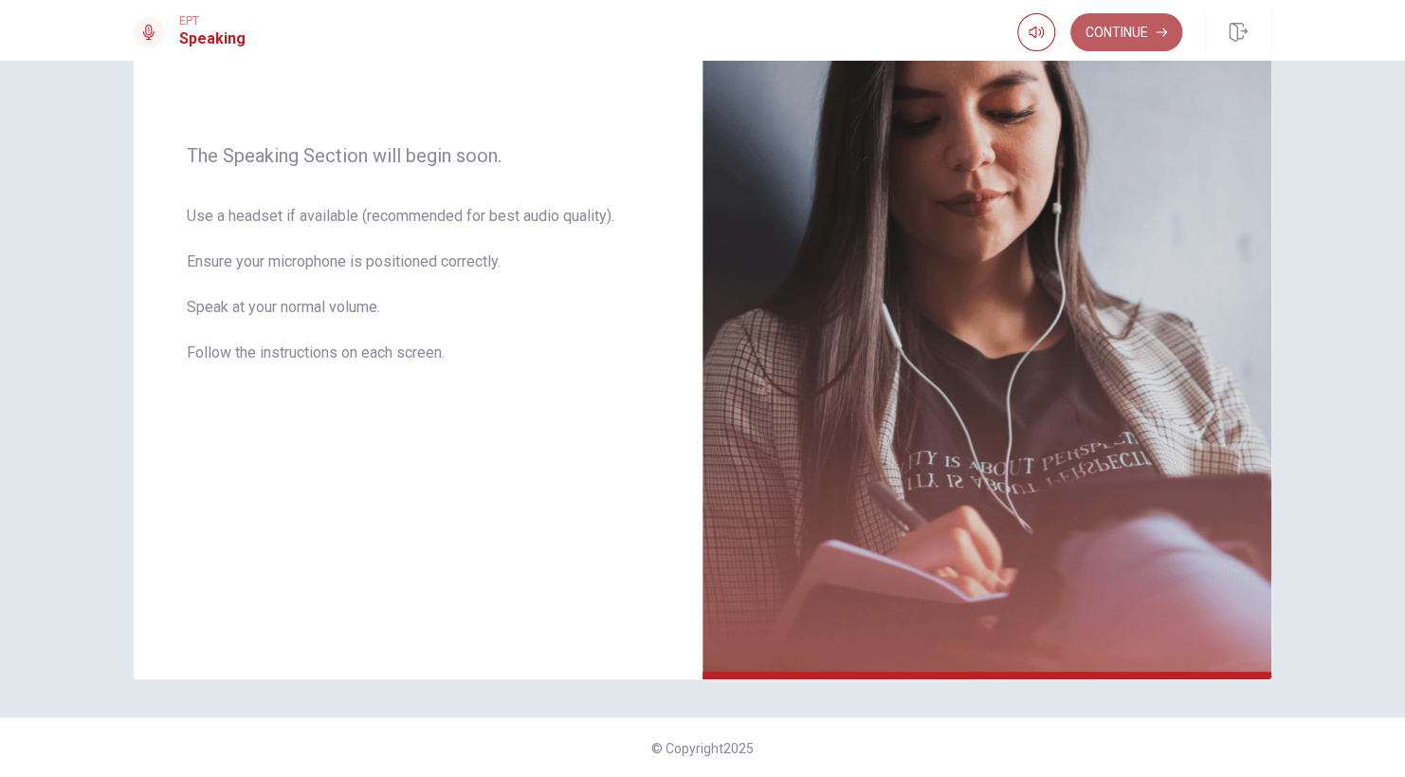
click at [1120, 29] on button "Continue" at bounding box center [1127, 32] width 112 height 38
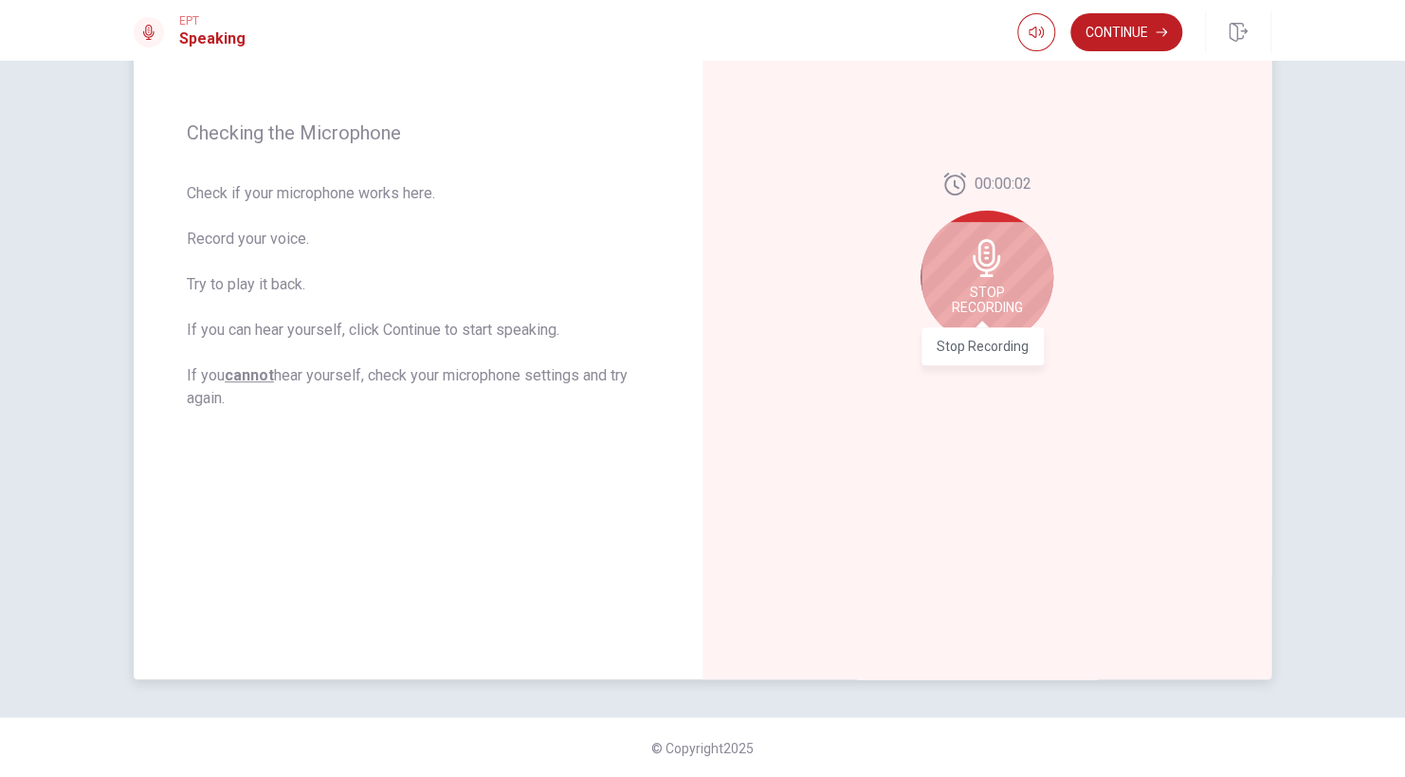
click at [991, 309] on span "Stop Recording" at bounding box center [987, 300] width 71 height 30
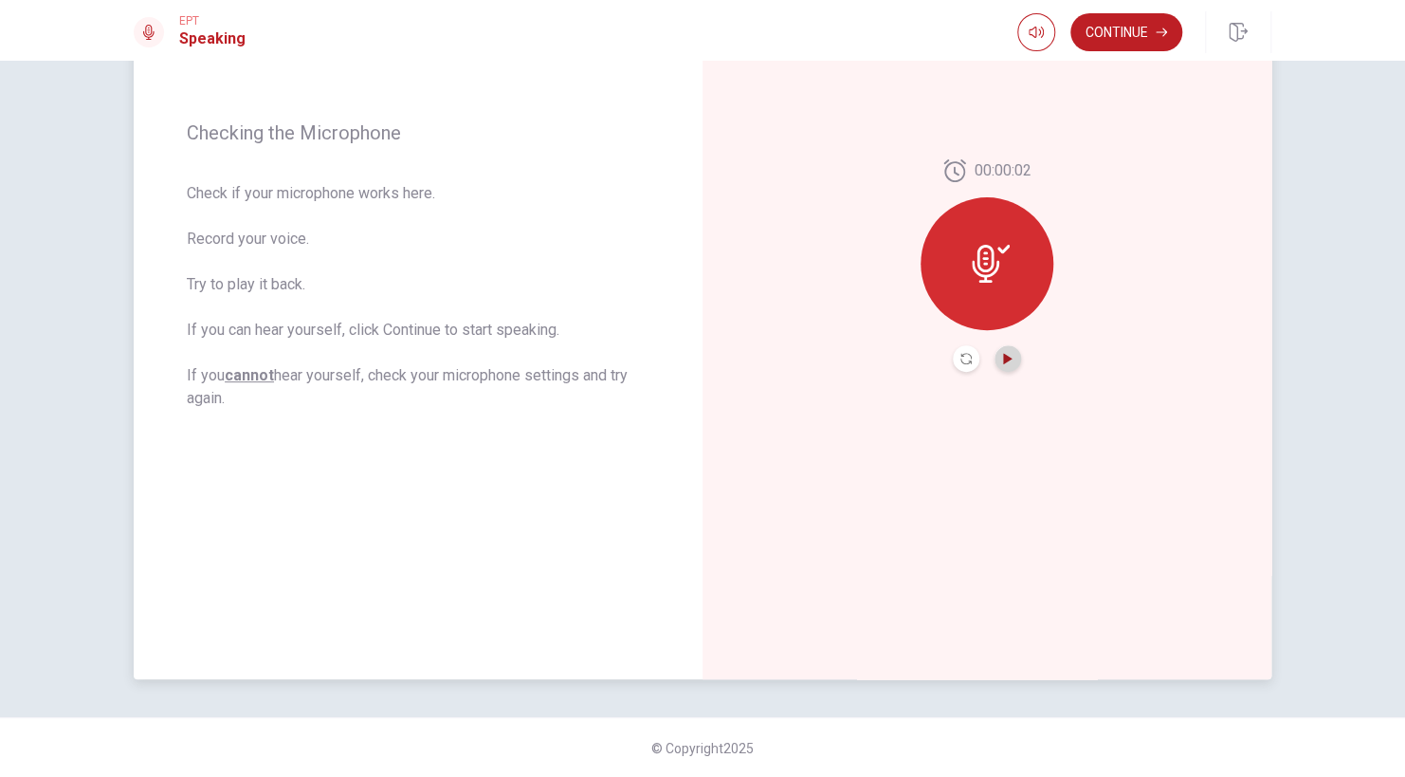
click at [1003, 358] on icon "Play Audio" at bounding box center [1007, 358] width 9 height 11
click at [1115, 33] on button "Continue" at bounding box center [1127, 32] width 112 height 38
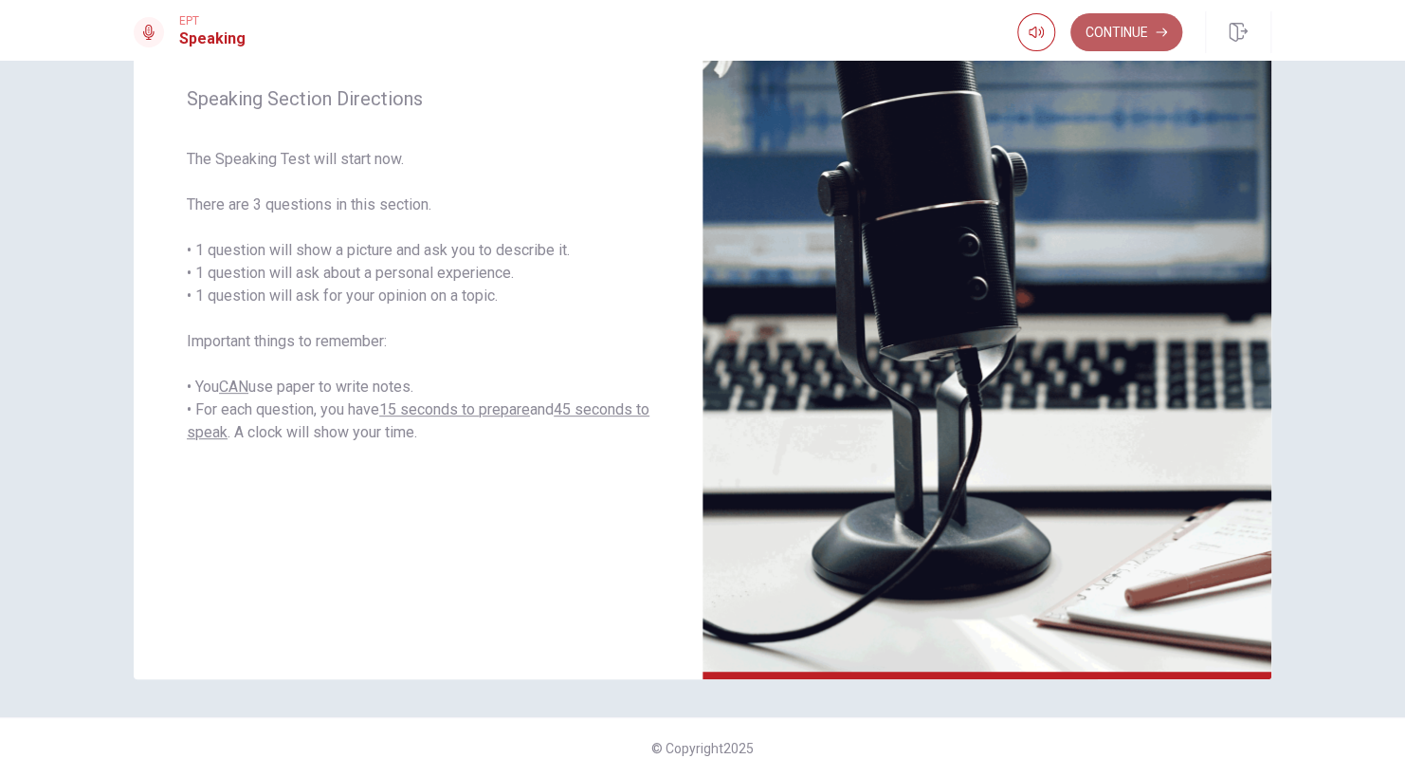
click at [1129, 43] on button "Continue" at bounding box center [1127, 32] width 112 height 38
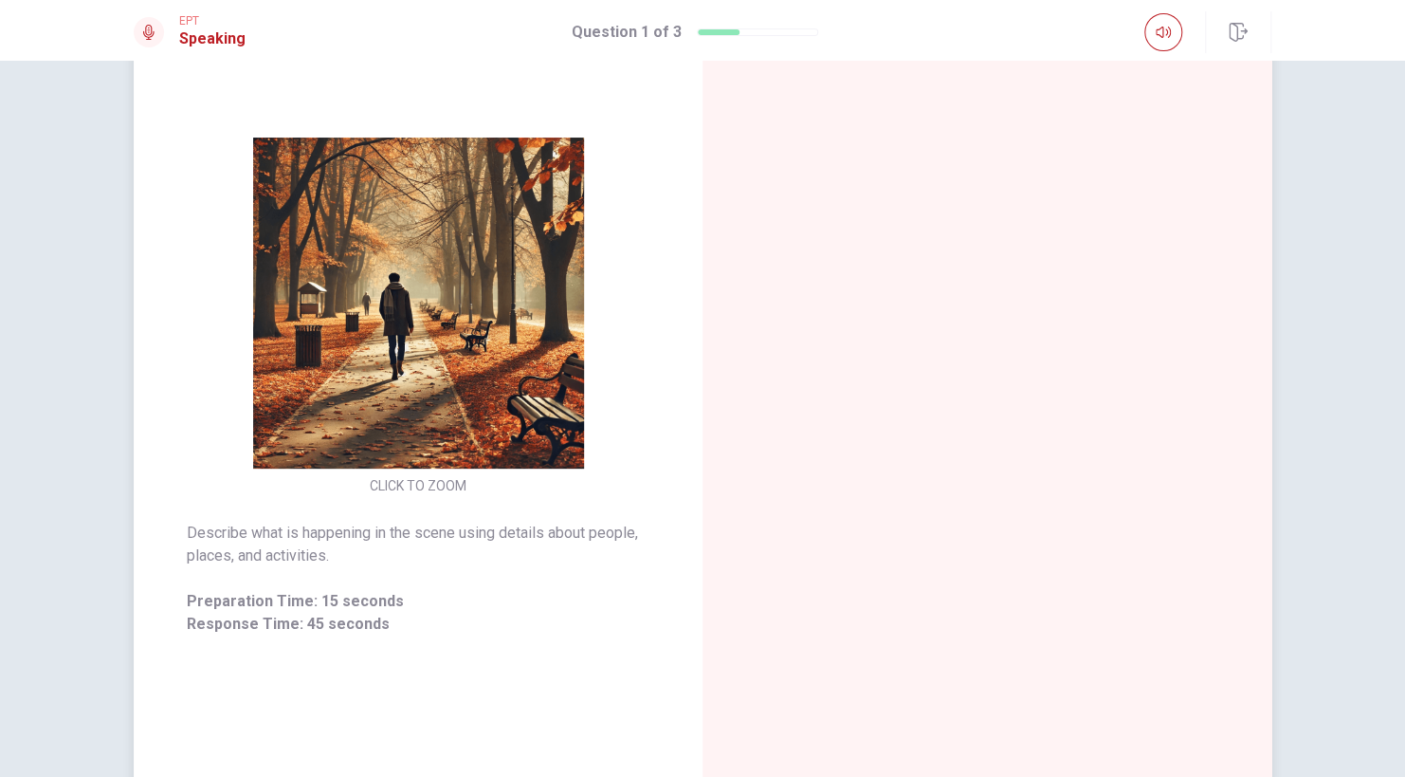
scroll to position [140, 0]
click at [944, 398] on icon at bounding box center [955, 398] width 22 height 23
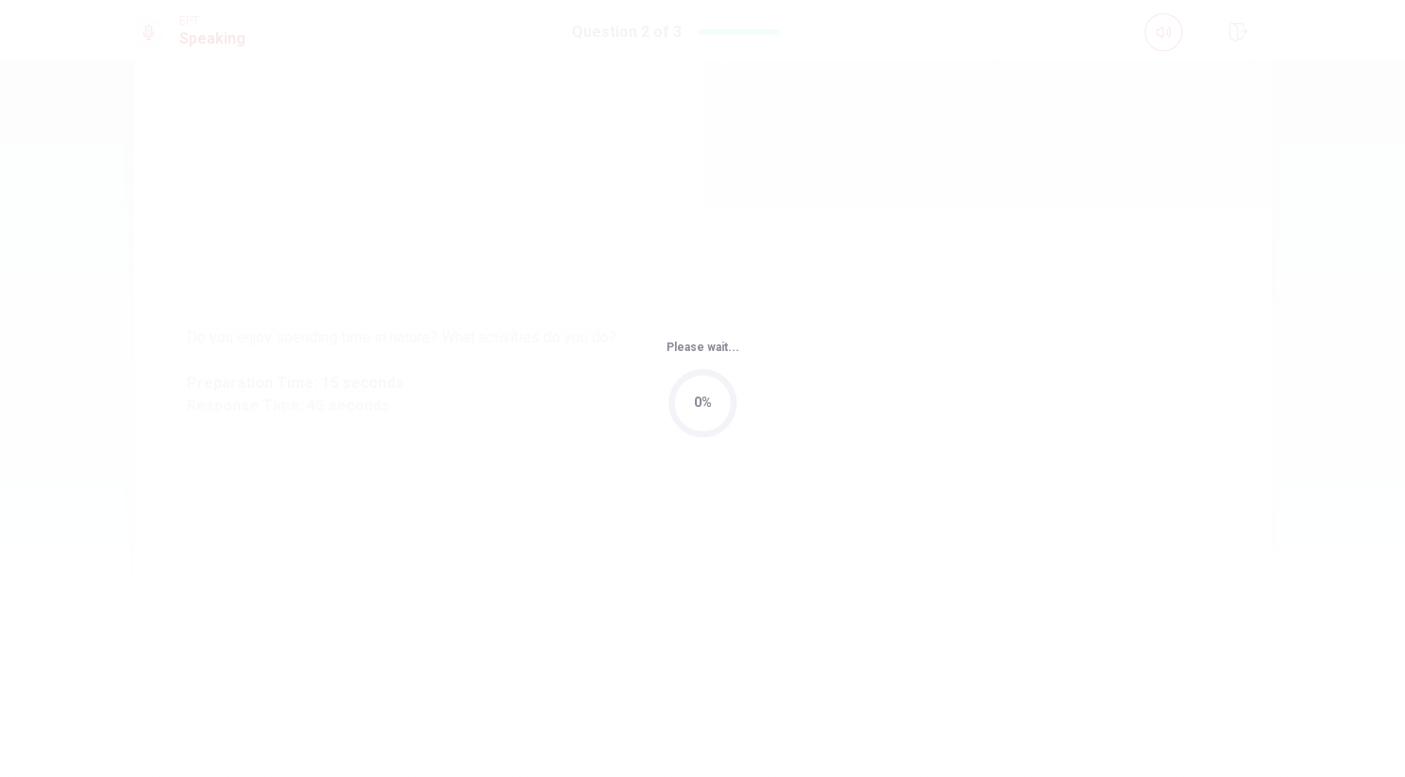
scroll to position [0, 0]
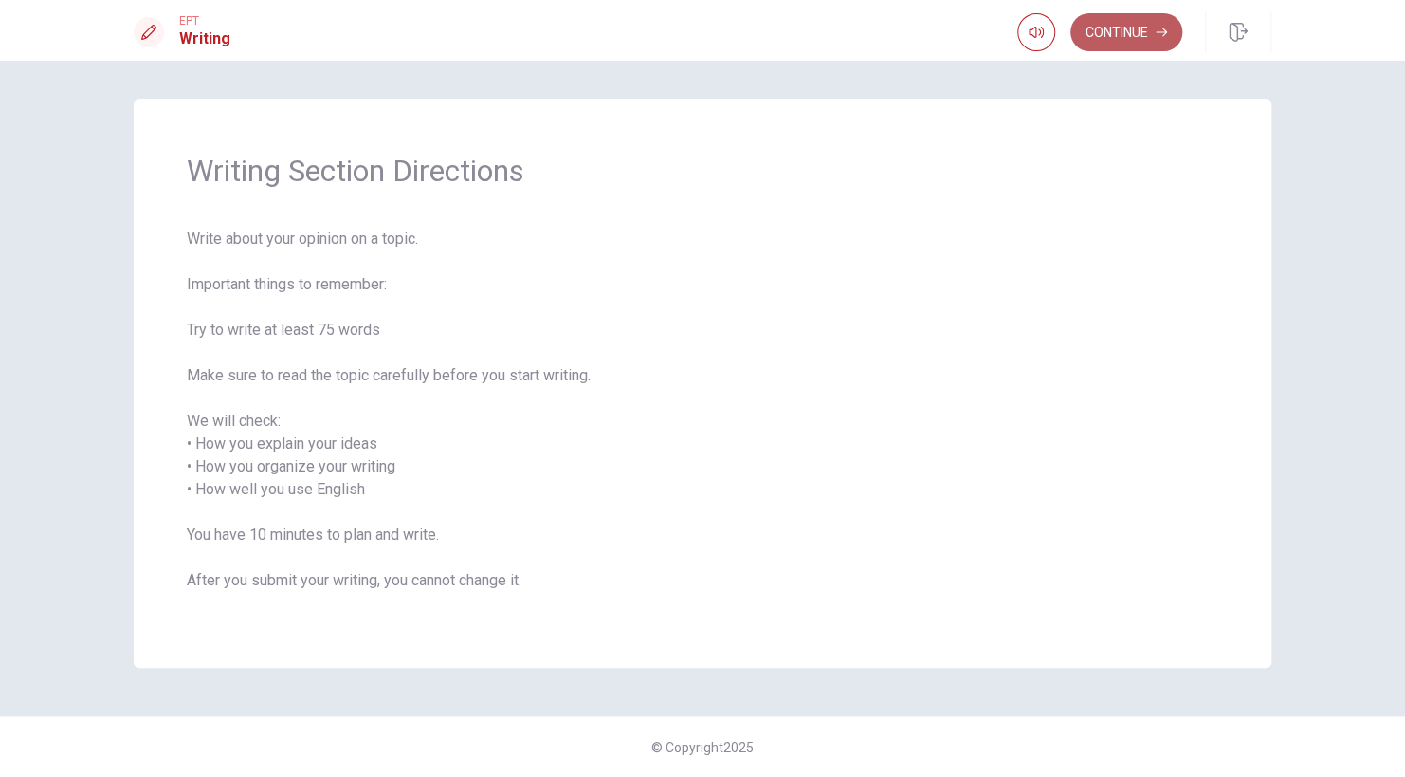
click at [1100, 34] on button "Continue" at bounding box center [1127, 32] width 112 height 38
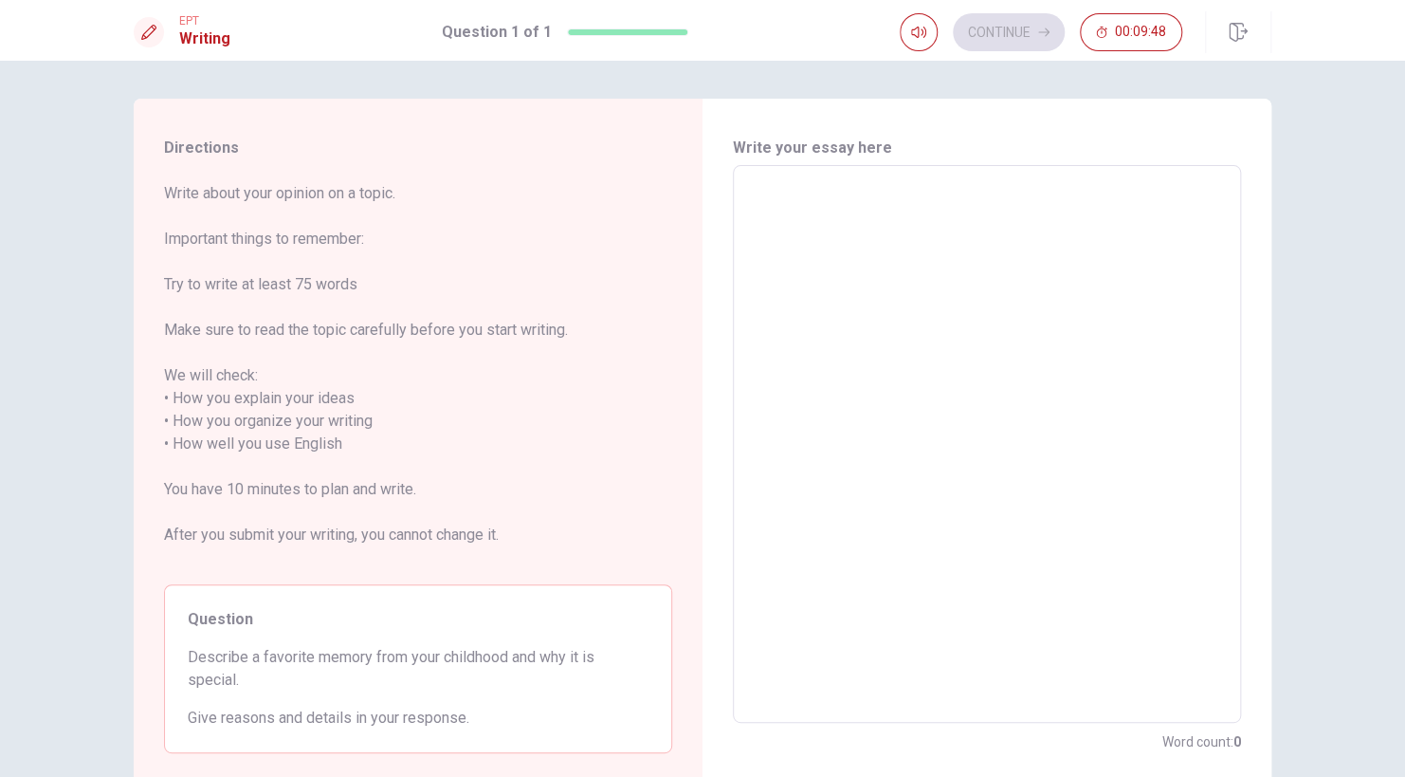
click at [785, 276] on textarea at bounding box center [987, 444] width 482 height 526
type textarea "I"
type textarea "x"
type textarea "I"
type textarea "x"
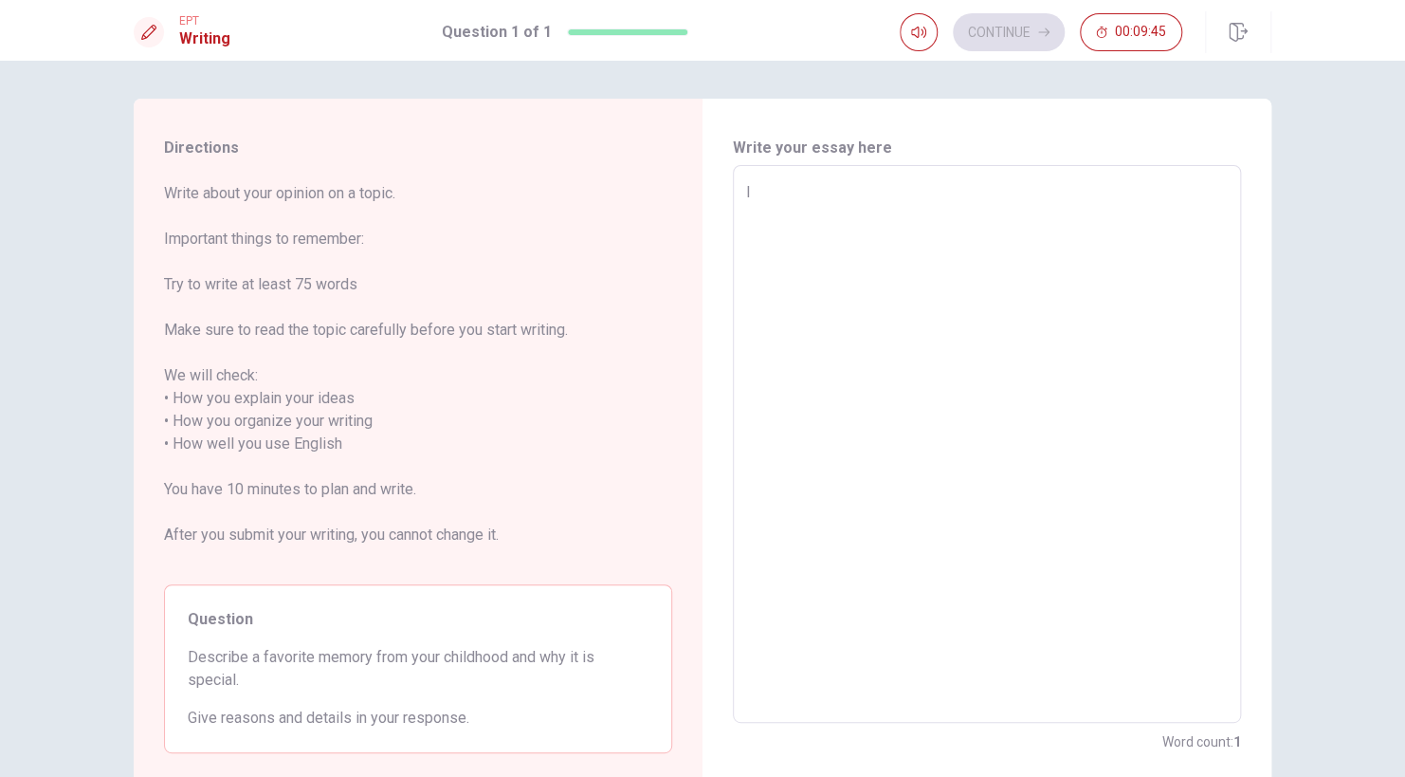
type textarea "I W"
type textarea "x"
type textarea "I [GEOGRAPHIC_DATA]"
type textarea "x"
type textarea "I WAS"
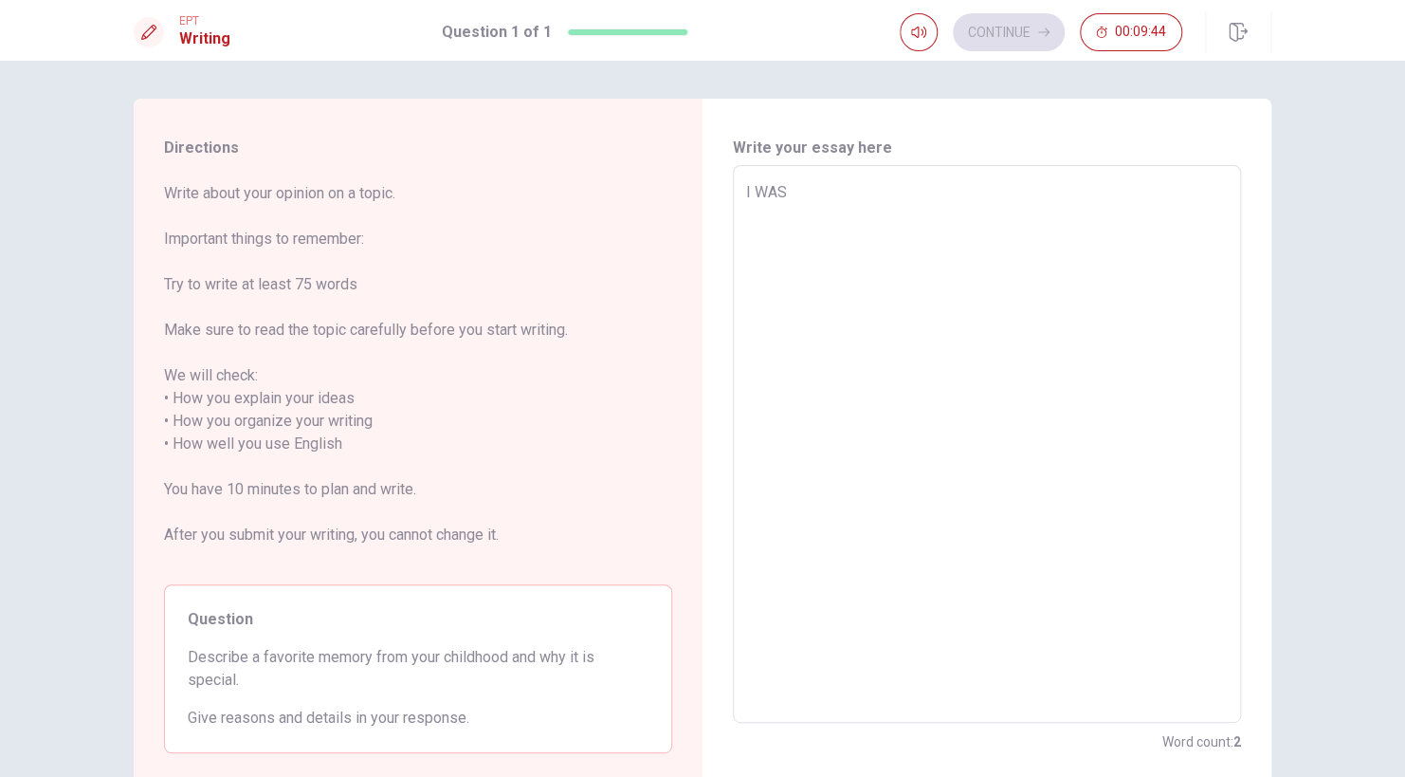
type textarea "x"
type textarea "I WAS"
type textarea "x"
type textarea "I WAS B"
type textarea "x"
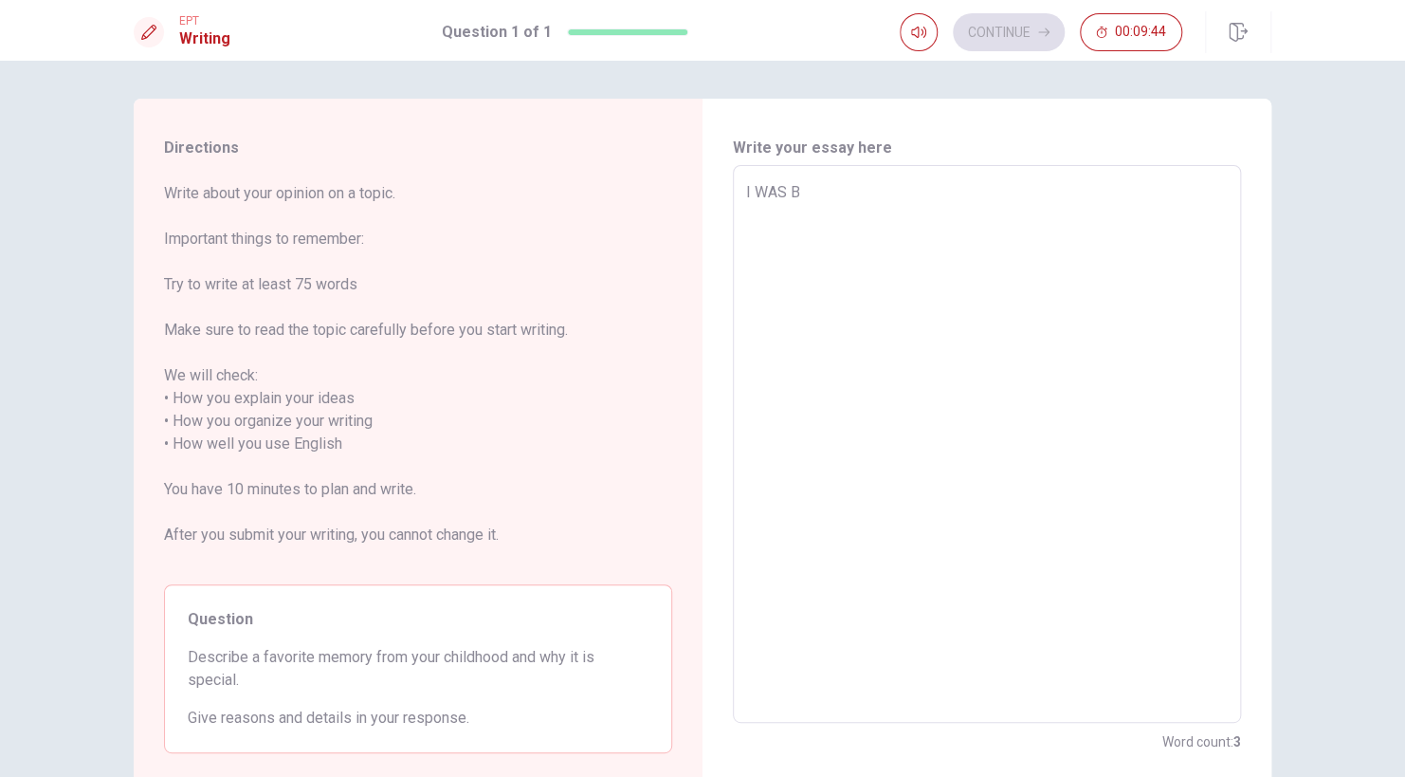
type textarea "I WAS BO"
type textarea "x"
type textarea "I WAS BOR"
type textarea "x"
type textarea "I WAS BORN"
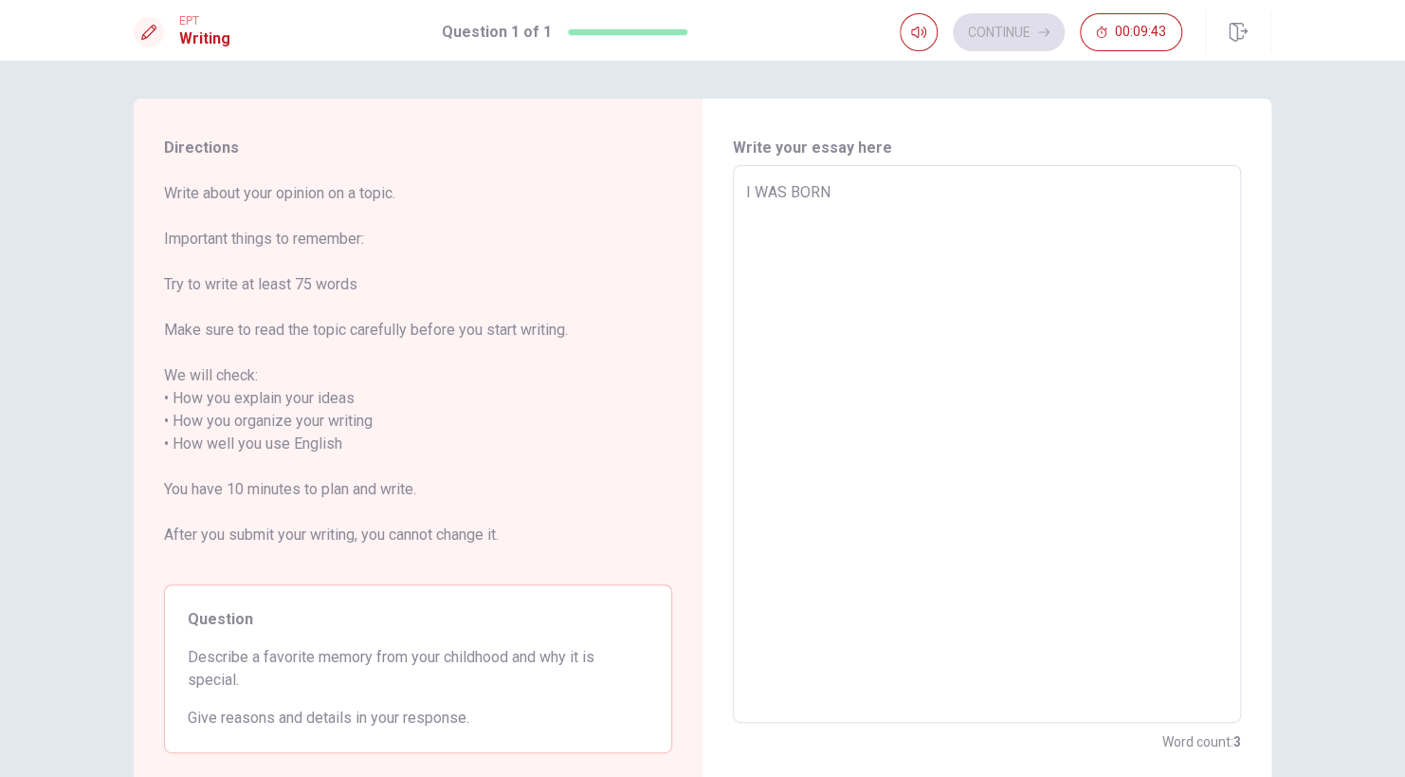
type textarea "x"
type textarea "I WAS BORN"
type textarea "x"
type textarea "I WAS BORN I"
type textarea "x"
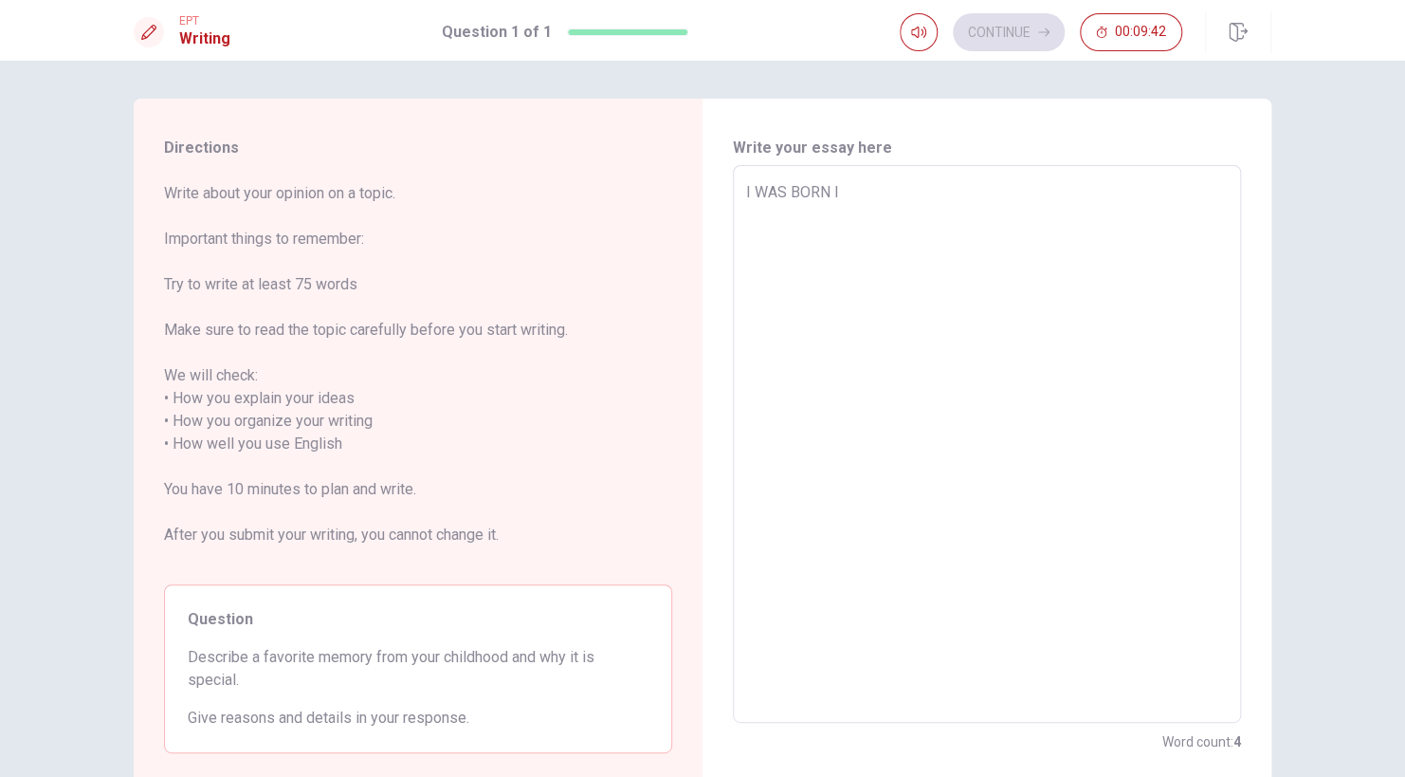
type textarea "I WAS BORN IN"
type textarea "x"
type textarea "I WAS BORN IN"
type textarea "x"
type textarea "I WAS BORN IN A"
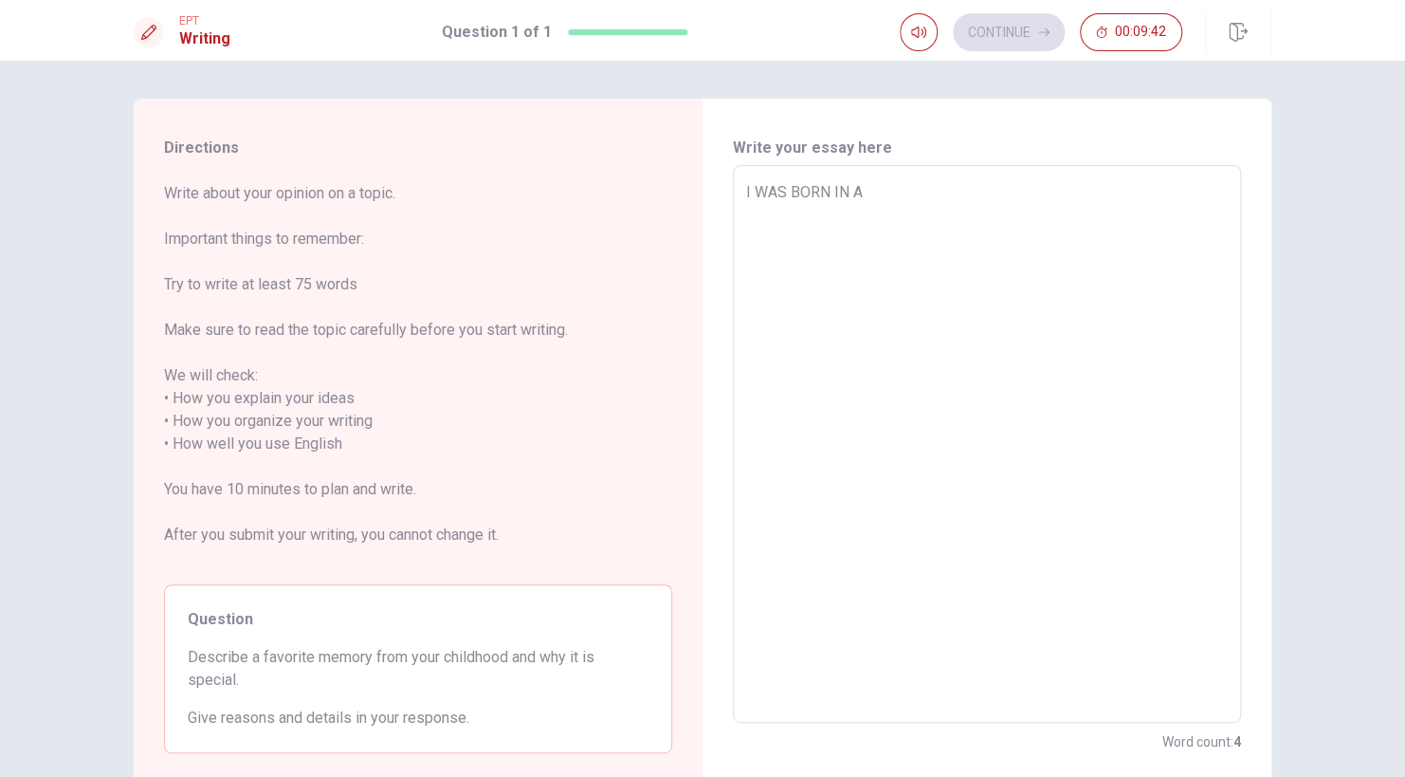
type textarea "x"
type textarea "I WAS BORN IN AM"
type textarea "x"
type textarea "I WAS BORN IN [GEOGRAPHIC_DATA]"
type textarea "x"
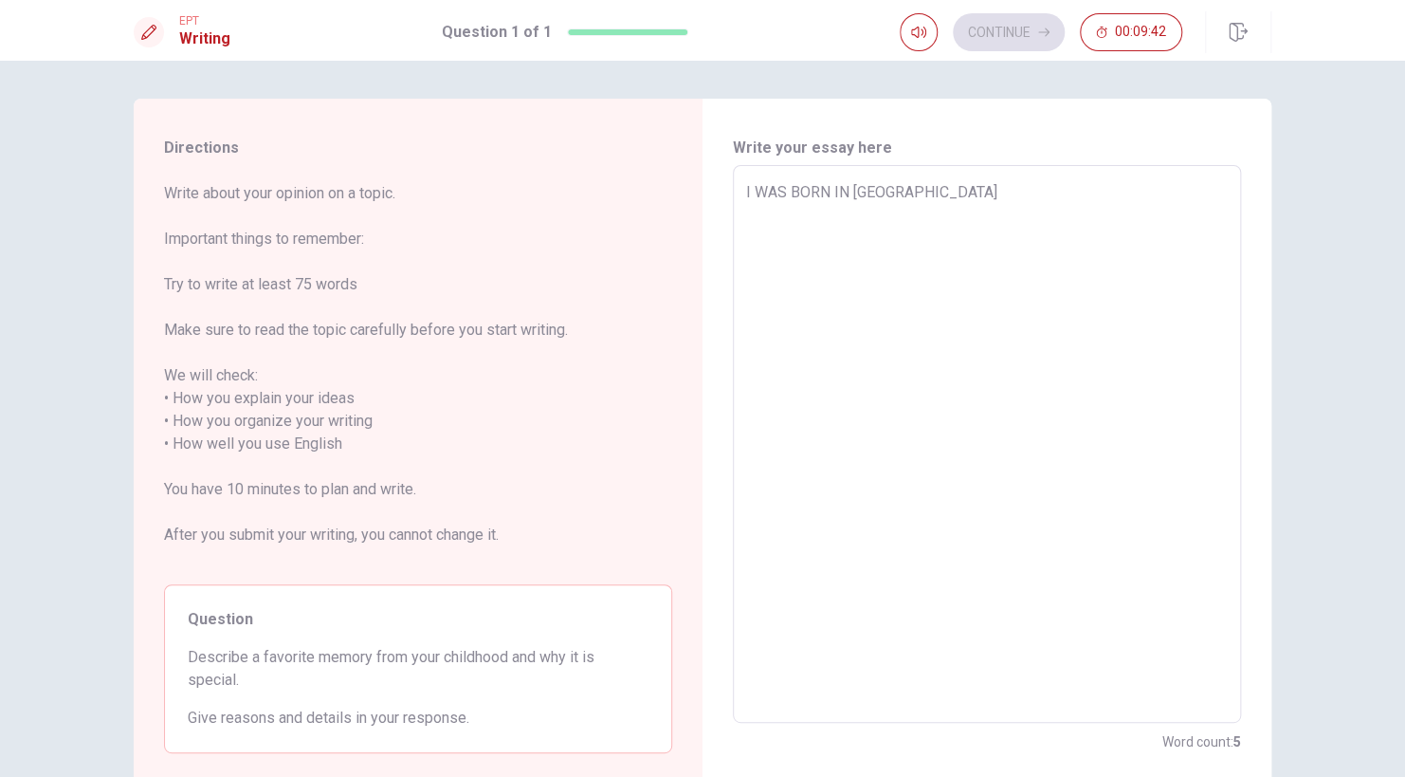
type textarea "I WAS BORN IN [GEOGRAPHIC_DATA]"
type textarea "x"
type textarea "I WAS BORN IN [GEOGRAPHIC_DATA]"
type textarea "x"
type textarea "I WAS BORN IN [GEOGRAPHIC_DATA]"
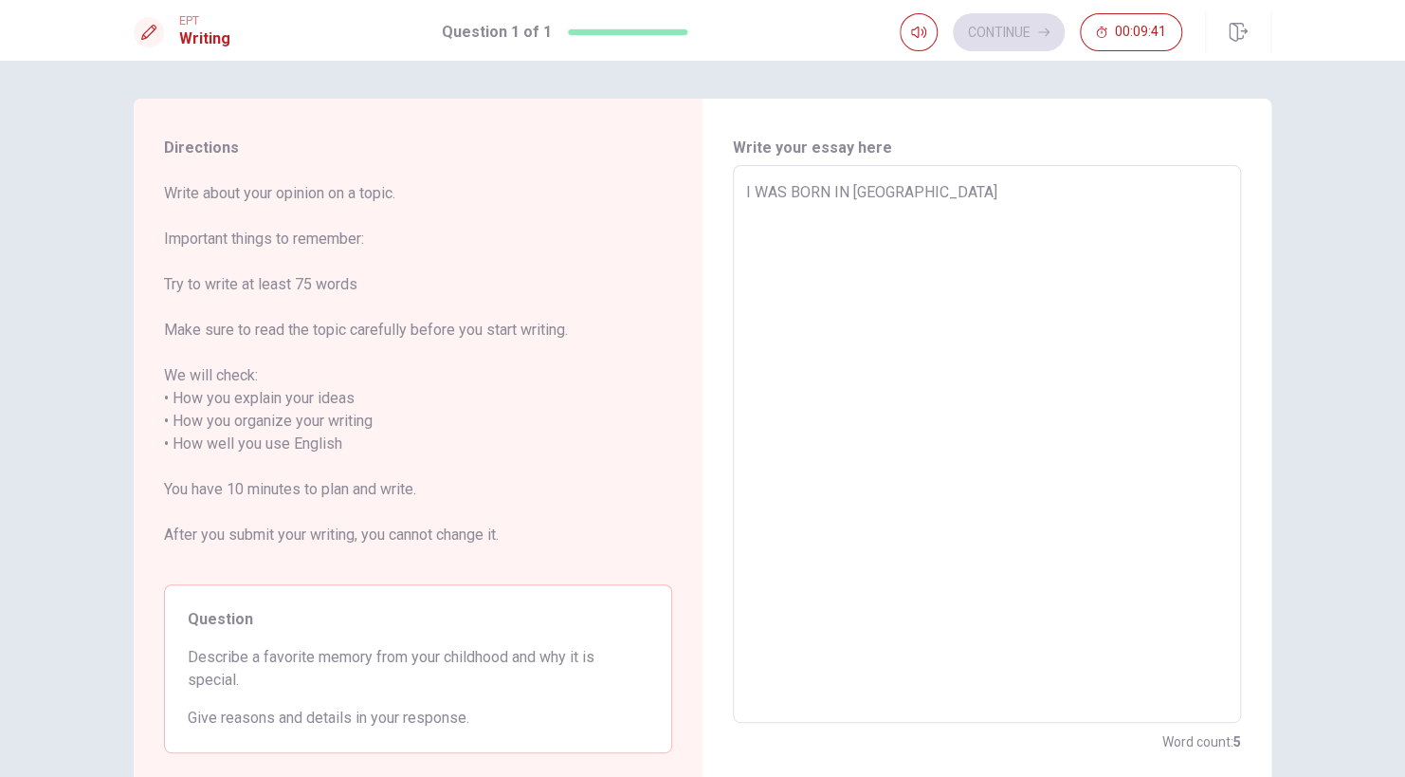
type textarea "x"
type textarea "I WAS BORN IN [GEOGRAPHIC_DATA]"
type textarea "x"
type textarea "I WAS BORN IN AMAZON C"
type textarea "x"
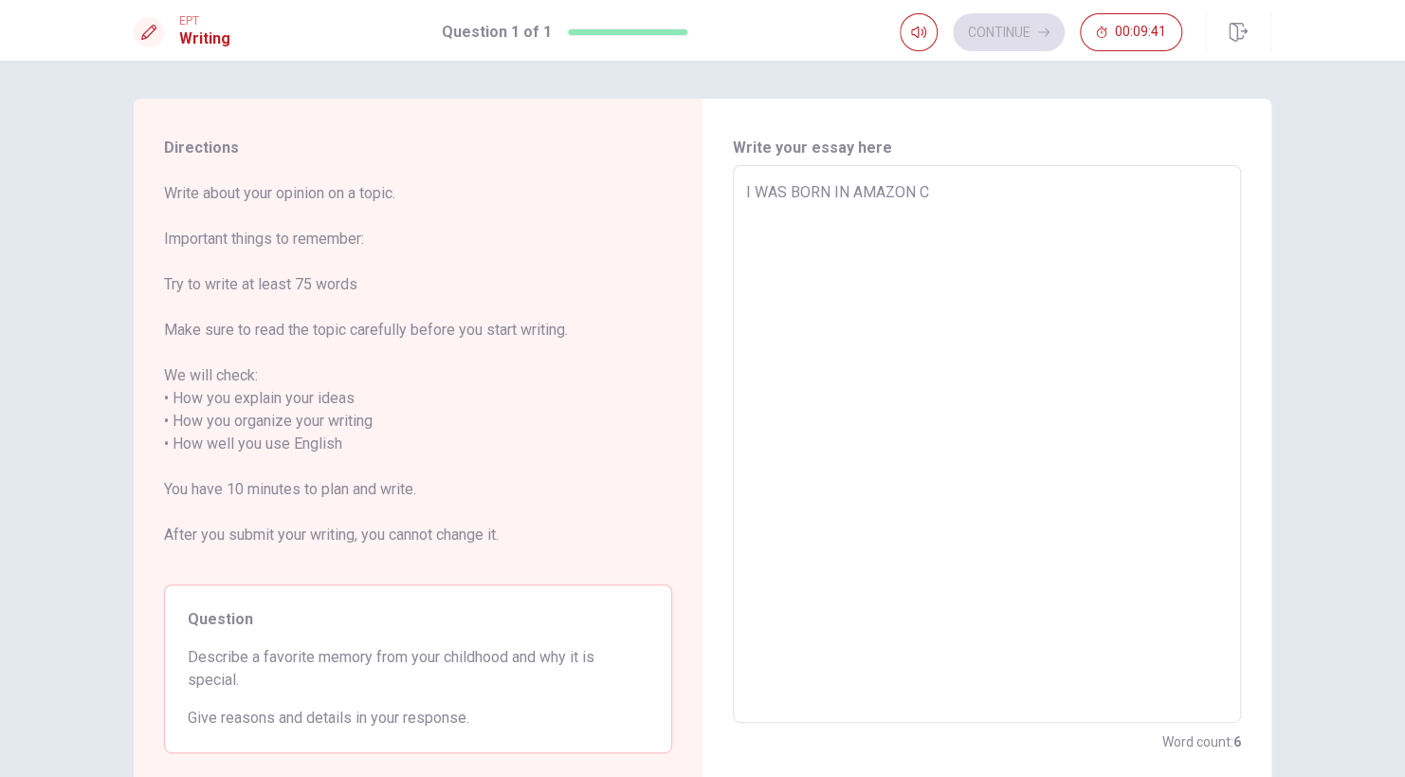
type textarea "I WAS BORN IN [GEOGRAPHIC_DATA]"
type textarea "x"
type textarea "I WAS BORN IN AMAZON COL"
type textarea "x"
type textarea "I WAS BORN IN AMAZON COLO"
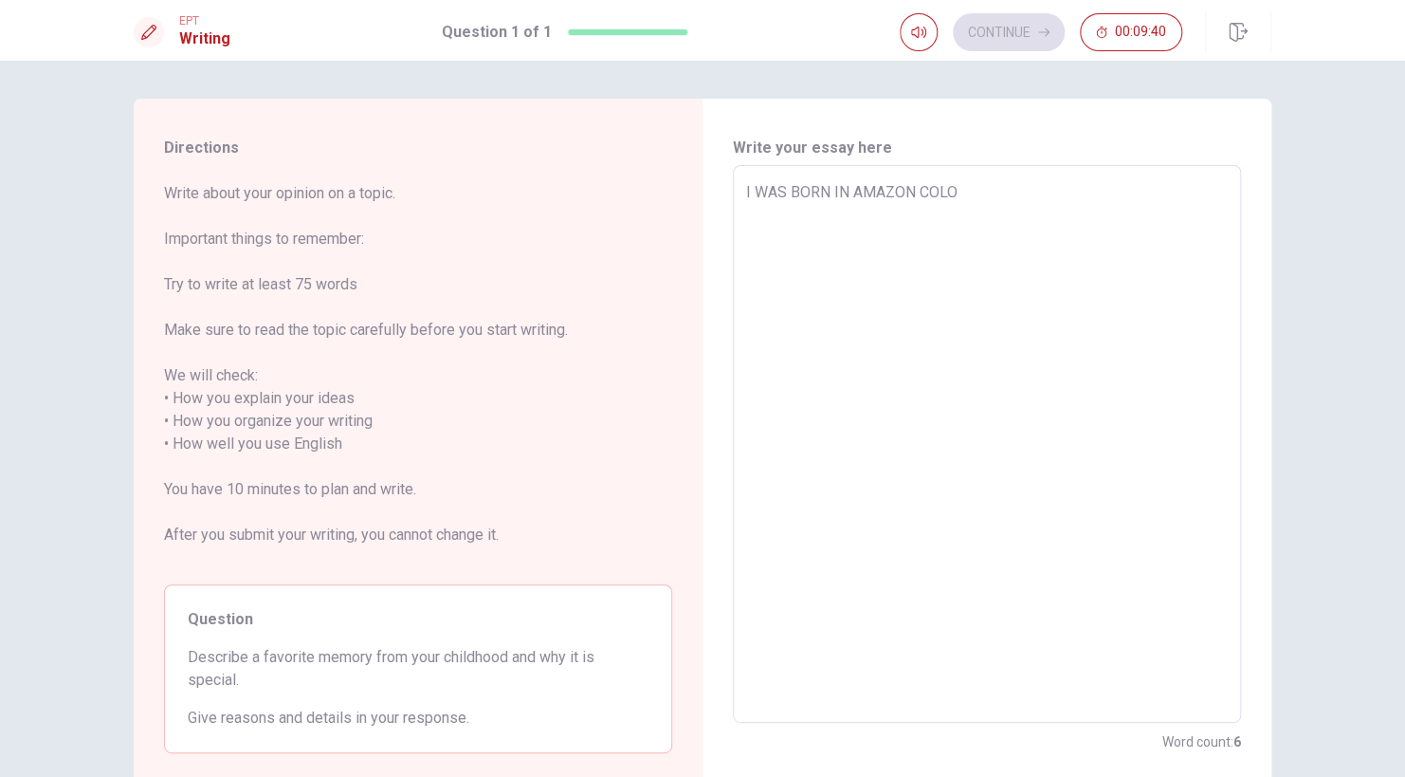
type textarea "x"
type textarea "I WAS BORN IN AMAZON COLOM"
type textarea "x"
type textarea "I WAS BORN IN [GEOGRAPHIC_DATA][PERSON_NAME]"
type textarea "x"
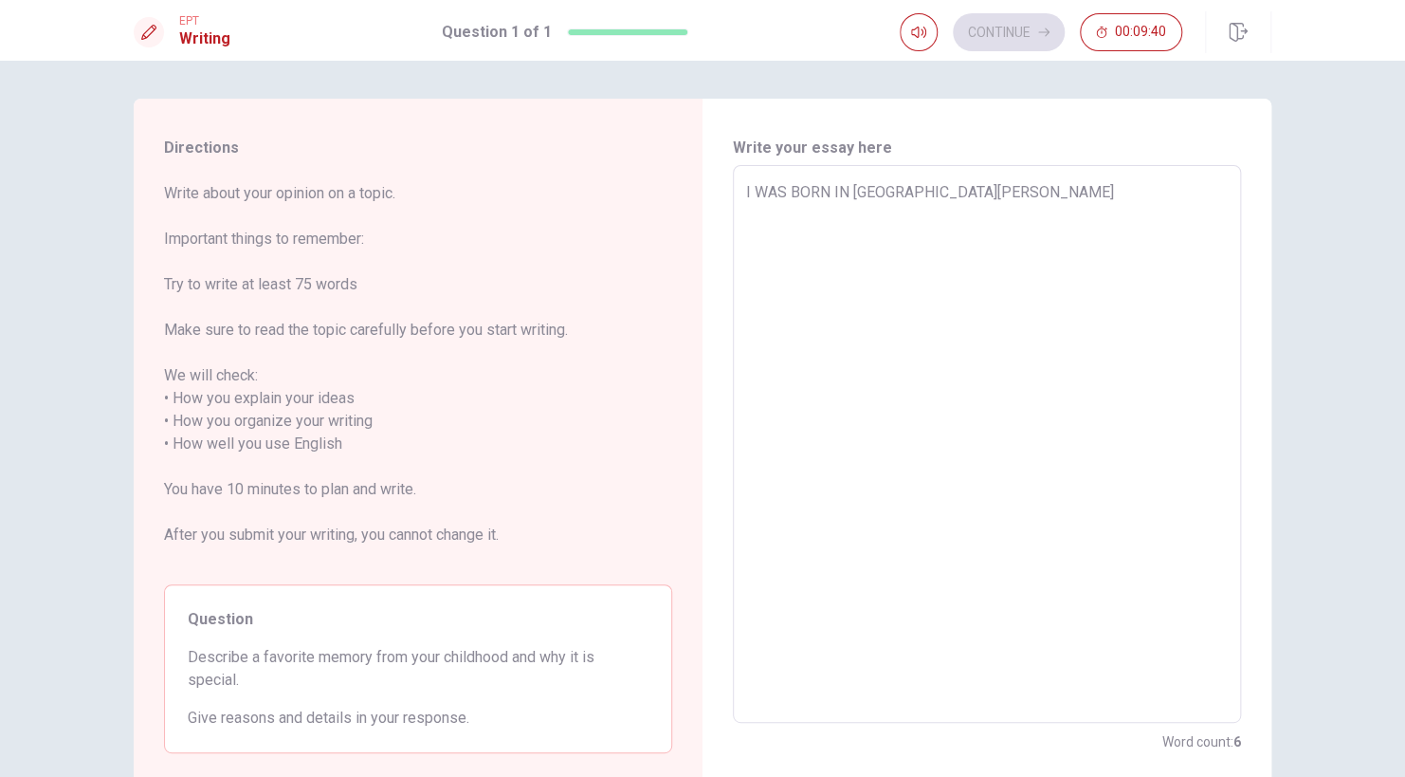
type textarea "I WAS BORN IN [GEOGRAPHIC_DATA][PERSON_NAME]"
type textarea "x"
type textarea "I WAS BORN IN AMAZON [DEMOGRAPHIC_DATA]"
type textarea "x"
type textarea "I WAS BORN IN AMAZON [DEMOGRAPHIC_DATA],"
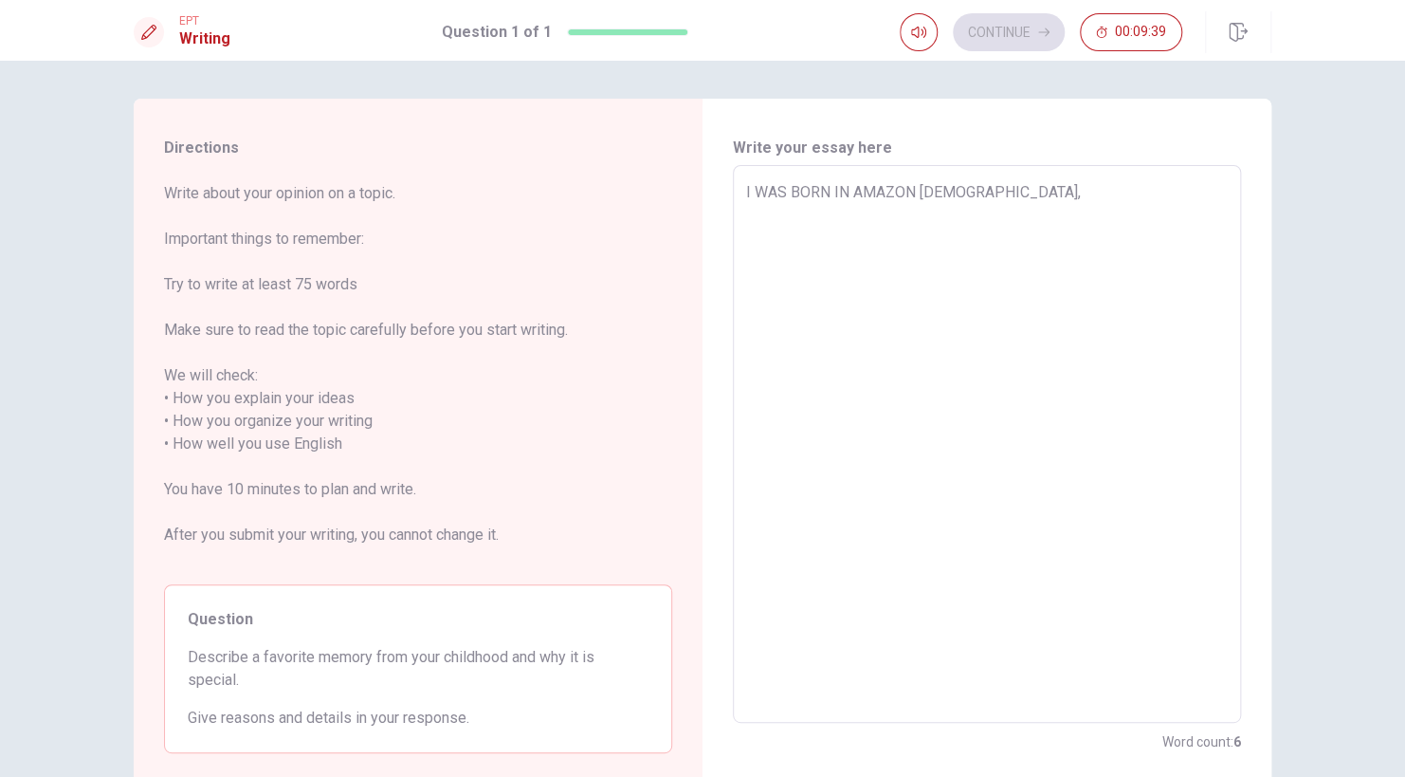
type textarea "x"
type textarea "I WAS BORN IN AMAZON [DEMOGRAPHIC_DATA],"
type textarea "x"
type textarea "I WAS BORN IN AMAZON [DEMOGRAPHIC_DATA], S"
type textarea "x"
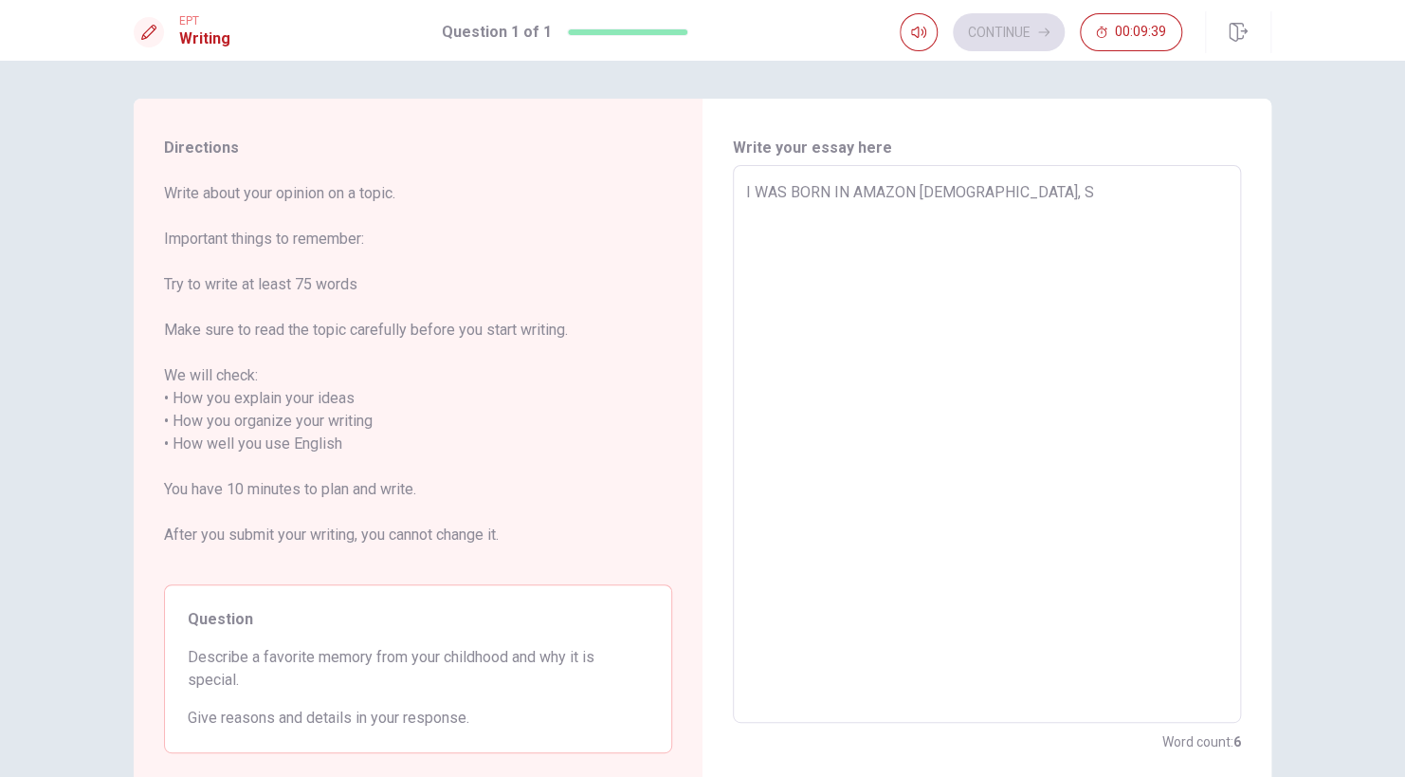
type textarea "I WAS BORN IN AMAZON [DEMOGRAPHIC_DATA], SO"
type textarea "x"
type textarea "I WAS BORN IN AMAZON [DEMOGRAPHIC_DATA], SO"
type textarea "x"
type textarea "I WAS BORN IN [GEOGRAPHIC_DATA][DEMOGRAPHIC_DATA], SO F"
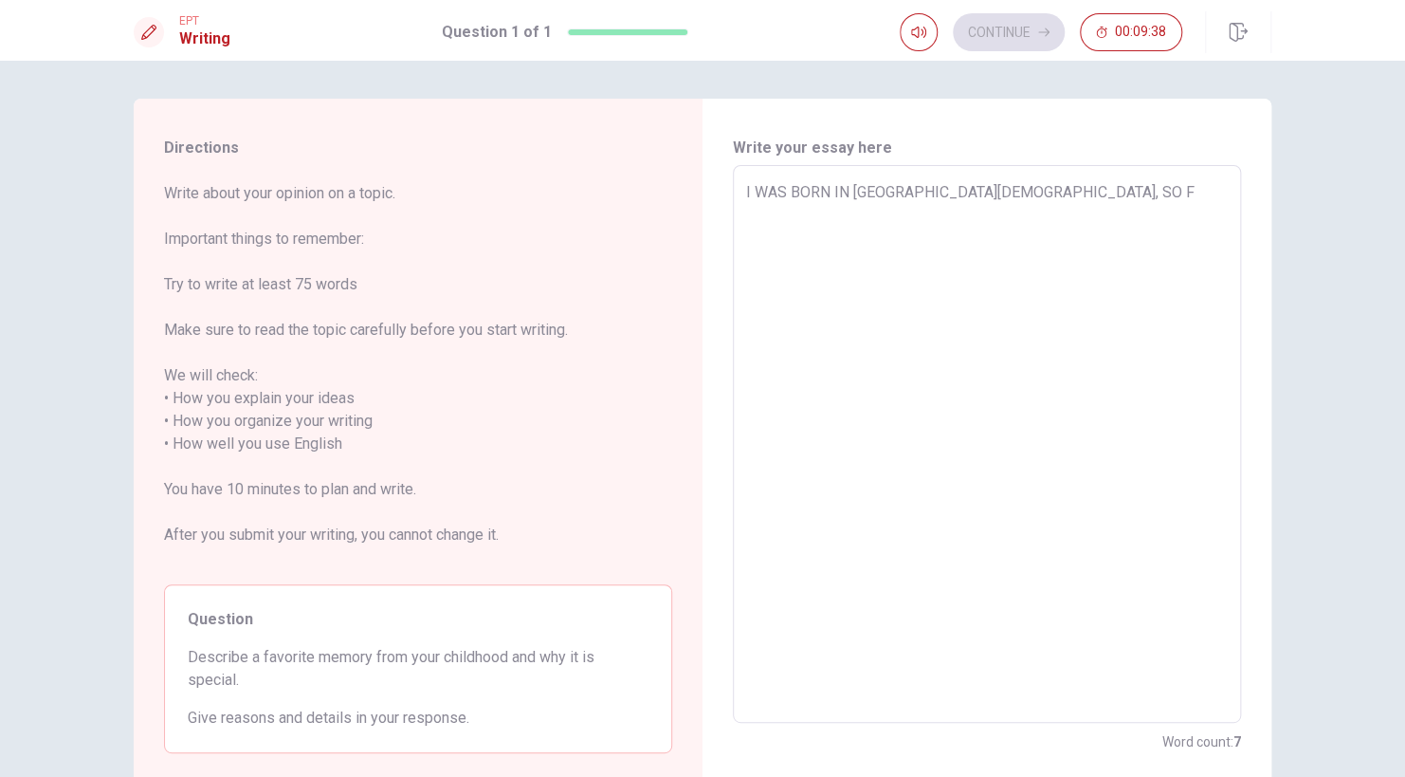
type textarea "x"
type textarea "I WAS BORN IN [GEOGRAPHIC_DATA][DEMOGRAPHIC_DATA], SO FO"
type textarea "x"
type textarea "I WAS BORN IN AMAZON [DEMOGRAPHIC_DATA], SO FOR"
type textarea "x"
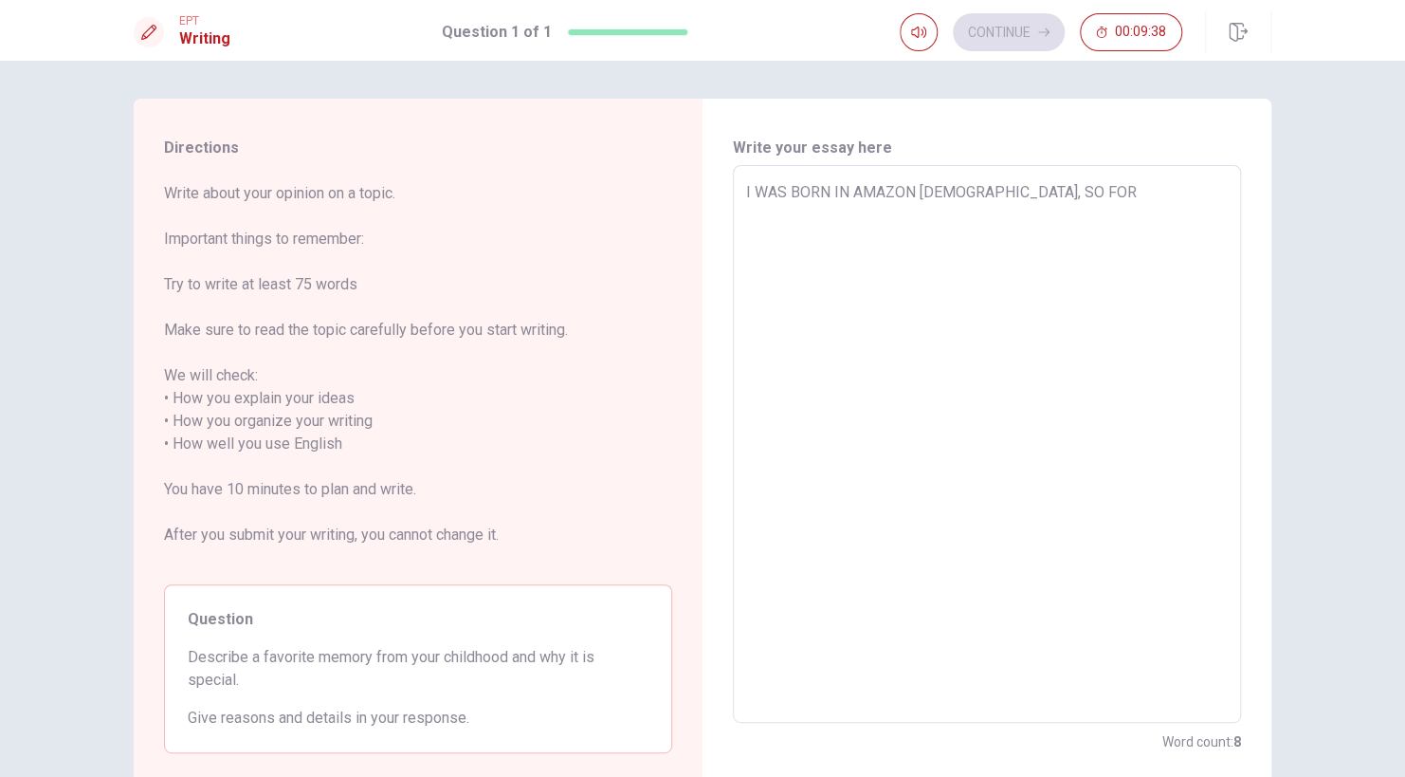
type textarea "I WAS BORN IN AMAZON [DEMOGRAPHIC_DATA], SO FOR"
type textarea "x"
type textarea "I WAS BORN IN [GEOGRAPHIC_DATA][DEMOGRAPHIC_DATA], SO FOR M"
type textarea "x"
type textarea "I WAS BORN IN AMAZON [DEMOGRAPHIC_DATA], SO FOR ME"
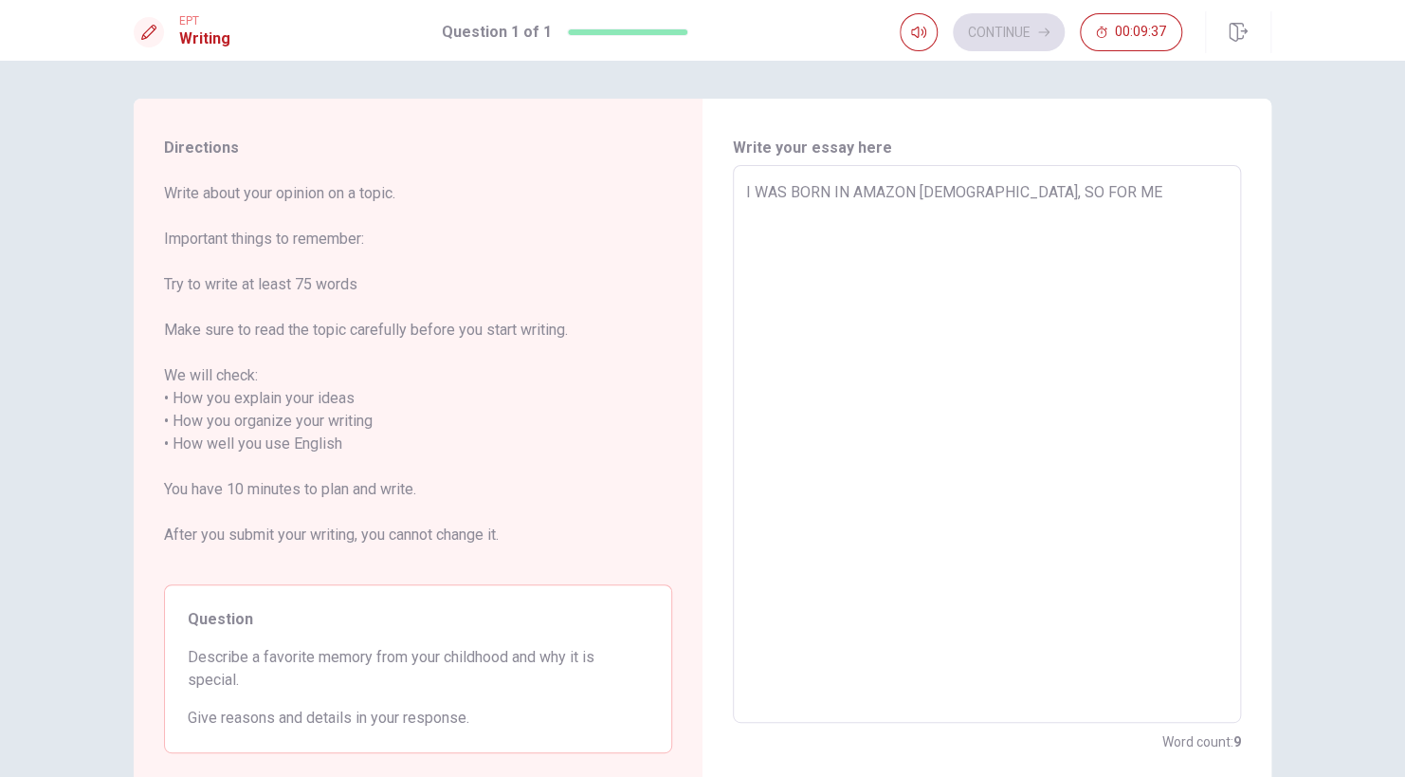
type textarea "x"
type textarea "I WAS BORN IN AMAZON [DEMOGRAPHIC_DATA], SO FOR ME"
type textarea "x"
type textarea "I WAS BORN IN AMAZON [DEMOGRAPHIC_DATA], SO FOR ME"
type textarea "x"
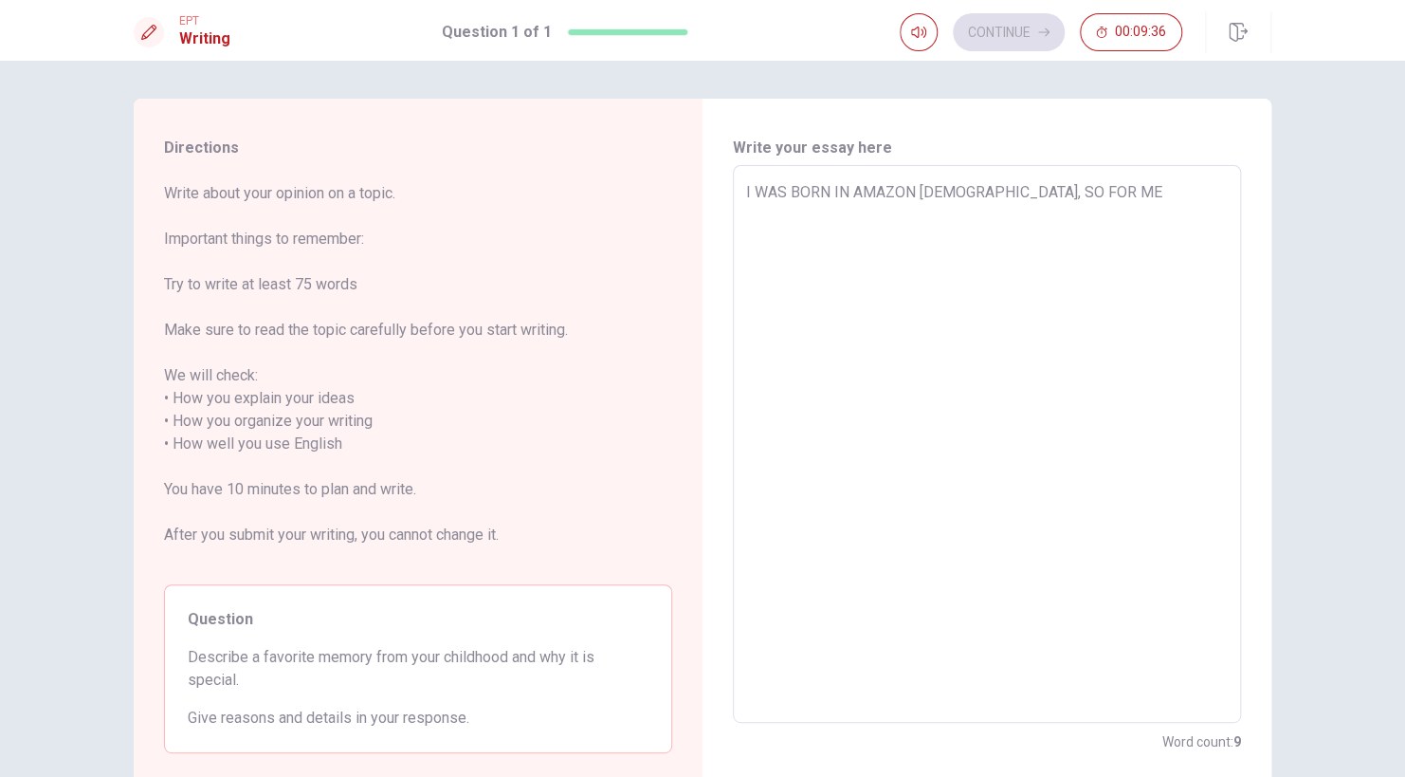
type textarea "I WAS BORN IN [GEOGRAPHIC_DATA][DEMOGRAPHIC_DATA], SO FOR M"
type textarea "x"
type textarea "I WAS BORN IN AMAZON [DEMOGRAPHIC_DATA], SO FOR"
type textarea "x"
type textarea "I WAS BORN IN AMAZON [DEMOGRAPHIC_DATA], SO FOR"
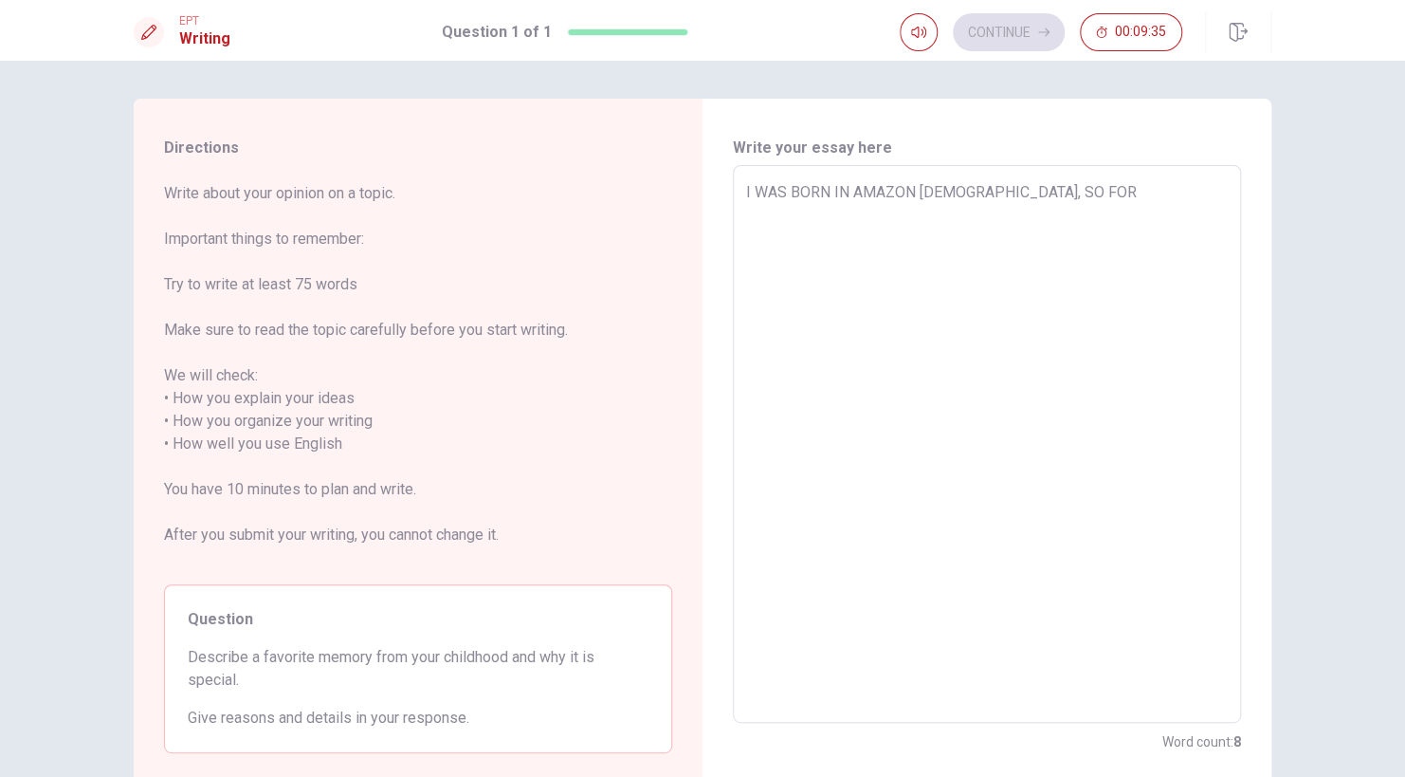
type textarea "x"
type textarea "I WAS BORN IN [GEOGRAPHIC_DATA][DEMOGRAPHIC_DATA], SO FO"
type textarea "x"
type textarea "I WAS BORN IN [GEOGRAPHIC_DATA][DEMOGRAPHIC_DATA], SO F"
type textarea "x"
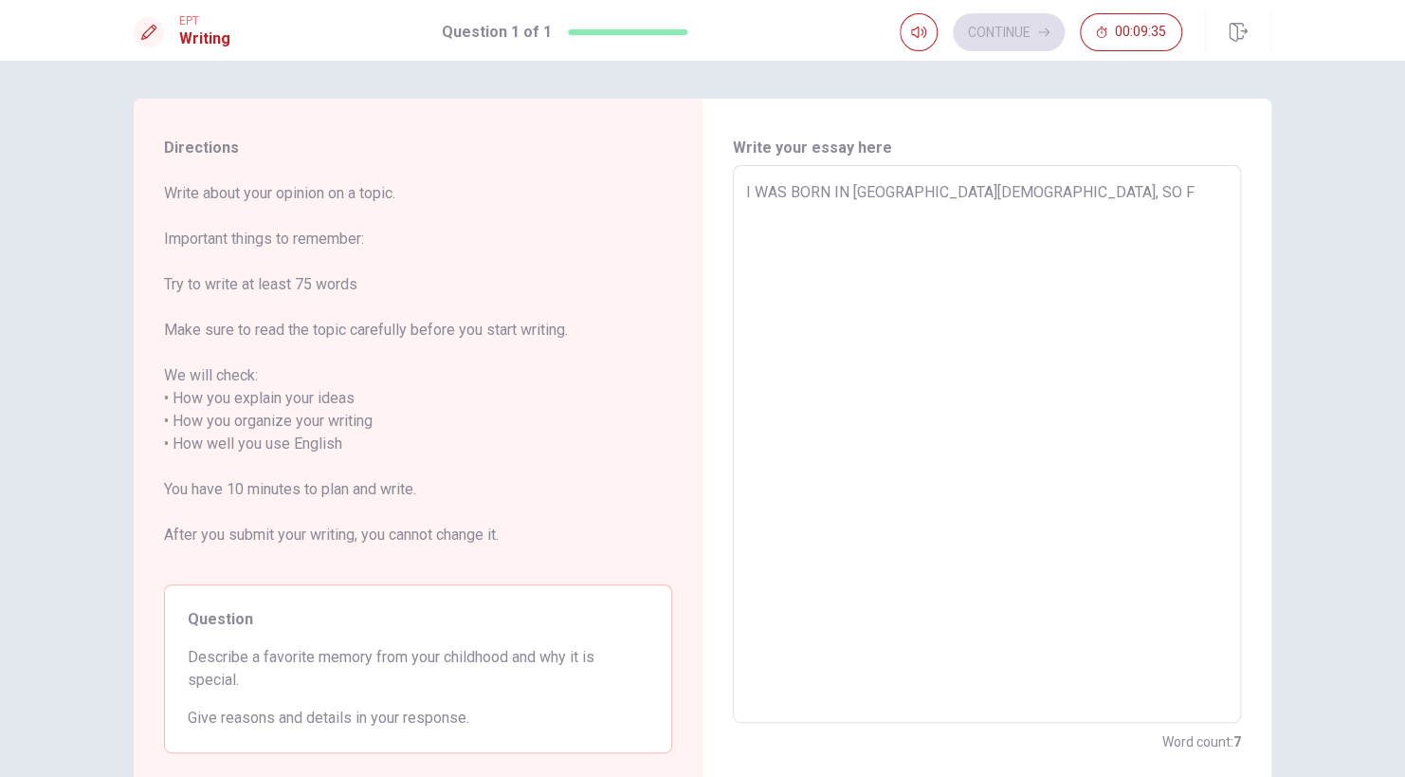
type textarea "I WAS BORN IN AMAZON [DEMOGRAPHIC_DATA], SO"
type textarea "x"
type textarea "I WAS BORN IN AMAZON [DEMOGRAPHIC_DATA], SO"
type textarea "x"
type textarea "I WAS BORN IN [GEOGRAPHIC_DATA][DEMOGRAPHIC_DATA], SO M"
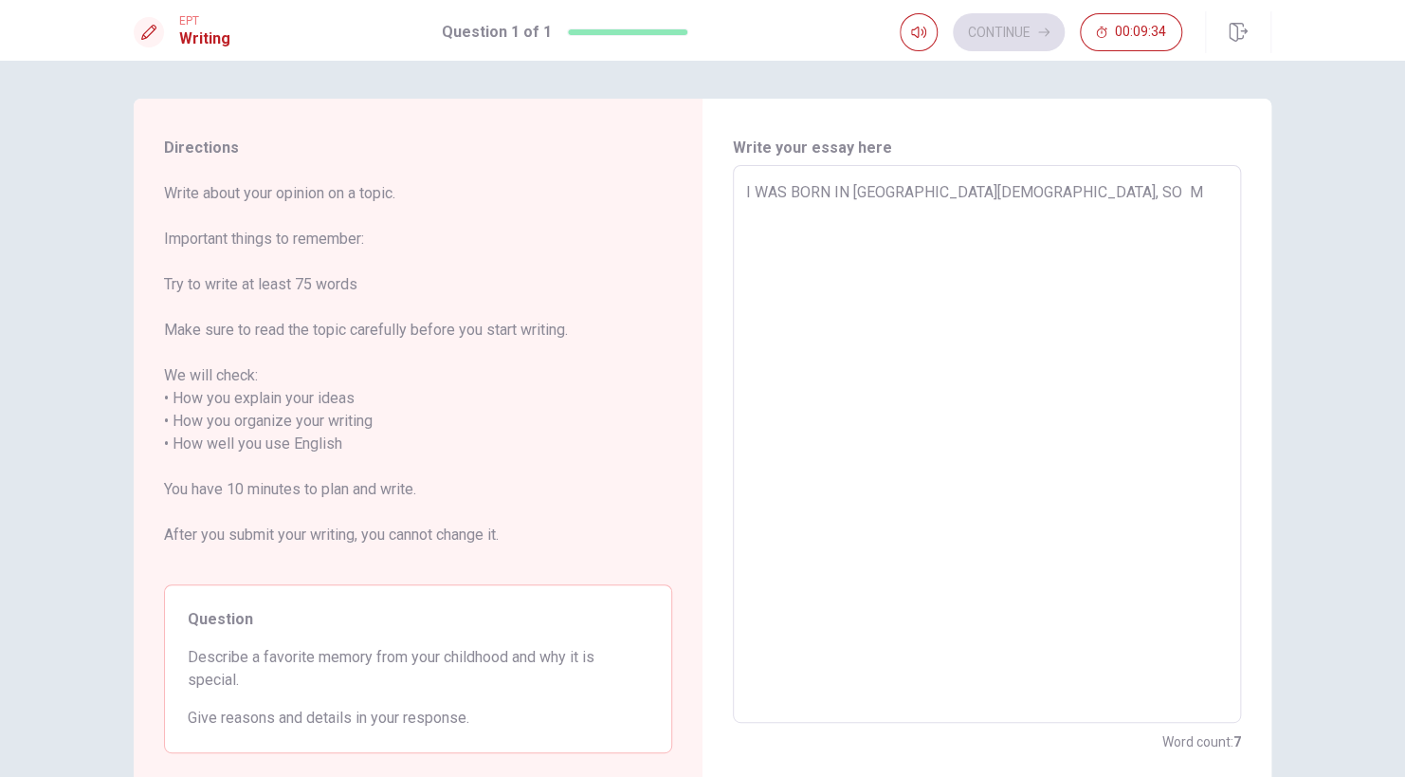
type textarea "x"
type textarea "I WAS BORN IN [GEOGRAPHIC_DATA][DEMOGRAPHIC_DATA], SO MY"
type textarea "x"
type textarea "I WAS BORN IN [GEOGRAPHIC_DATA][DEMOGRAPHIC_DATA], SO MY"
type textarea "x"
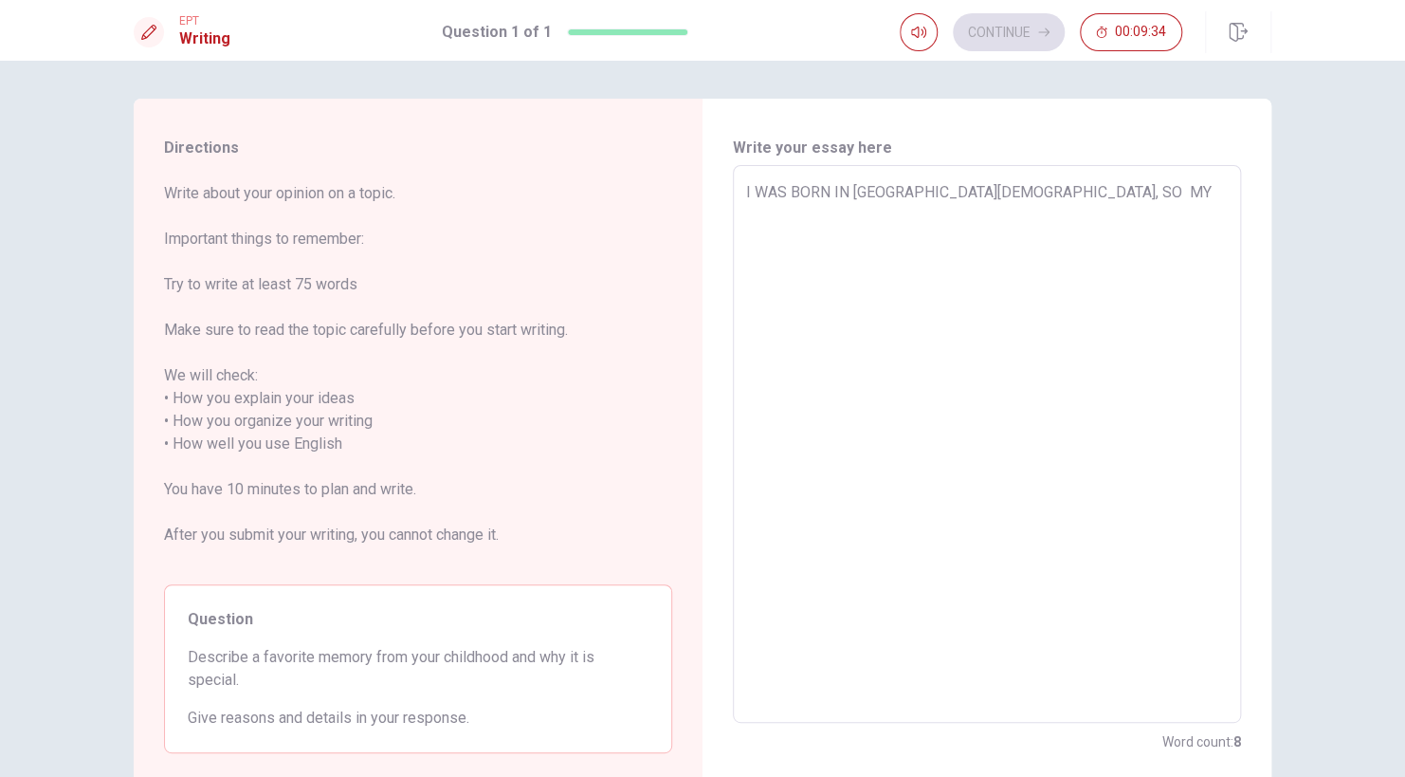
type textarea "I WAS BORN IN AMAZON [DEMOGRAPHIC_DATA], SO MY F"
type textarea "x"
type textarea "I WAS BORN IN AMAZON [DEMOGRAPHIC_DATA], SO MY FA"
type textarea "x"
type textarea "I WAS BORN IN AMAZON [DEMOGRAPHIC_DATA], SO MY FAV"
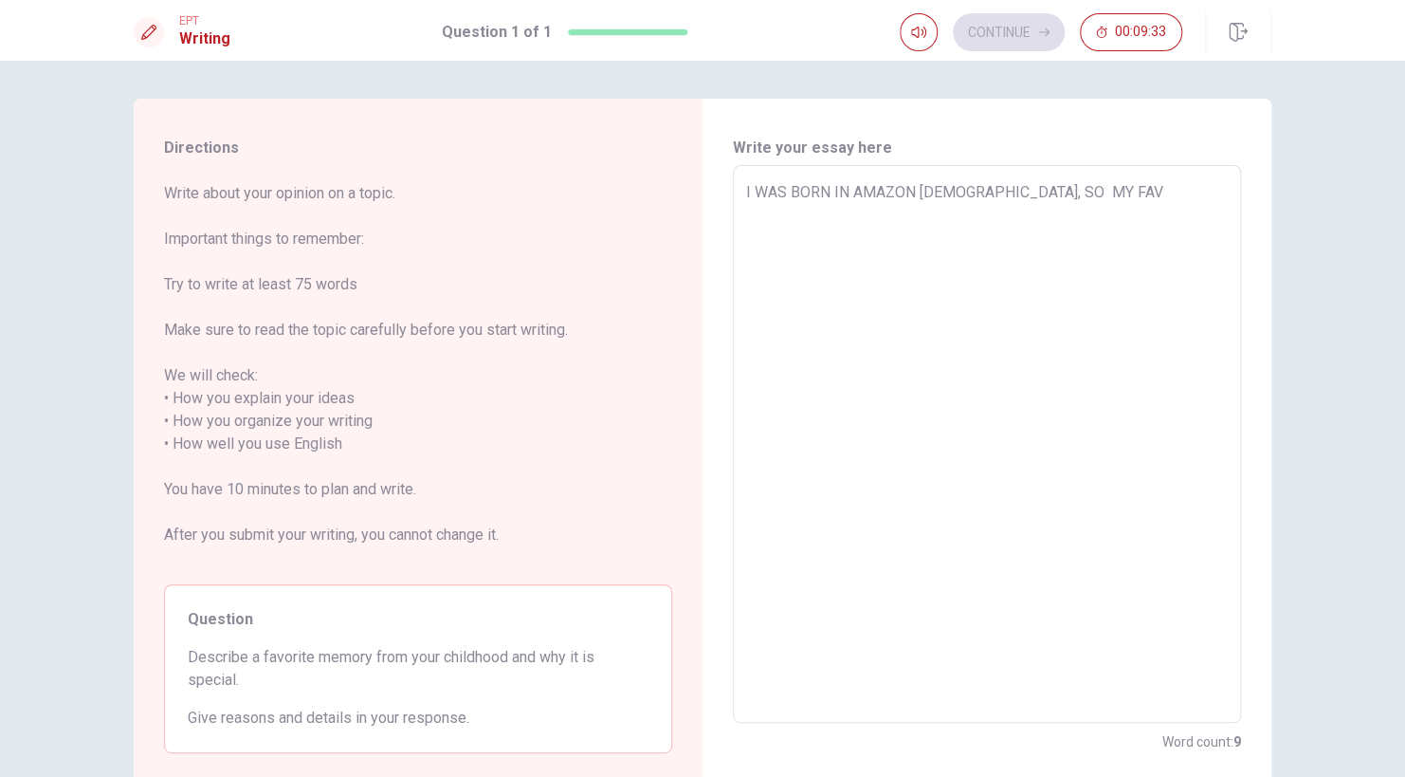
type textarea "x"
type textarea "I WAS BORN IN AMAZON [DEMOGRAPHIC_DATA], SO MY FAVO"
type textarea "x"
type textarea "I WAS BORN IN AMAZON [DEMOGRAPHIC_DATA], SO MY FAVOR"
type textarea "x"
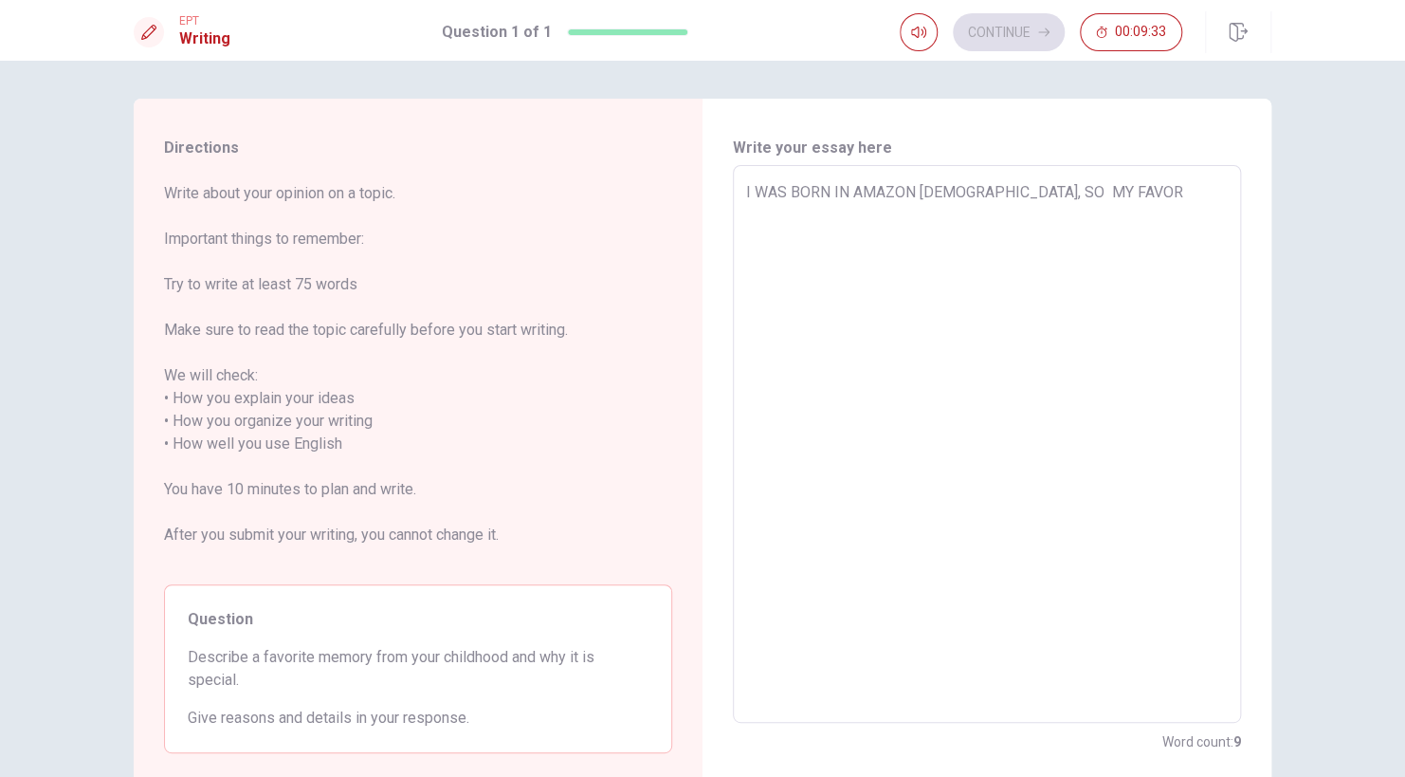
type textarea "I WAS BORN IN AMAZON [DEMOGRAPHIC_DATA], SO MY FAVO"
type textarea "x"
type textarea "I WAS BORN IN AMAZON [DEMOGRAPHIC_DATA], SO MY FAV"
type textarea "x"
type textarea "I WAS BORN IN AMAZON [DEMOGRAPHIC_DATA], SO MY FAVO"
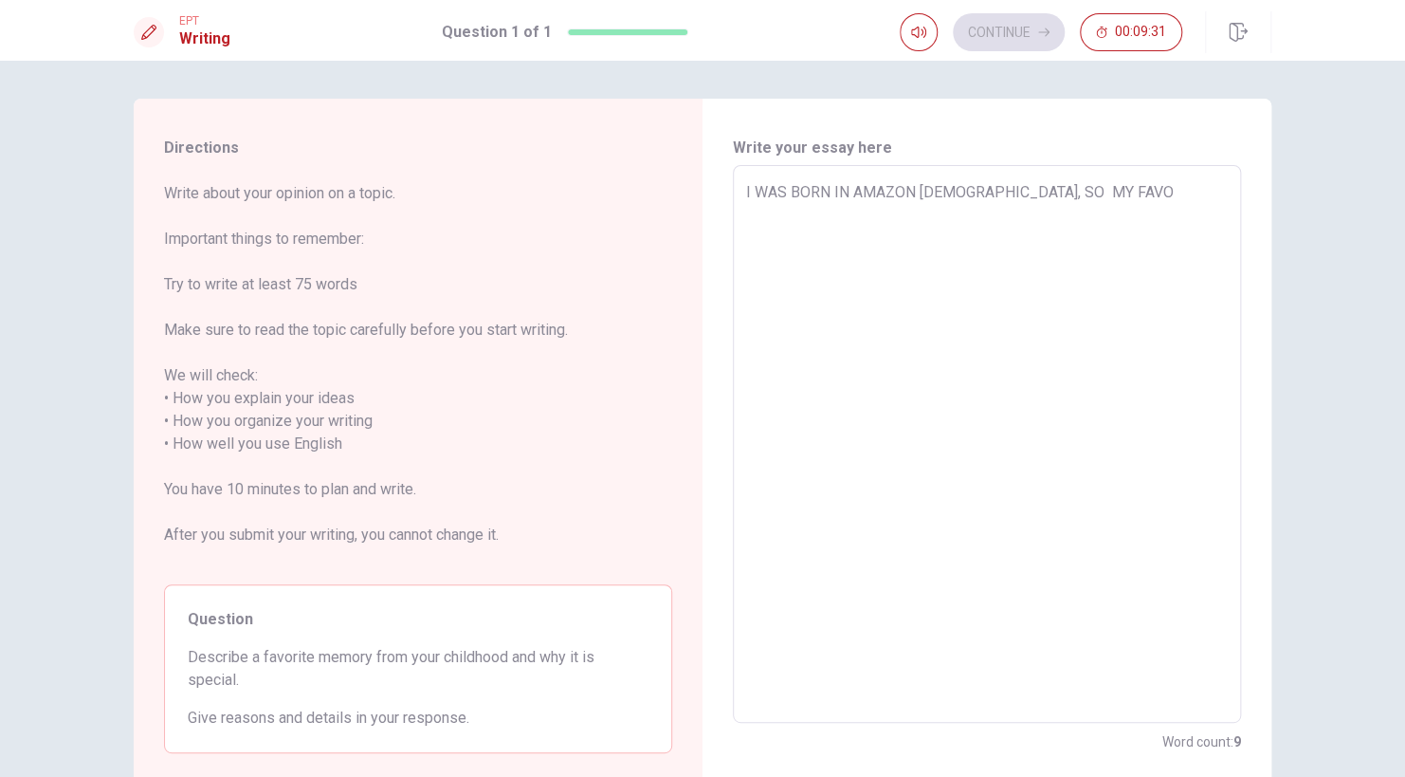
type textarea "x"
type textarea "I WAS BORN IN AMAZON [DEMOGRAPHIC_DATA], SO MY FAVOR"
type textarea "x"
type textarea "I WAS BORN IN AMAZON [DEMOGRAPHIC_DATA], SO MY FAVORE"
type textarea "x"
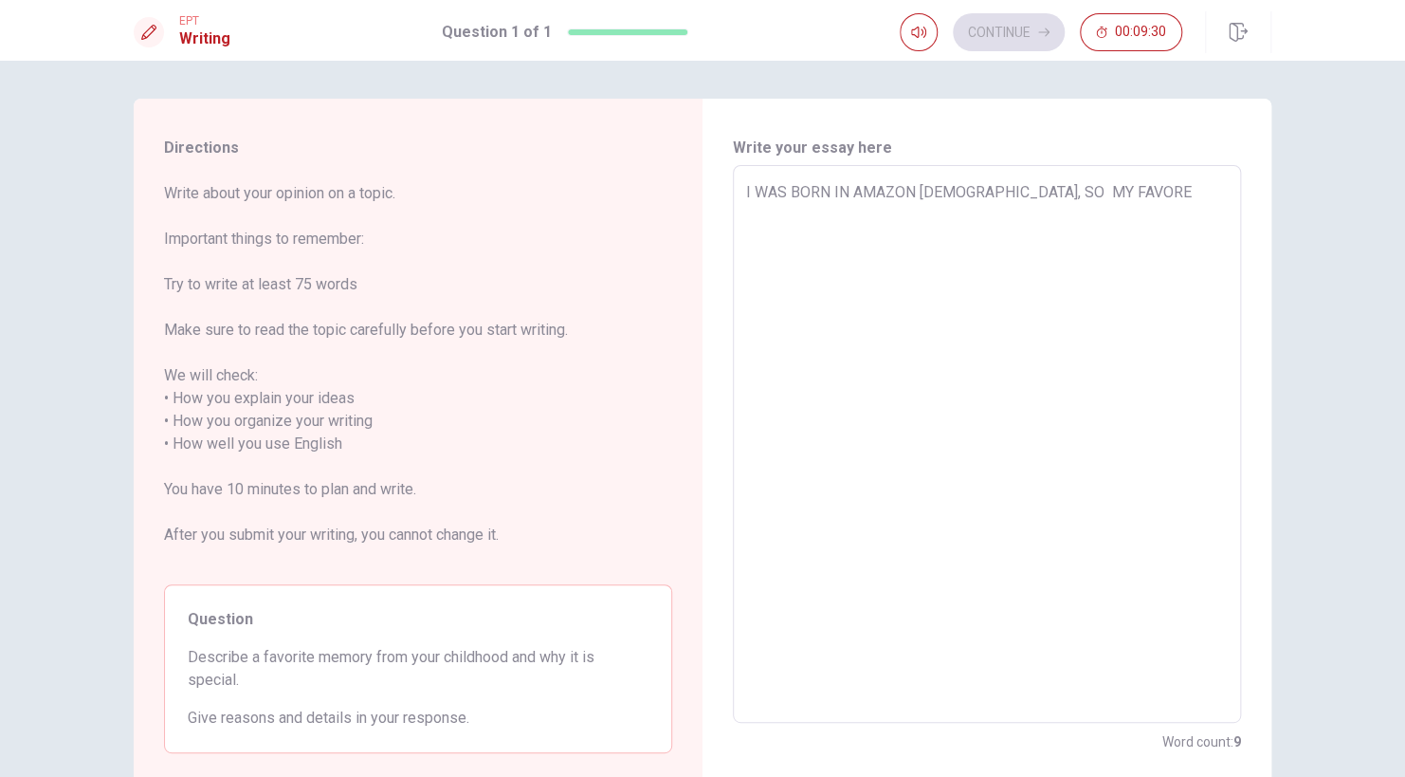
type textarea "I WAS BORN IN AMAZON [DEMOGRAPHIC_DATA], SO MY FAVOR"
type textarea "x"
type textarea "I WAS BORN IN AMAZON [DEMOGRAPHIC_DATA], SO MY FAVO"
type textarea "x"
type textarea "I WAS BORN IN AMAZON [DEMOGRAPHIC_DATA], SO MY FAVOR"
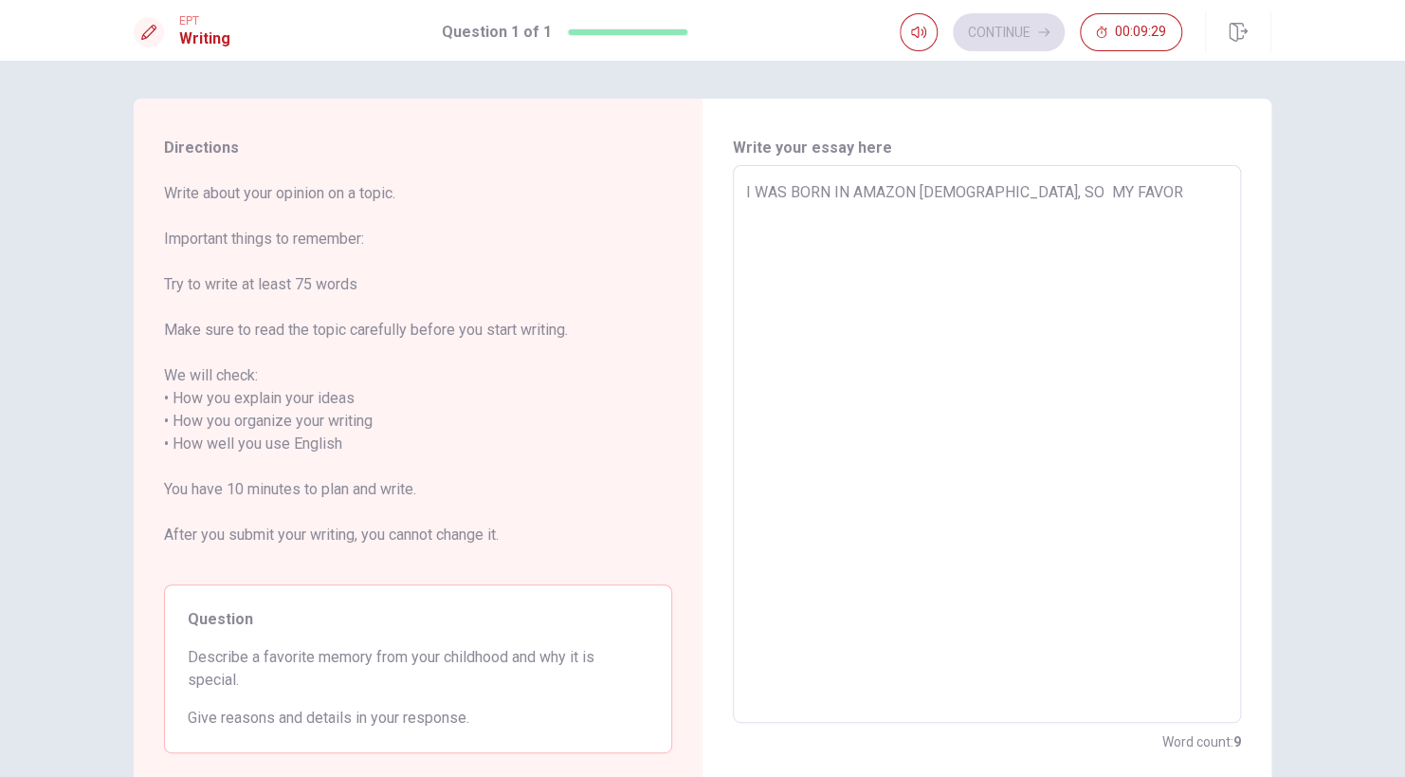
type textarea "x"
type textarea "I WAS BORN IN AMAZON [DEMOGRAPHIC_DATA], SO MY FAVORI"
type textarea "x"
type textarea "I WAS BORN IN AMAZON [DEMOGRAPHIC_DATA], SO MY FAVORIT"
type textarea "x"
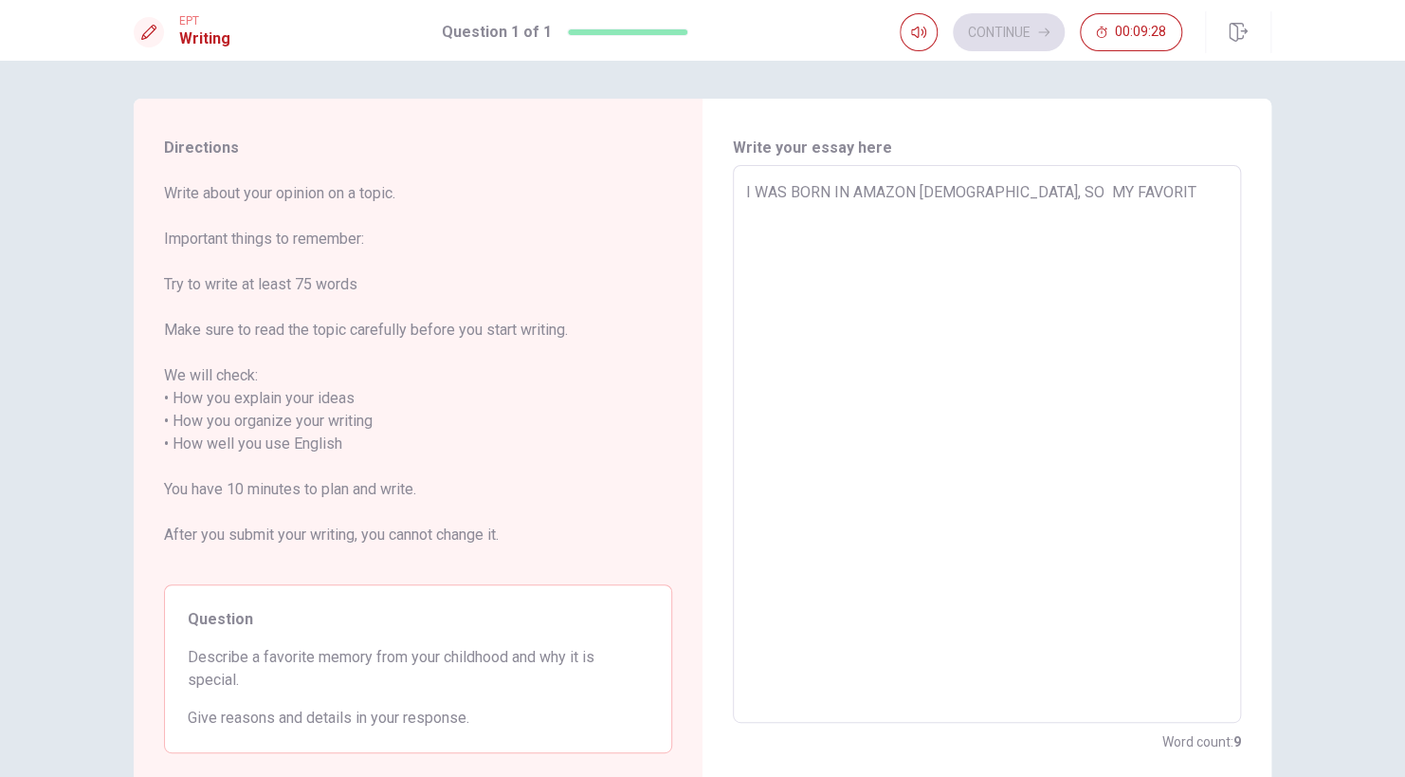
type textarea "I WAS BORN IN [GEOGRAPHIC_DATA][DEMOGRAPHIC_DATA], SO MY FAVORITE"
type textarea "x"
type textarea "I WAS BORN IN [GEOGRAPHIC_DATA][DEMOGRAPHIC_DATA], SO MY FAVORITE"
type textarea "x"
type textarea "I WAS BORN IN AMAZON [DEMOGRAPHIC_DATA], SO MY FAVORITE M"
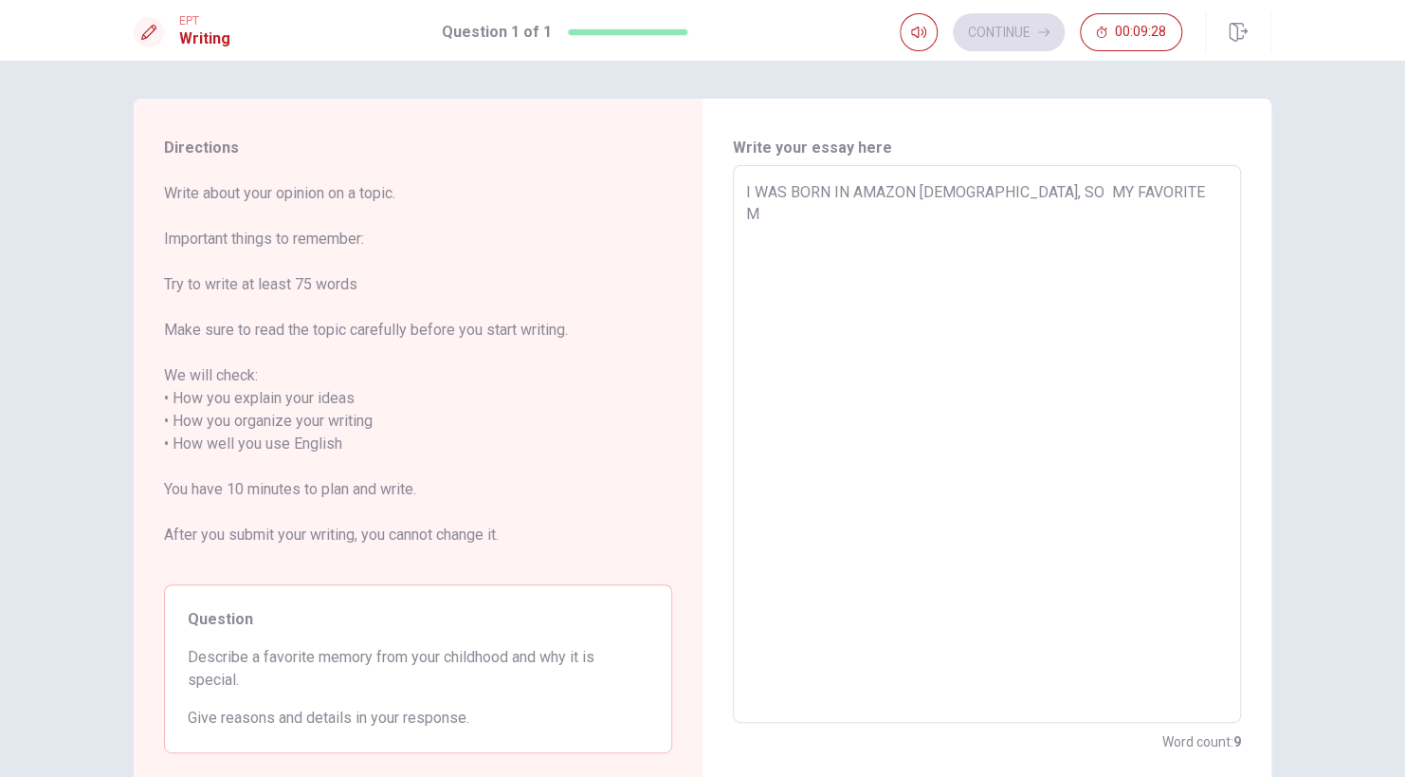
type textarea "x"
type textarea "I WAS BORN IN AMAZON [DEMOGRAPHIC_DATA], SO MY FAVORITE ME"
type textarea "x"
type textarea "I WAS BORN IN [GEOGRAPHIC_DATA][DEMOGRAPHIC_DATA], SO MY FAVORITE MEM"
type textarea "x"
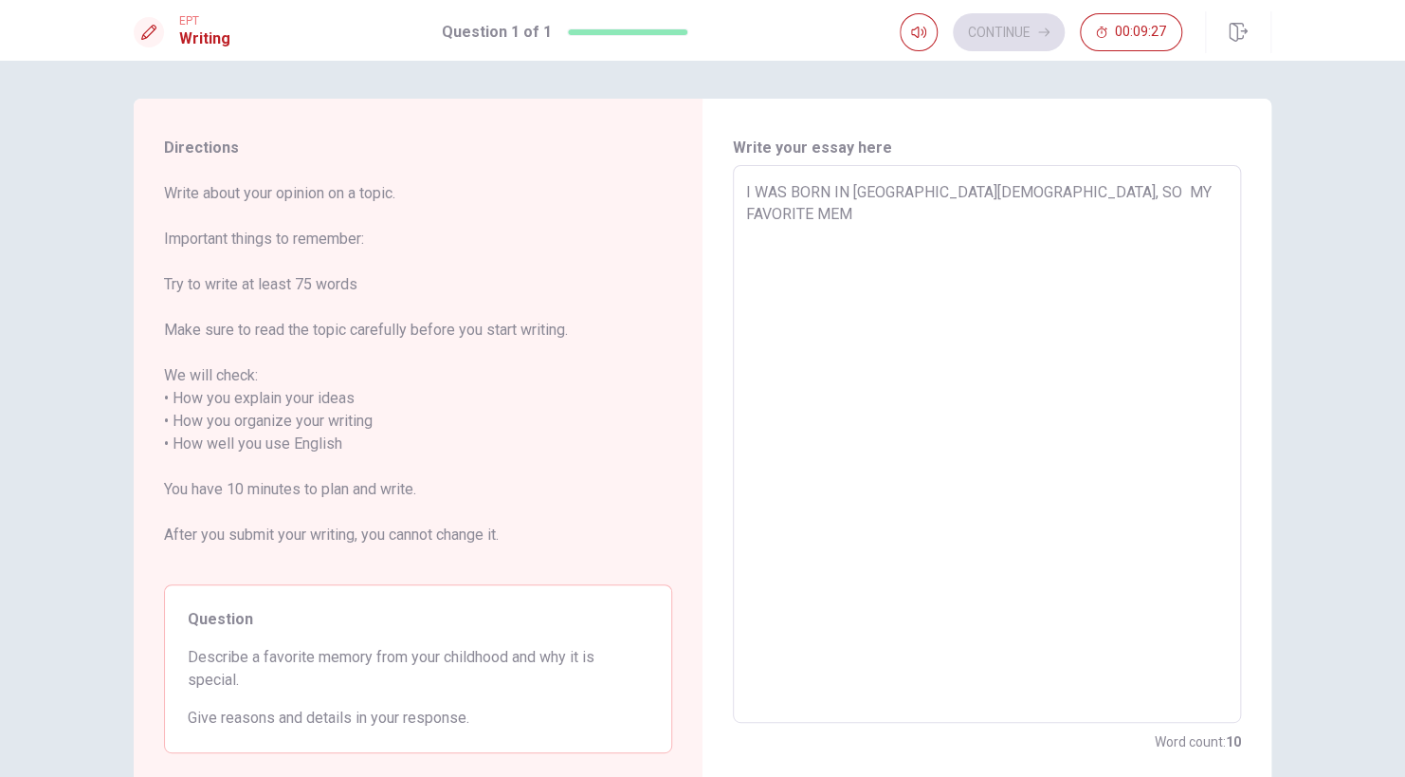
type textarea "I WAS BORN IN [GEOGRAPHIC_DATA][DEMOGRAPHIC_DATA], SO MY FAVORITE MEMO"
type textarea "x"
type textarea "I WAS BORN IN [GEOGRAPHIC_DATA][DEMOGRAPHIC_DATA], SO MY FAVORITE MEMOR"
type textarea "x"
type textarea "I WAS BORN IN AMAZON [DEMOGRAPHIC_DATA], SO MY FAVORITE MEMORY"
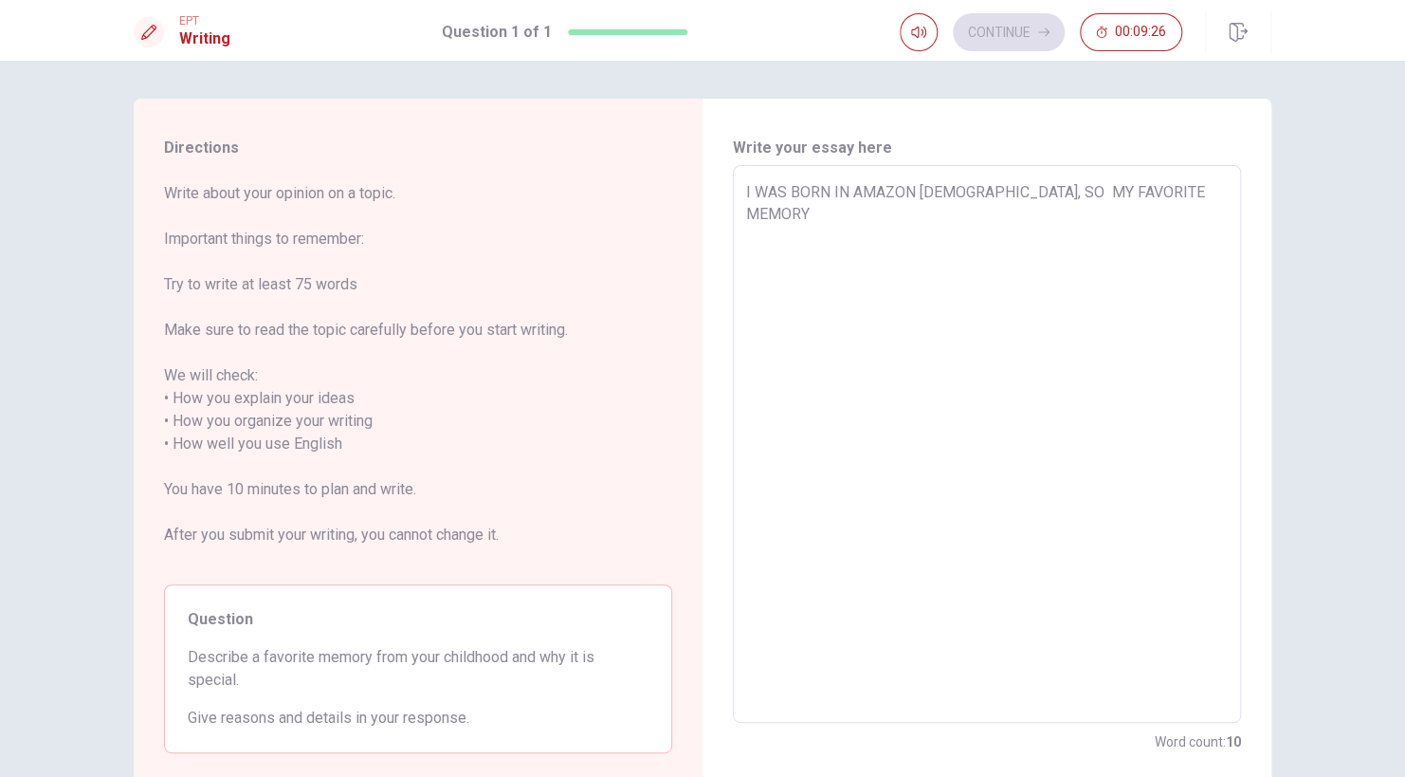
type textarea "x"
type textarea "I WAS BORN IN AMAZON [DEMOGRAPHIC_DATA], SO MY FAVORITE MEMORY"
type textarea "x"
type textarea "I WAS BORN IN [GEOGRAPHIC_DATA][DEMOGRAPHIC_DATA], SO MY FAVORITE MEMORY F"
type textarea "x"
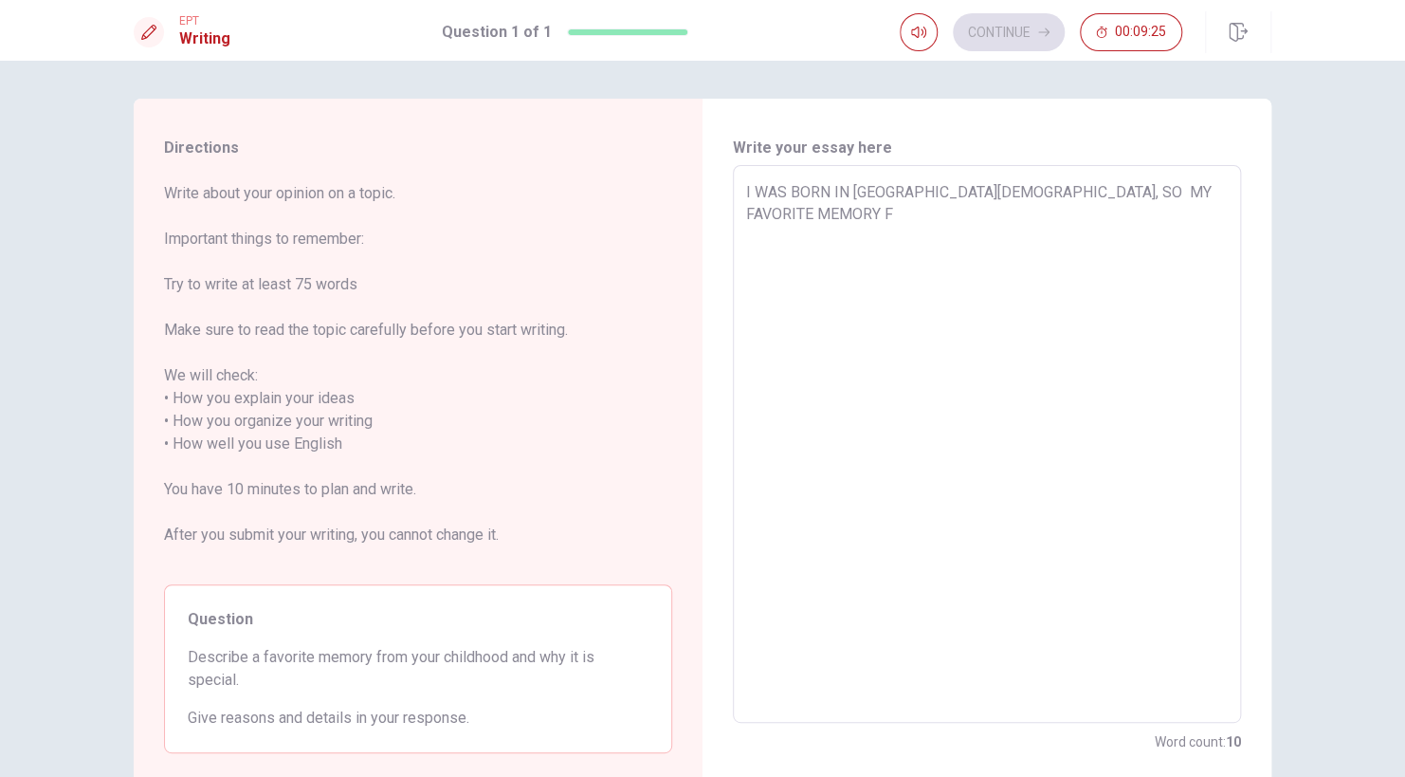
type textarea "I WAS BORN IN AMAZON [DEMOGRAPHIC_DATA], SO MY FAVORITE MEMORY FR"
type textarea "x"
type textarea "I WAS BORN IN AMAZON [DEMOGRAPHIC_DATA], SO MY FAVORITE MEMORY FRO"
type textarea "x"
type textarea "I WAS BORN IN [GEOGRAPHIC_DATA][DEMOGRAPHIC_DATA], SO MY FAVORITE MEMORY FROM"
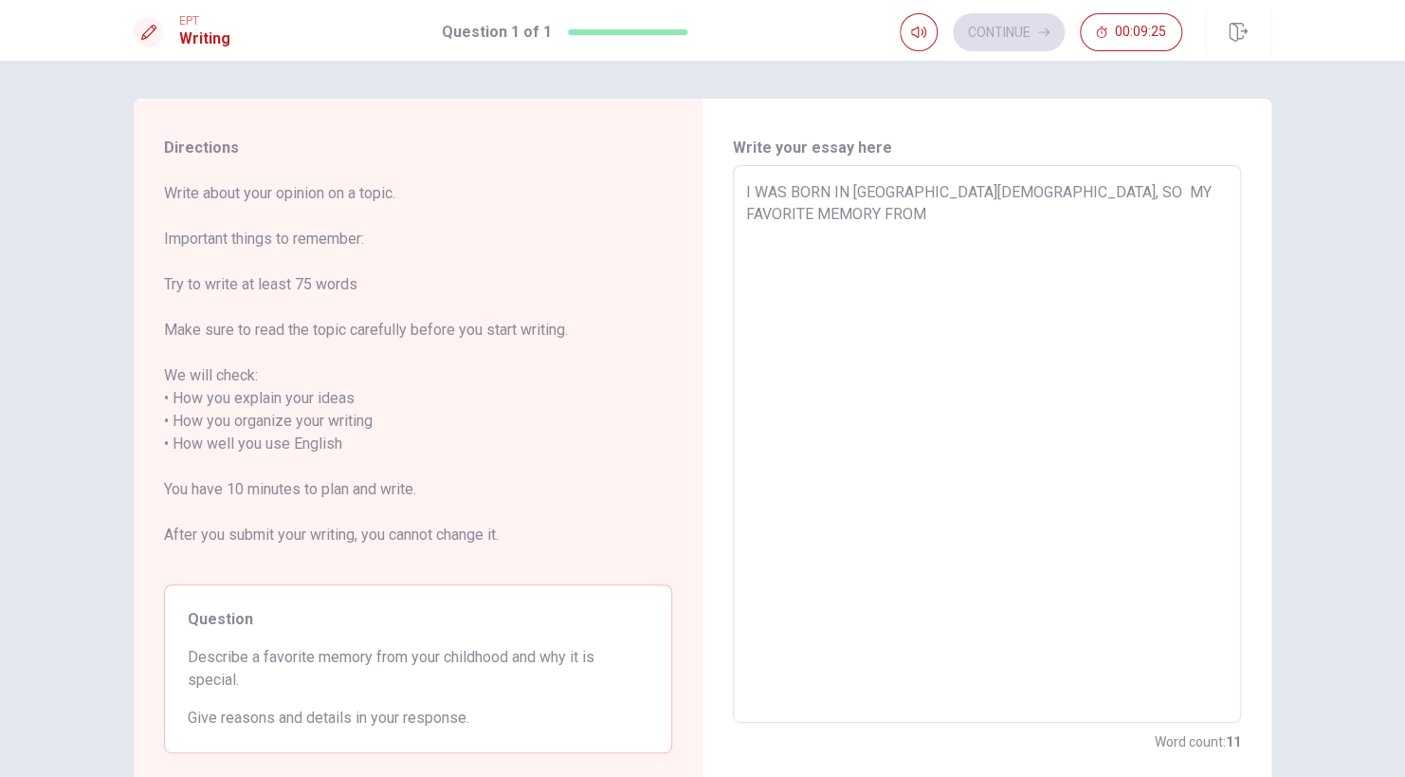
type textarea "x"
type textarea "I WAS BORN IN [GEOGRAPHIC_DATA][DEMOGRAPHIC_DATA], SO MY FAVORITE MEMORY FROM"
type textarea "x"
type textarea "I WAS BORN IN AMAZON [DEMOGRAPHIC_DATA], SO MY FAVORITE MEMORY FROM M"
type textarea "x"
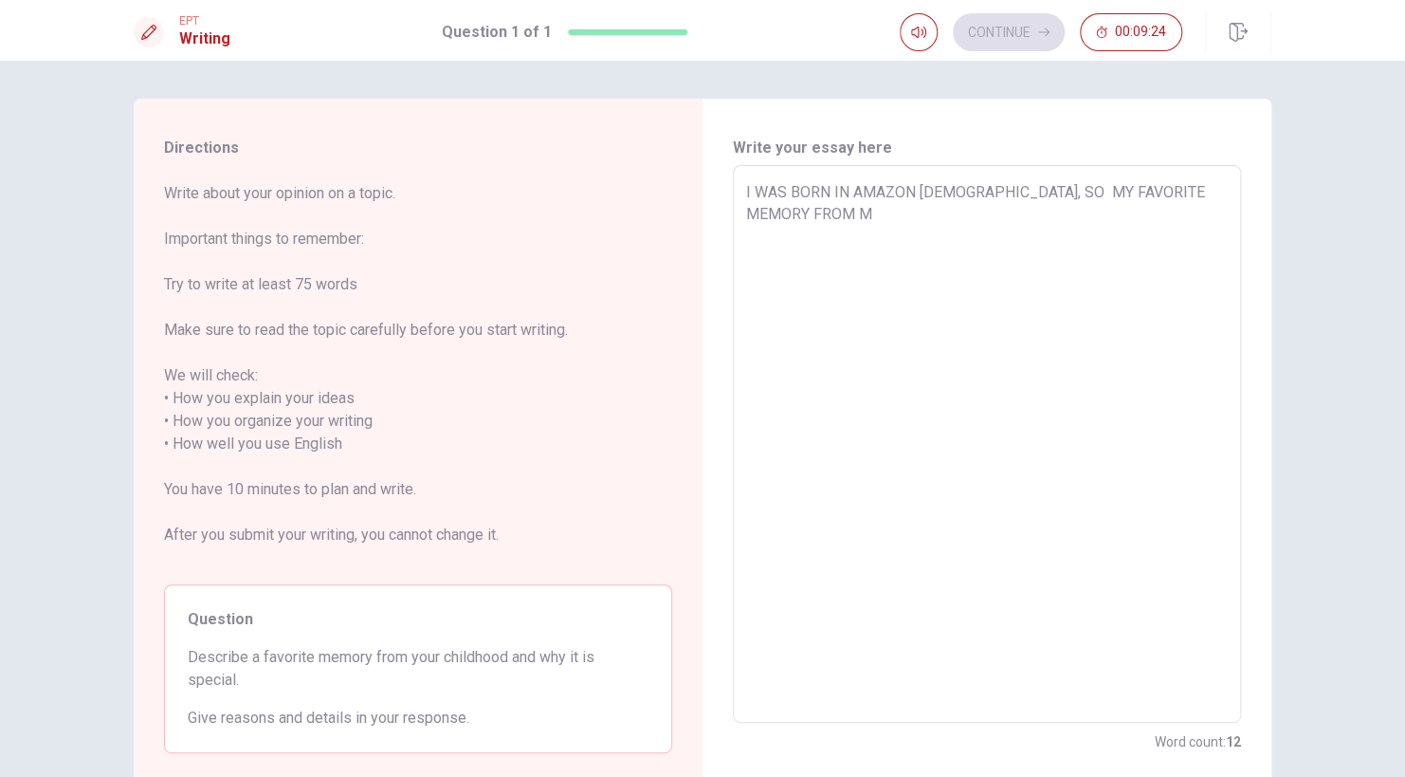
type textarea "I WAS BORN IN AMAZON [DEMOGRAPHIC_DATA], SO MY FAVORITE MEMORY FROM MY"
type textarea "x"
type textarea "I WAS BORN IN AMAZON [DEMOGRAPHIC_DATA], SO MY FAVORITE MEMORY FROM MY"
type textarea "x"
type textarea "I WAS BORN IN AMAZON [DEMOGRAPHIC_DATA], SO MY FAVORITE MEMORY FROM MY C"
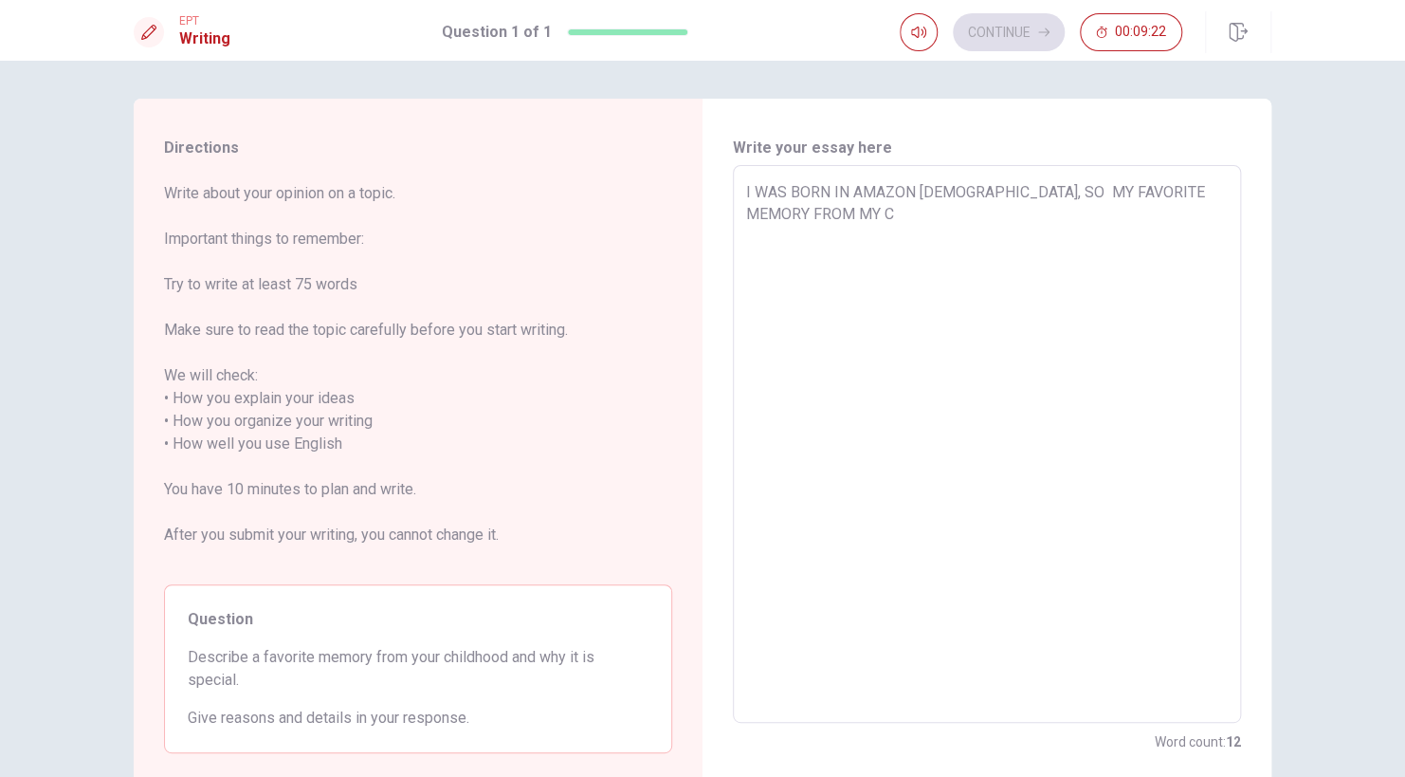
type textarea "x"
type textarea "I WAS BORN IN AMAZON [DEMOGRAPHIC_DATA], SO MY FAVORITE MEMORY FROM MY CH"
type textarea "x"
type textarea "I WAS BORN IN AMAZON [DEMOGRAPHIC_DATA], SO MY FAVORITE MEMORY FROM MY CHI"
type textarea "x"
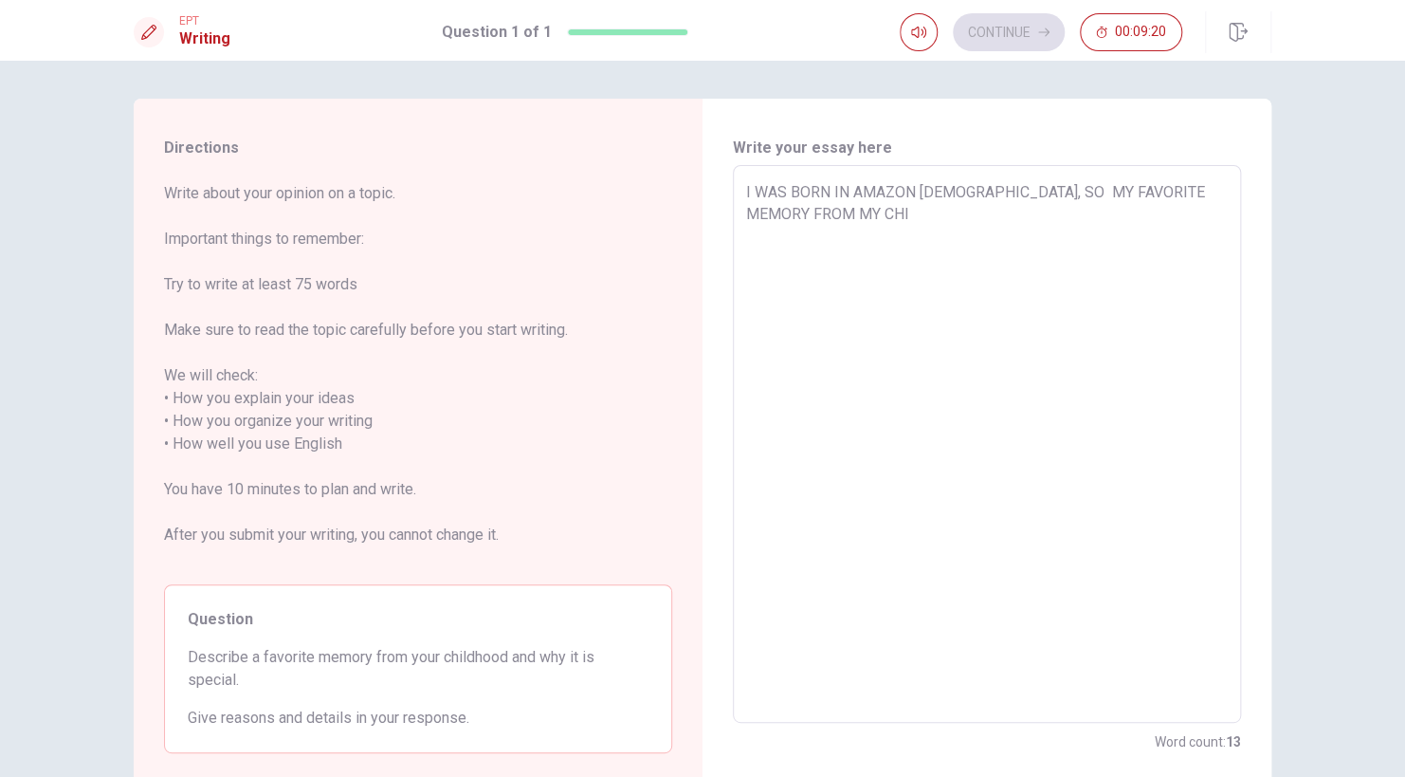
type textarea "I WAS BORN IN AMAZON [DEMOGRAPHIC_DATA], SO MY FAVORITE MEMORY FROM MY CHID"
type textarea "x"
type textarea "I WAS BORN IN AMAZON [DEMOGRAPHIC_DATA], SO MY FAVORITE MEMORY FROM MY CHIDH"
type textarea "x"
type textarea "I WAS BORN IN AMAZON [DEMOGRAPHIC_DATA], SO MY FAVORITE MEMORY FROM MY CHIDHO"
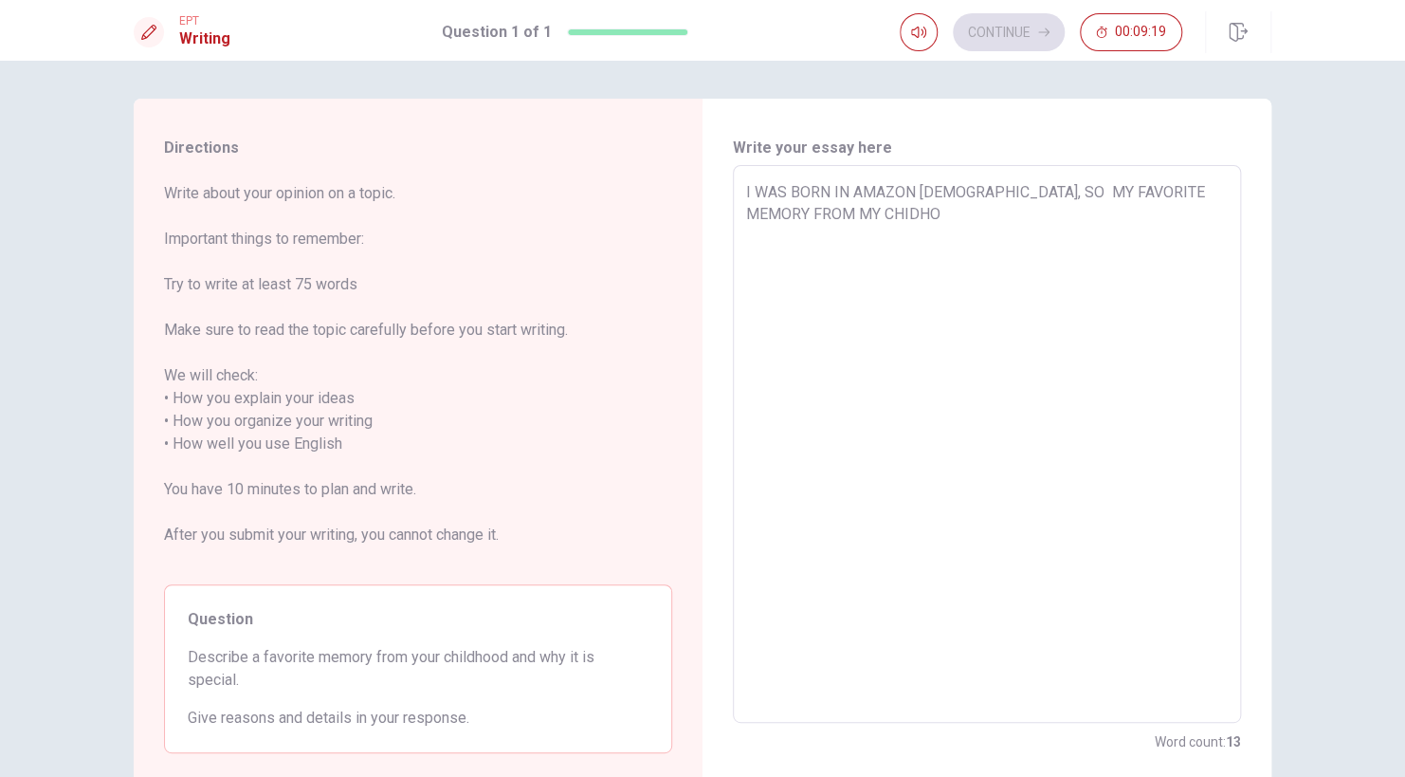
type textarea "x"
type textarea "I WAS BORN IN AMAZON [DEMOGRAPHIC_DATA], SO MY FAVORITE MEMORY FROM MY CHIDHOP"
type textarea "x"
type textarea "I WAS BORN IN AMAZON [DEMOGRAPHIC_DATA], SO MY FAVORITE MEMORY FROM MY CHIDHOPD"
type textarea "x"
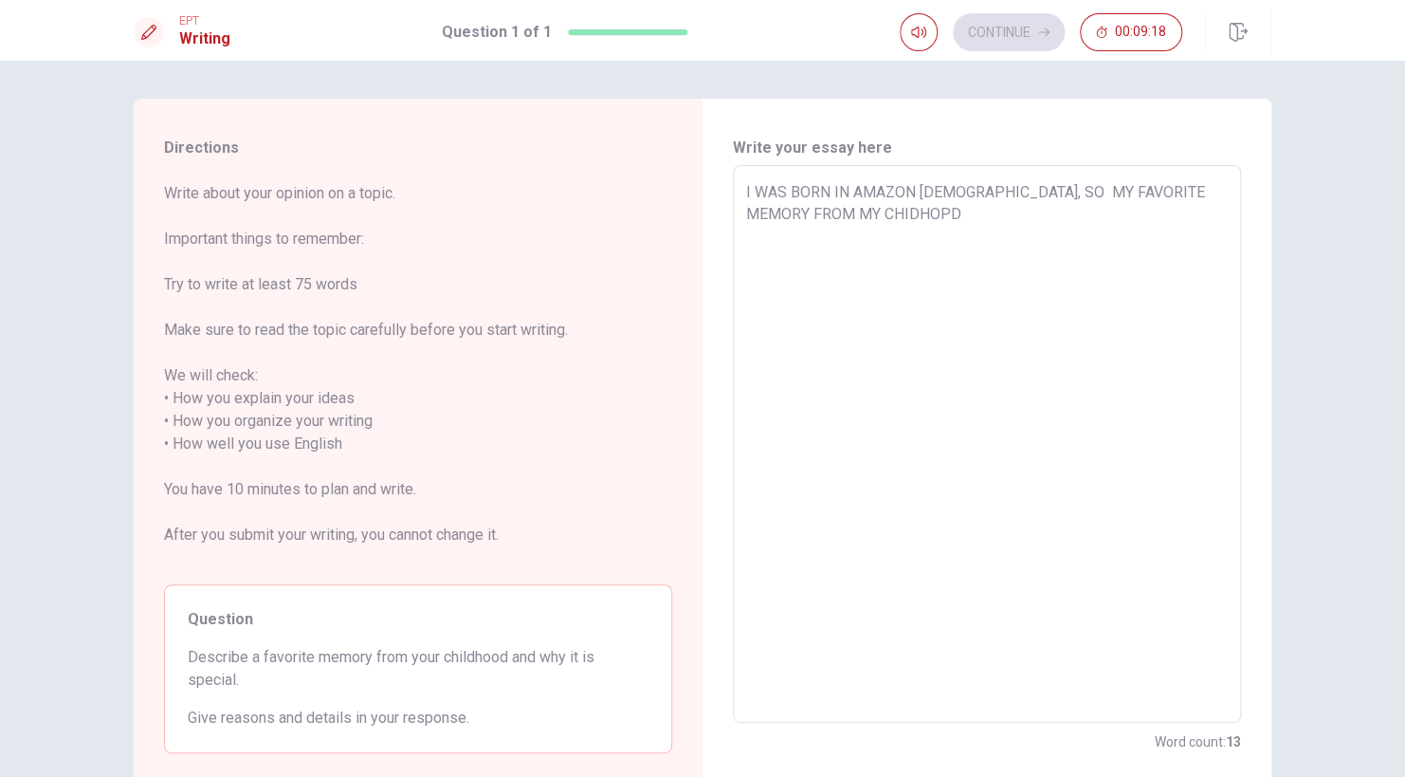
type textarea "I WAS BORN IN AMAZON [DEMOGRAPHIC_DATA], SO MY FAVORITE MEMORY FROM MY CHIDHOP"
type textarea "x"
type textarea "I WAS BORN IN AMAZON [DEMOGRAPHIC_DATA], SO MY FAVORITE MEMORY FROM MY CHIDHO"
type textarea "x"
type textarea "I WAS BORN IN AMAZON [DEMOGRAPHIC_DATA], SO MY FAVORITE MEMORY FROM MY CHIDHOO"
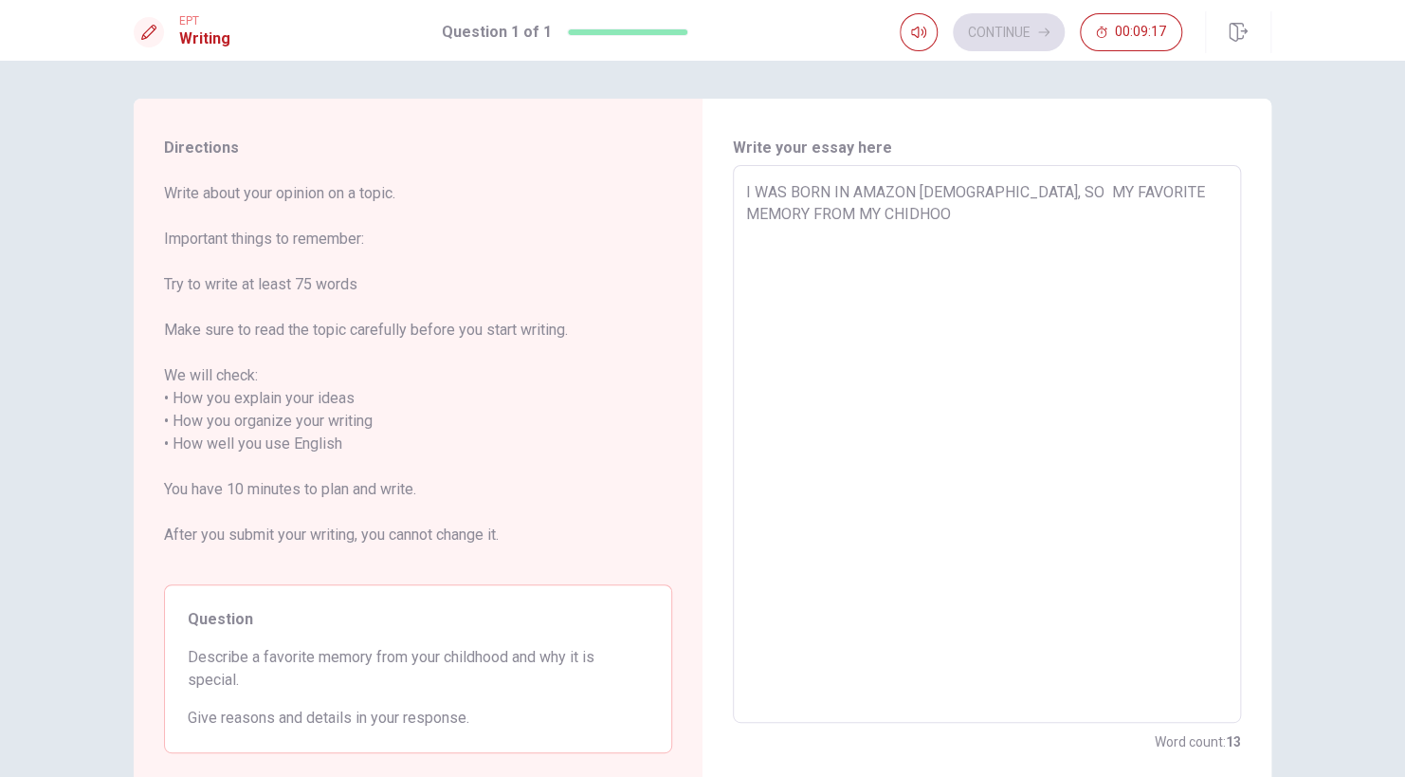
type textarea "x"
type textarea "I WAS BORN IN AMAZON [DEMOGRAPHIC_DATA], SO MY FAVORITE MEMORY FROM MY CHIDHOOD"
type textarea "x"
type textarea "I WAS BORN IN AMAZON [DEMOGRAPHIC_DATA], SO MY FAVORITE MEMORY FROM MY CHIDHOOD"
type textarea "x"
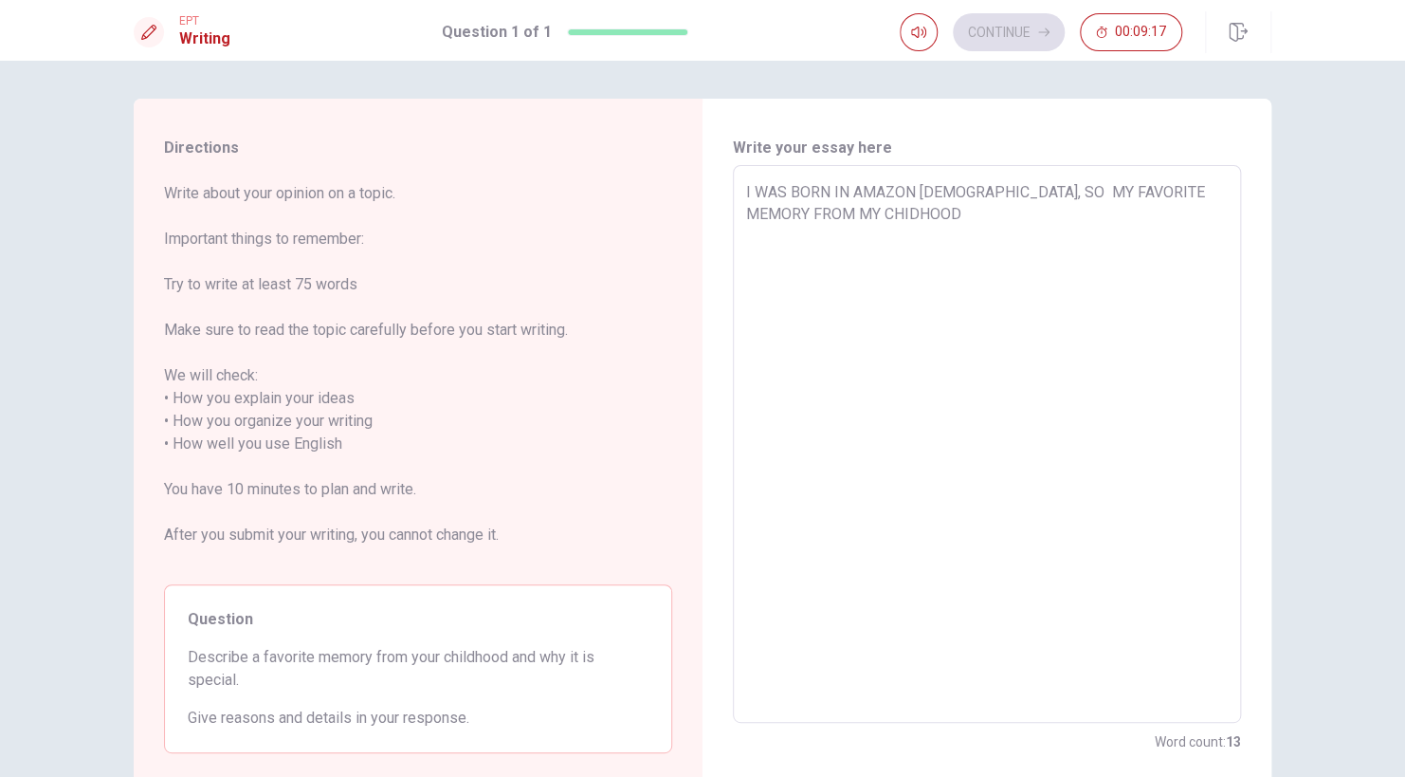
type textarea "I WAS BORN IN AMAZON [DEMOGRAPHIC_DATA], SO MY FAVORITE MEMORY FROM MY CHIDHOOD…"
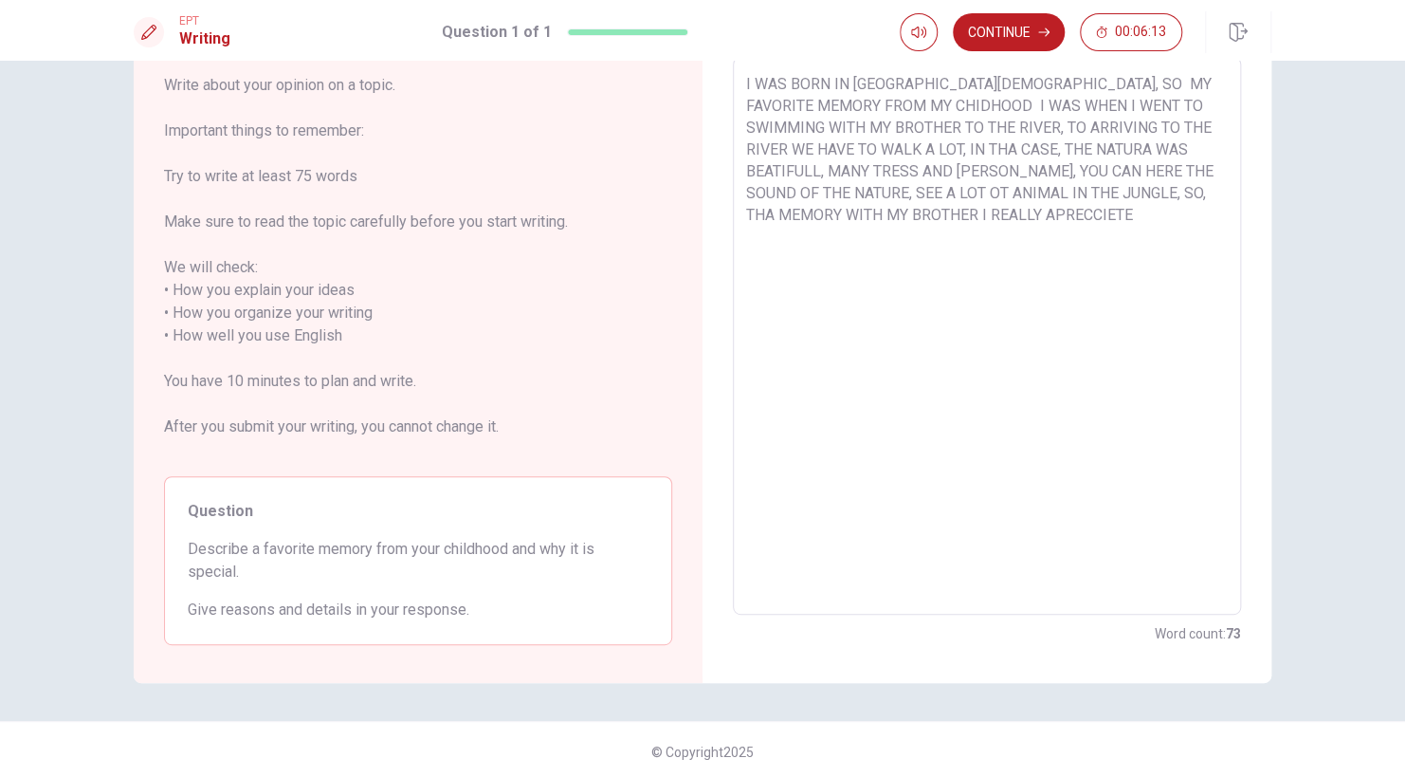
scroll to position [106, 0]
click at [1020, 40] on button "Continue" at bounding box center [1009, 32] width 112 height 38
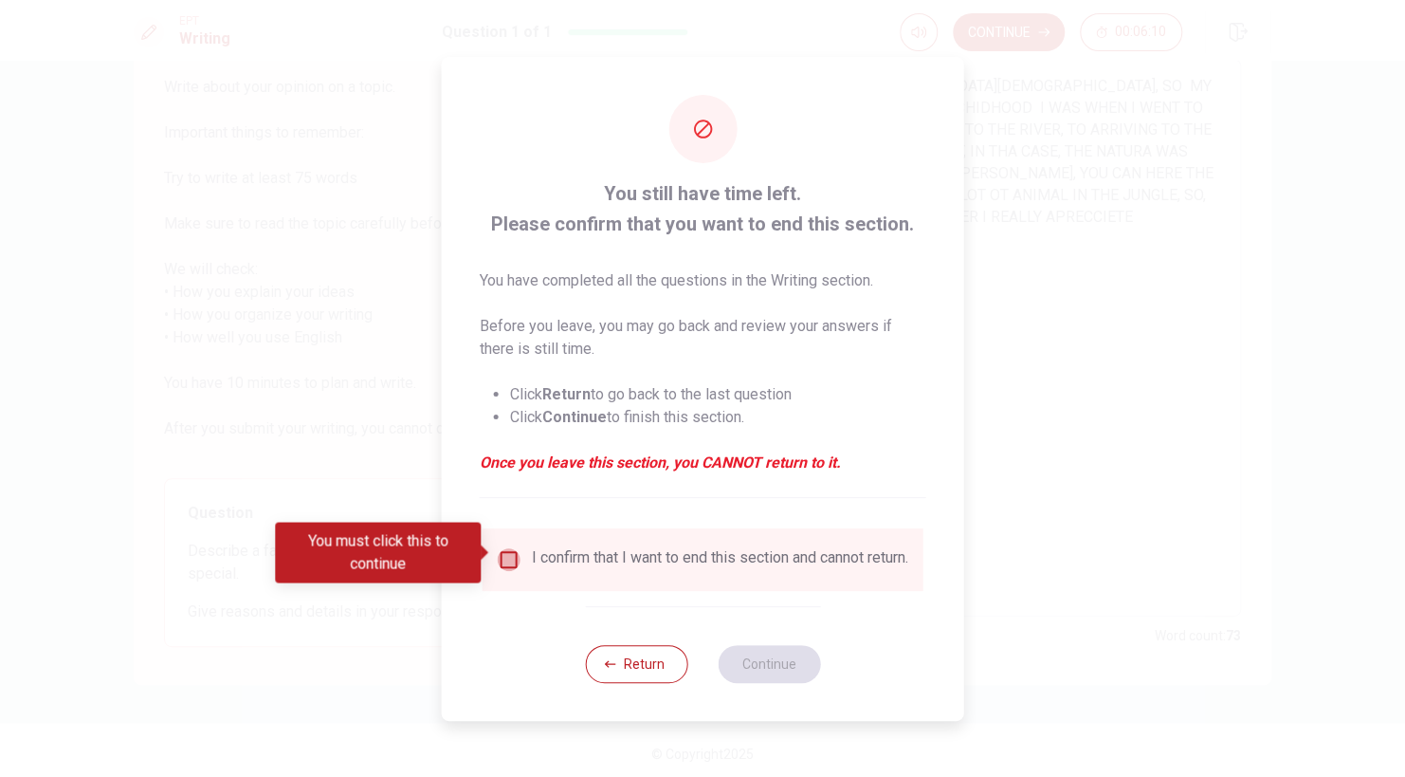
click at [505, 554] on input "You must click this to continue" at bounding box center [509, 559] width 23 height 23
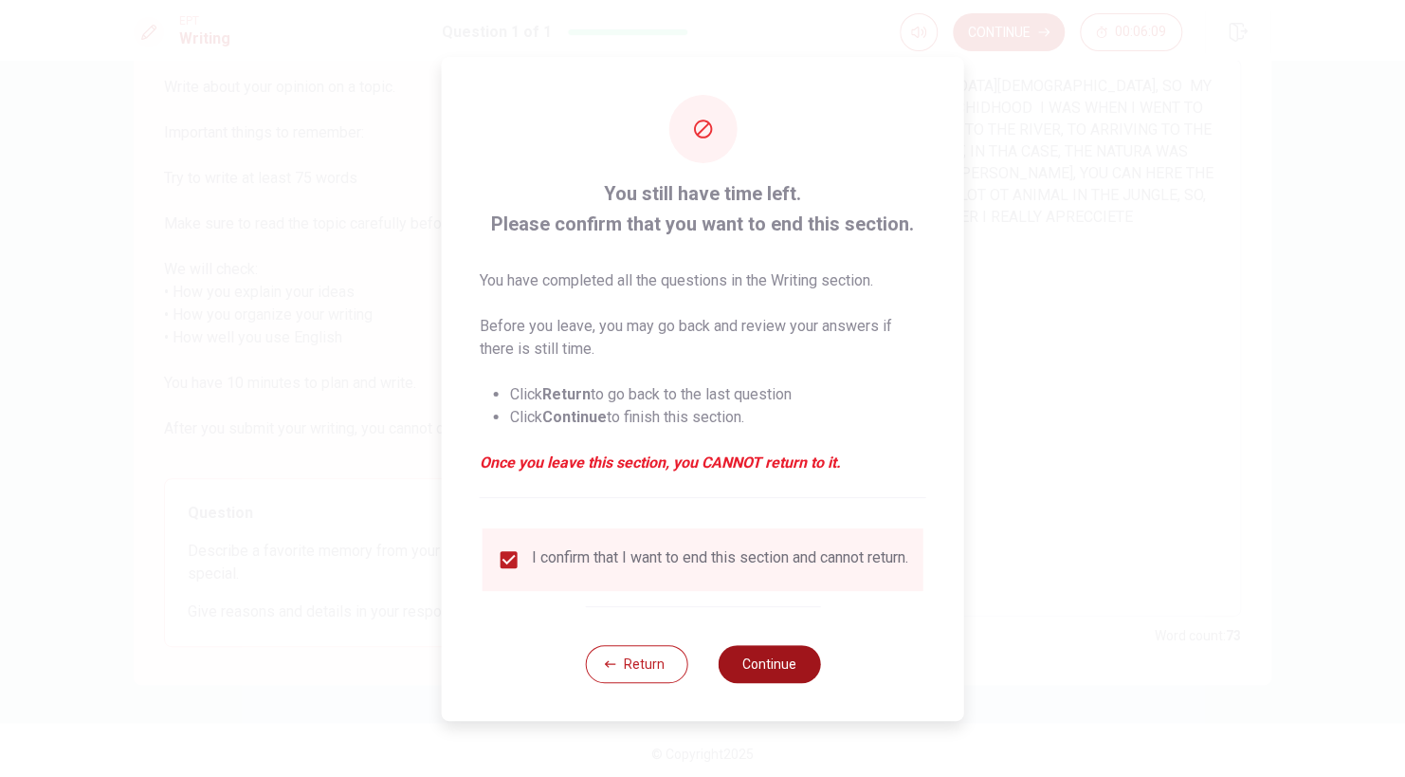
click at [791, 679] on button "Continue" at bounding box center [769, 664] width 102 height 38
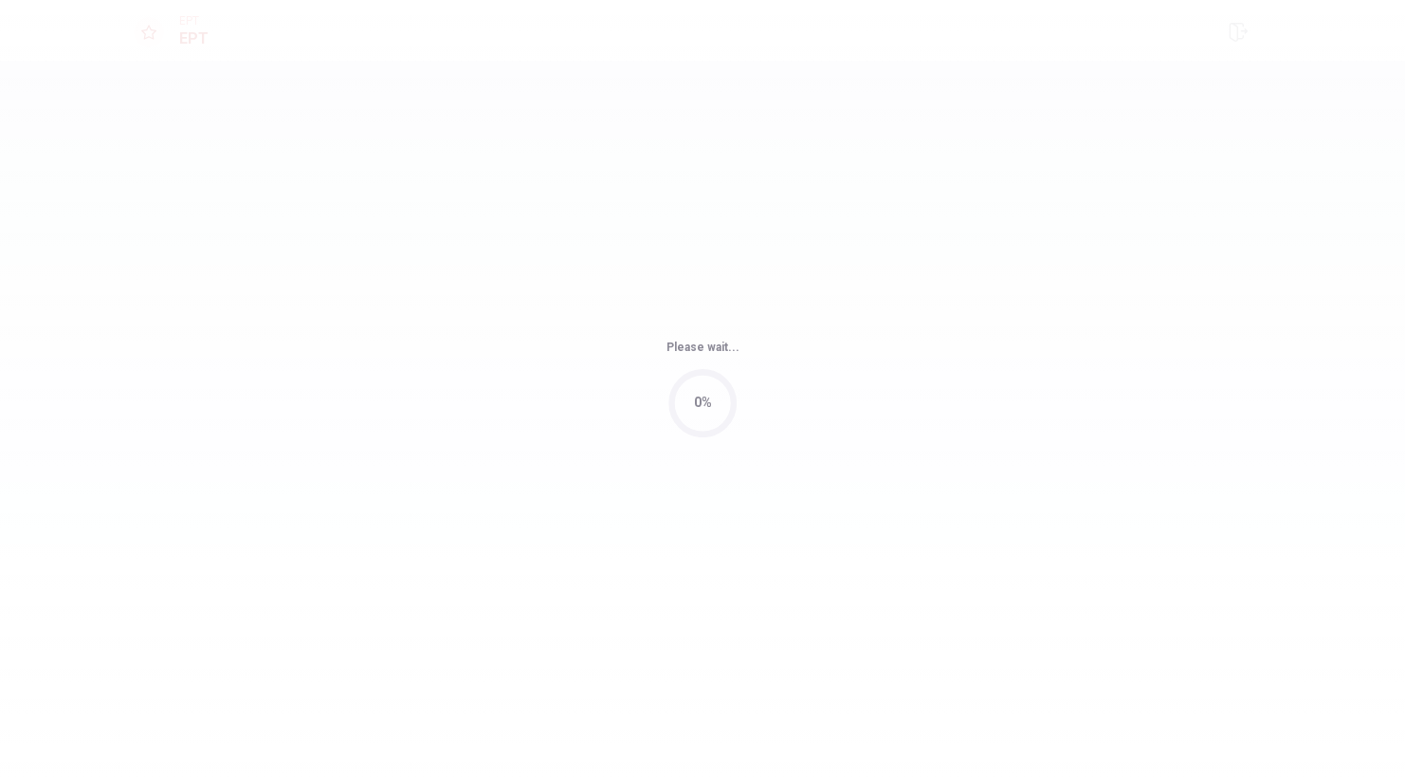
scroll to position [0, 0]
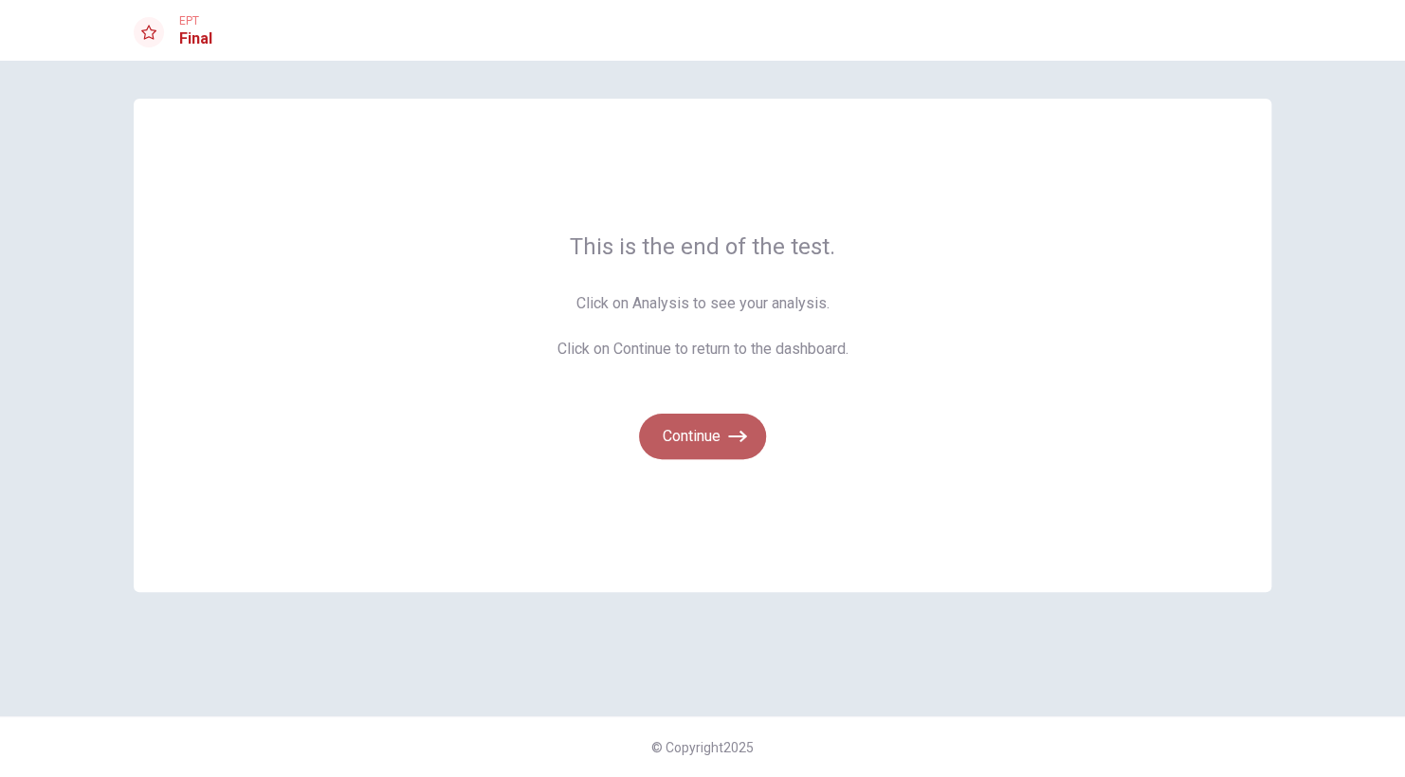
click at [720, 439] on button "Continue" at bounding box center [702, 436] width 127 height 46
